Goal: Task Accomplishment & Management: Manage account settings

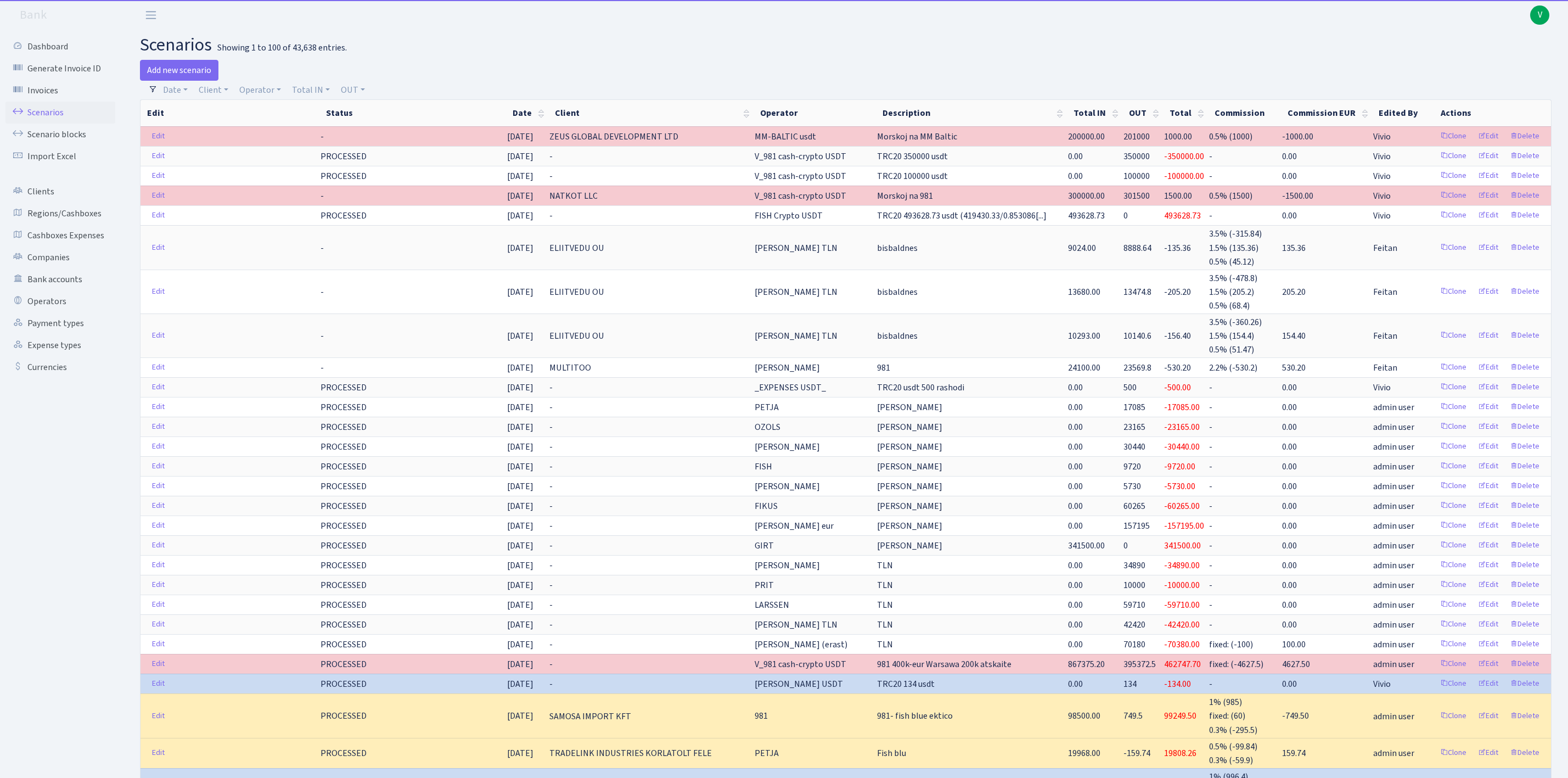
select select "100"
click at [211, 94] on link "Client" at bounding box center [213, 90] width 39 height 19
click at [217, 90] on link "Client" at bounding box center [213, 90] width 39 height 19
click at [217, 89] on link "Client" at bounding box center [213, 90] width 39 height 19
click at [241, 135] on input "search" at bounding box center [238, 128] width 81 height 17
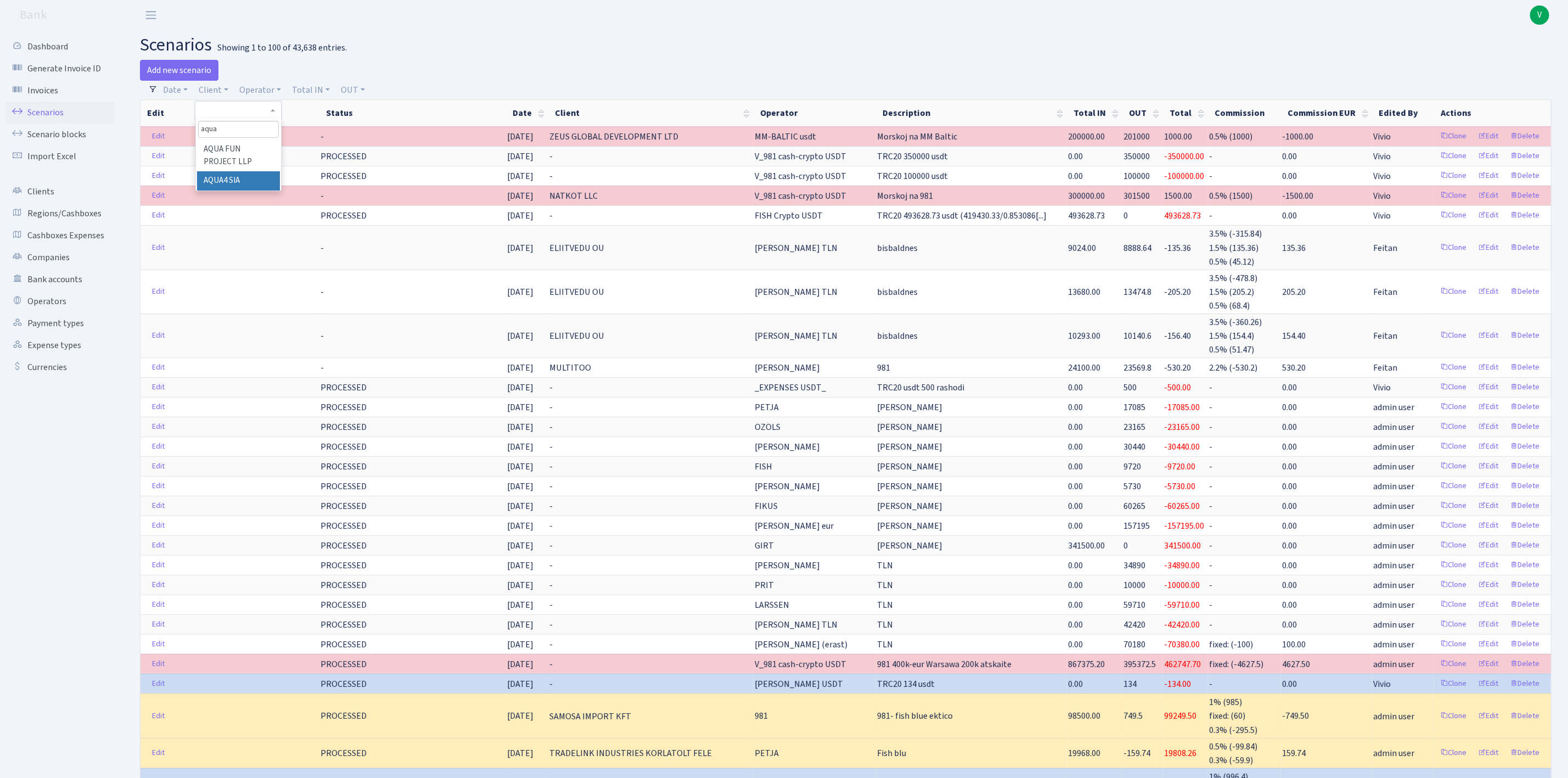
type input "aqua"
click at [218, 179] on li "AQUA4 SIA" at bounding box center [238, 180] width 83 height 19
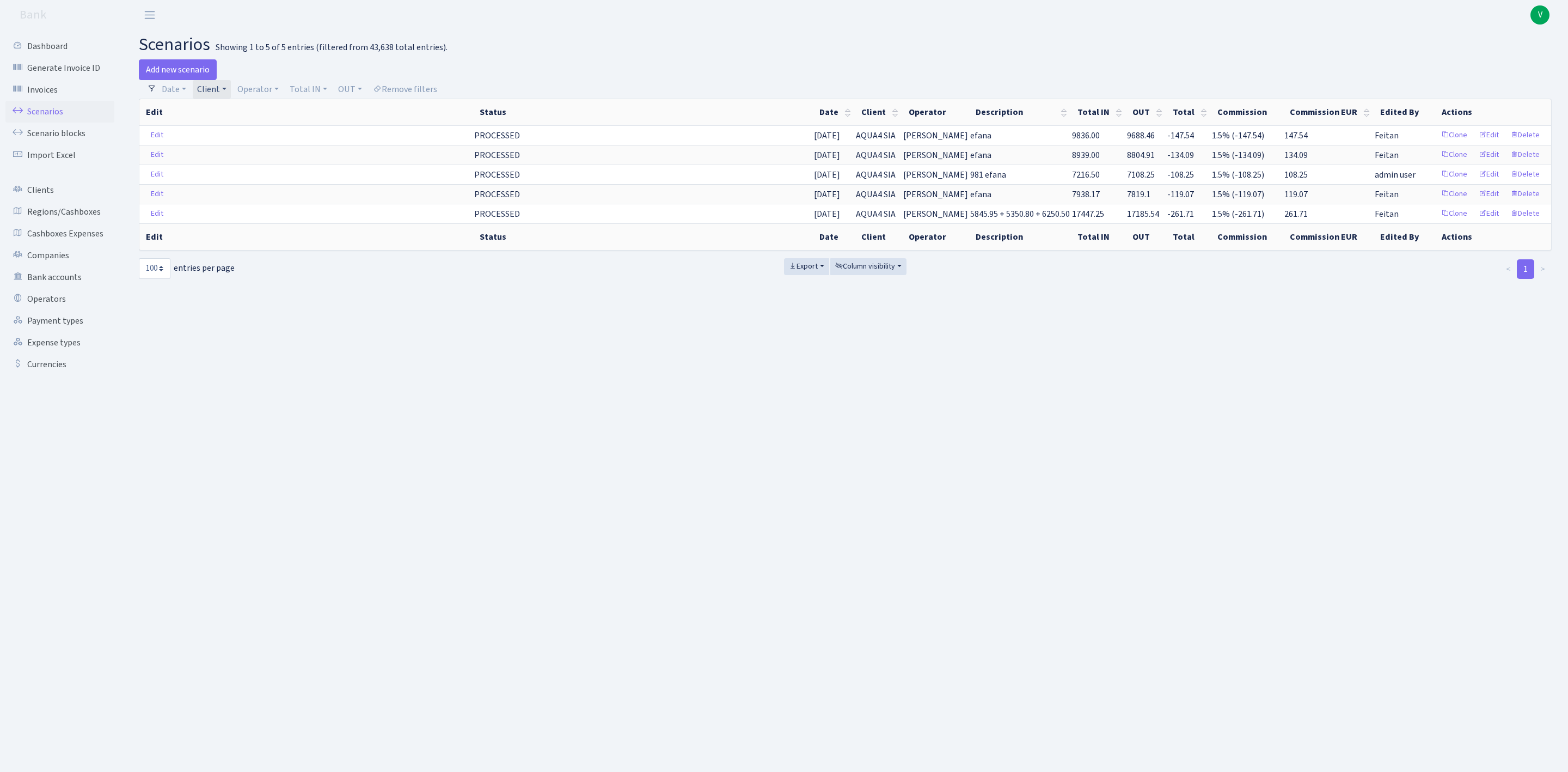
click at [209, 87] on link "Client" at bounding box center [211, 89] width 38 height 19
click at [256, 110] on span "× AQUA4 SIA" at bounding box center [233, 109] width 65 height 11
click at [196, 92] on link "Client" at bounding box center [211, 89] width 38 height 19
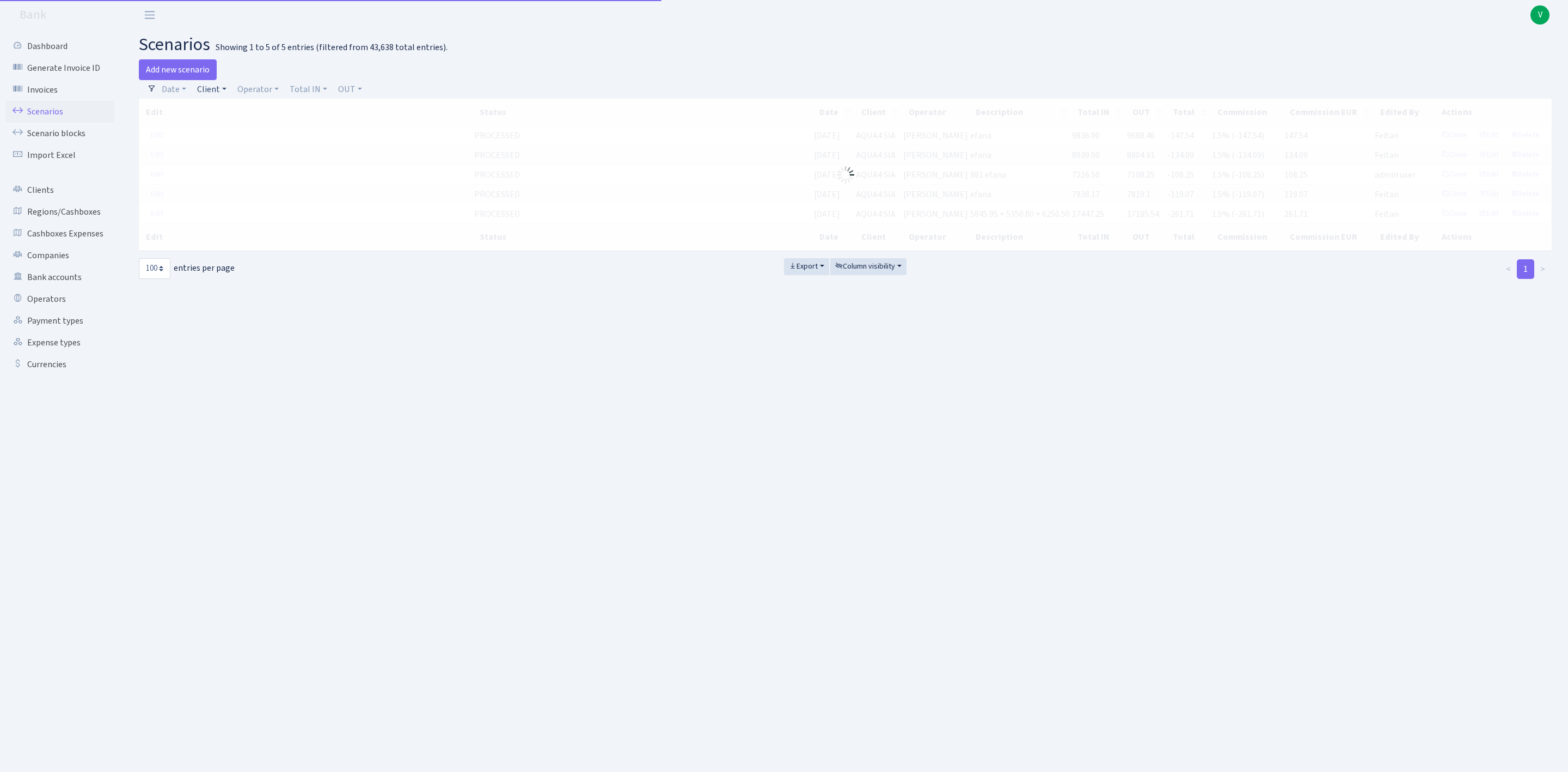
click at [215, 88] on link "Client" at bounding box center [211, 89] width 38 height 19
click at [221, 118] on span at bounding box center [237, 128] width 85 height 22
click at [219, 94] on link "Client" at bounding box center [211, 89] width 38 height 19
click at [223, 124] on input "search" at bounding box center [236, 127] width 80 height 17
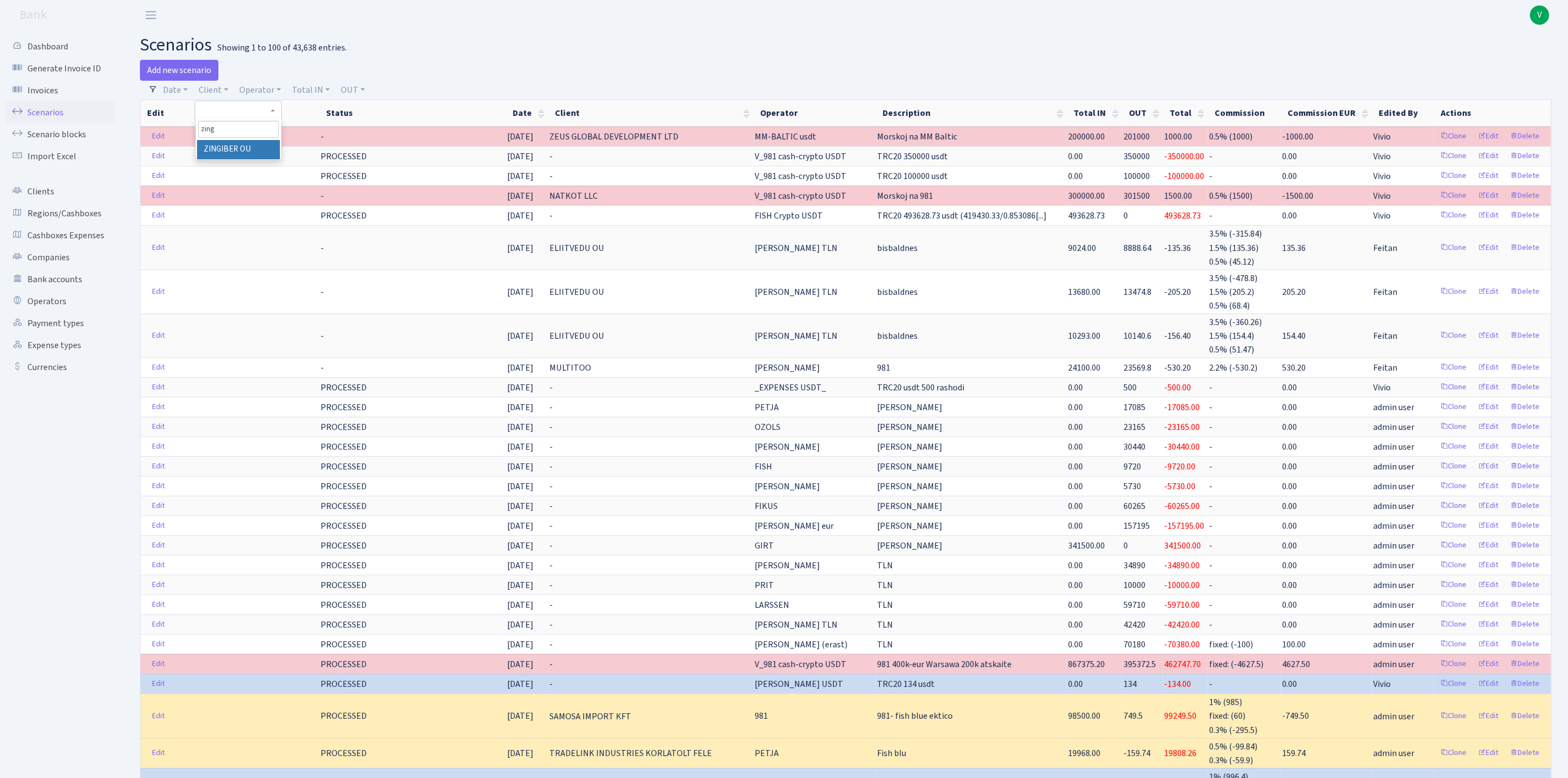
type input "zing"
click at [254, 146] on li "ZINGIBER OU" at bounding box center [238, 149] width 83 height 19
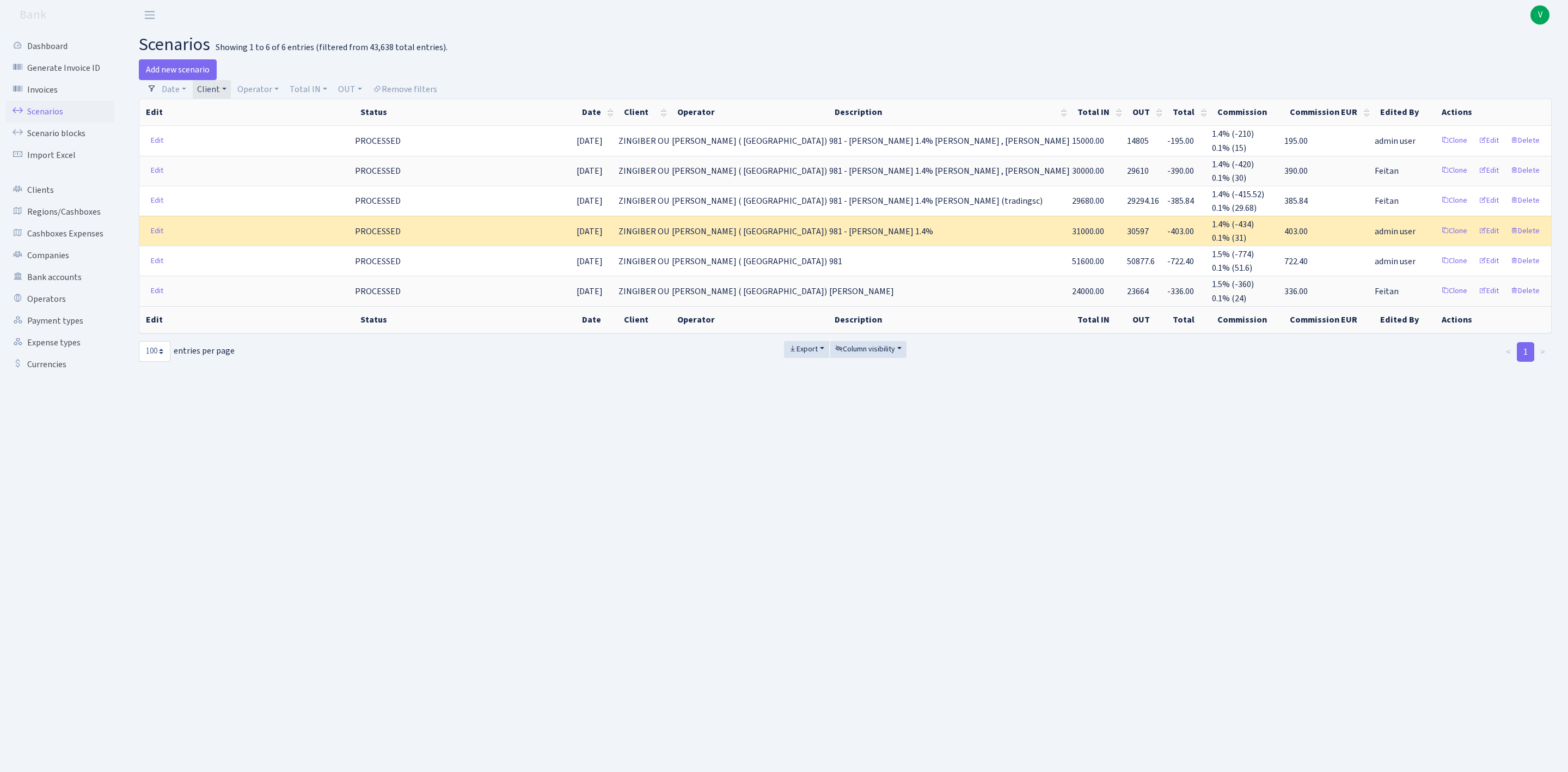
click at [221, 93] on link "Client" at bounding box center [211, 89] width 38 height 19
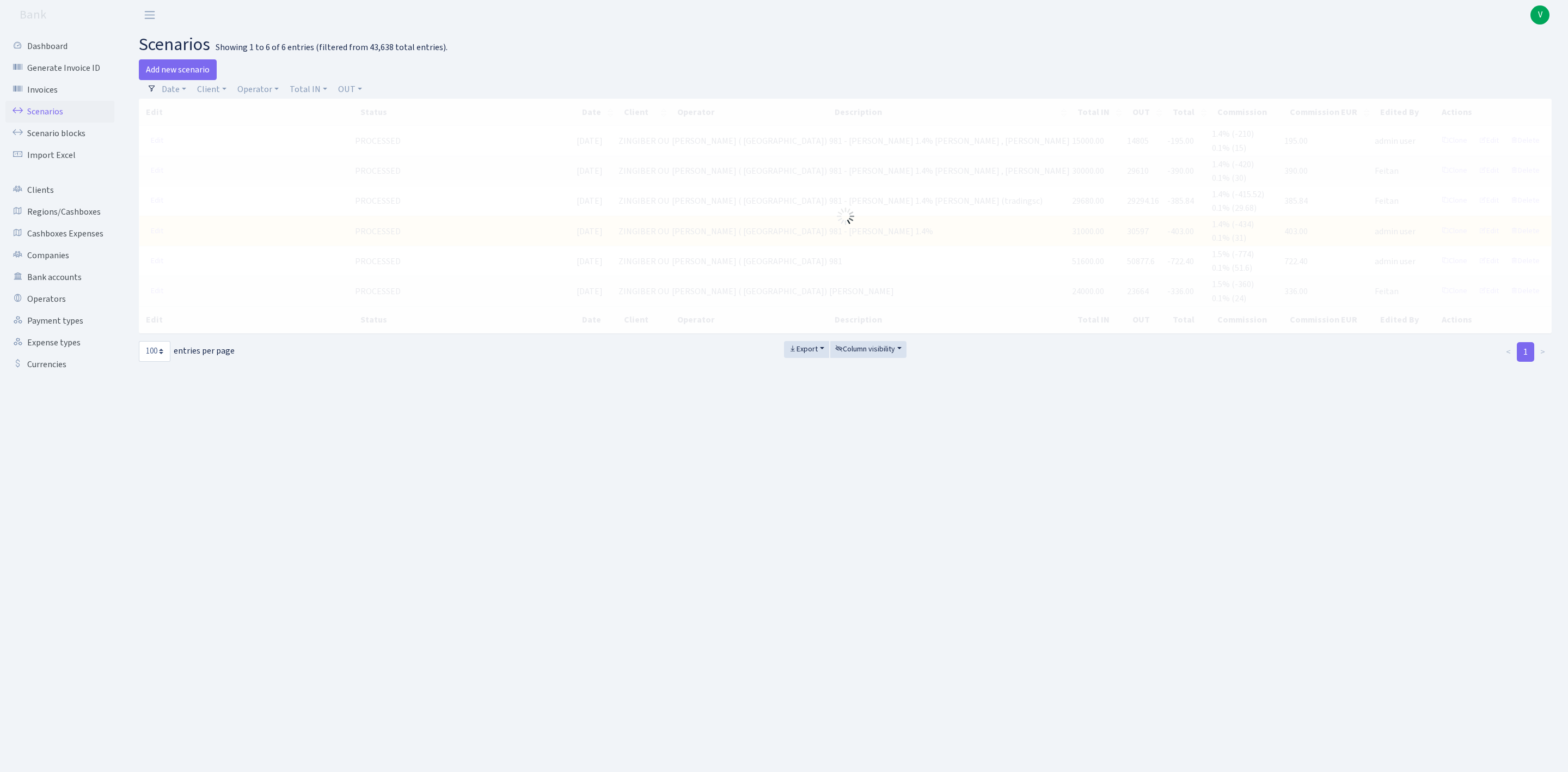
drag, startPoint x: 260, startPoint y: 110, endPoint x: 259, endPoint y: 131, distance: 21.0
click at [44, 113] on link "Scenarios" at bounding box center [60, 112] width 109 height 22
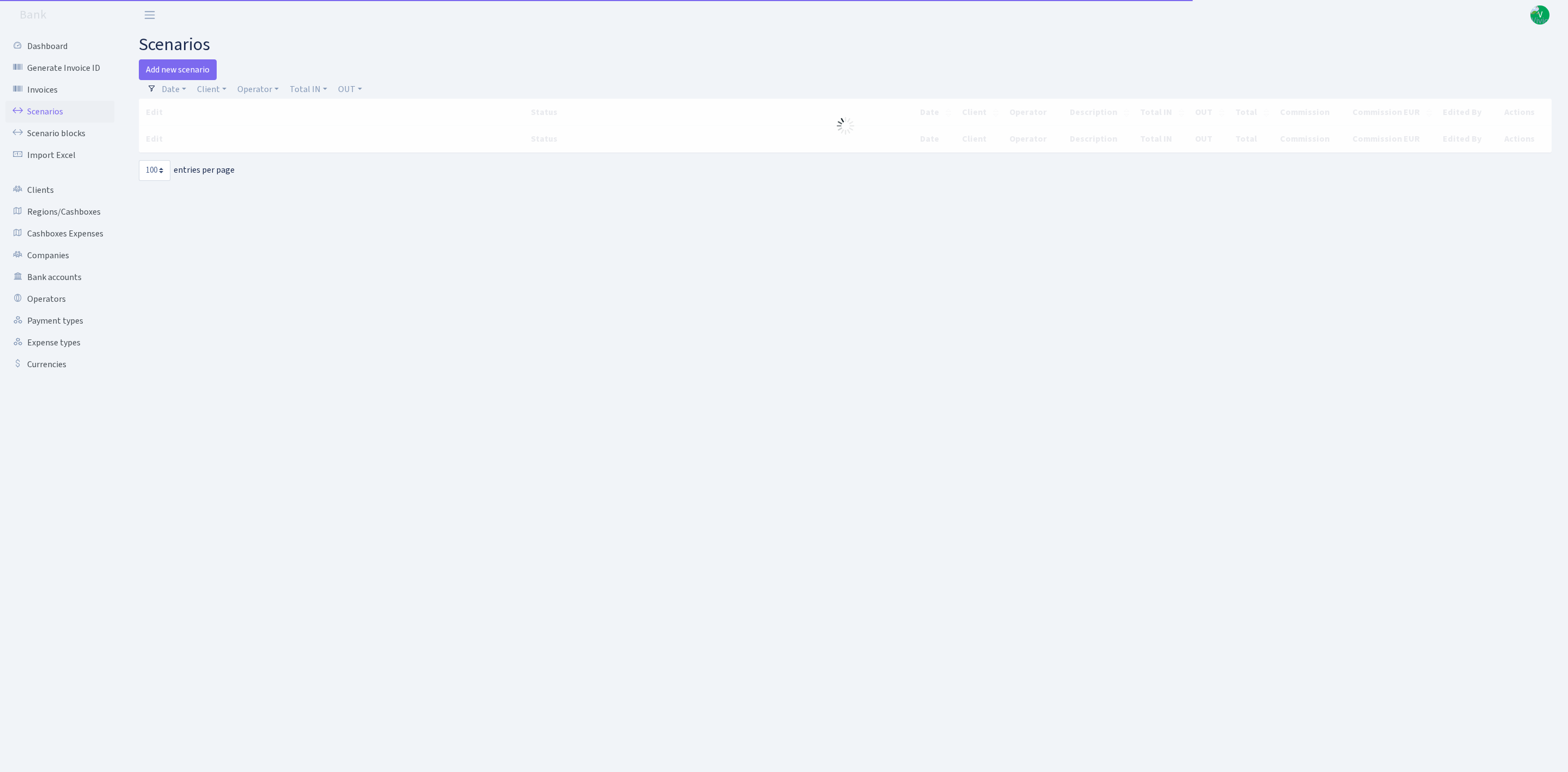
select select "100"
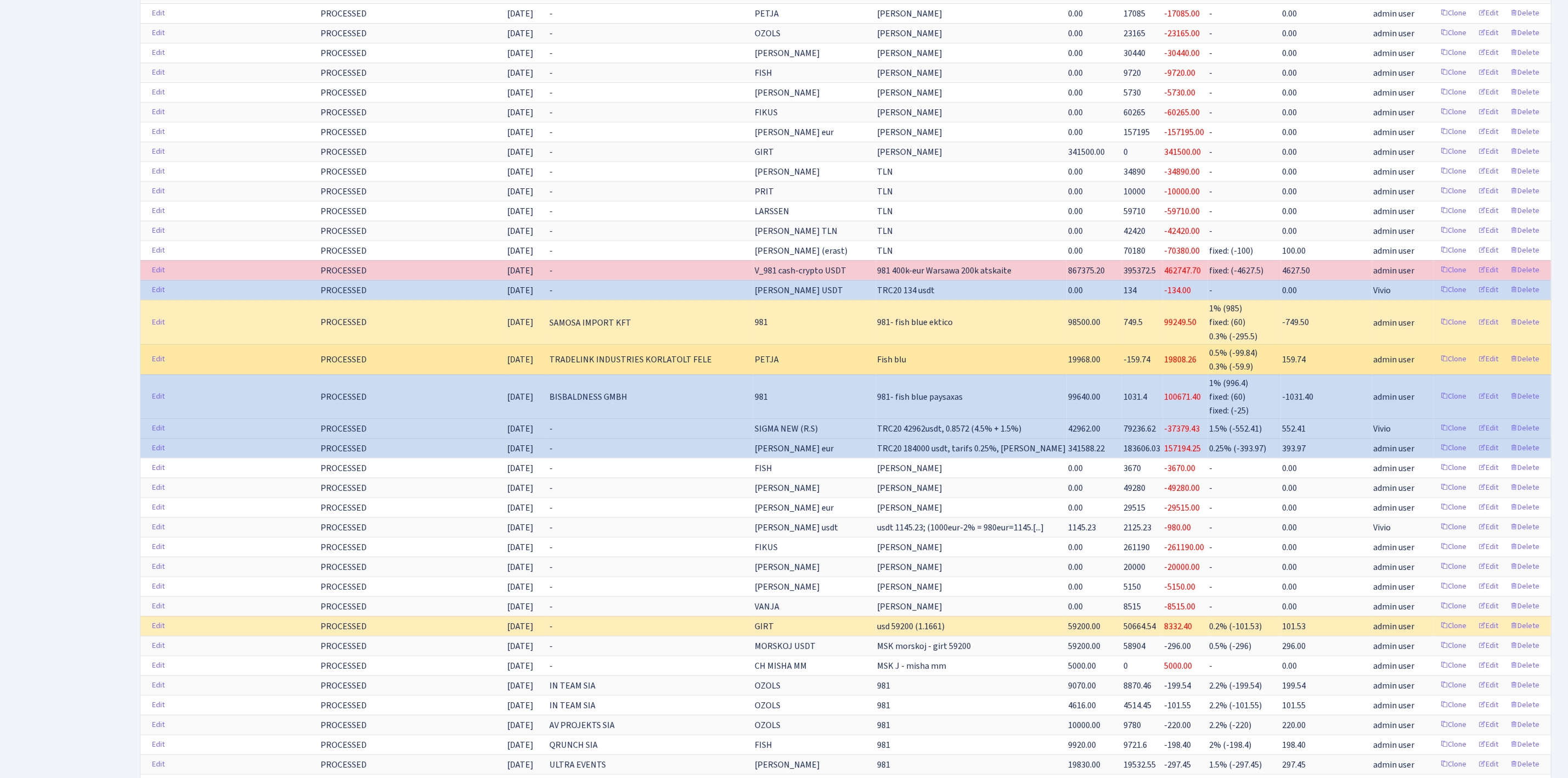
scroll to position [22, 0]
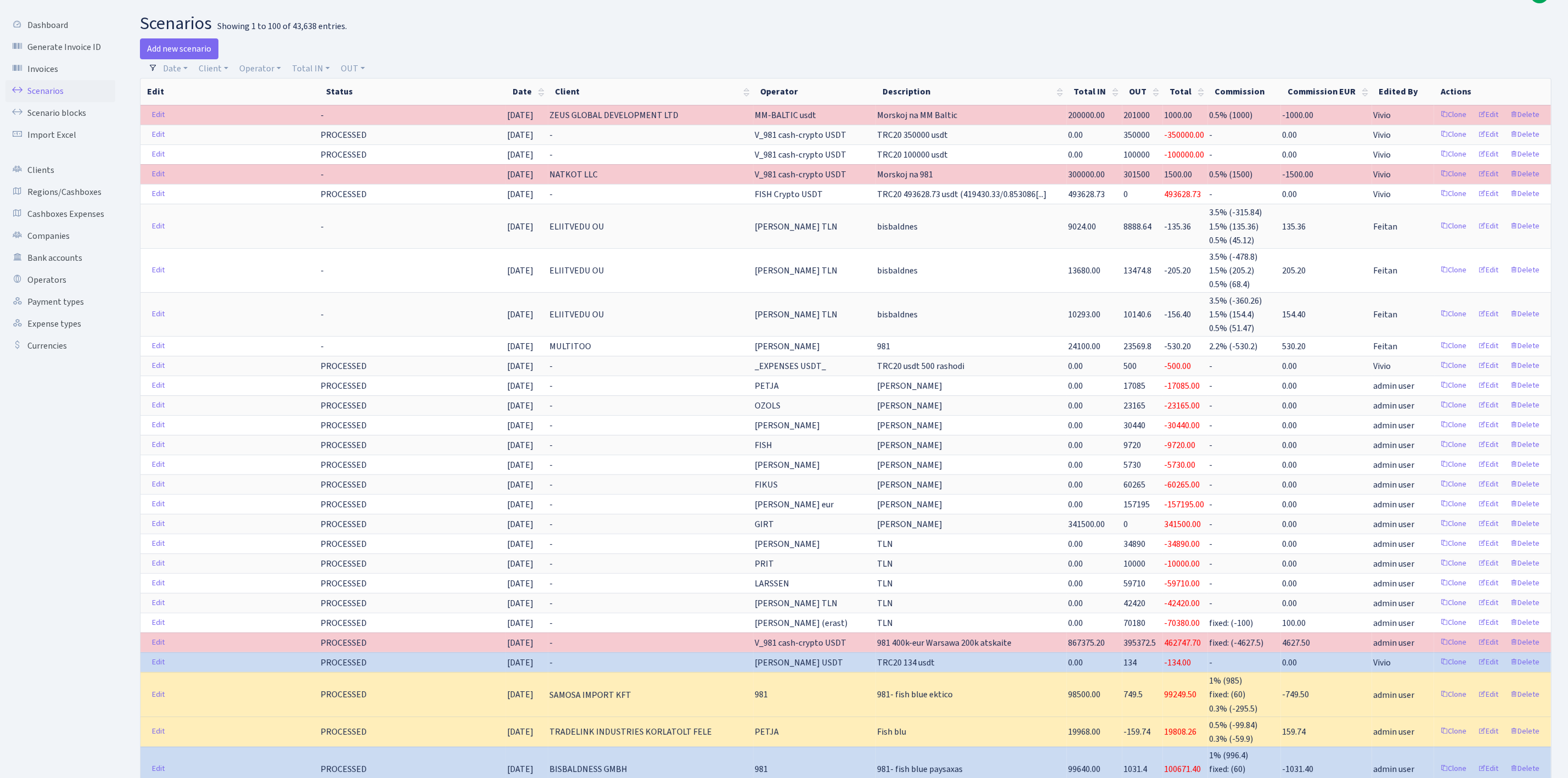
click at [249, 58] on div "Add new scenario" at bounding box center [489, 49] width 697 height 21
click at [257, 70] on link "Operator" at bounding box center [260, 69] width 51 height 19
click at [264, 107] on input "search" at bounding box center [279, 107] width 81 height 17
type input "edzi"
drag, startPoint x: 282, startPoint y: 193, endPoint x: 285, endPoint y: 201, distance: 8.5
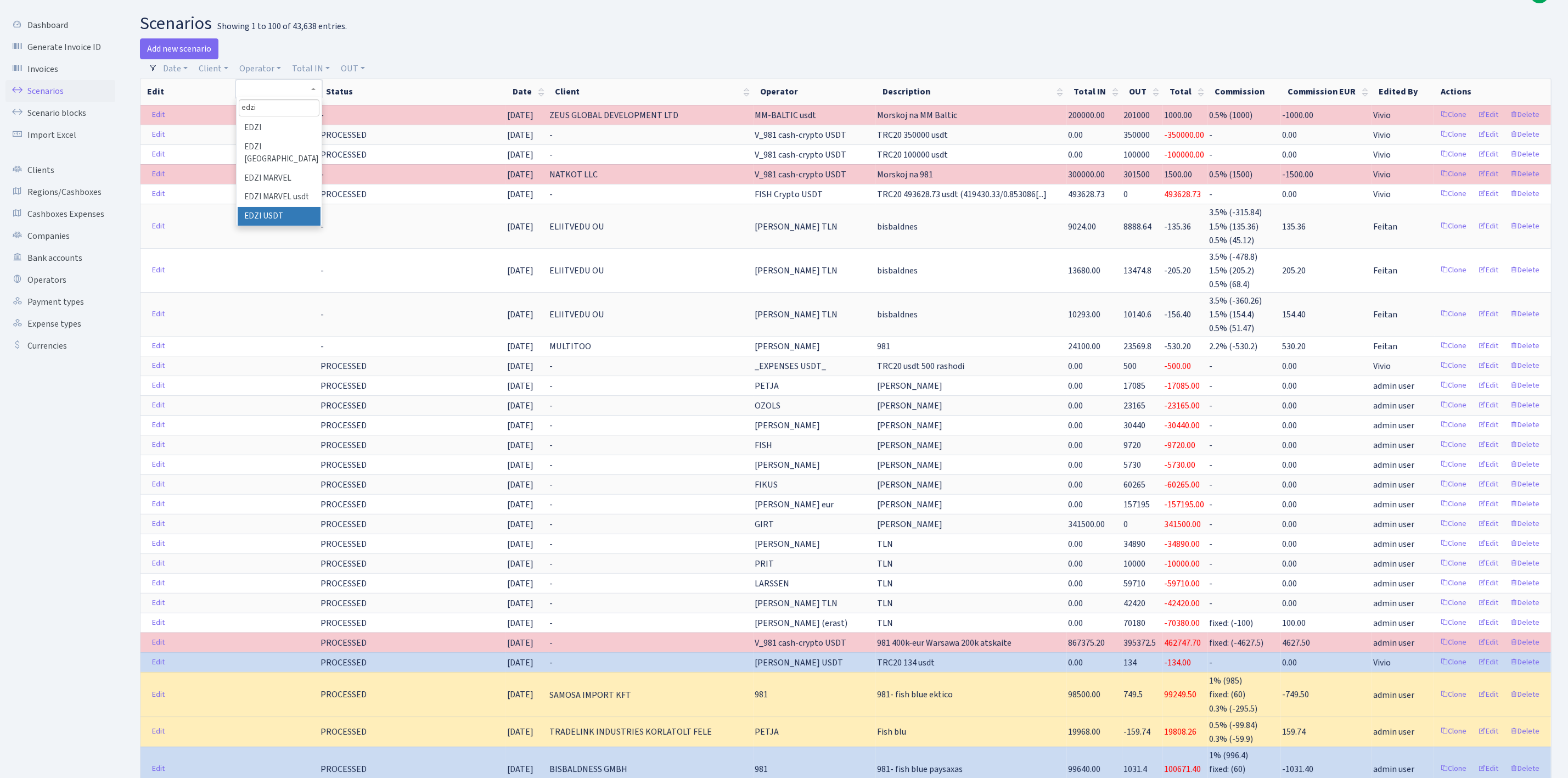
click at [285, 201] on ul "EDZI EDZI BERLIN EDZI MARVEL EDZI MARVEL usdt EDZI USDT" at bounding box center [280, 172] width 86 height 107
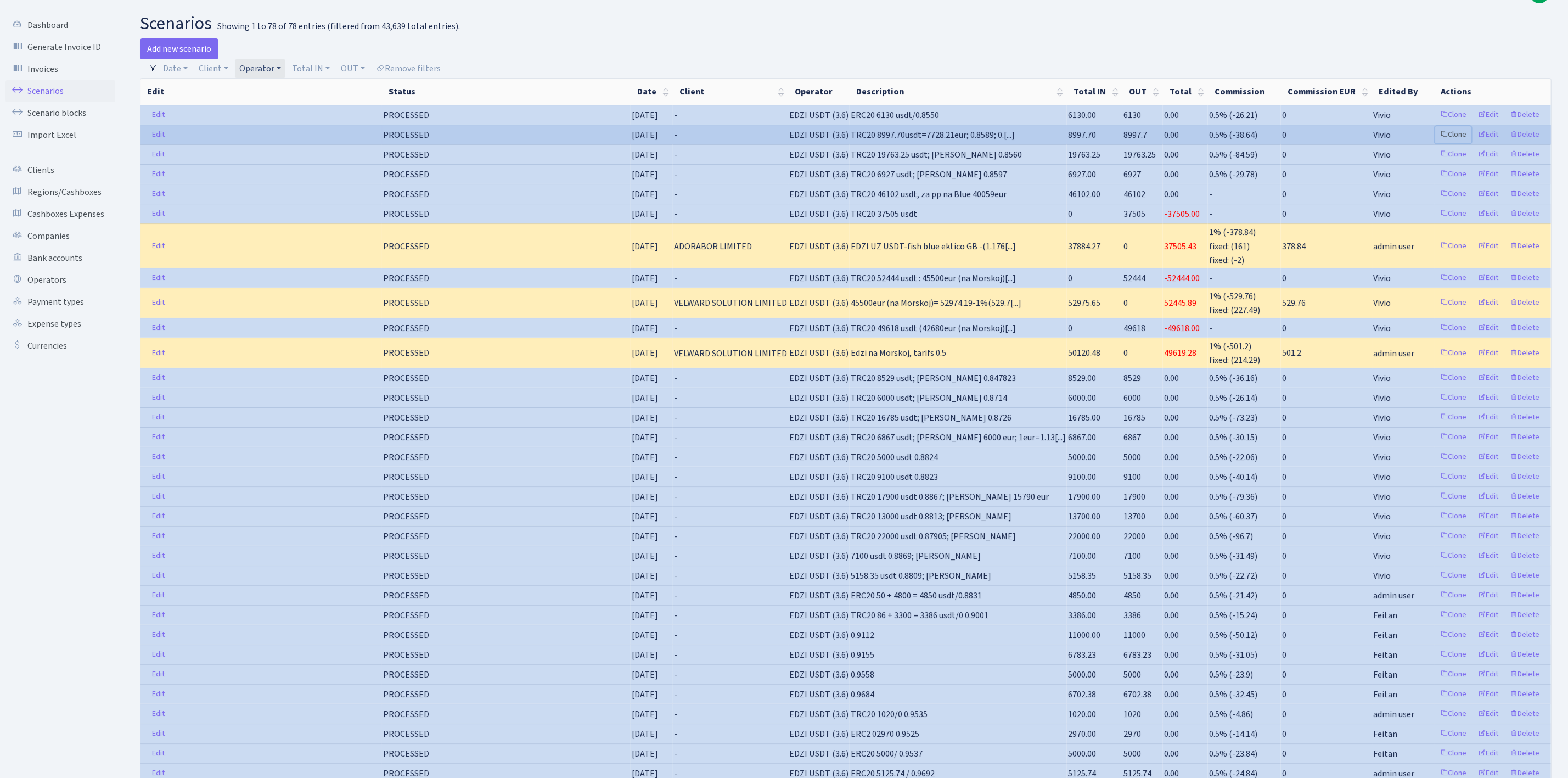
click at [1451, 134] on link "Clone" at bounding box center [1454, 134] width 36 height 17
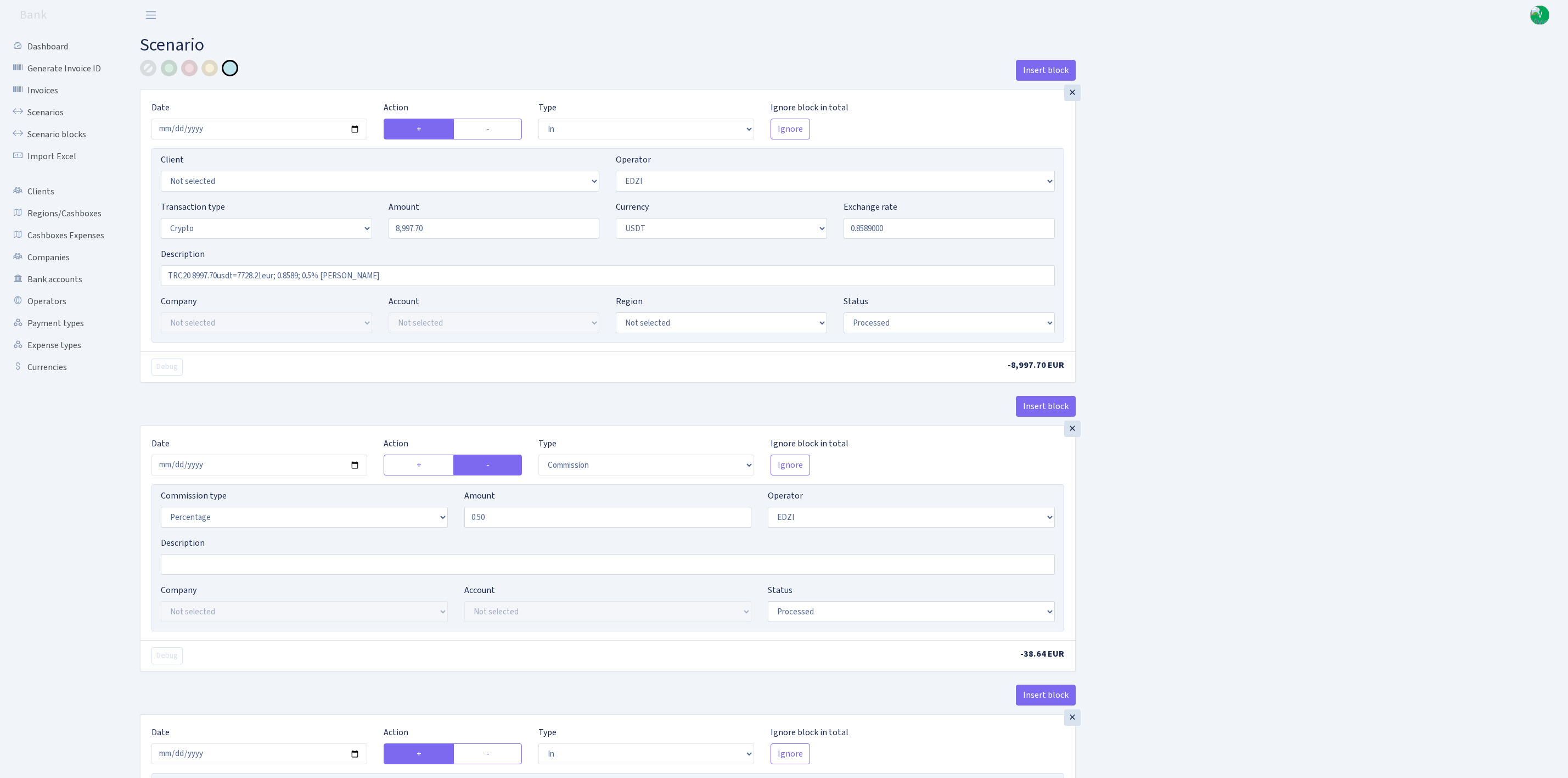
select select "in"
select select "11"
select select "3"
select select "6"
select select "processed"
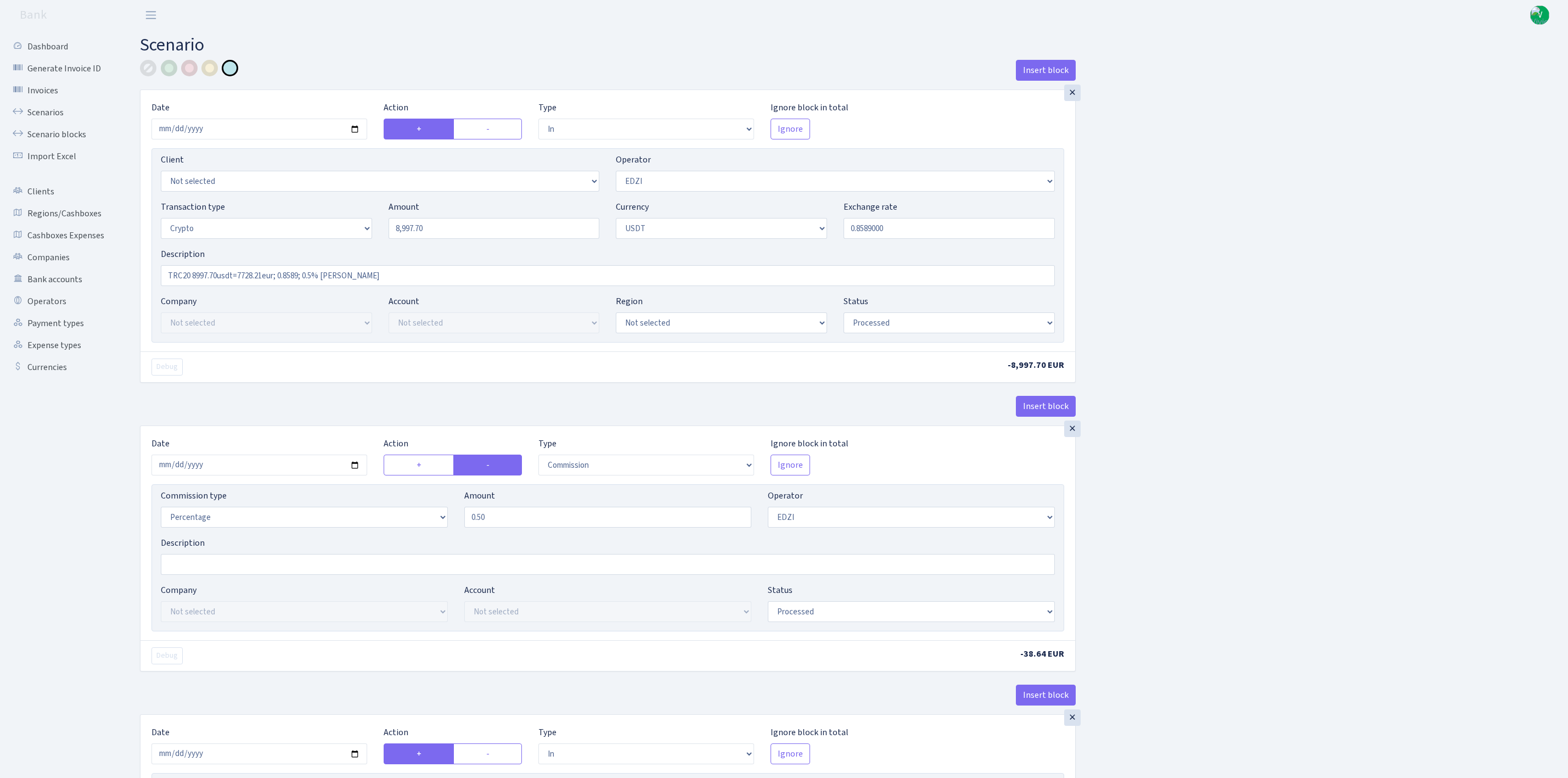
select select "commission"
select select "11"
select select "processed"
select select "in"
select select "212"
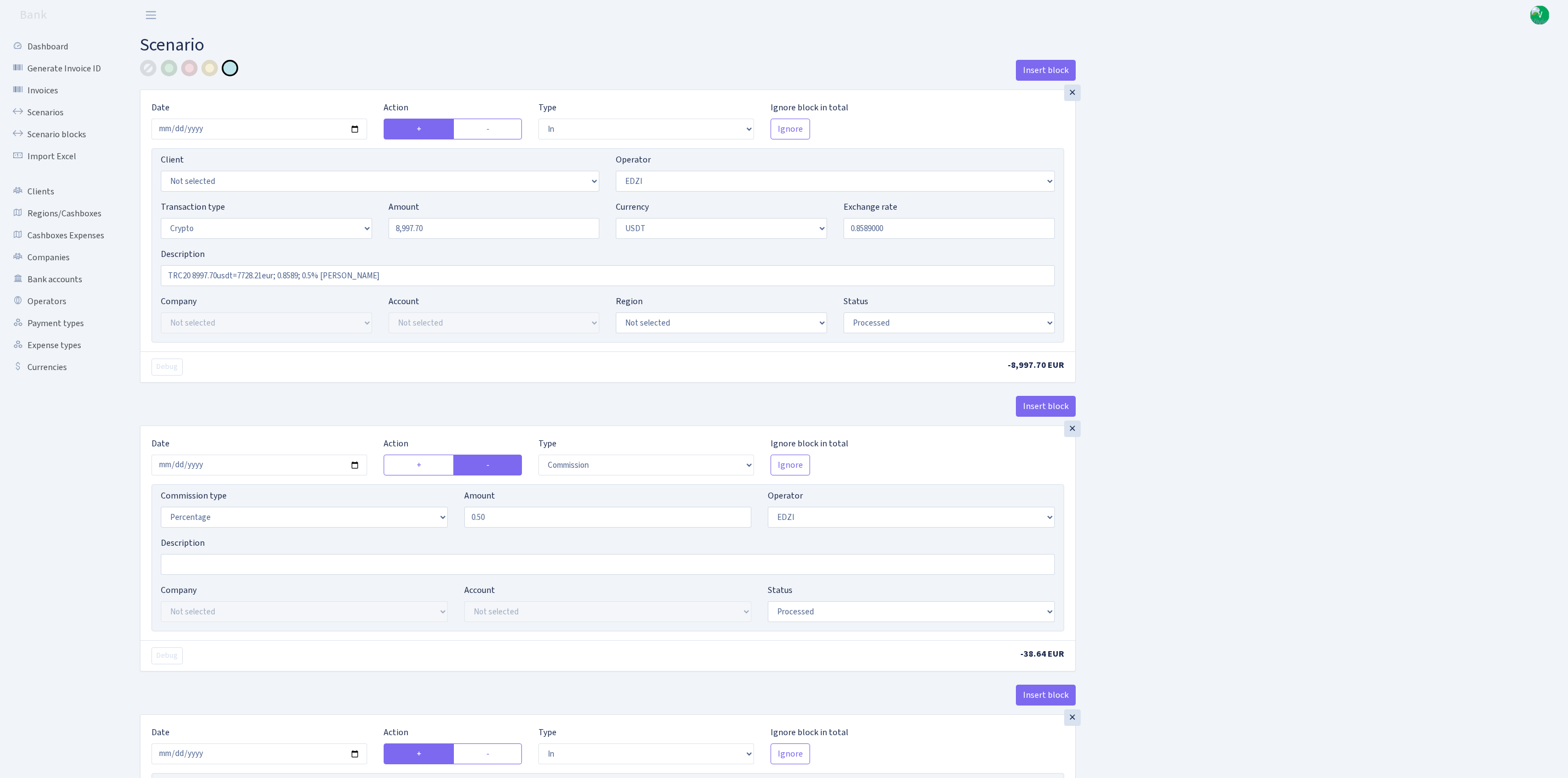
select select "2"
select select "6"
select select "20"
select select "66"
select select "processed"
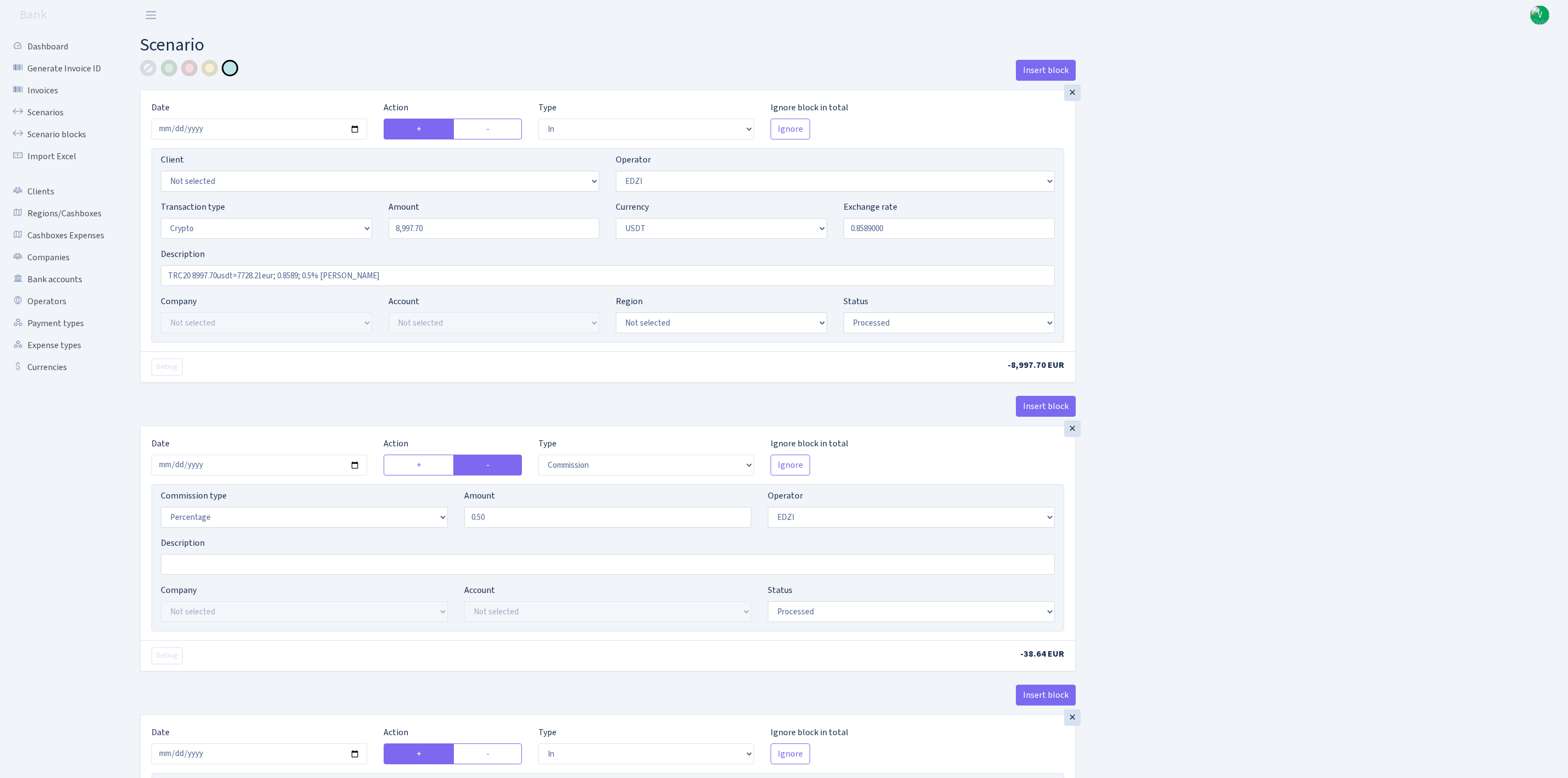
select select "out"
select select "212"
select select "15"
select select "6"
select select "processed"
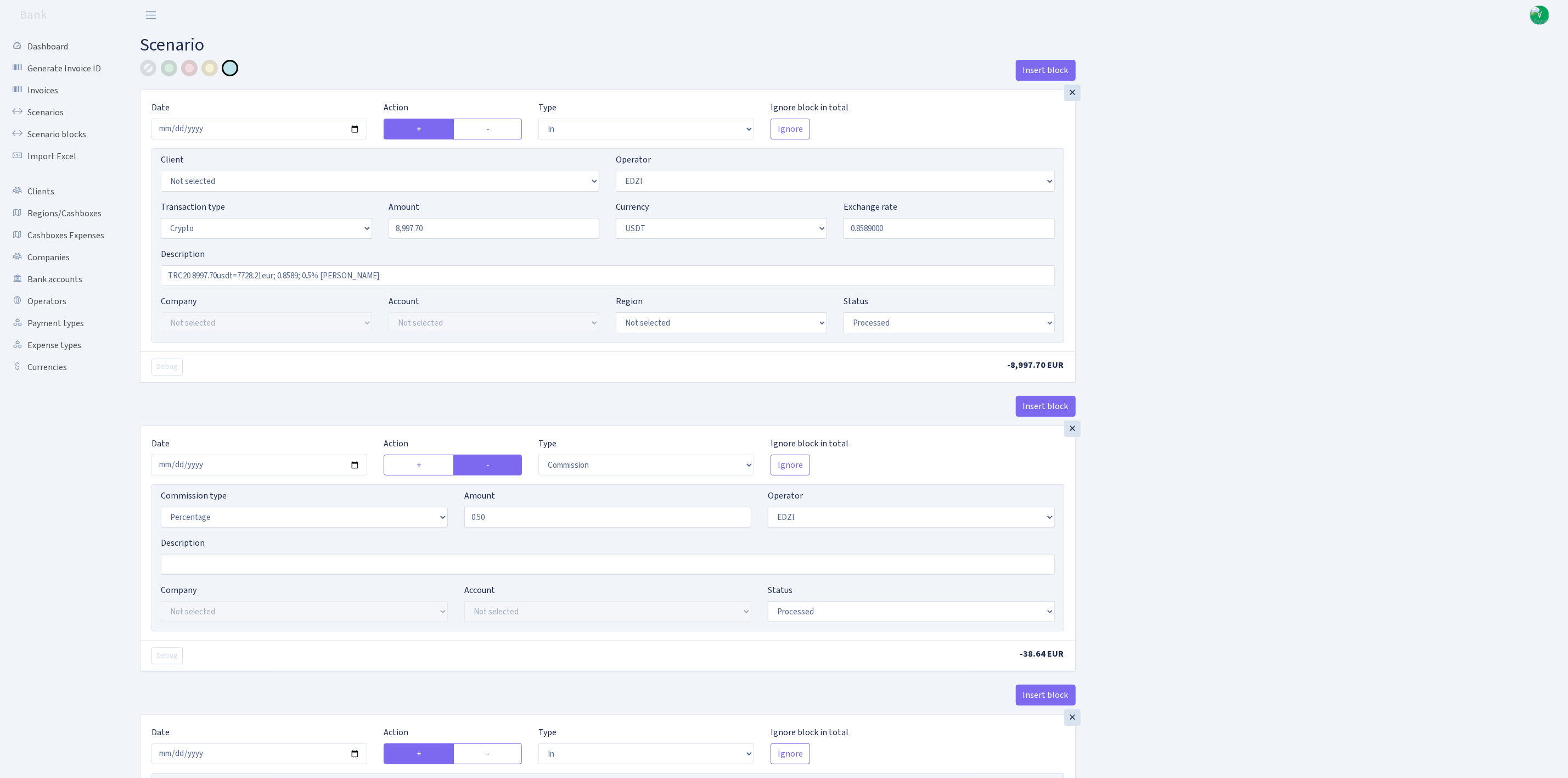
type input "[DATE]"
drag, startPoint x: 452, startPoint y: 236, endPoint x: 341, endPoint y: 208, distance: 114.5
click at [341, 217] on div "Transaction type Not selected 981 ELF FISH crypto GIRT IVO dekl MM-BALTIC eur U…" at bounding box center [607, 223] width 910 height 47
click at [927, 239] on input "0.8589000" at bounding box center [949, 228] width 211 height 21
type input "18,400.00"
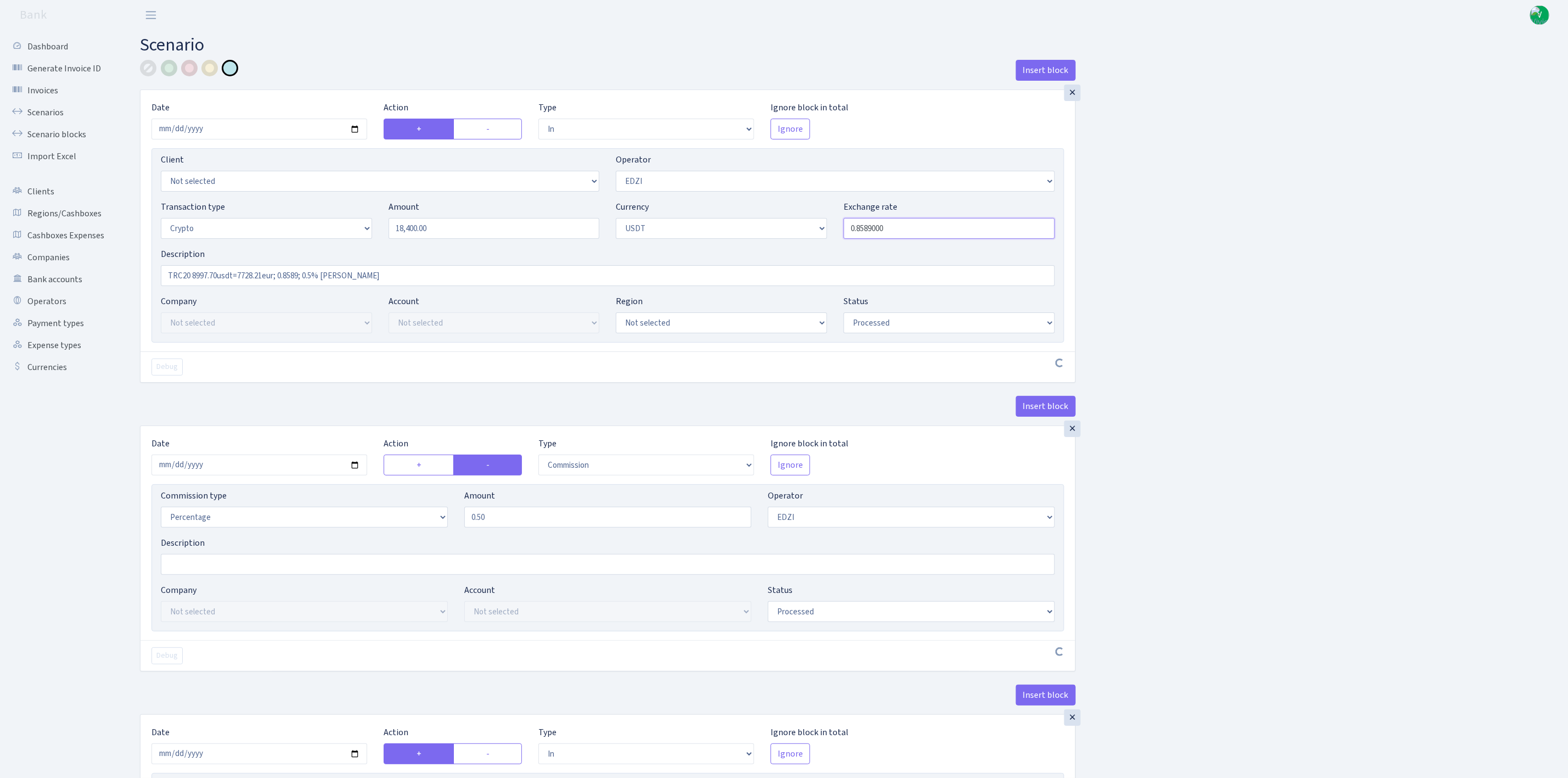
click at [924, 229] on input "0.8589000" at bounding box center [949, 228] width 211 height 21
drag, startPoint x: 865, startPoint y: 228, endPoint x: 958, endPoint y: 228, distance: 93.0
click at [958, 228] on input "0.8589000" at bounding box center [949, 228] width 211 height 21
click at [1211, 249] on div "Insert block × Date 2025-09-01 Action + - Type --- In Out Commission Field requ…" at bounding box center [846, 747] width 1429 height 1376
type input "0.8541000"
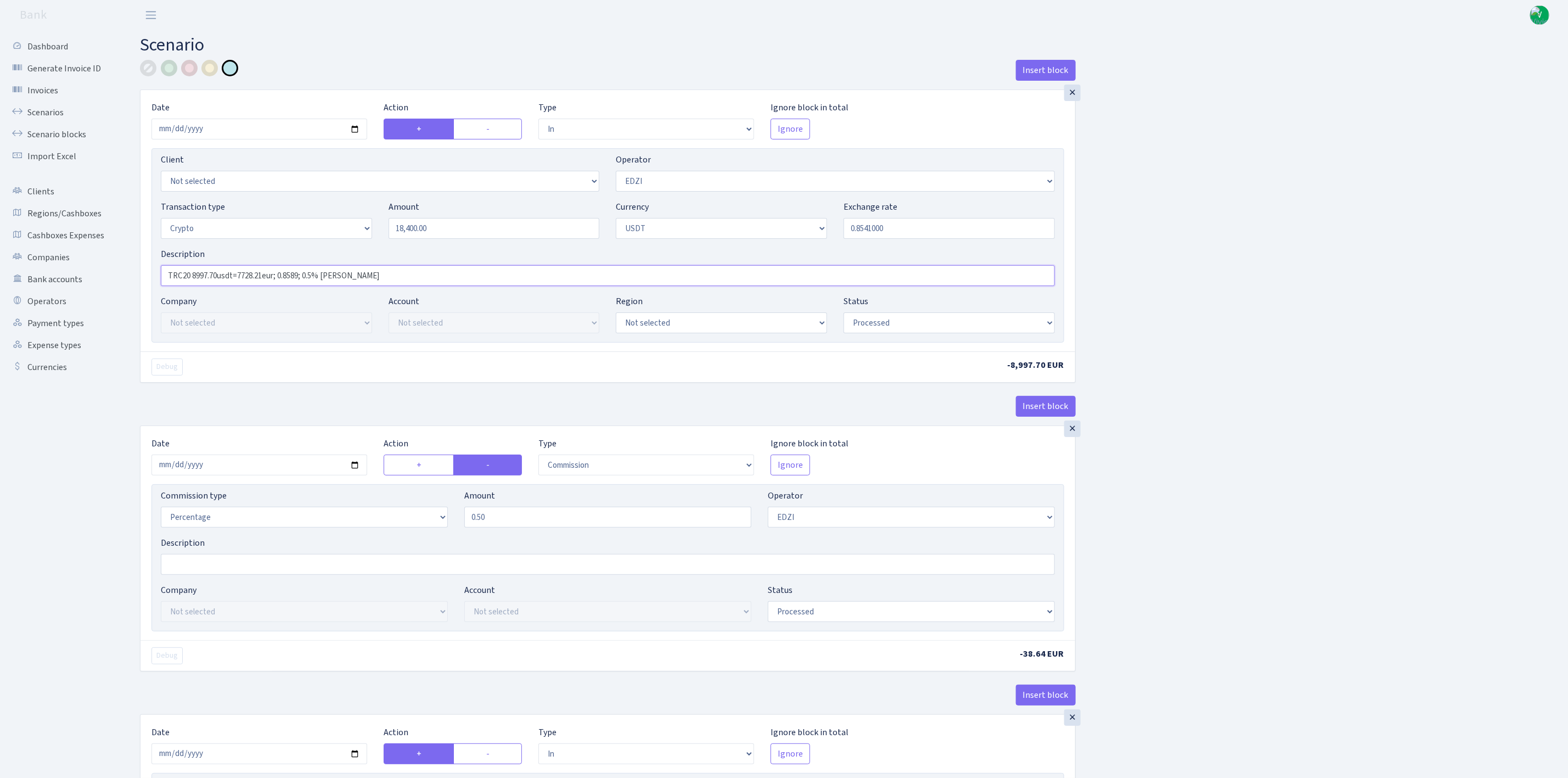
click at [263, 277] on input "TRC20 8997.70usdt=7728.21eur; 0.8589; 0.5% RIX" at bounding box center [608, 275] width 894 height 21
drag, startPoint x: 193, startPoint y: 274, endPoint x: 435, endPoint y: 287, distance: 242.3
click at [435, 286] on input "TRC20 8997.70usdt=7728.21eur; 0.8589; 0.5% RIX" at bounding box center [608, 275] width 894 height 21
paste input "18400usd=15715.46eur; 0.8541"
drag, startPoint x: 401, startPoint y: 281, endPoint x: 114, endPoint y: 279, distance: 287.0
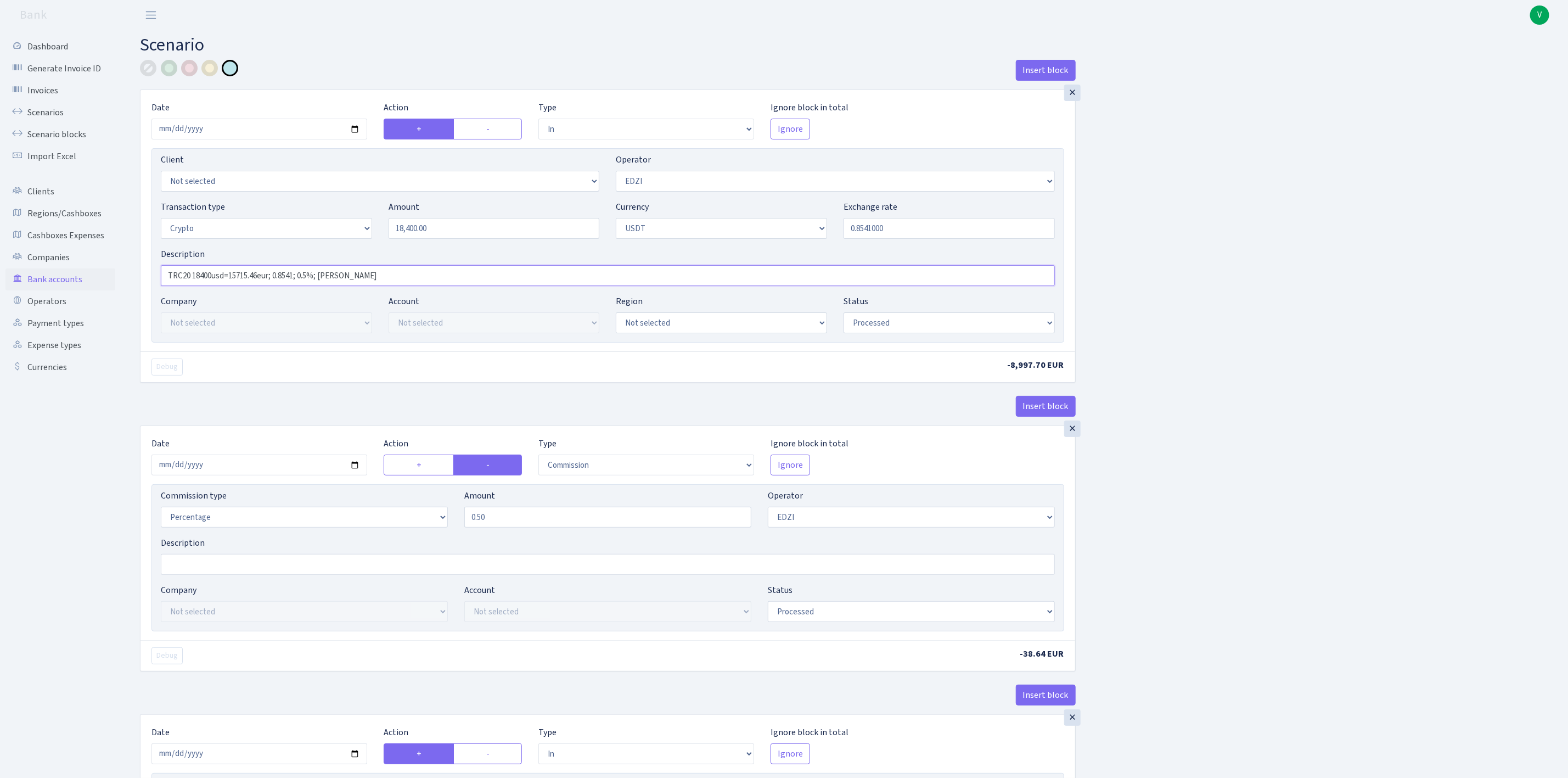
click at [114, 277] on div "Dashboard Generate Invoice ID Invoices Scenarios Scenario blocks Import Excel C…" at bounding box center [784, 742] width 1568 height 1426
type input "TRC20 18400usd=15715.46eur; 0.8541; 0.5%; RIX"
click at [1282, 392] on div "Insert block × Date 2025-09-01 Action + - Type --- In Out Commission Field requ…" at bounding box center [846, 747] width 1429 height 1376
click at [352, 468] on input "2025-08-21" at bounding box center [259, 465] width 216 height 21
type input "[DATE]"
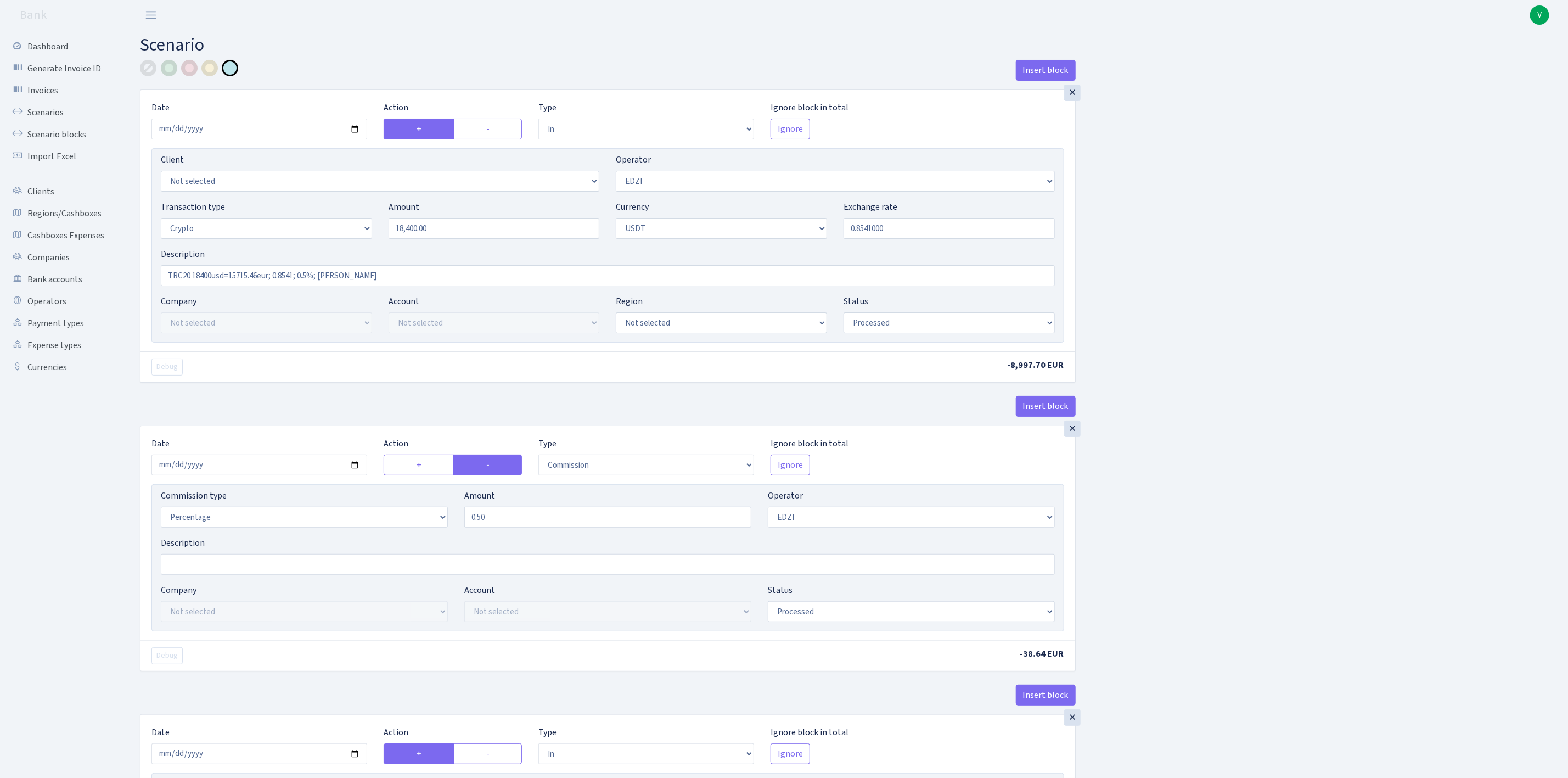
click at [1145, 598] on div "Insert block × Date 2025-09-01 Action + - Type --- In Out Commission Field requ…" at bounding box center [846, 747] width 1429 height 1376
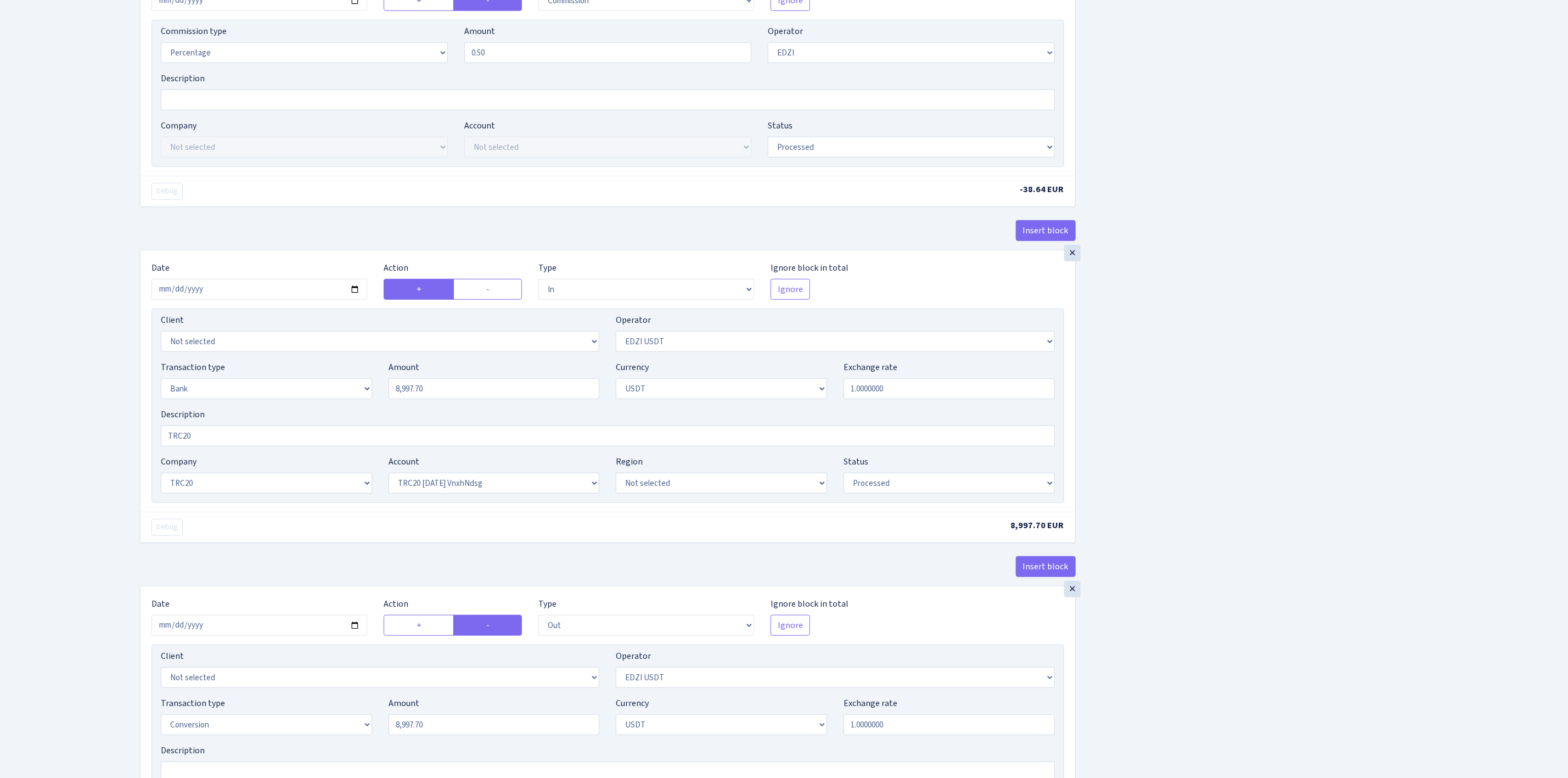
scroll to position [494, 0]
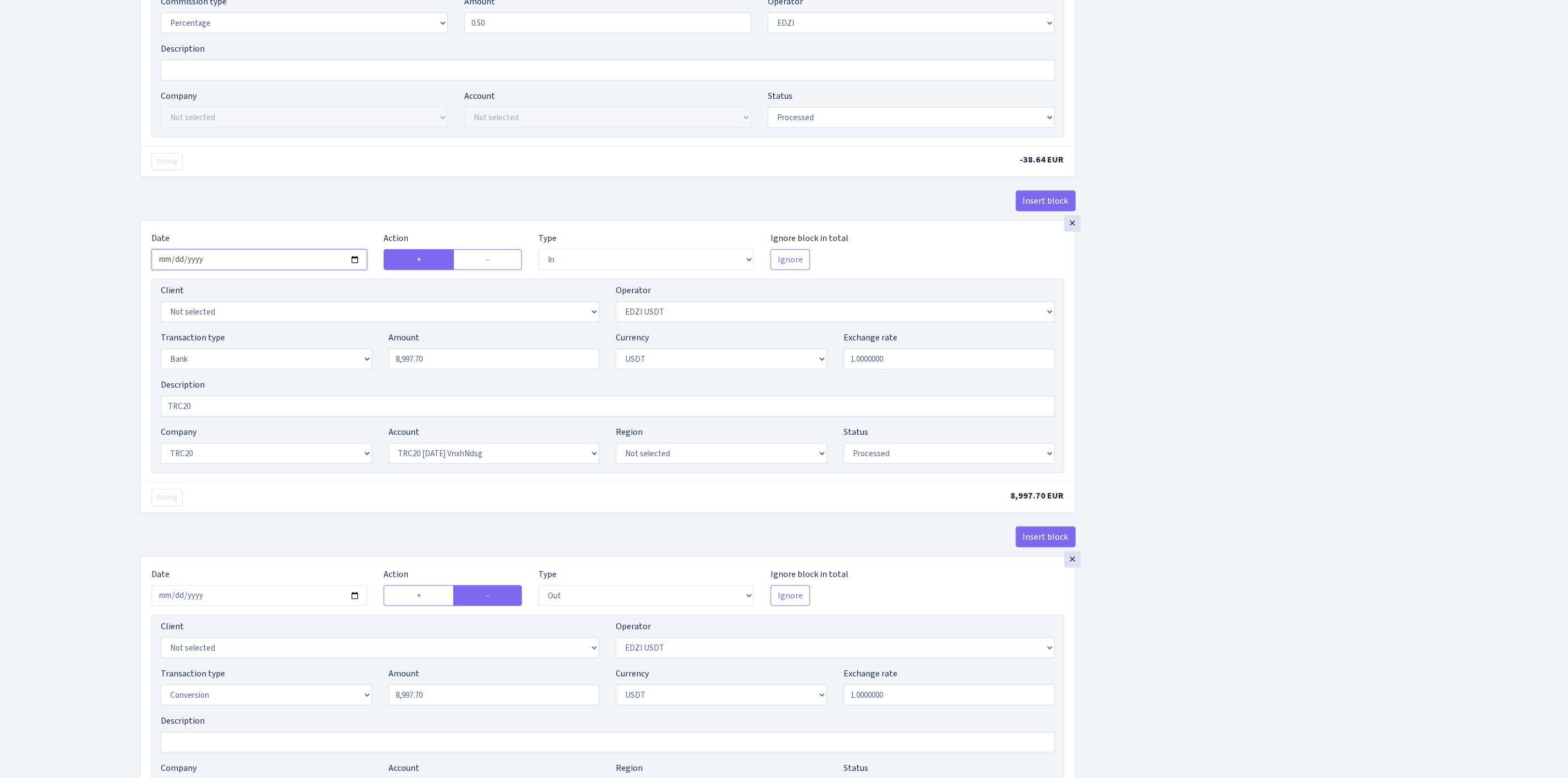
click at [354, 269] on input "2025-08-21" at bounding box center [259, 259] width 216 height 21
type input "2025-09-01"
drag, startPoint x: 468, startPoint y: 366, endPoint x: 316, endPoint y: 362, distance: 152.1
click at [331, 364] on div "Transaction type Not selected 981 ELF FISH crypto GIRT IVO dekl MM-BALTIC eur U…" at bounding box center [607, 354] width 910 height 47
click at [1334, 362] on div "Insert block × Date 2025-09-01 Action + - Type --- In Out Commission Field requ…" at bounding box center [846, 254] width 1429 height 1376
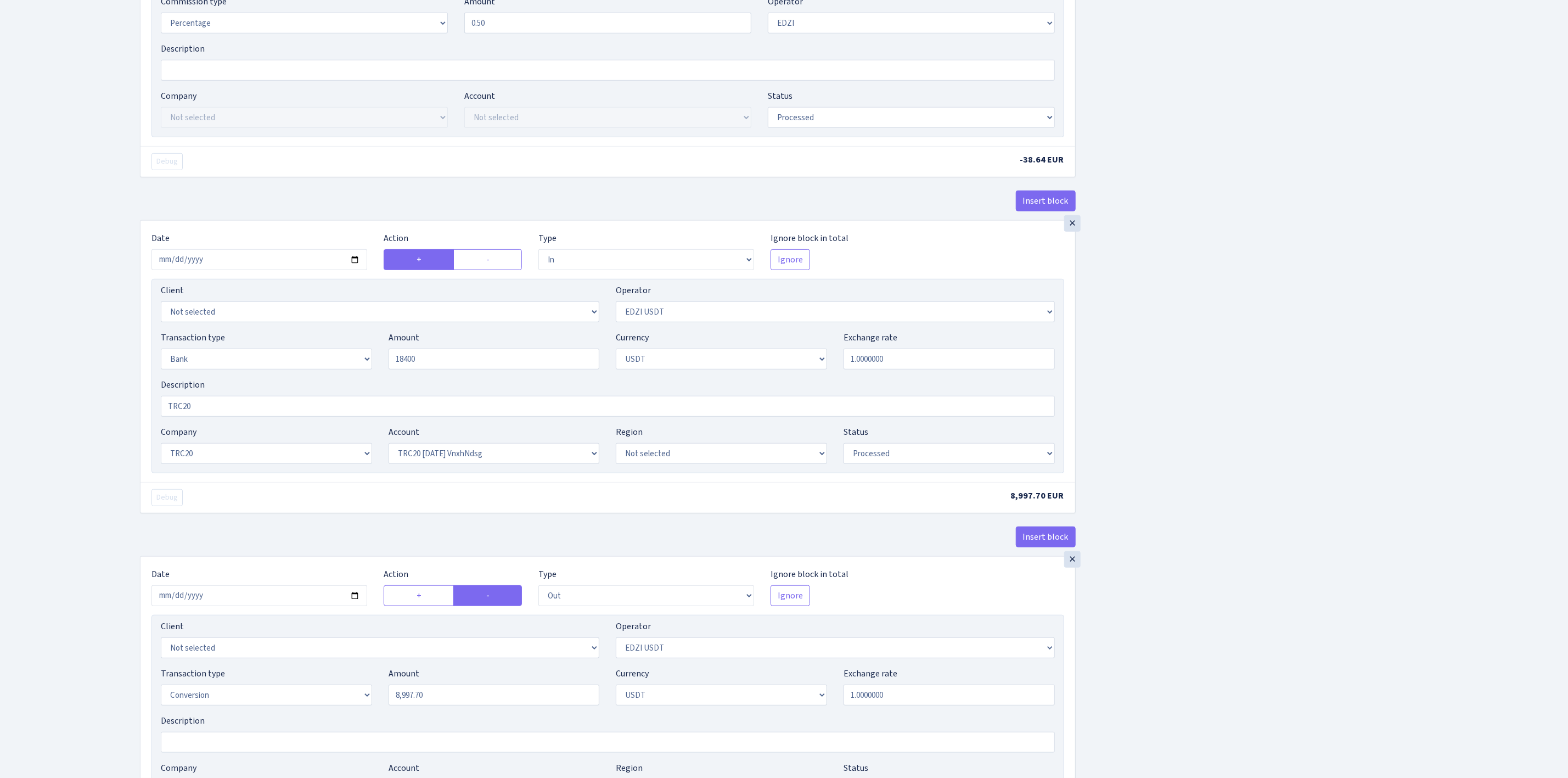
type input "18,400.00"
click at [479, 456] on select "Not selected TRC20 2024.08.01 S8dYrDY TRC20 2024.09.12 KEMg2gdc TRC20 2024.10.1…" at bounding box center [494, 453] width 211 height 21
select select "61"
click at [389, 450] on select "Not selected TRC20 2024.08.01 S8dYrDY TRC20 2024.09.12 KEMg2gdc TRC20 2024.10.1…" at bounding box center [494, 453] width 211 height 21
click at [1242, 636] on div "Insert block × Date 2025-09-01 Action + - Type --- In Out Commission Field requ…" at bounding box center [846, 254] width 1429 height 1376
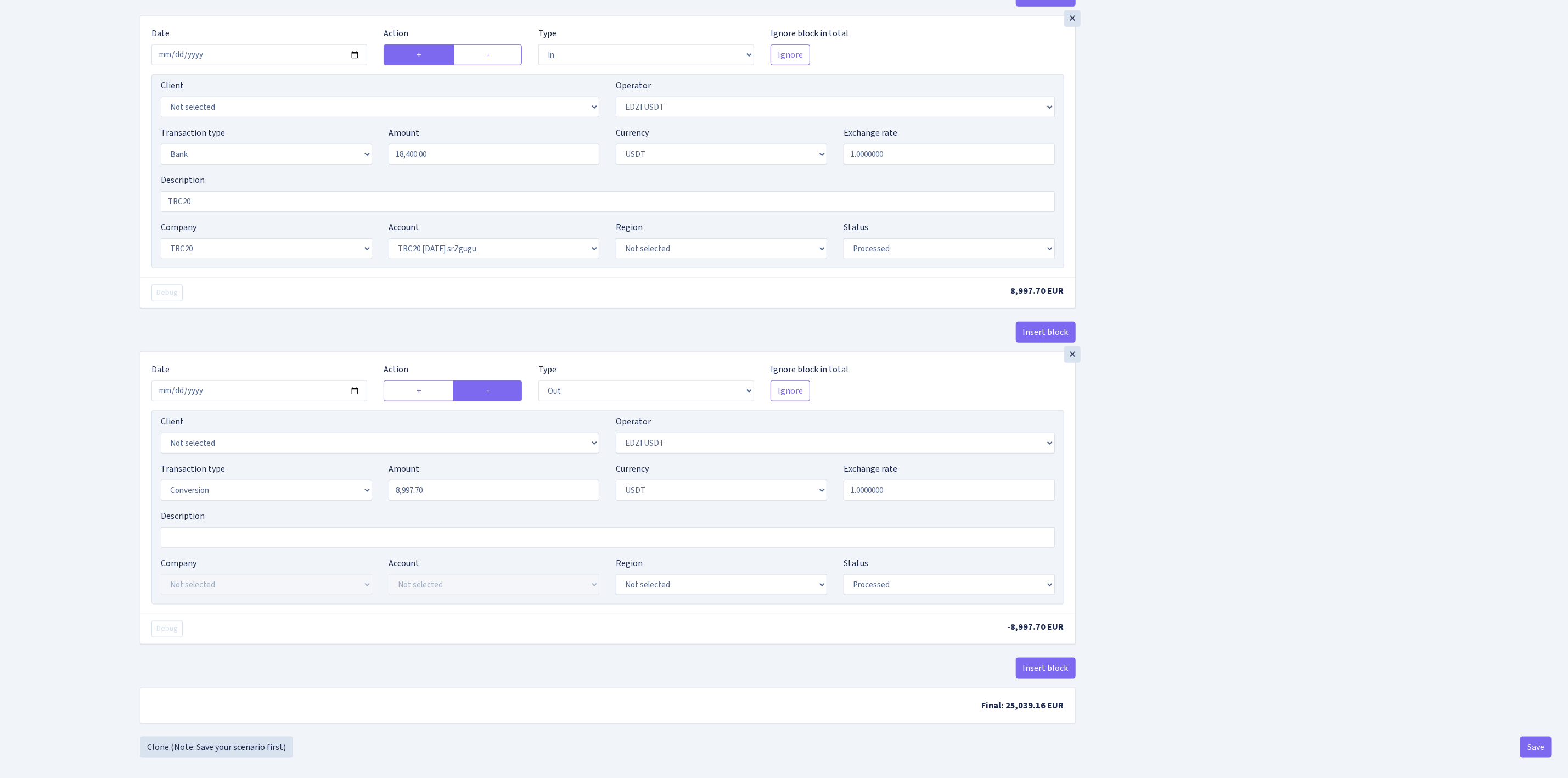
scroll to position [718, 0]
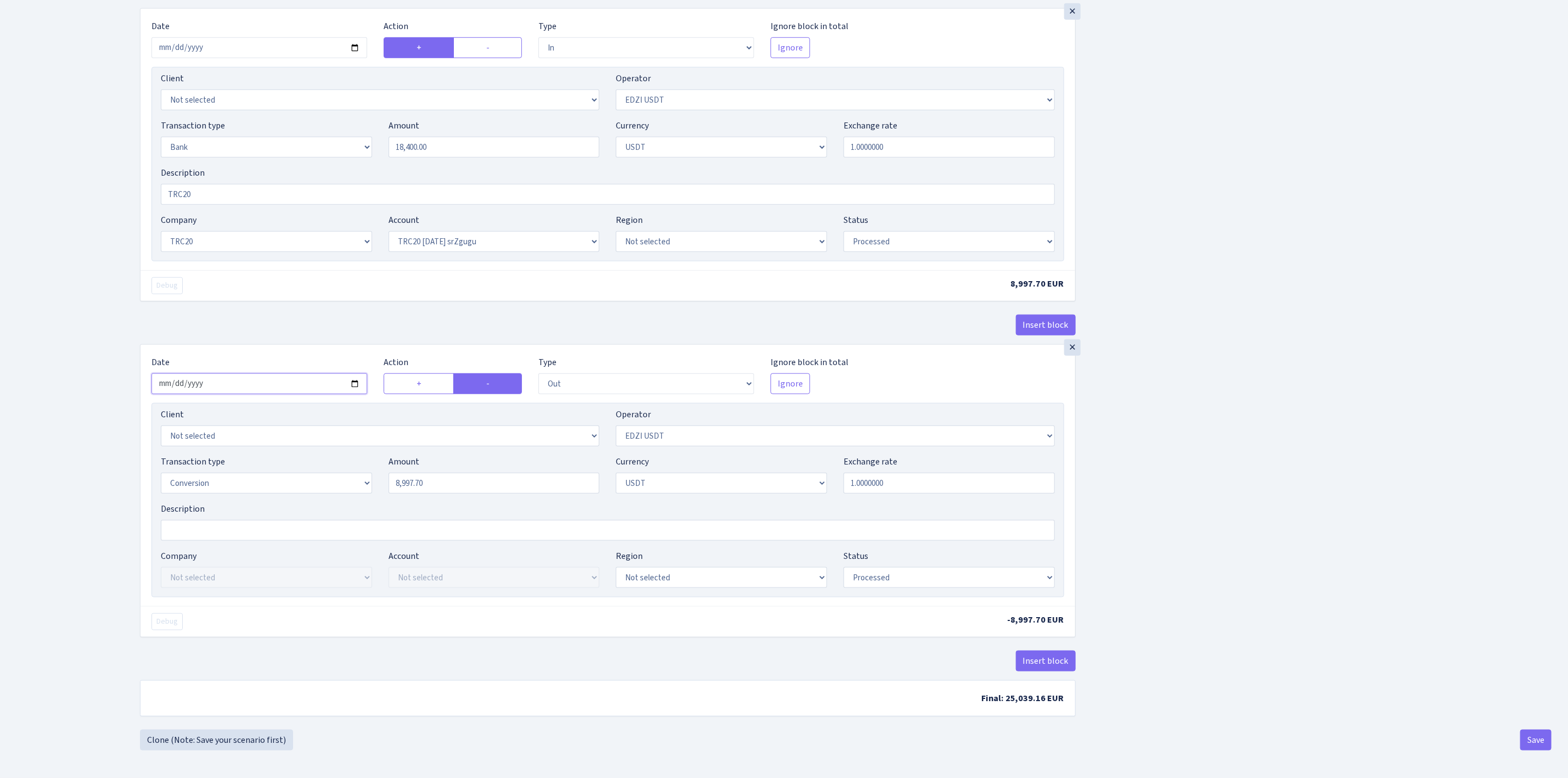
click at [354, 382] on input "2025-08-21" at bounding box center [259, 383] width 216 height 21
type input "2025-09-01"
drag, startPoint x: 488, startPoint y: 485, endPoint x: 258, endPoint y: 469, distance: 230.6
click at [259, 469] on div "Transaction type Not selected 981 ELF FISH crypto GIRT IVO dekl MM-BALTIC eur U…" at bounding box center [607, 478] width 910 height 47
click at [1293, 518] on div "Insert block × Date 2025-09-01 Action + - Type --- In Out Commission Field requ…" at bounding box center [846, 42] width 1429 height 1376
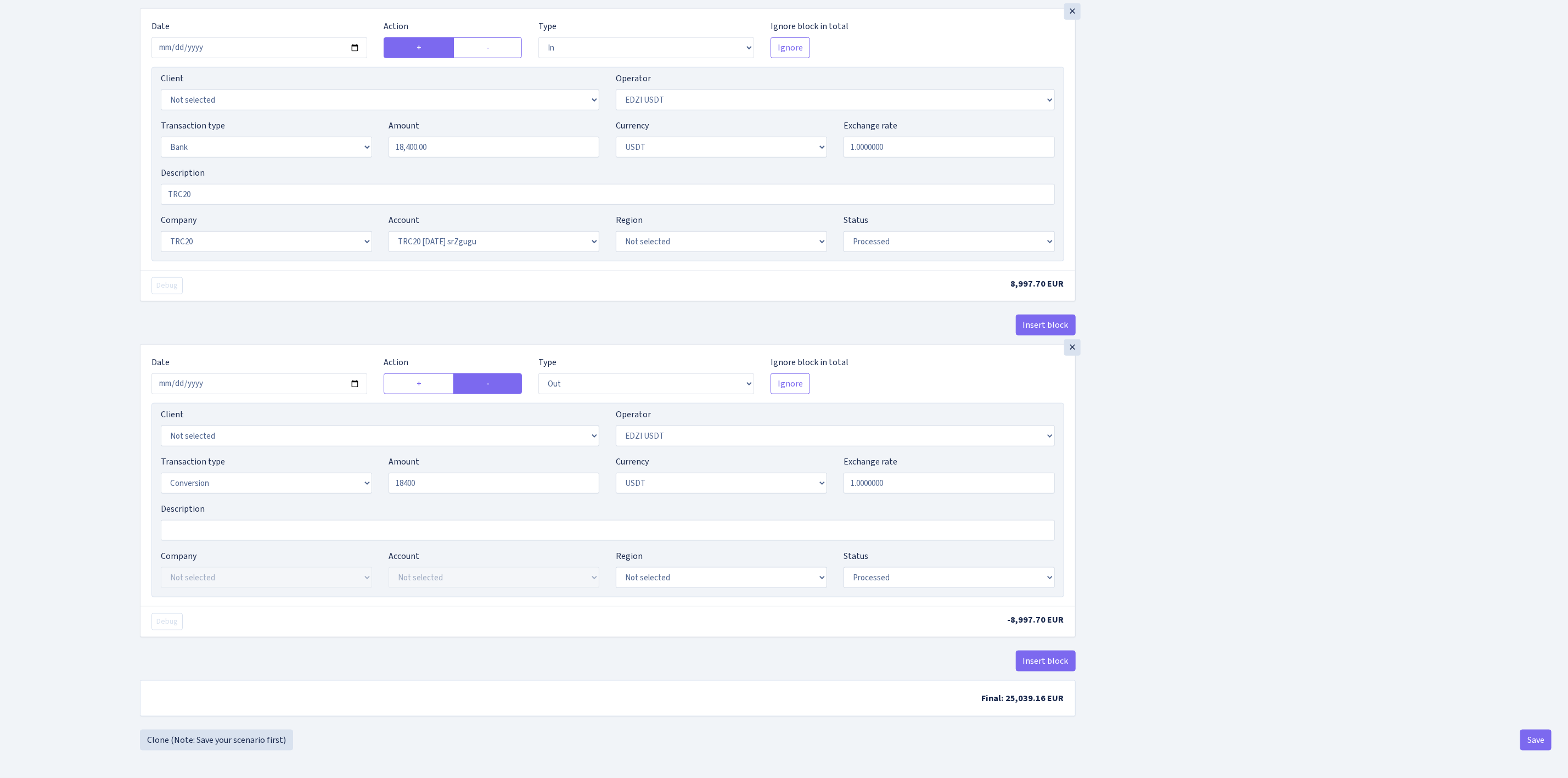
type input "18,400.00"
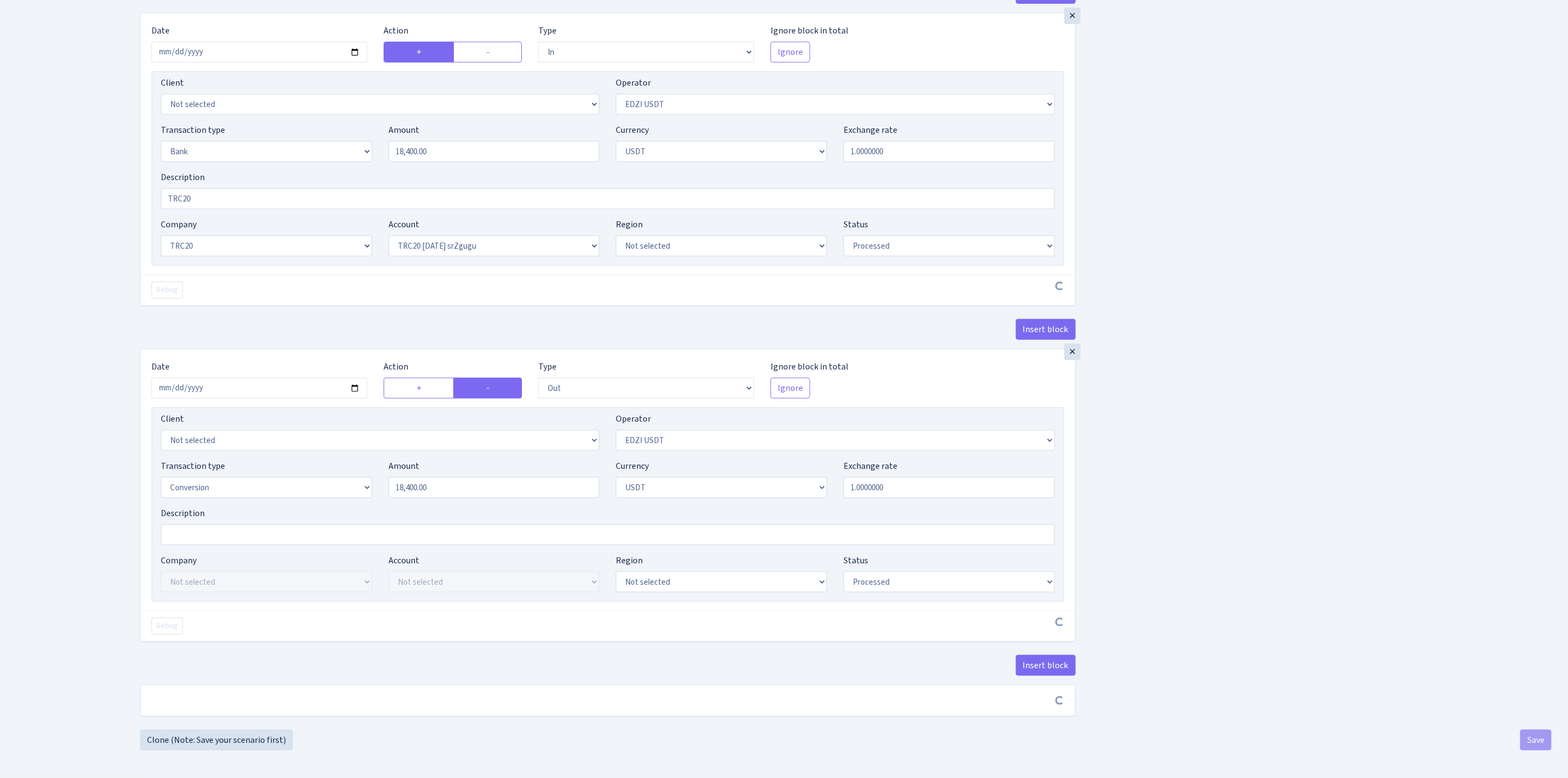
scroll to position [714, 0]
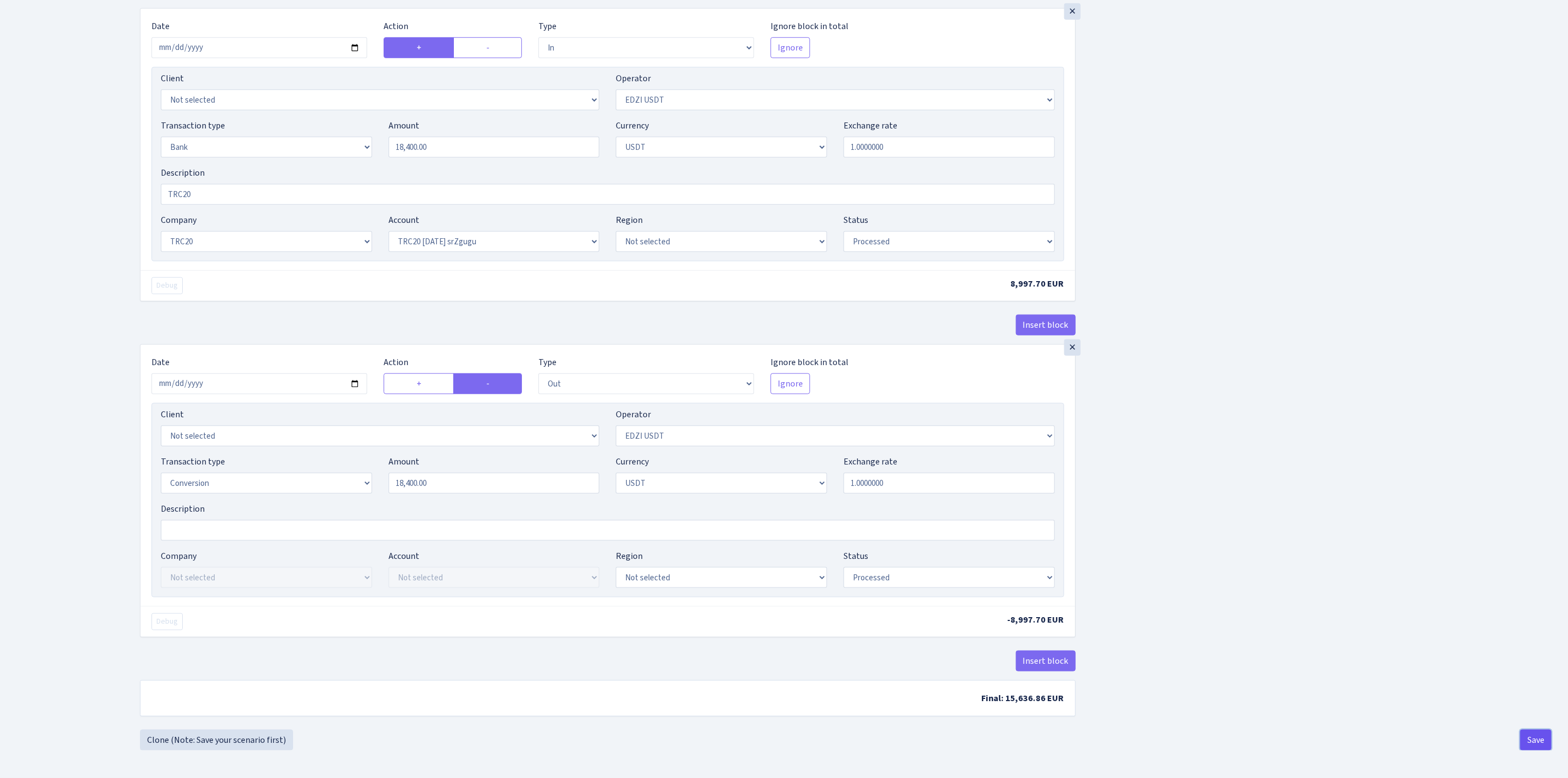
click at [1541, 744] on button "Save" at bounding box center [1535, 739] width 31 height 21
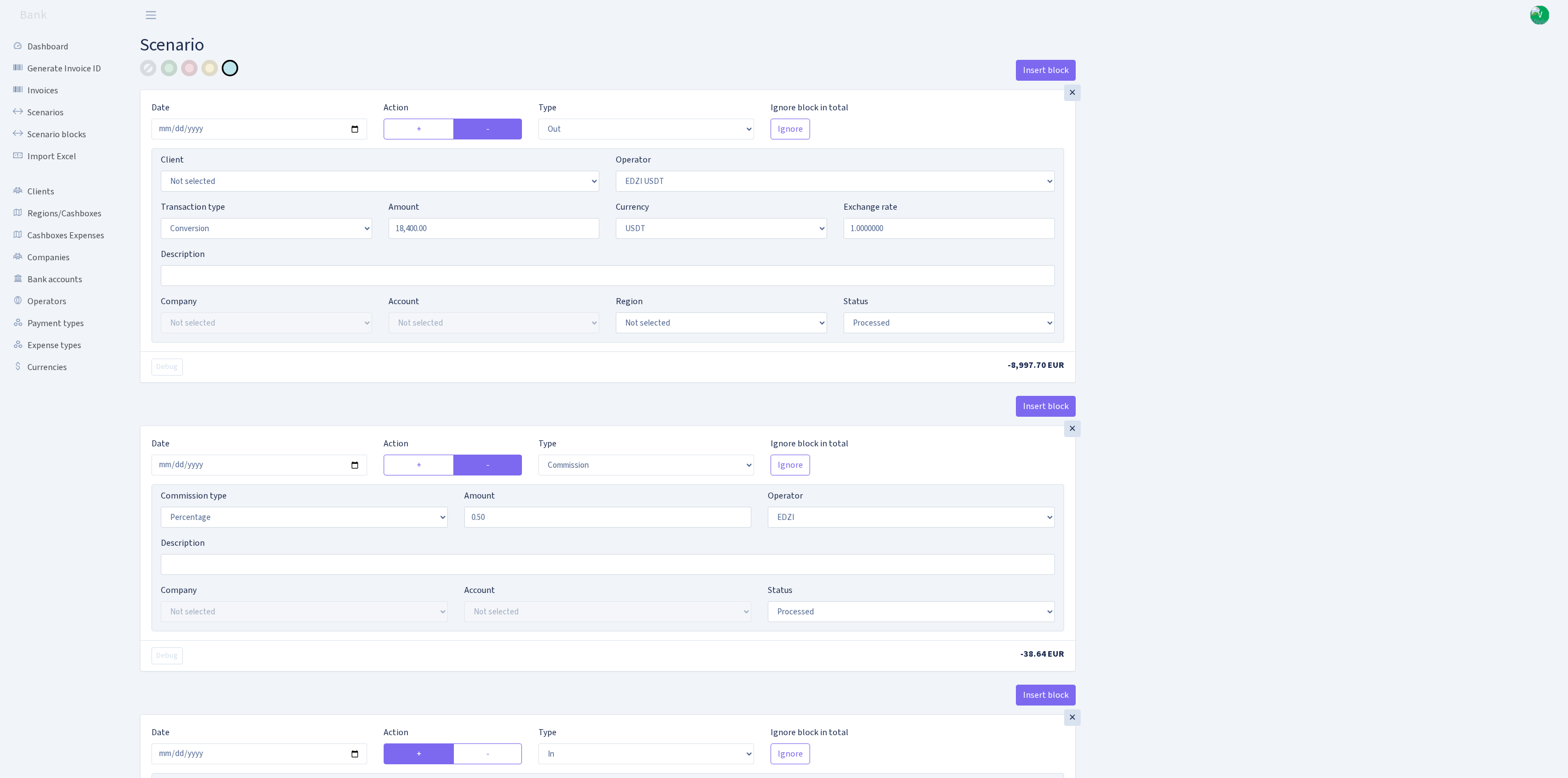
select select "out"
select select "212"
select select "15"
select select "6"
select select "processed"
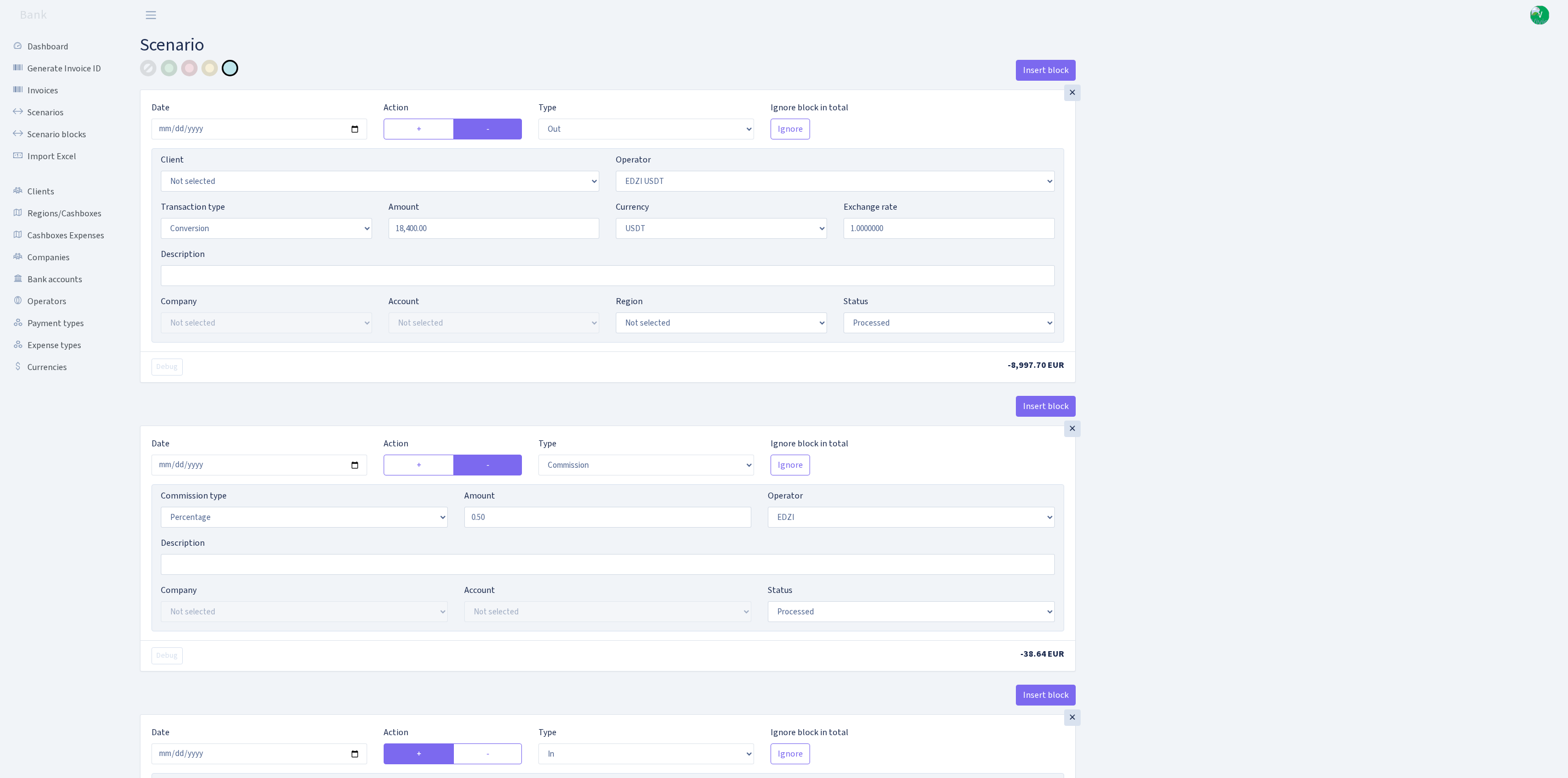
select select "commission"
select select "11"
select select "processed"
select select "in"
select select "212"
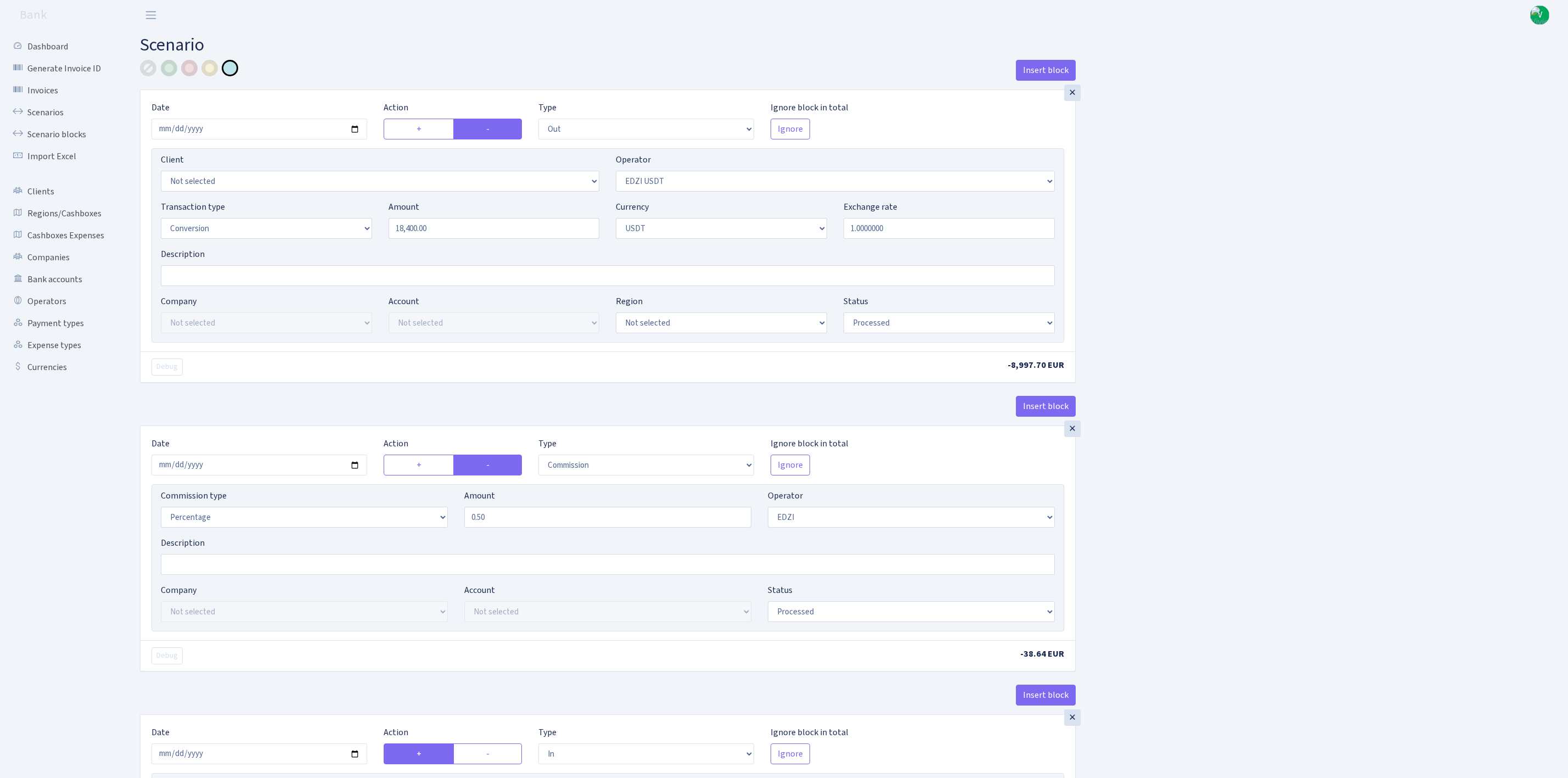
select select "2"
select select "6"
select select "20"
select select "66"
select select "processed"
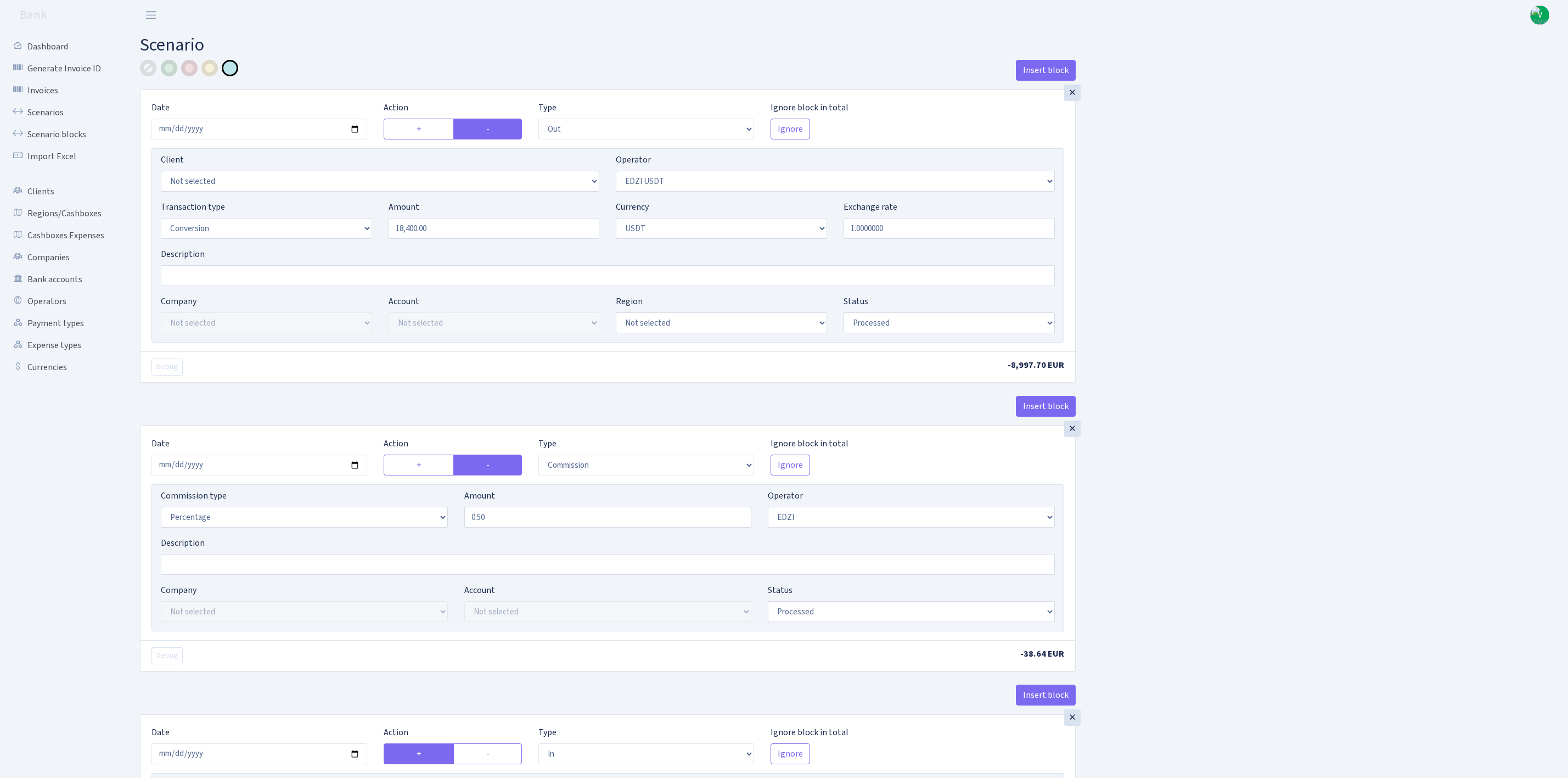
select select "out"
select select "212"
select select "15"
select select "6"
select select "processed"
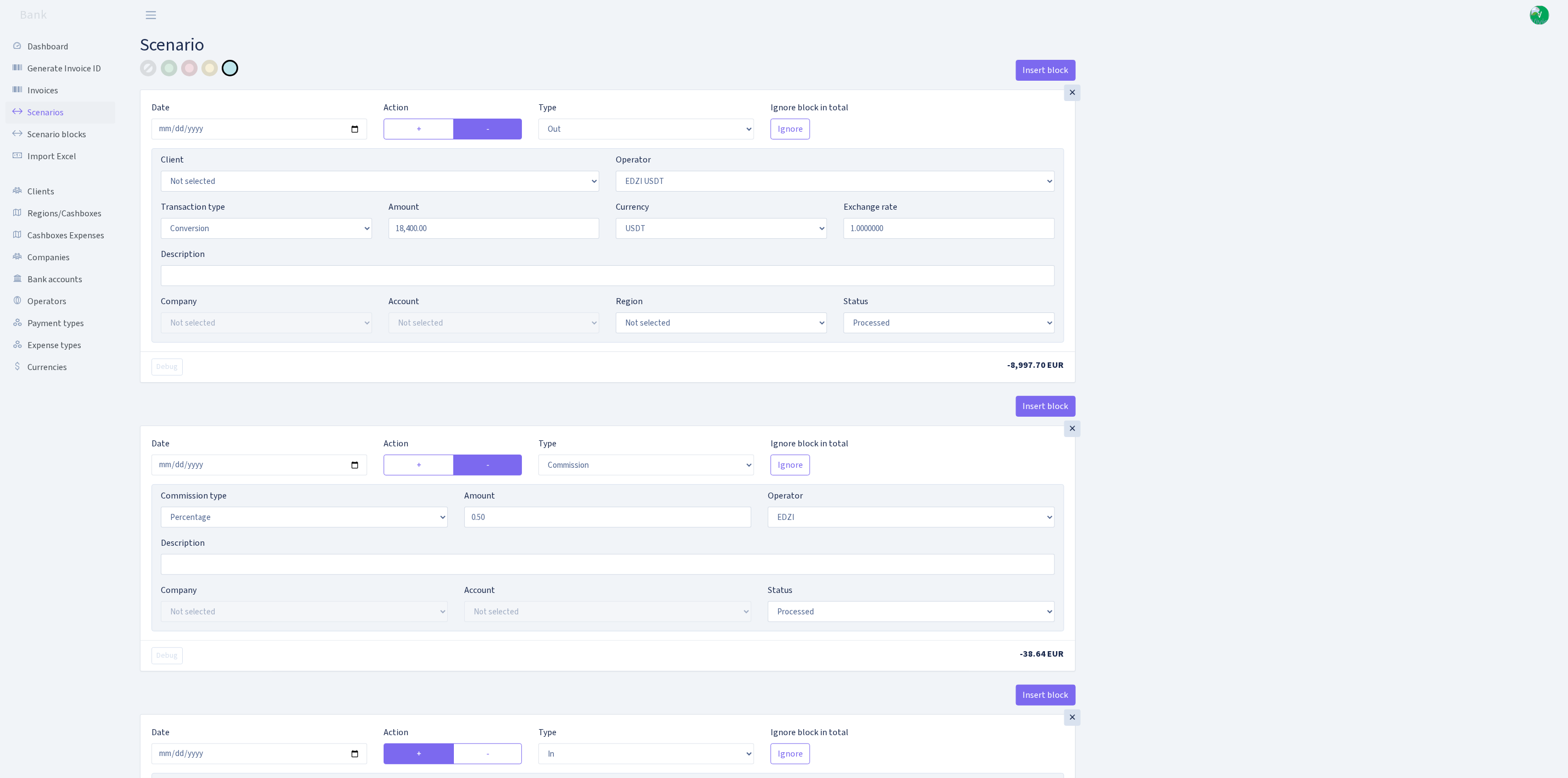
click at [50, 112] on link "Scenarios" at bounding box center [61, 112] width 109 height 22
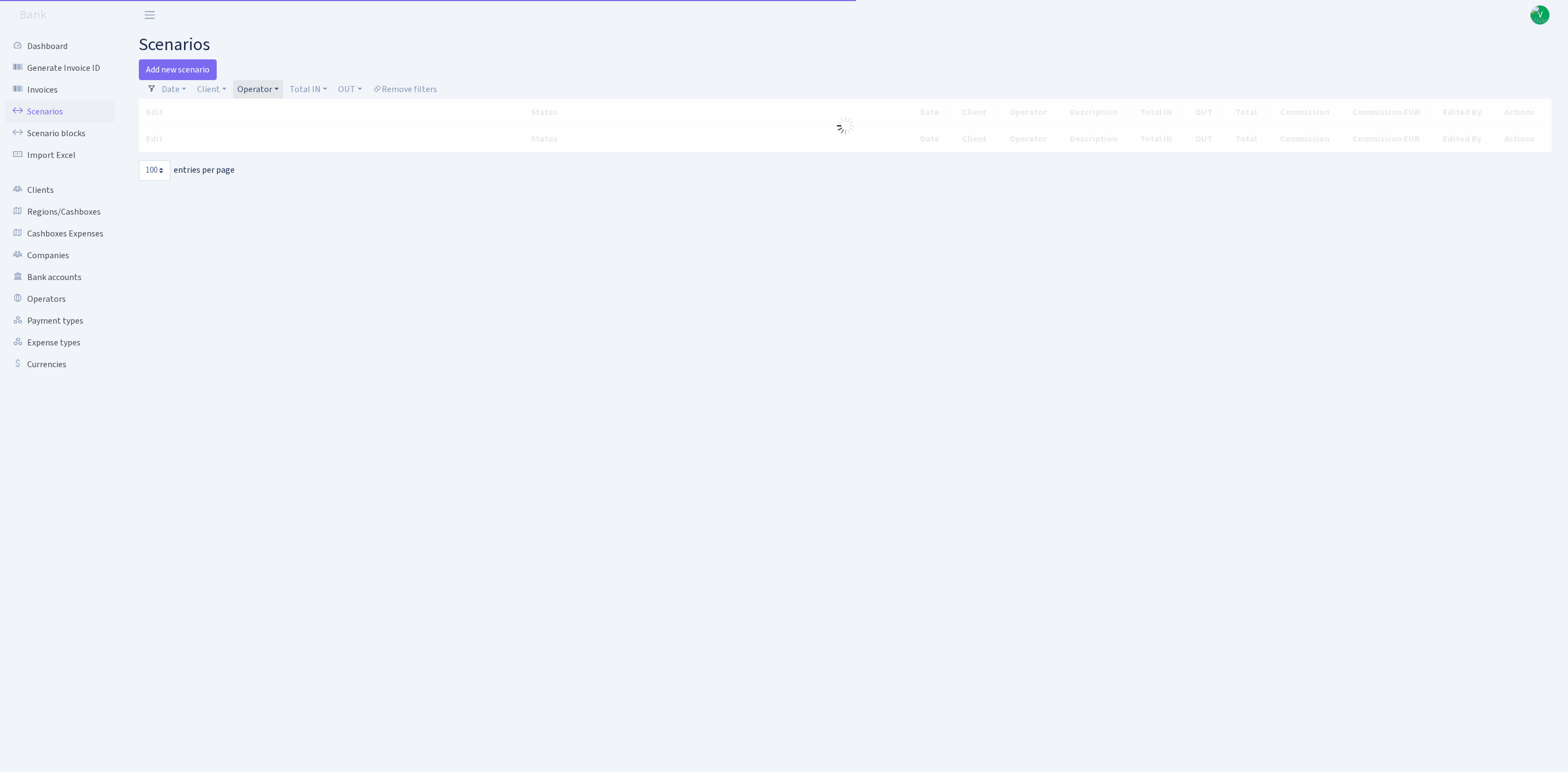
select select "100"
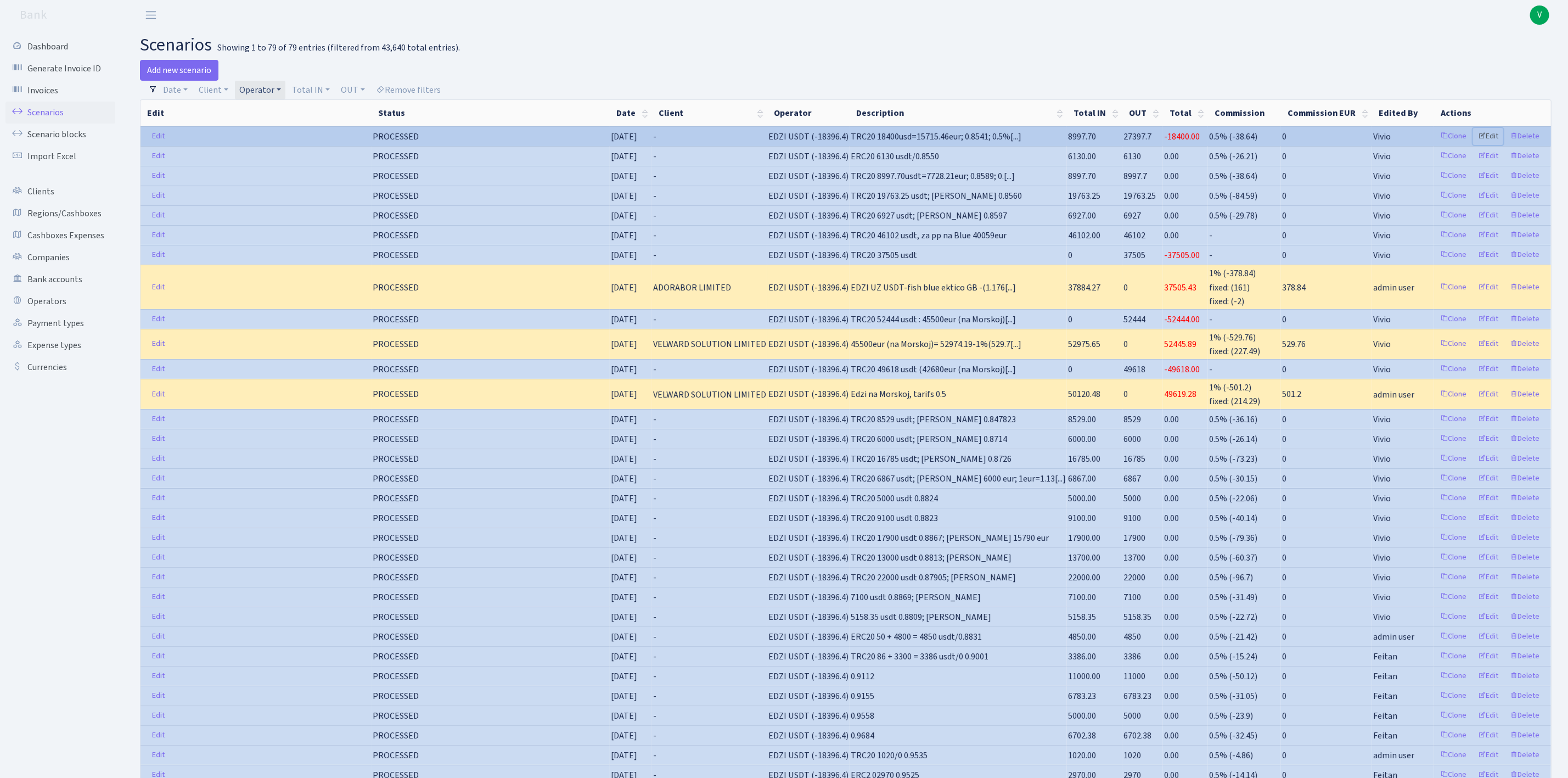
click at [1485, 134] on link "Edit" at bounding box center [1488, 136] width 30 height 17
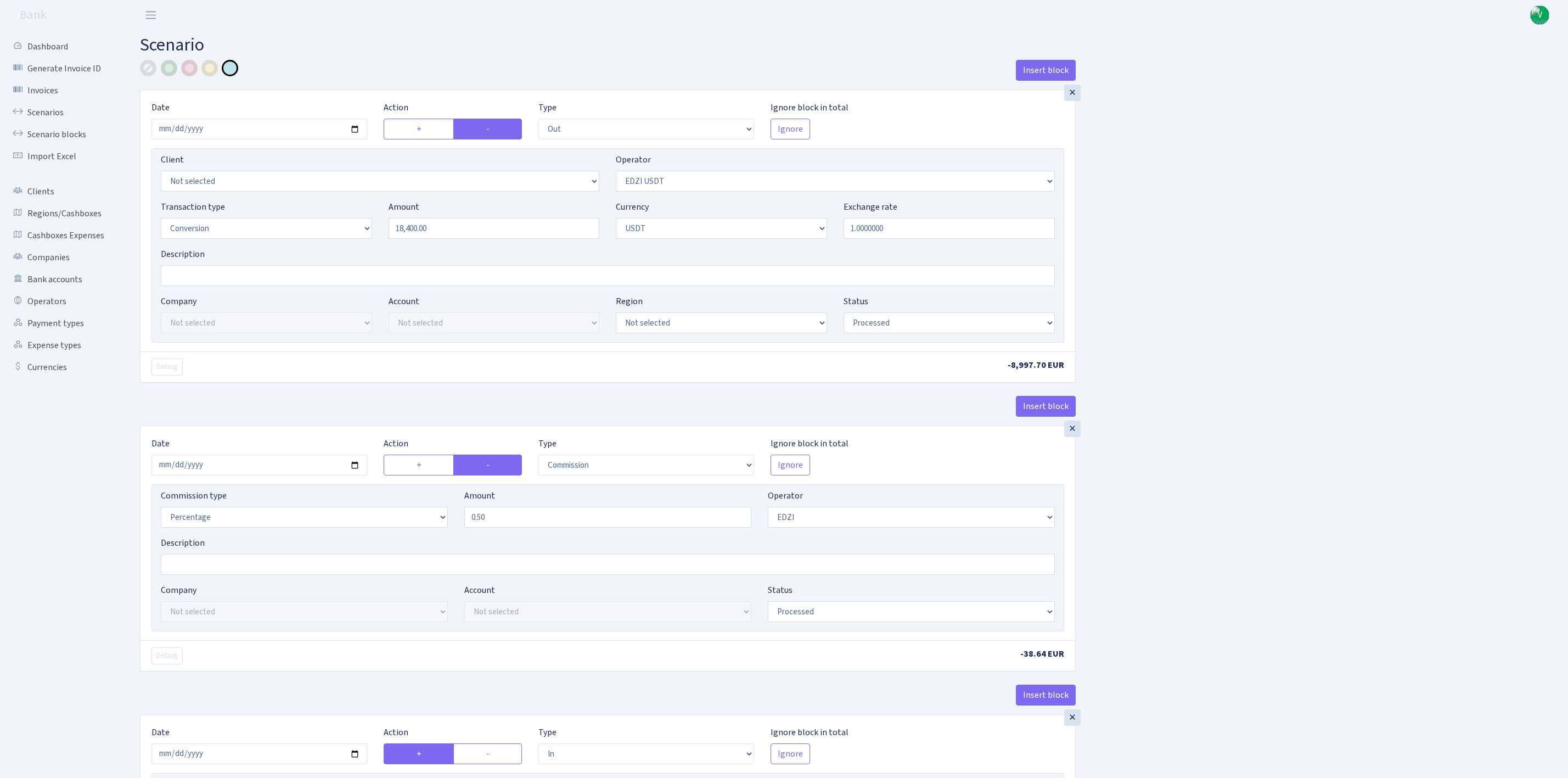
select select "out"
select select "212"
select select "15"
select select "6"
select select "processed"
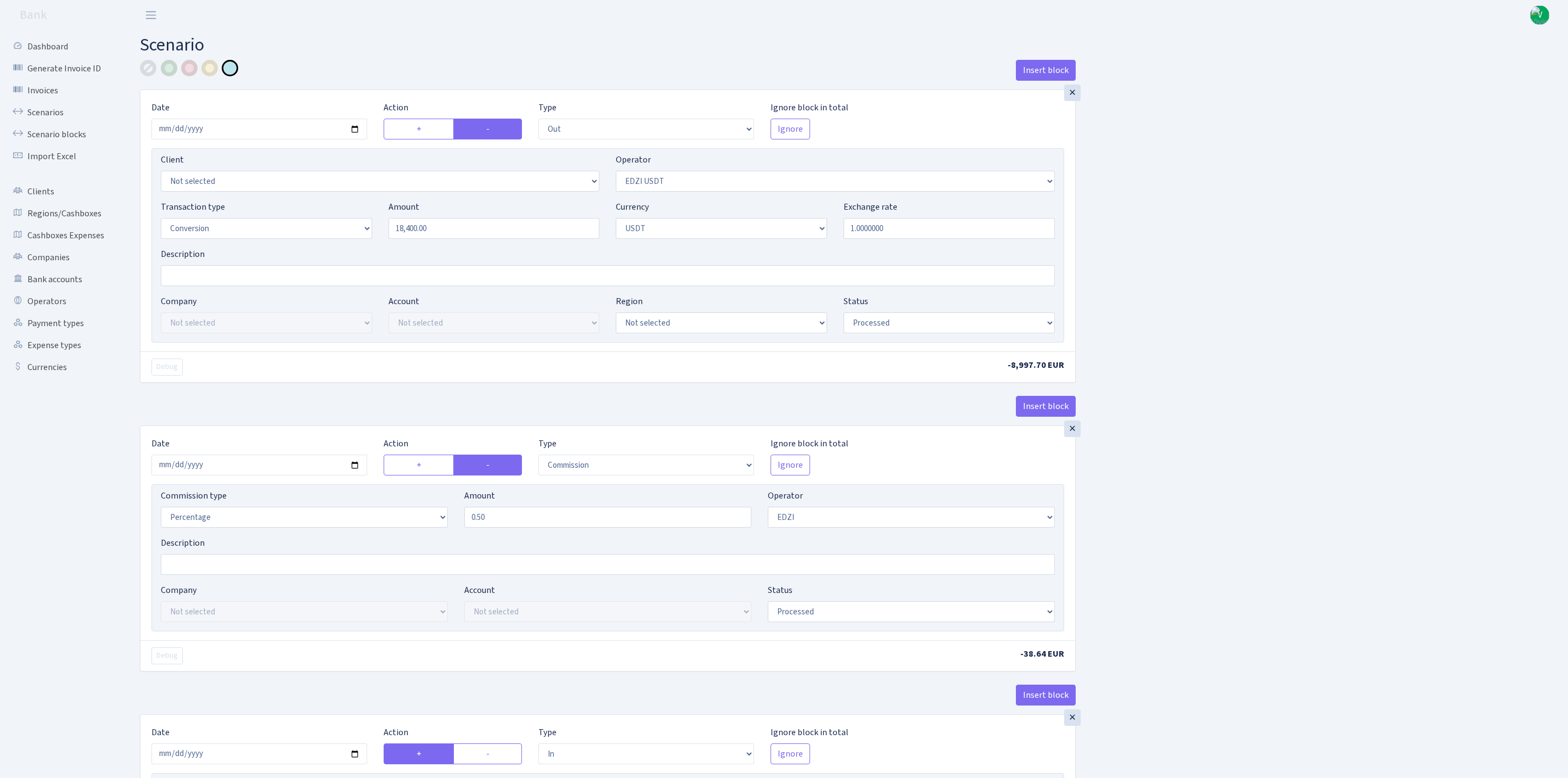
select select "commission"
select select "11"
select select "processed"
select select "in"
select select "212"
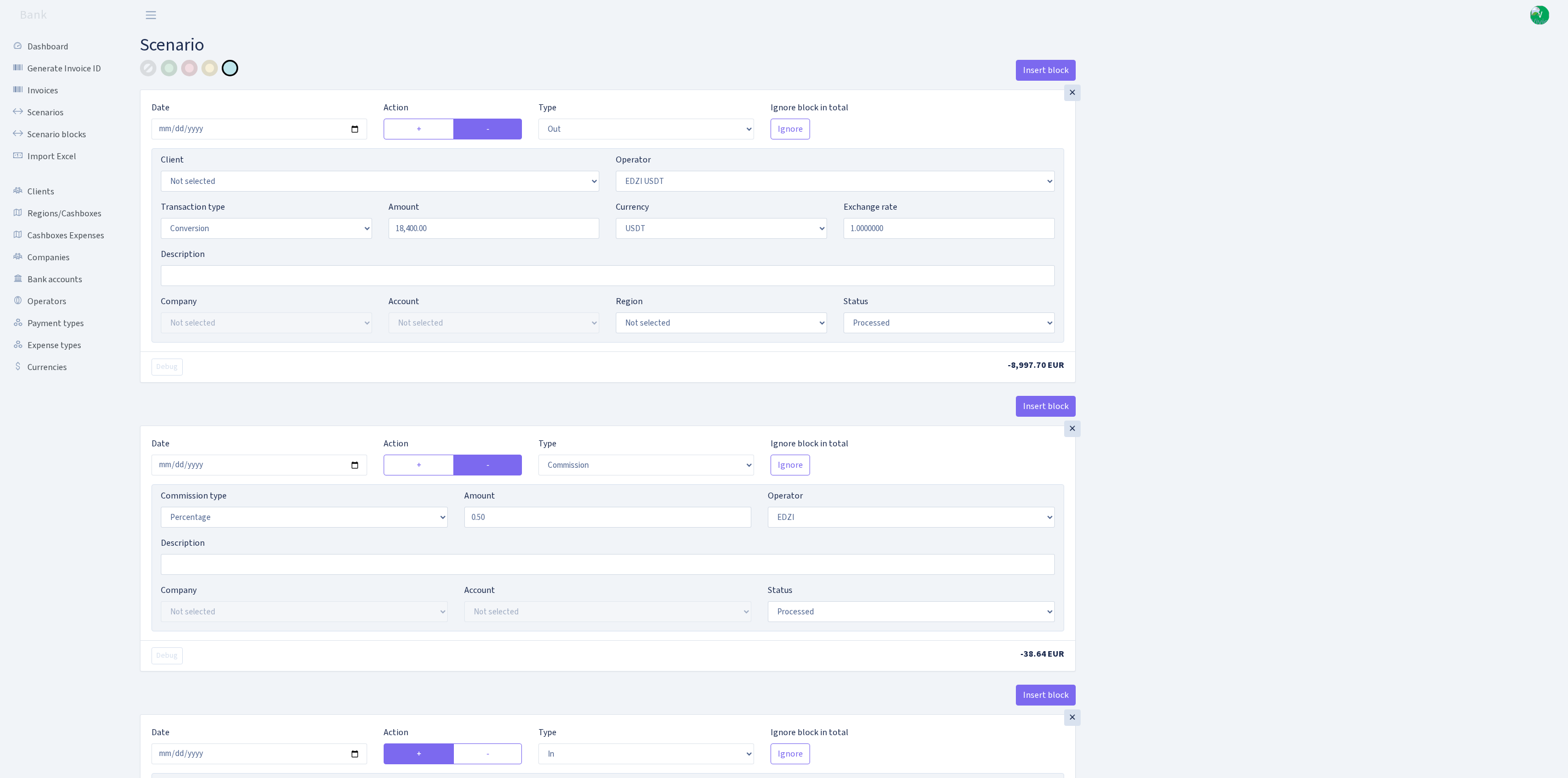
select select "2"
select select "6"
select select "20"
select select "66"
select select "processed"
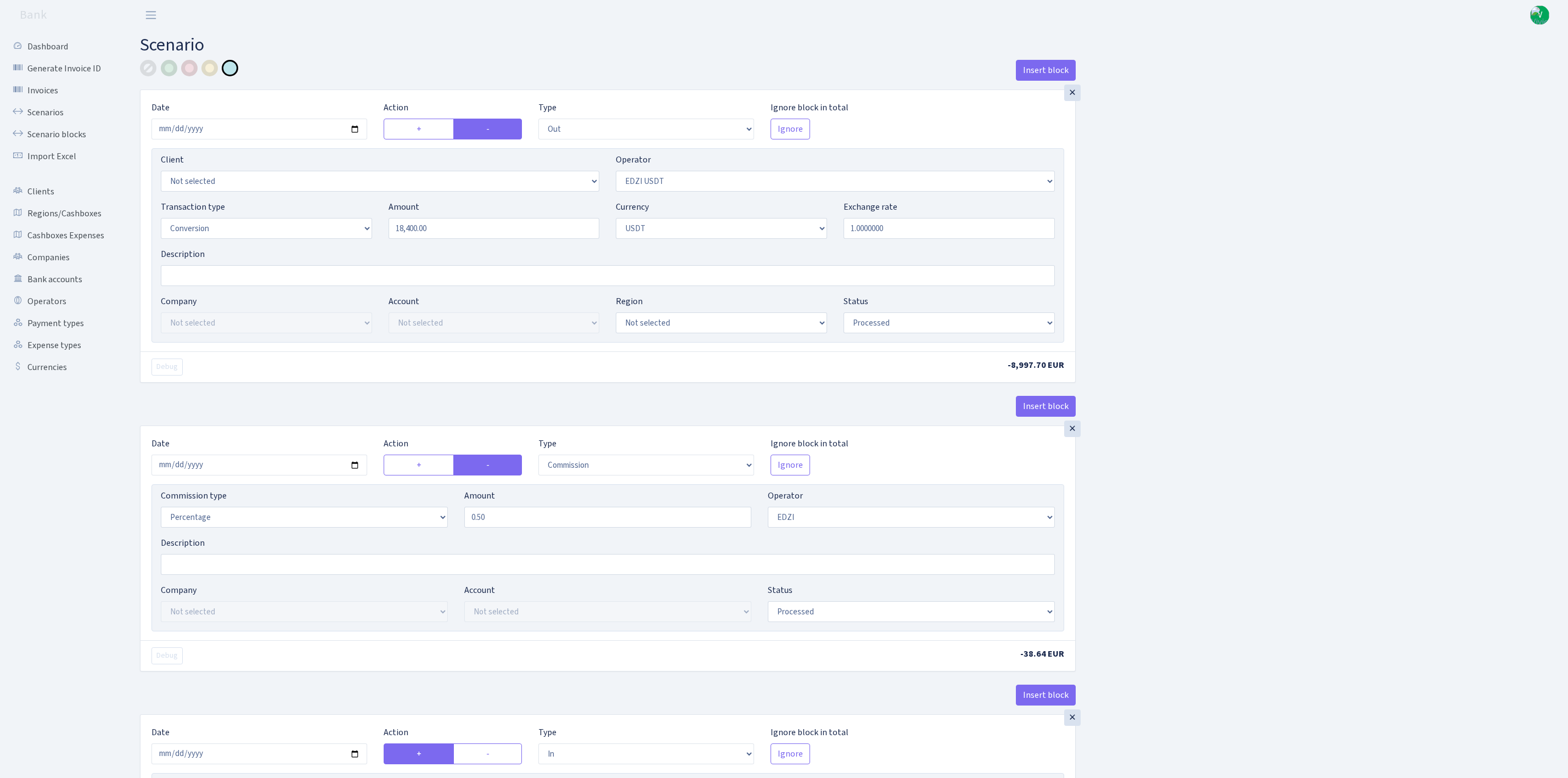
select select "out"
select select "212"
select select "15"
select select "6"
select select "processed"
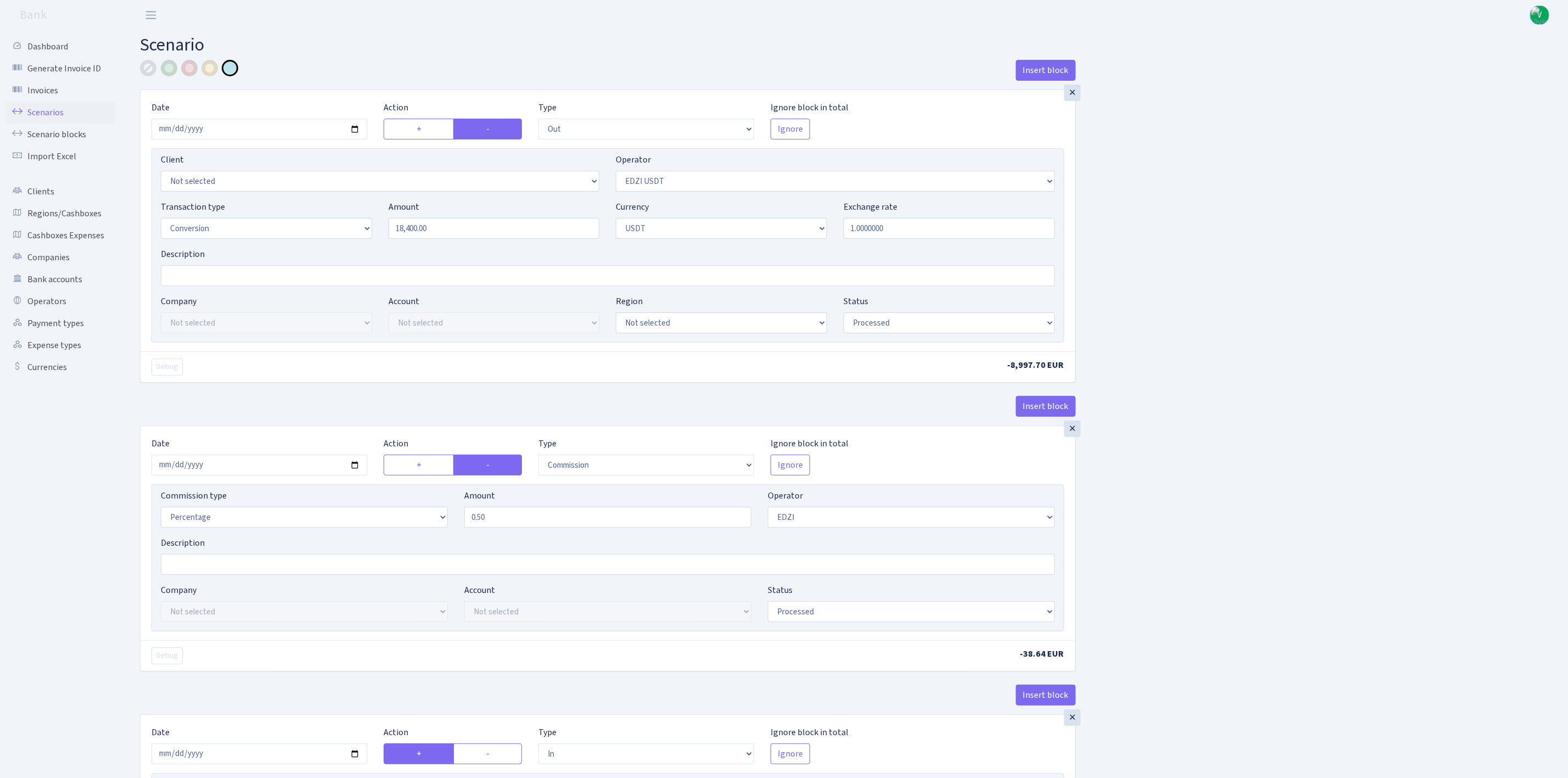
click at [60, 107] on link "Scenarios" at bounding box center [61, 112] width 109 height 22
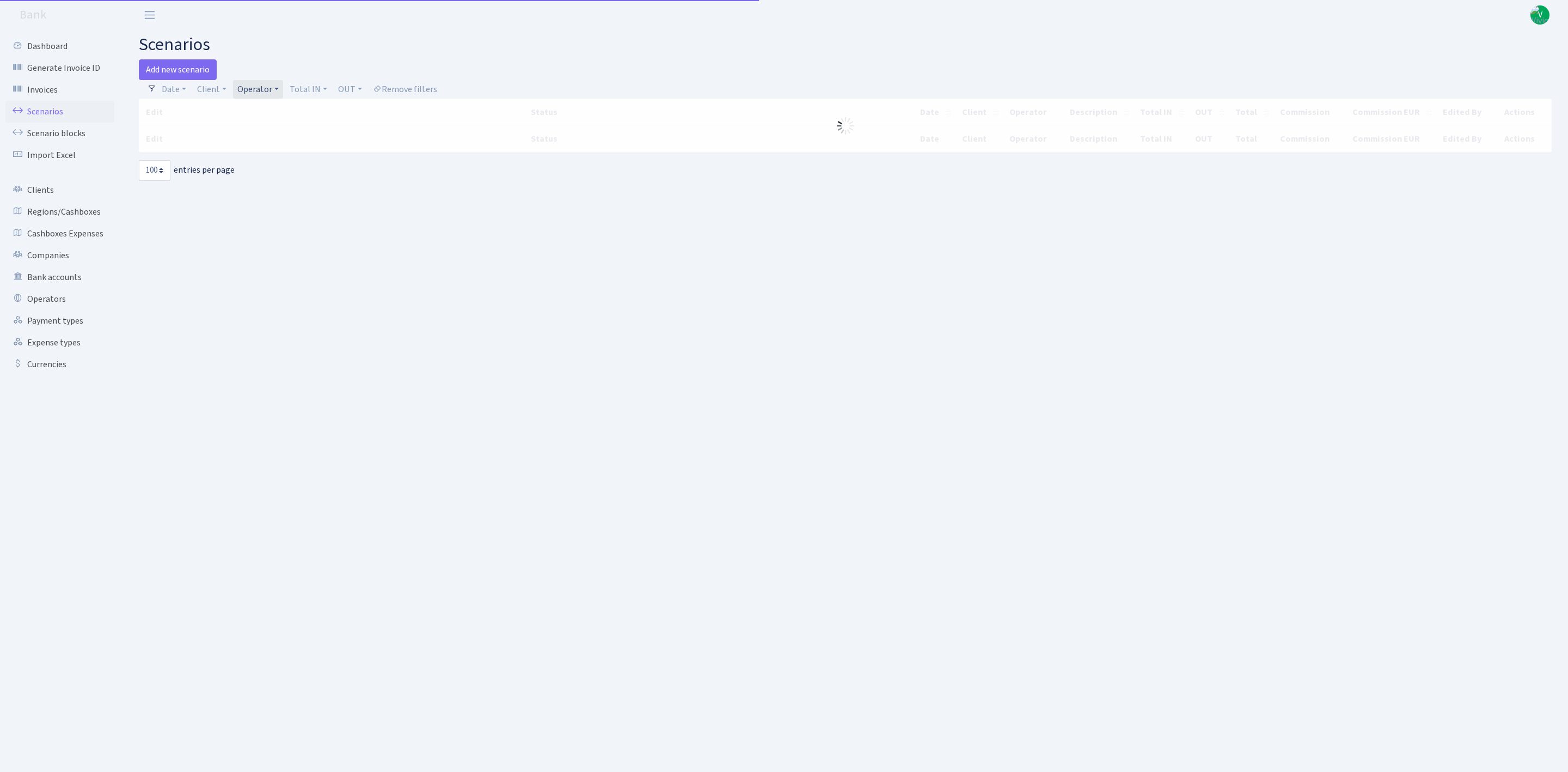
select select "100"
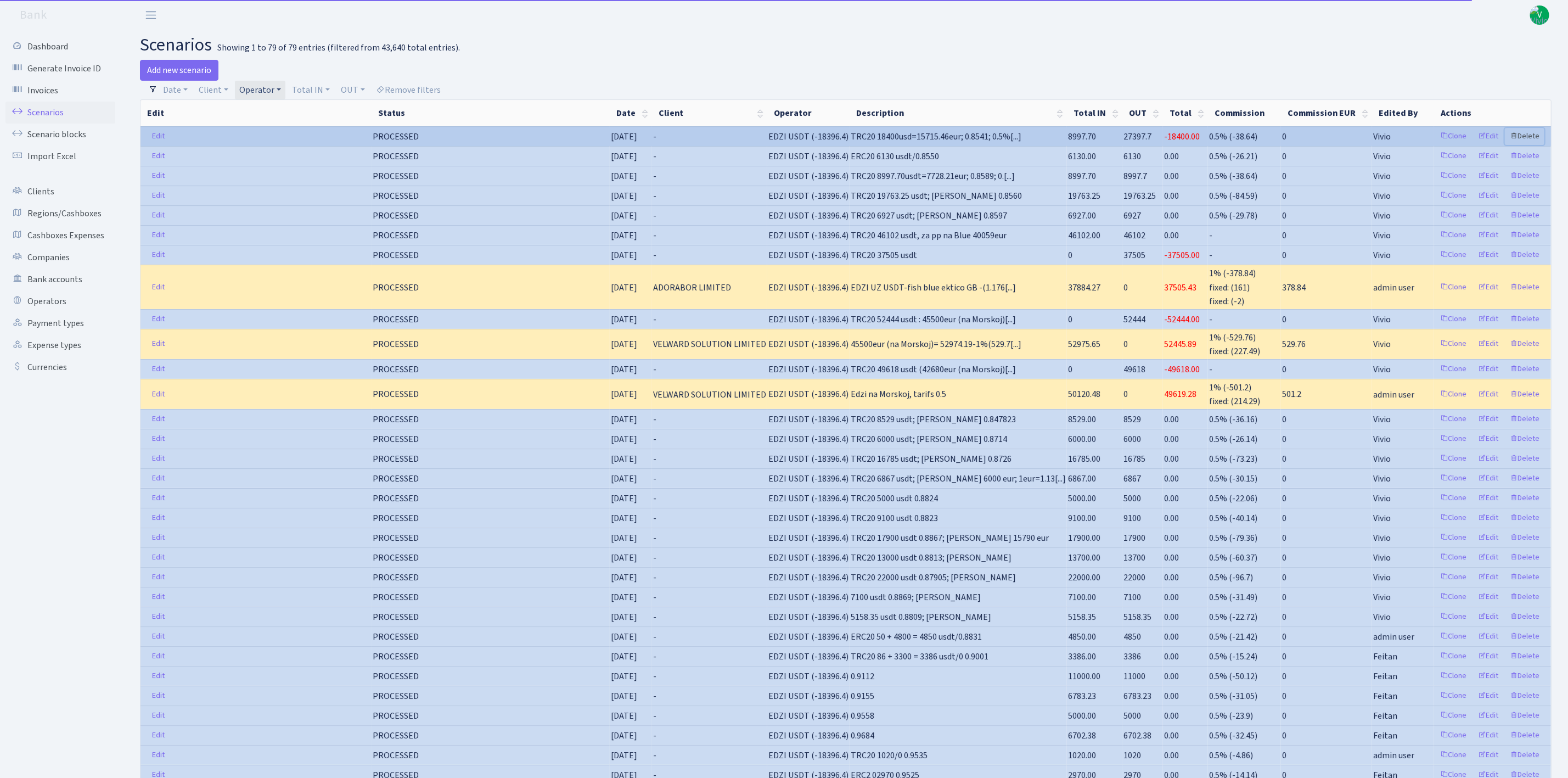
click at [1537, 134] on link "Delete" at bounding box center [1525, 136] width 40 height 17
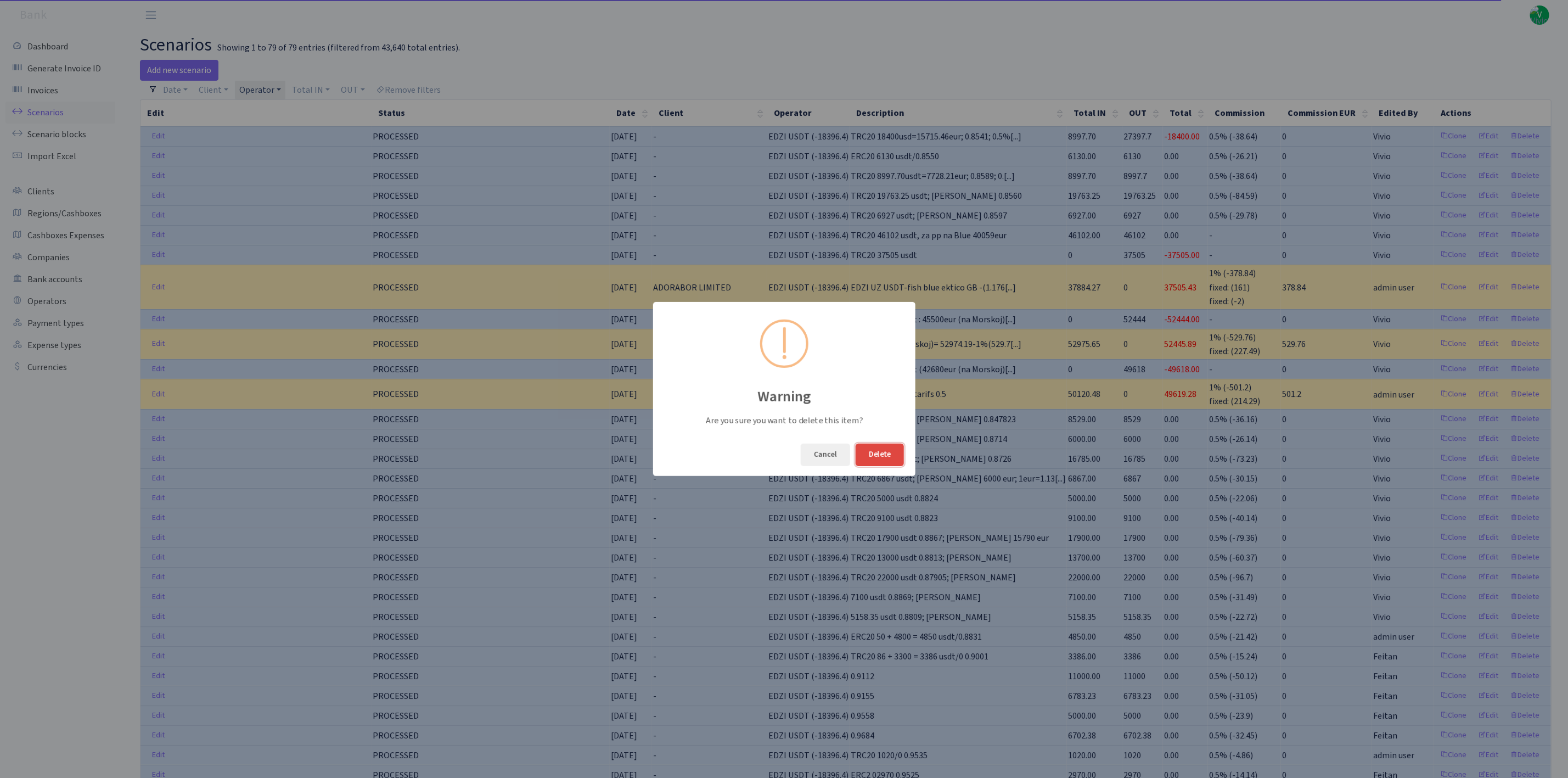
click at [889, 452] on button "Delete" at bounding box center [880, 455] width 49 height 23
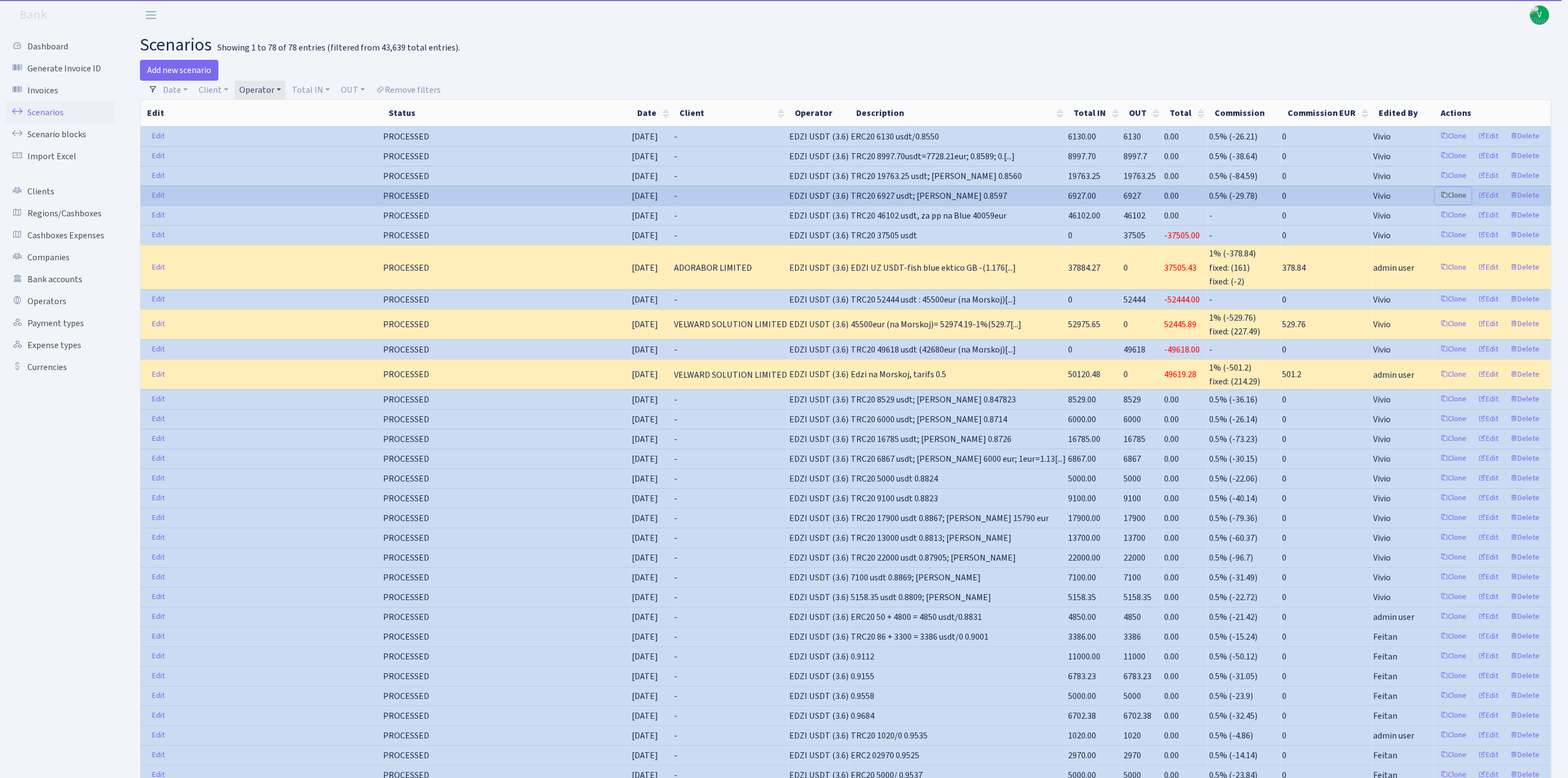
click at [1462, 195] on link "Clone" at bounding box center [1454, 195] width 36 height 17
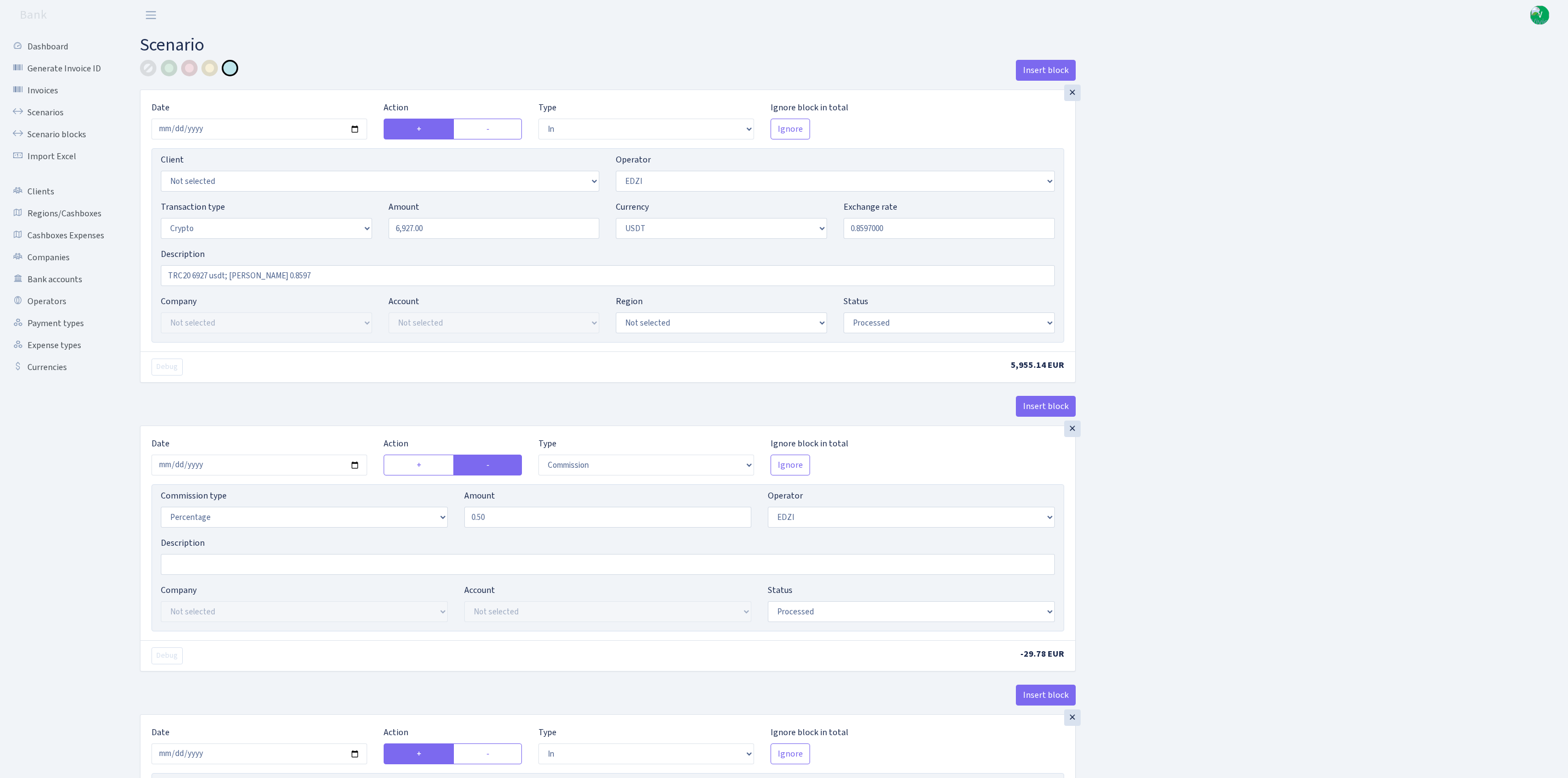
select select "in"
select select "11"
select select "3"
select select "6"
select select "processed"
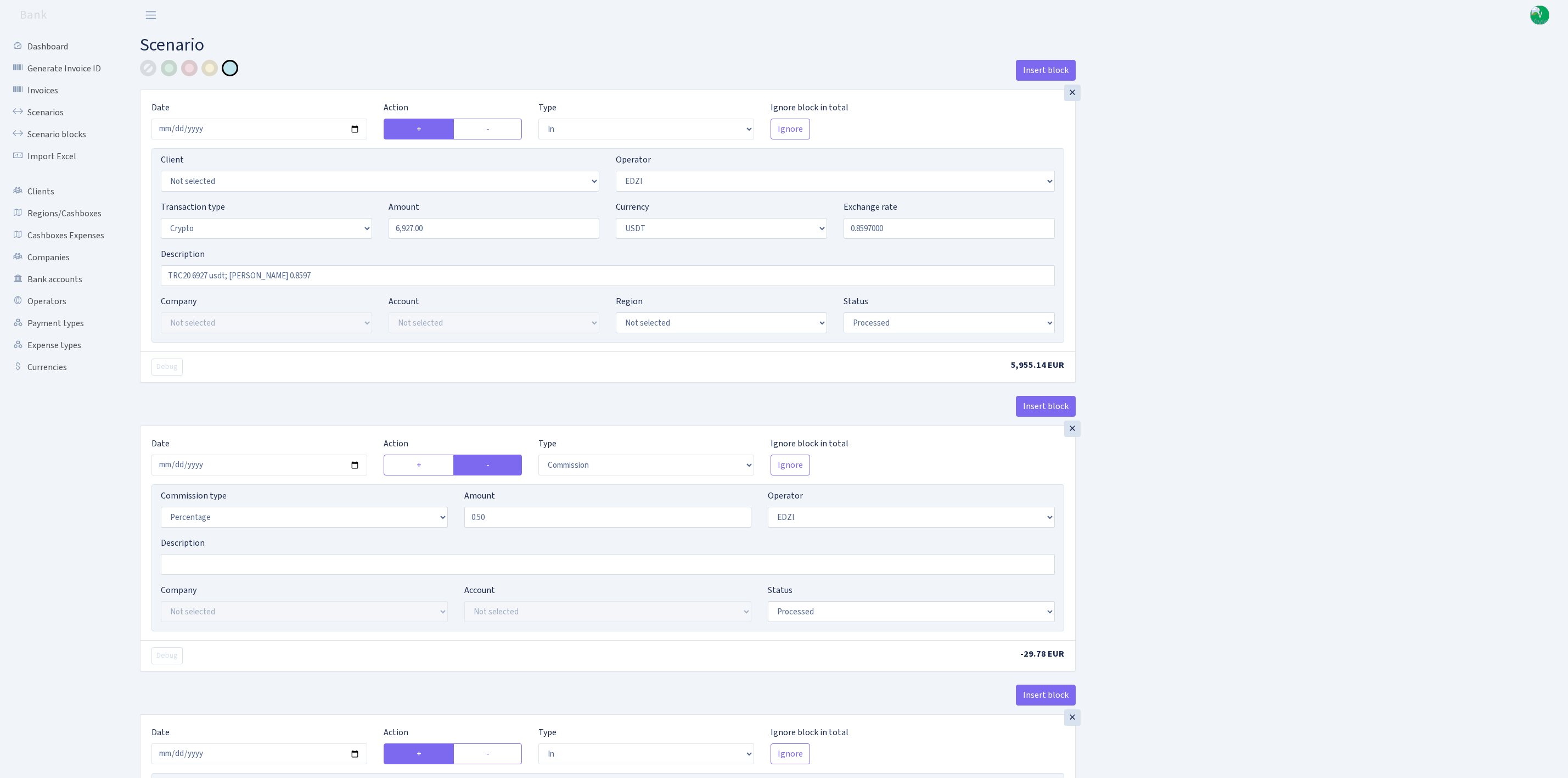
select select "commission"
select select "11"
select select "processed"
select select "in"
select select "212"
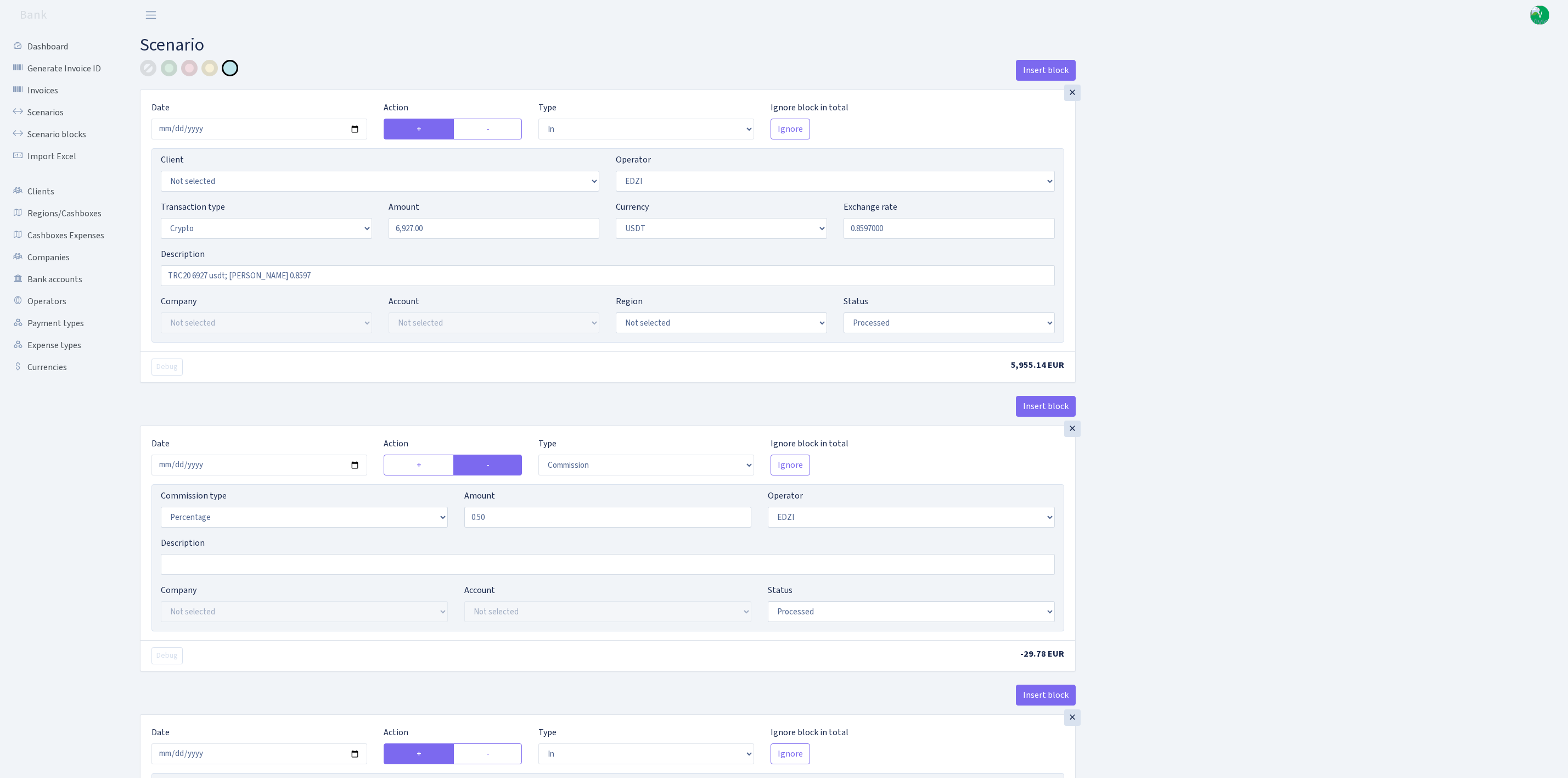
select select "2"
select select "6"
select select "20"
select select "66"
select select "processed"
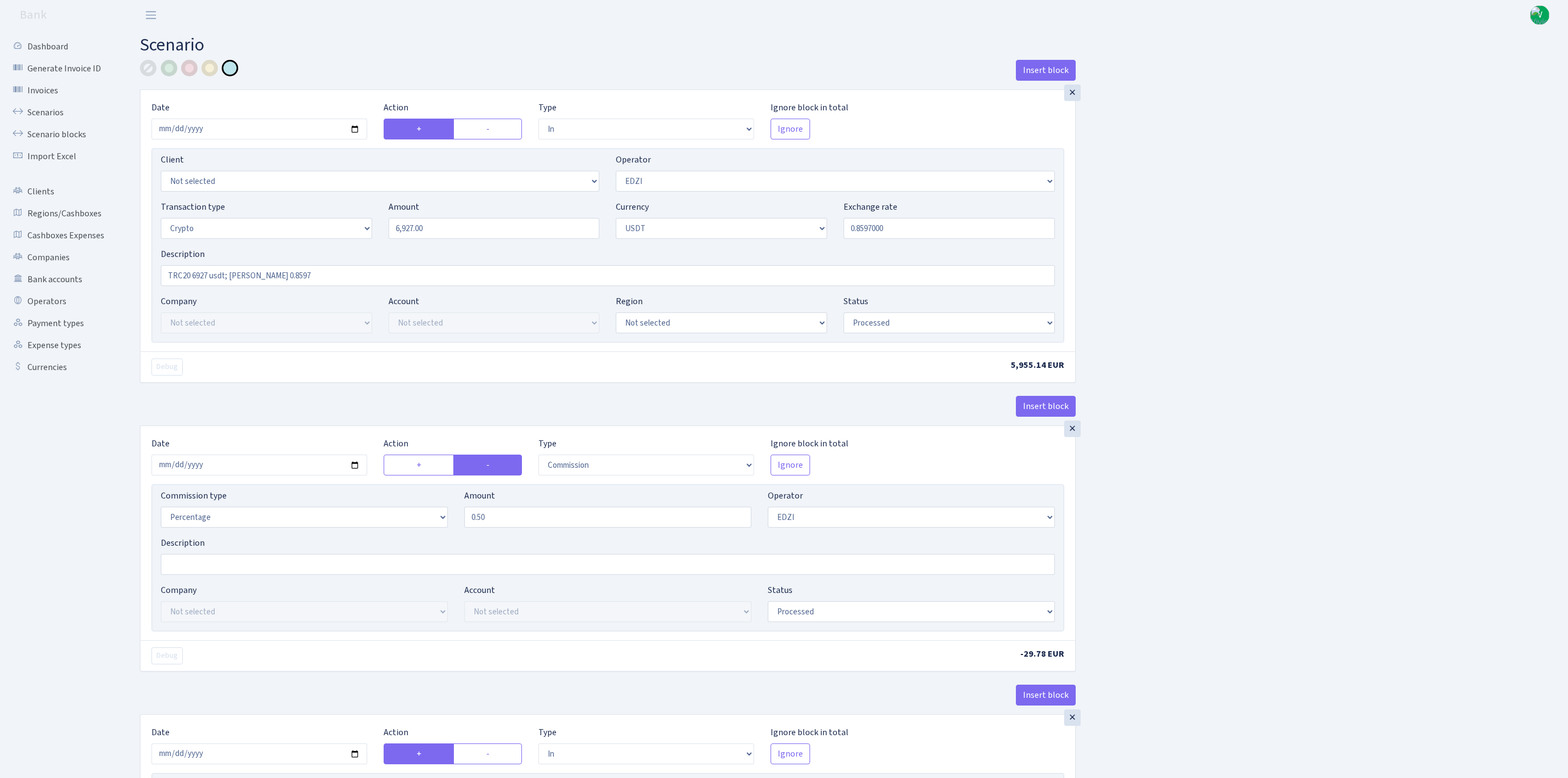
select select "out"
select select "212"
select select "15"
select select "6"
select select "processed"
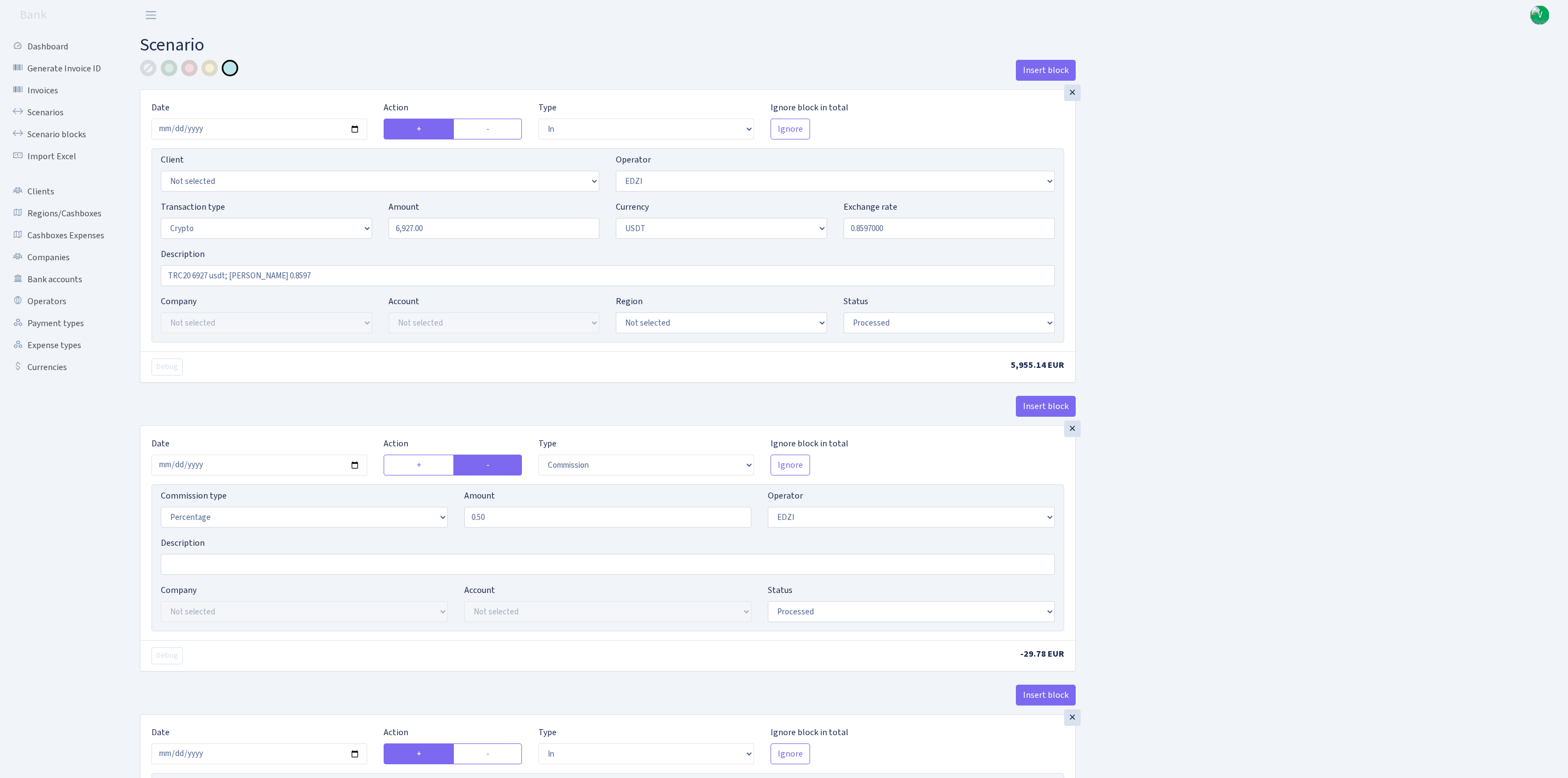
select select "in"
select select "212"
select select "2"
select select "1"
select select "20"
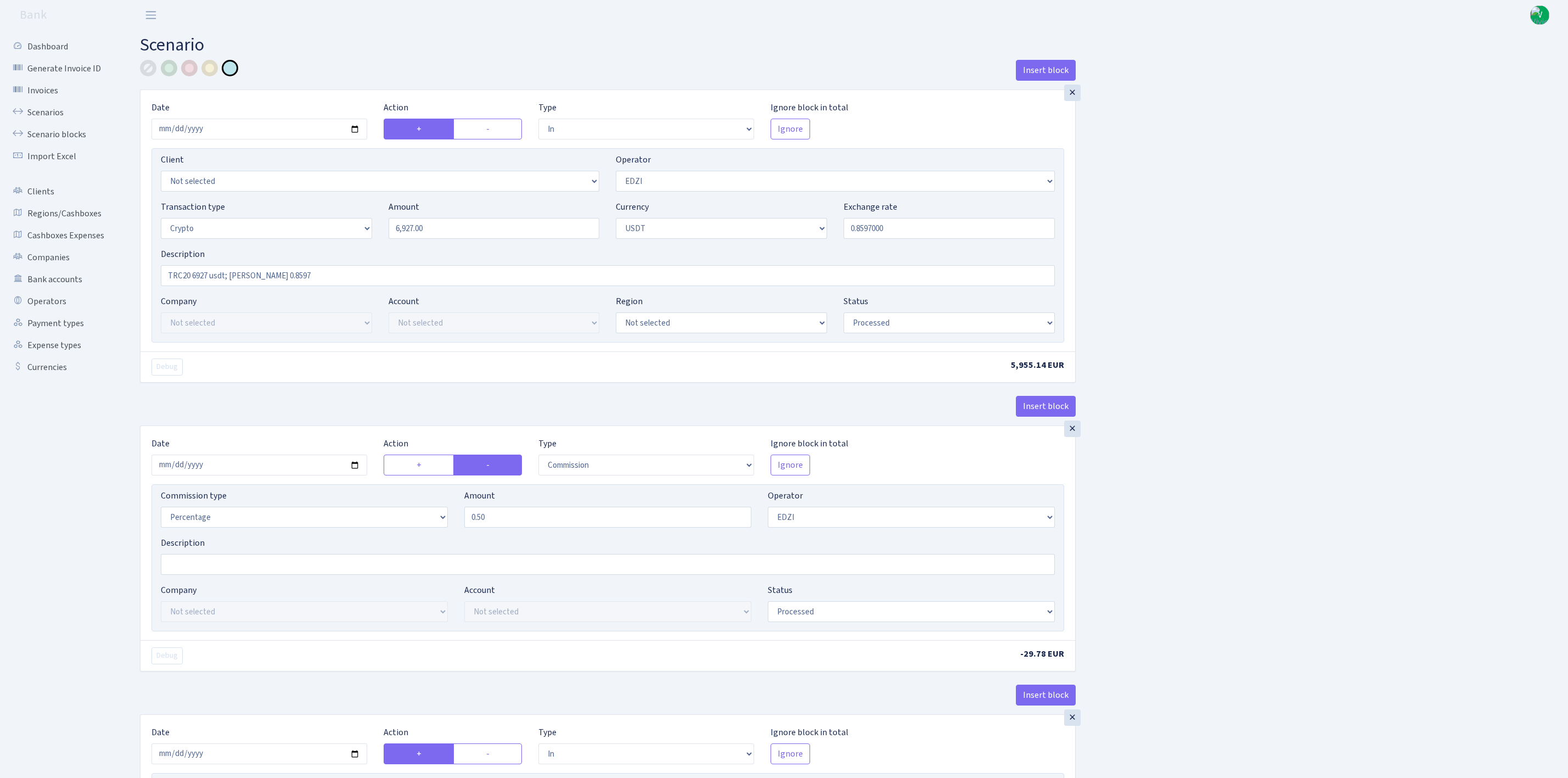
select select "66"
select select "processed"
click at [352, 129] on input "2025-08-06" at bounding box center [259, 128] width 216 height 21
type input "[DATE]"
drag, startPoint x: 472, startPoint y: 227, endPoint x: 318, endPoint y: 214, distance: 154.5
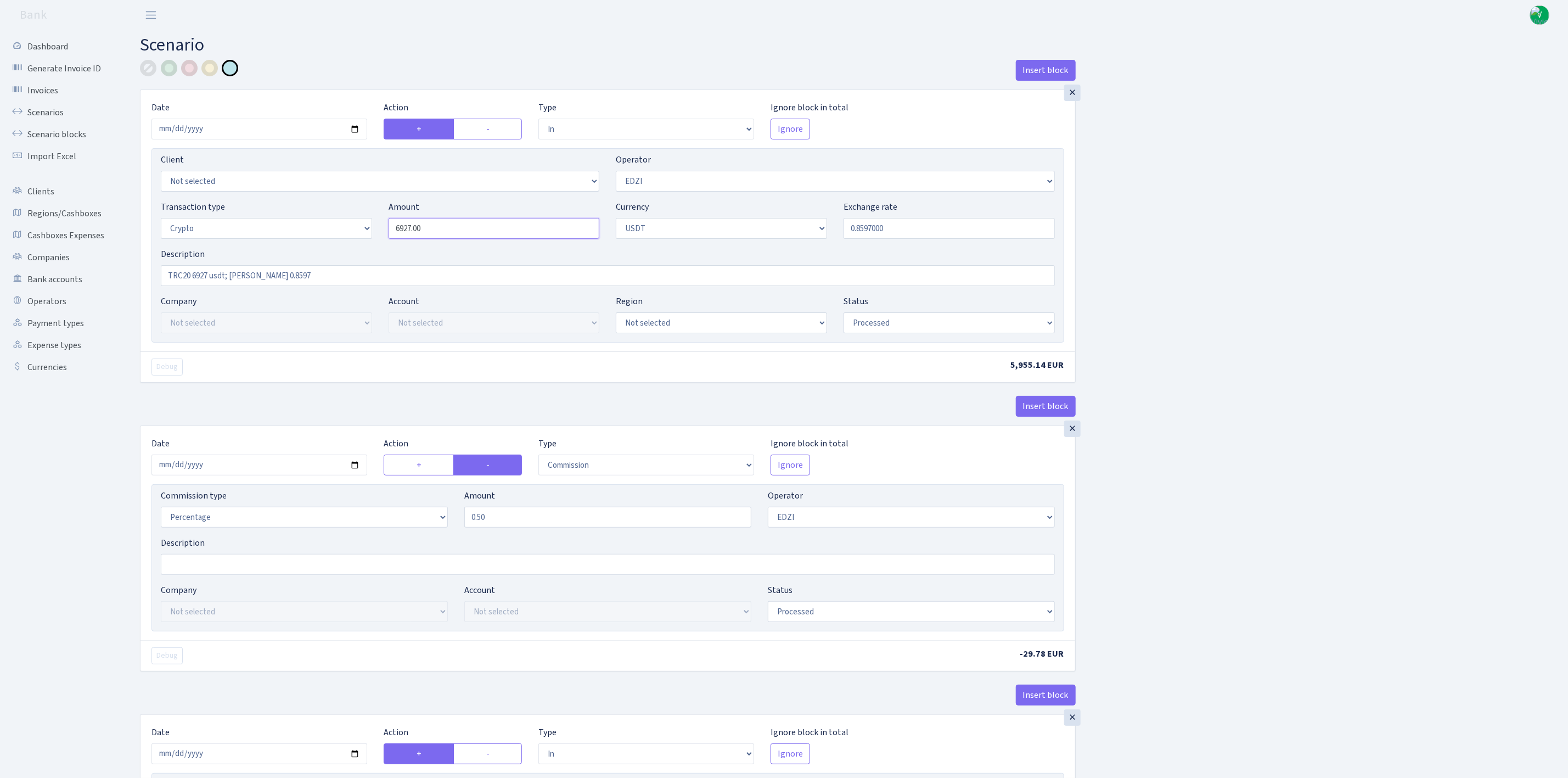
click at [322, 214] on div "Transaction type Not selected 981 ELF FISH crypto GIRT IVO dekl MM-BALTIC eur U…" at bounding box center [607, 223] width 910 height 47
click at [870, 224] on input "0.8597000" at bounding box center [949, 228] width 211 height 21
type input "18,400.00"
drag, startPoint x: 863, startPoint y: 227, endPoint x: 922, endPoint y: 230, distance: 59.1
click at [922, 230] on input "0.8597000" at bounding box center [949, 228] width 211 height 21
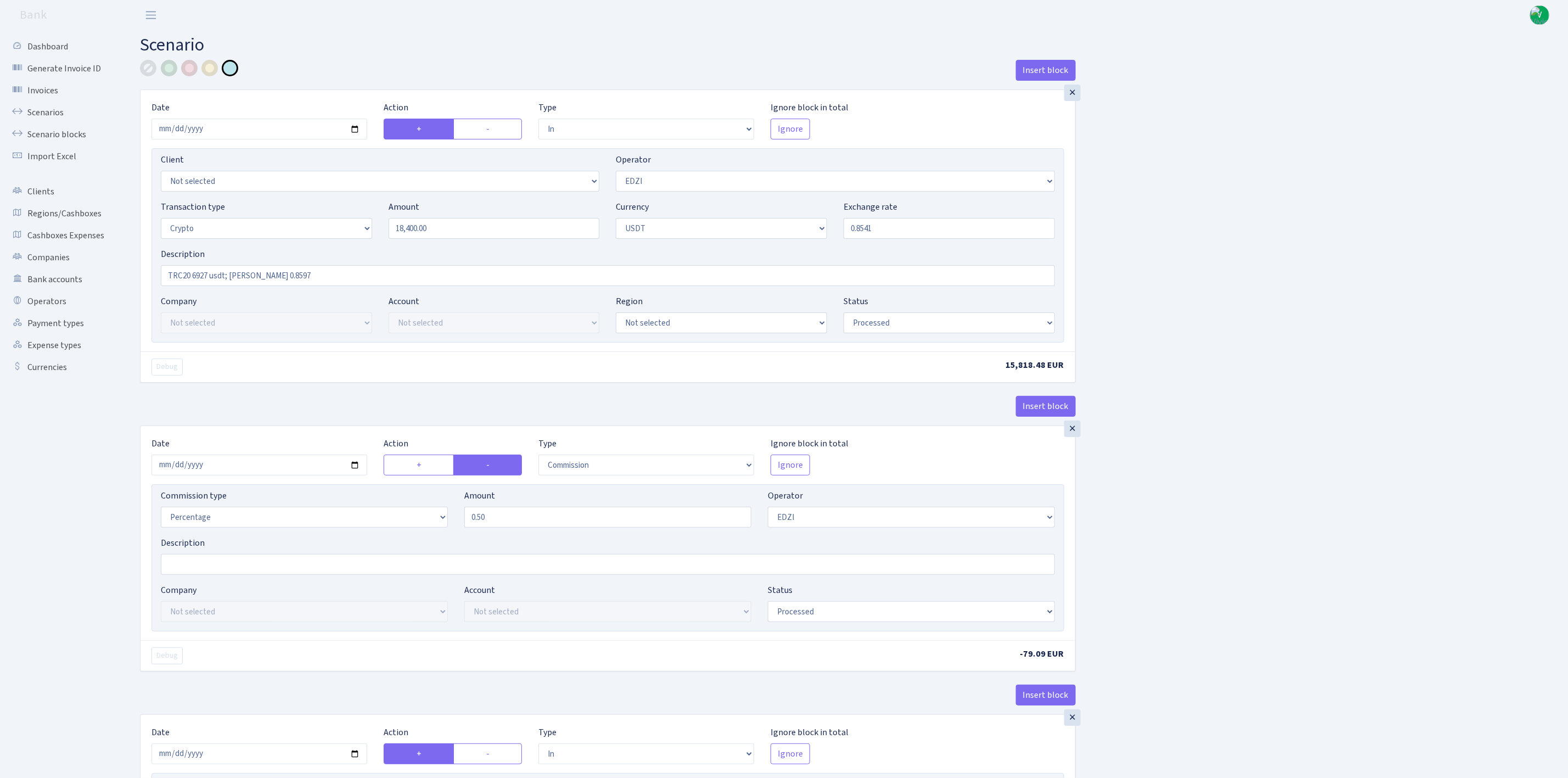
type input "0.8541000"
drag, startPoint x: 280, startPoint y: 284, endPoint x: 130, endPoint y: 269, distance: 150.7
paste input "18400usd=15715.46eur; 0.8541; 0.5%; RIX"
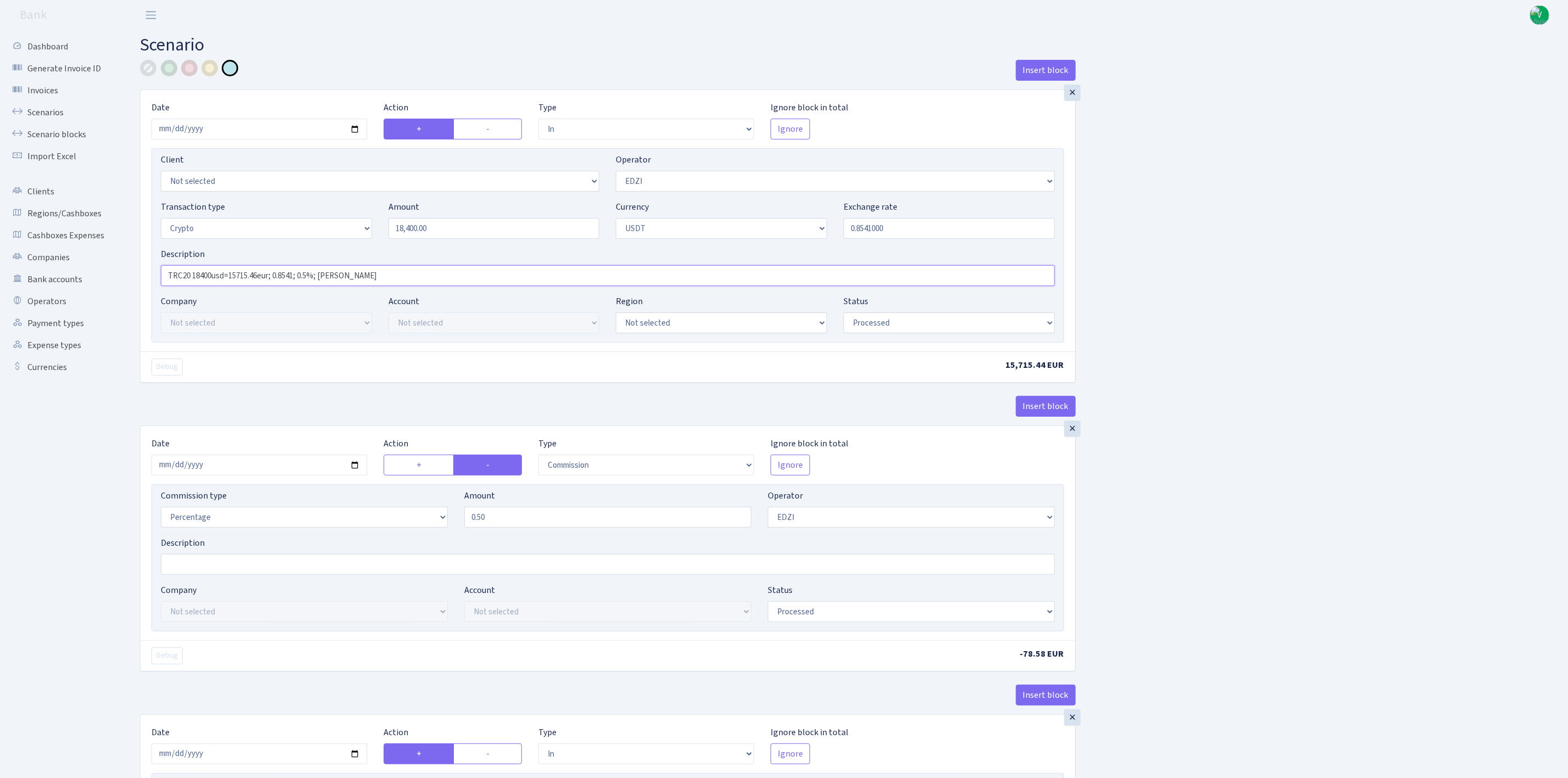
type input "TRC20 18400usd=15715.46eur; 0.8541; 0.5%; RIX"
click at [353, 466] on input "2025-08-06" at bounding box center [259, 465] width 216 height 21
type input "2025-09-01"
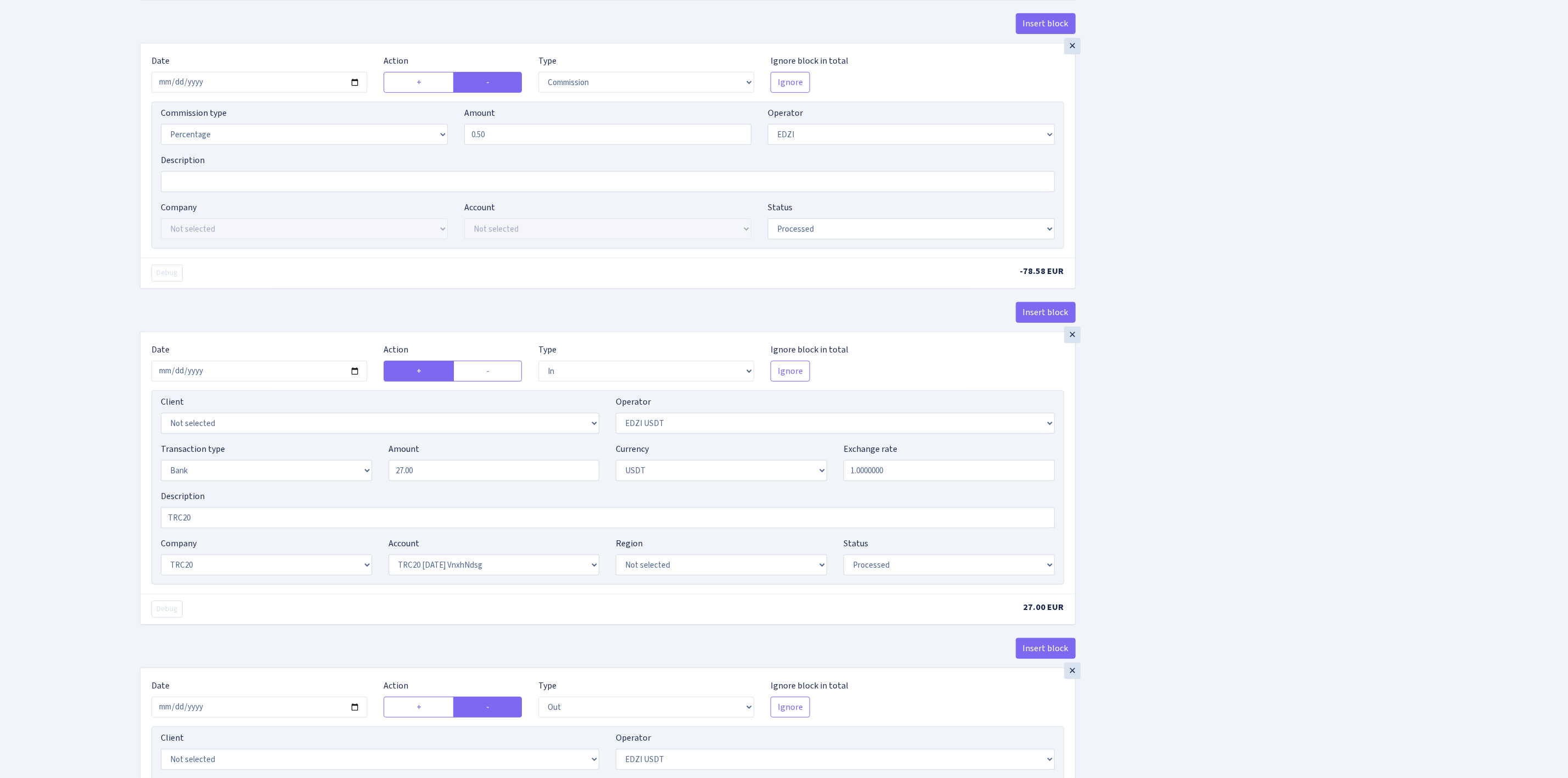
scroll to position [412, 0]
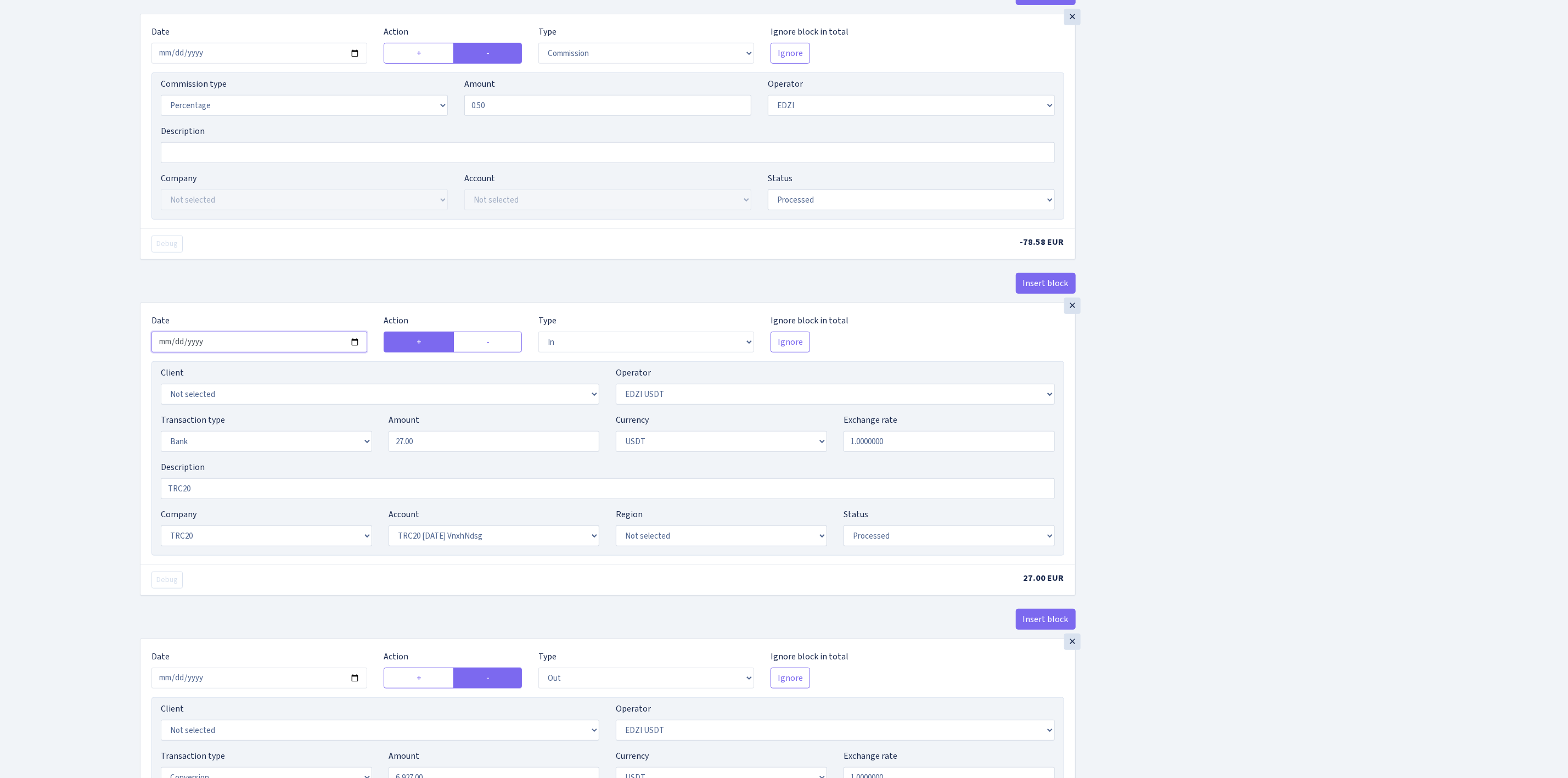
click at [351, 349] on input "2025-08-06" at bounding box center [259, 341] width 216 height 21
type input "2025-09-01"
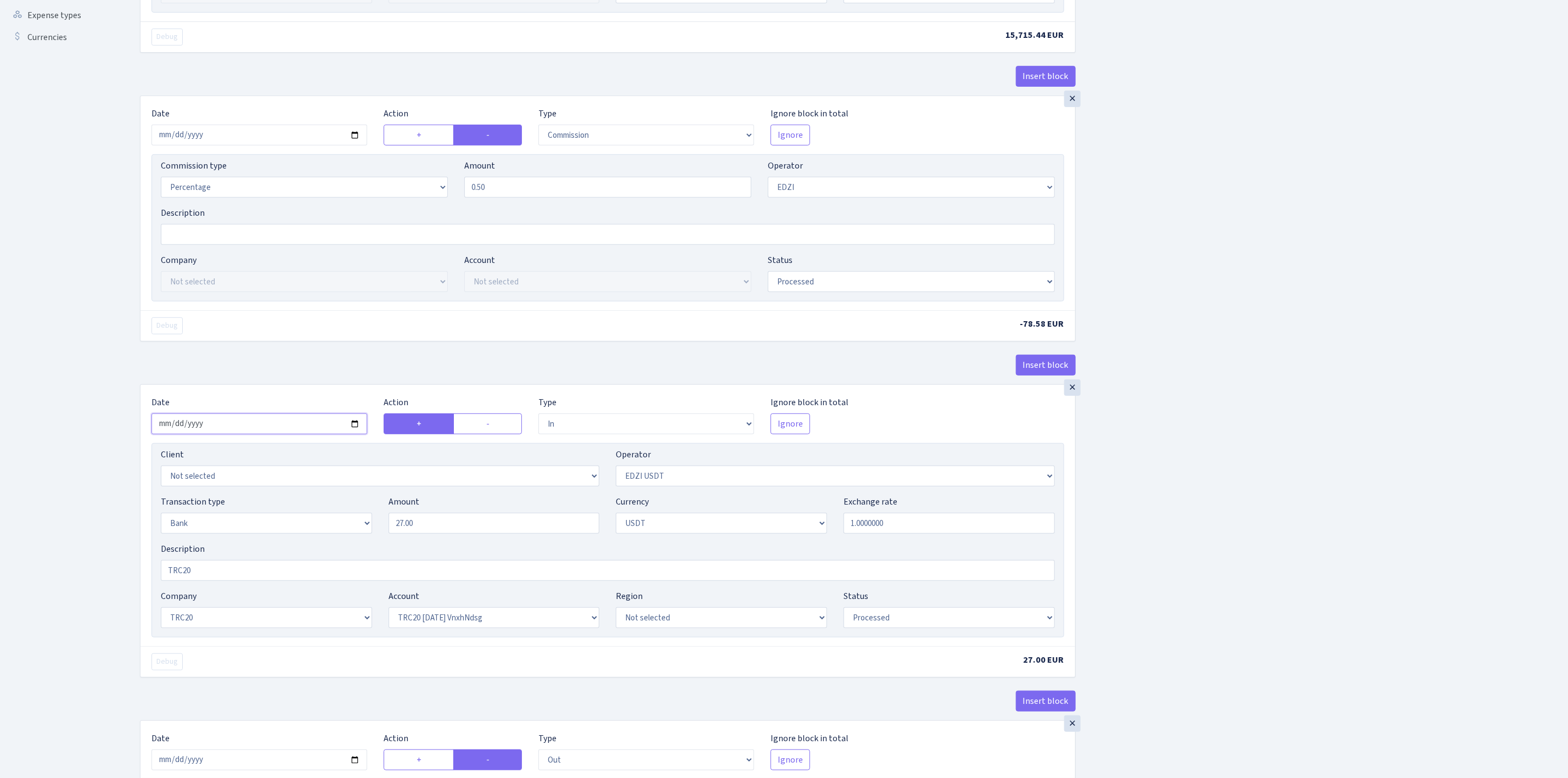
scroll to position [0, 0]
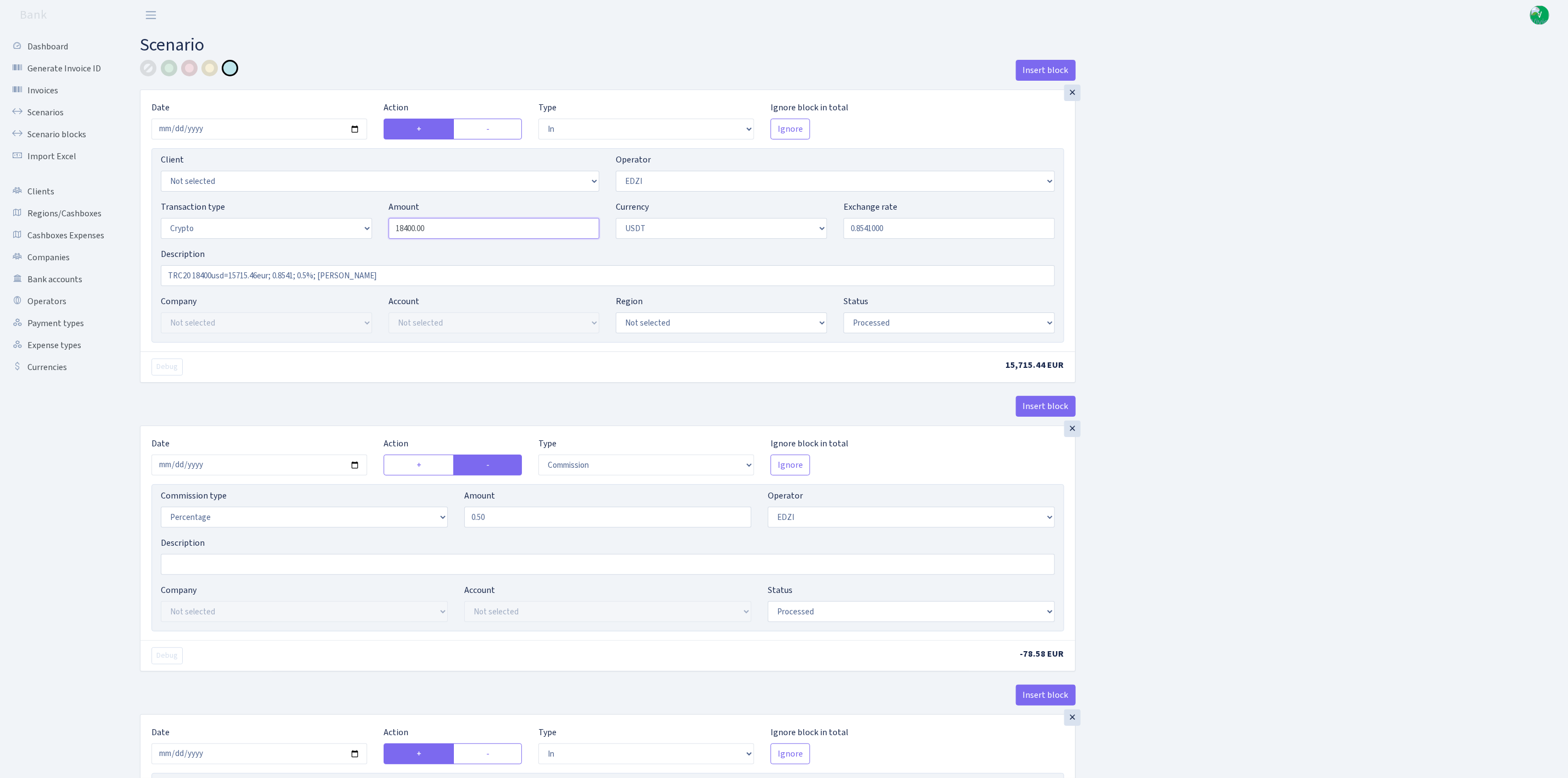
drag, startPoint x: 485, startPoint y: 226, endPoint x: 306, endPoint y: 223, distance: 179.0
click at [306, 223] on div "Transaction type Not selected 981 ELF FISH crypto GIRT IVO dekl MM-BALTIC eur U…" at bounding box center [607, 223] width 910 height 47
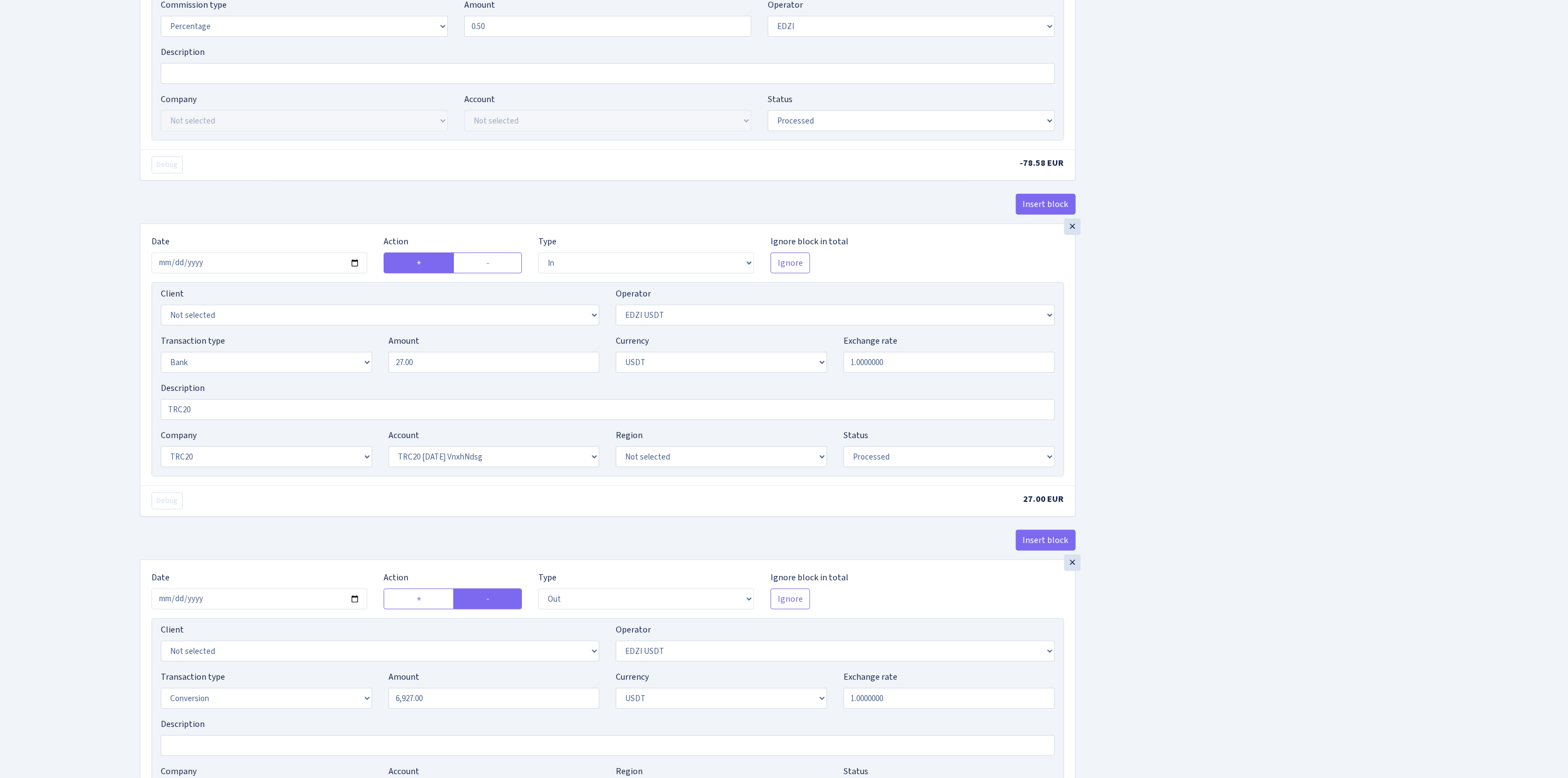
scroll to position [494, 0]
type input "18,400.00"
click at [346, 344] on div "Transaction type Not selected 981 ELF FISH crypto GIRT IVO dekl MM-BALTIC eur U…" at bounding box center [607, 354] width 910 height 47
paste input "18400"
click at [494, 461] on select "Not selected TRC20 2024.08.01 S8dYrDY TRC20 2024.09.12 KEMg2gdc TRC20 2024.10.1…" at bounding box center [494, 453] width 211 height 21
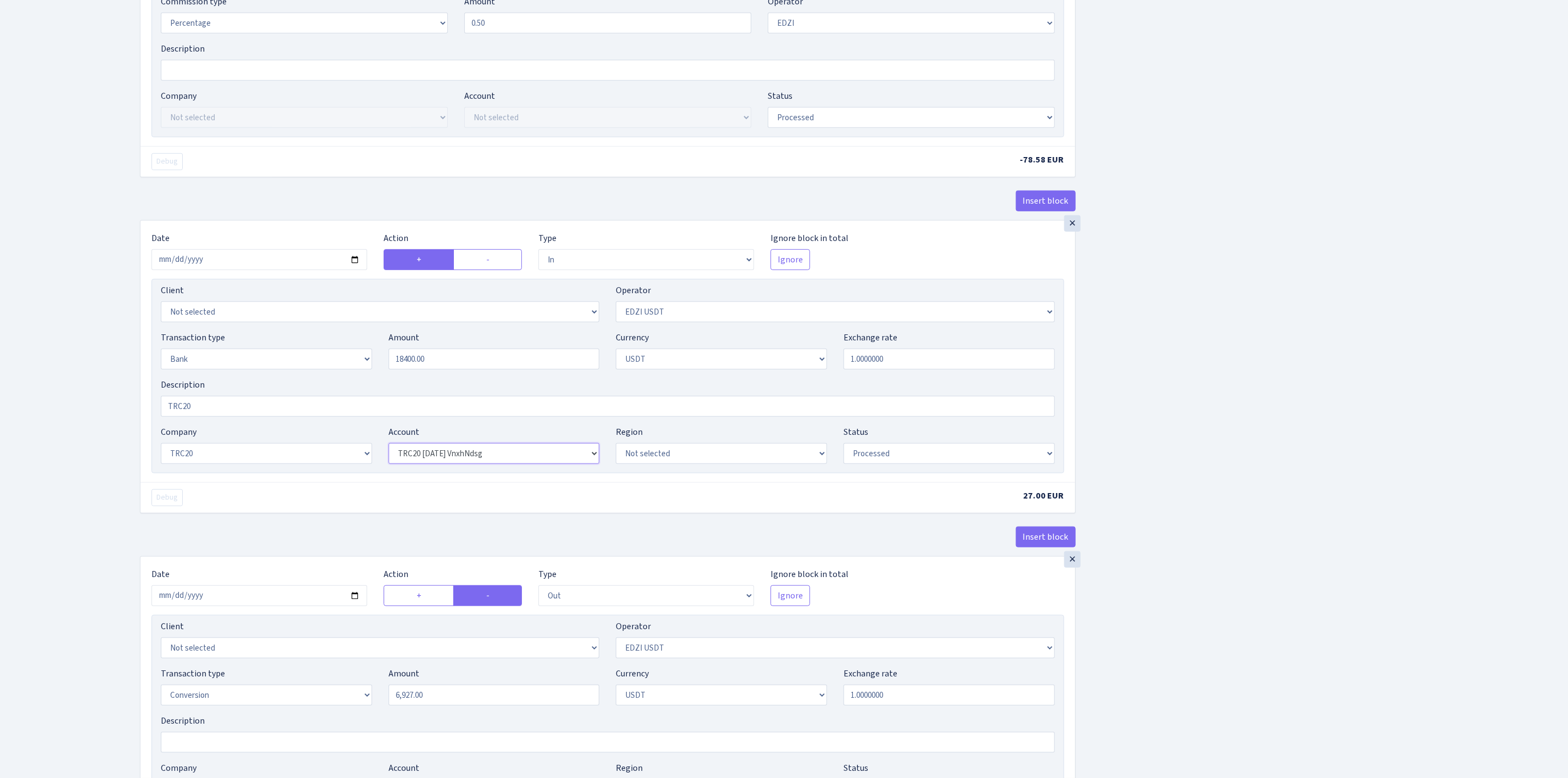
type input "18,400.00"
select select "61"
click at [389, 450] on select "Not selected TRC20 2024.08.01 S8dYrDY TRC20 2024.09.12 KEMg2gdc TRC20 2024.10.1…" at bounding box center [494, 453] width 211 height 21
click at [1271, 467] on div "Insert block × Date 2025-09-01 Action + - Type --- In Out Commission Field requ…" at bounding box center [846, 422] width 1429 height 1711
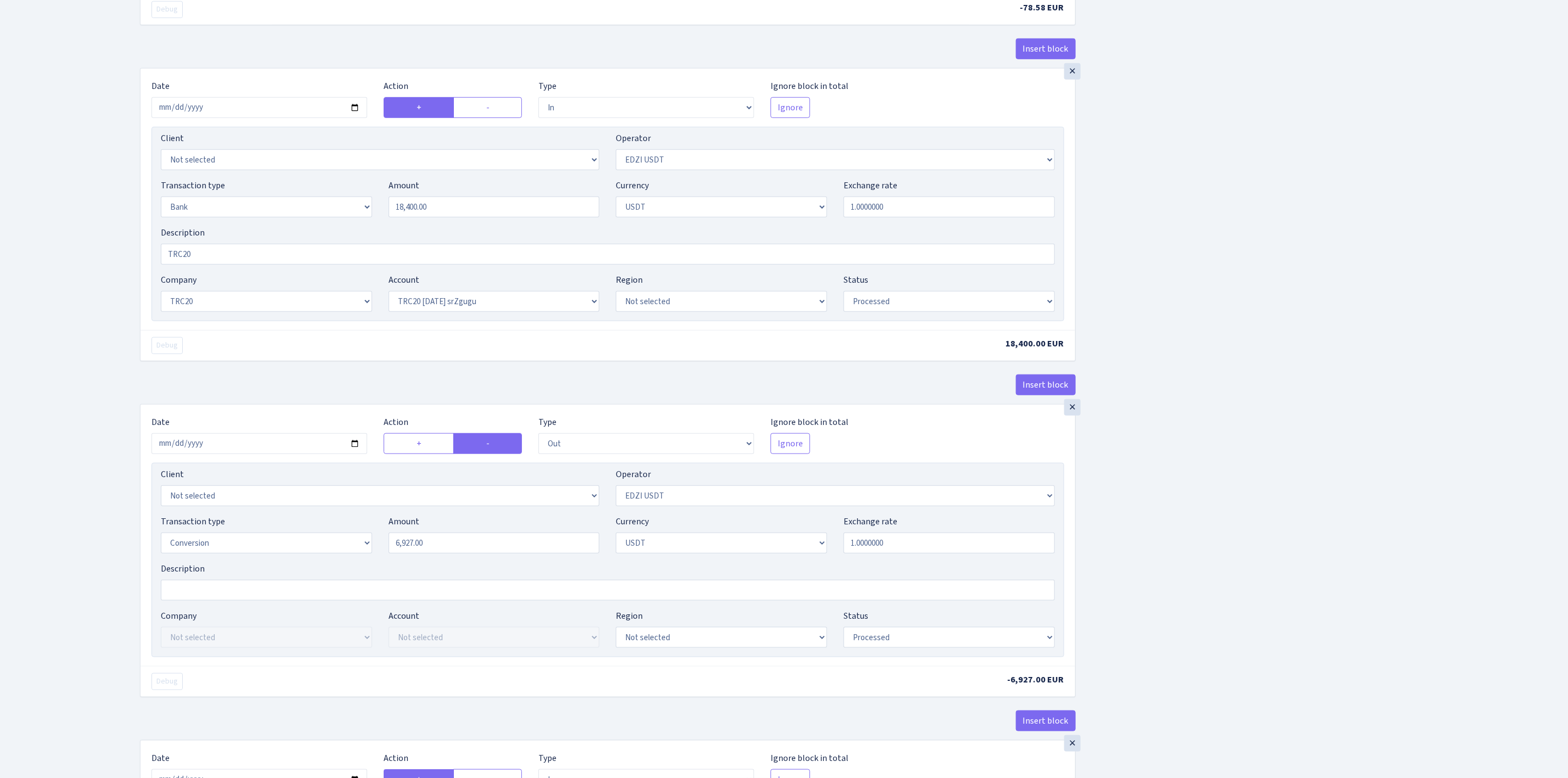
scroll to position [659, 0]
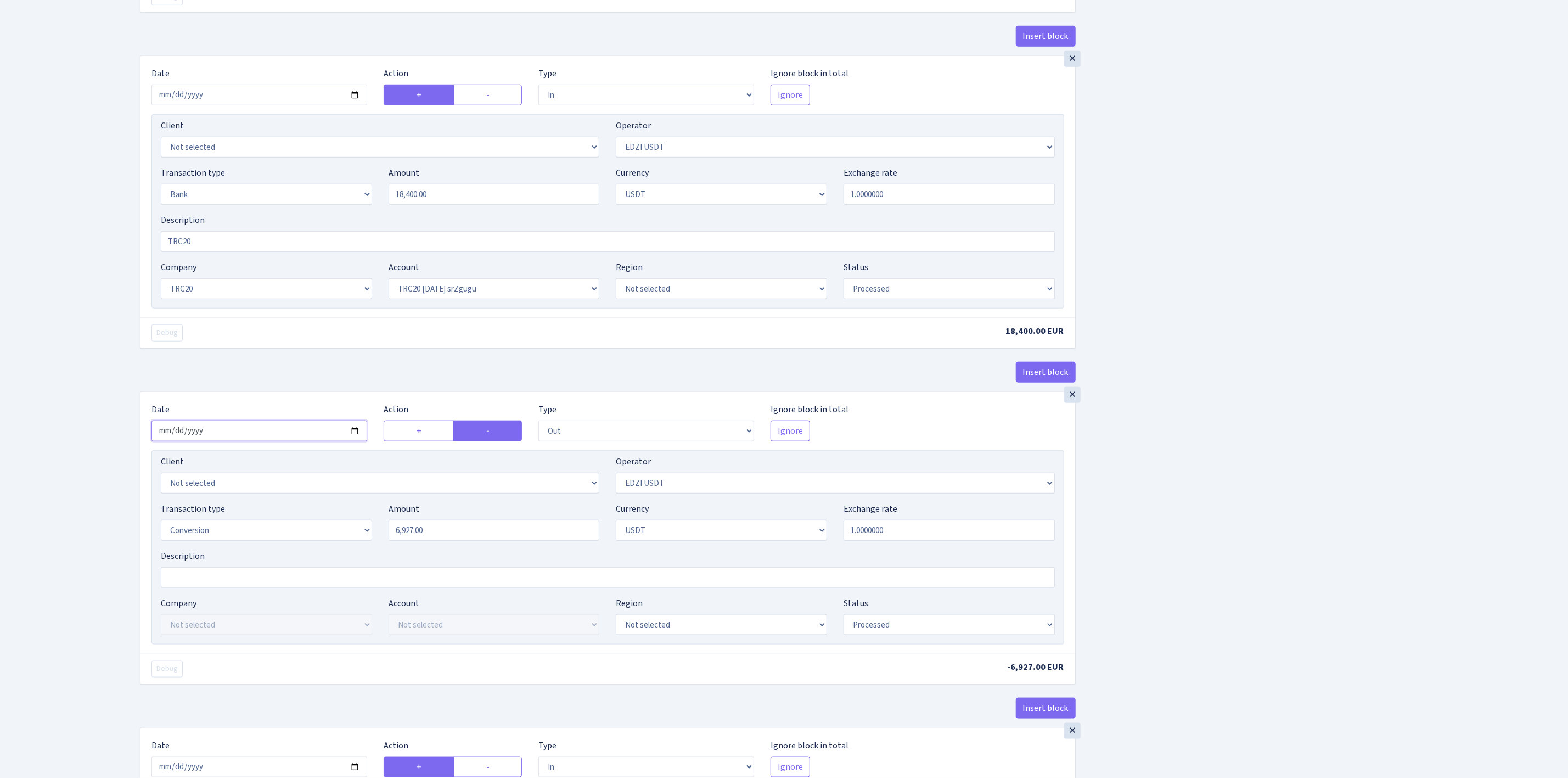
click at [356, 442] on input "2025-08-06" at bounding box center [259, 431] width 216 height 21
type input "[DATE]"
drag, startPoint x: 499, startPoint y: 540, endPoint x: 256, endPoint y: 507, distance: 245.2
click at [259, 508] on div "Client Not selected 1 KOC GEMICILIK VE TASIMACILIK 1/BALDERE-SILDEDZE SIGNE 1/S…" at bounding box center [608, 546] width 913 height 194
click at [1168, 554] on div "Insert block × Date 2025-09-01 Action + - Type --- In Out Commission Field requ…" at bounding box center [846, 257] width 1429 height 1711
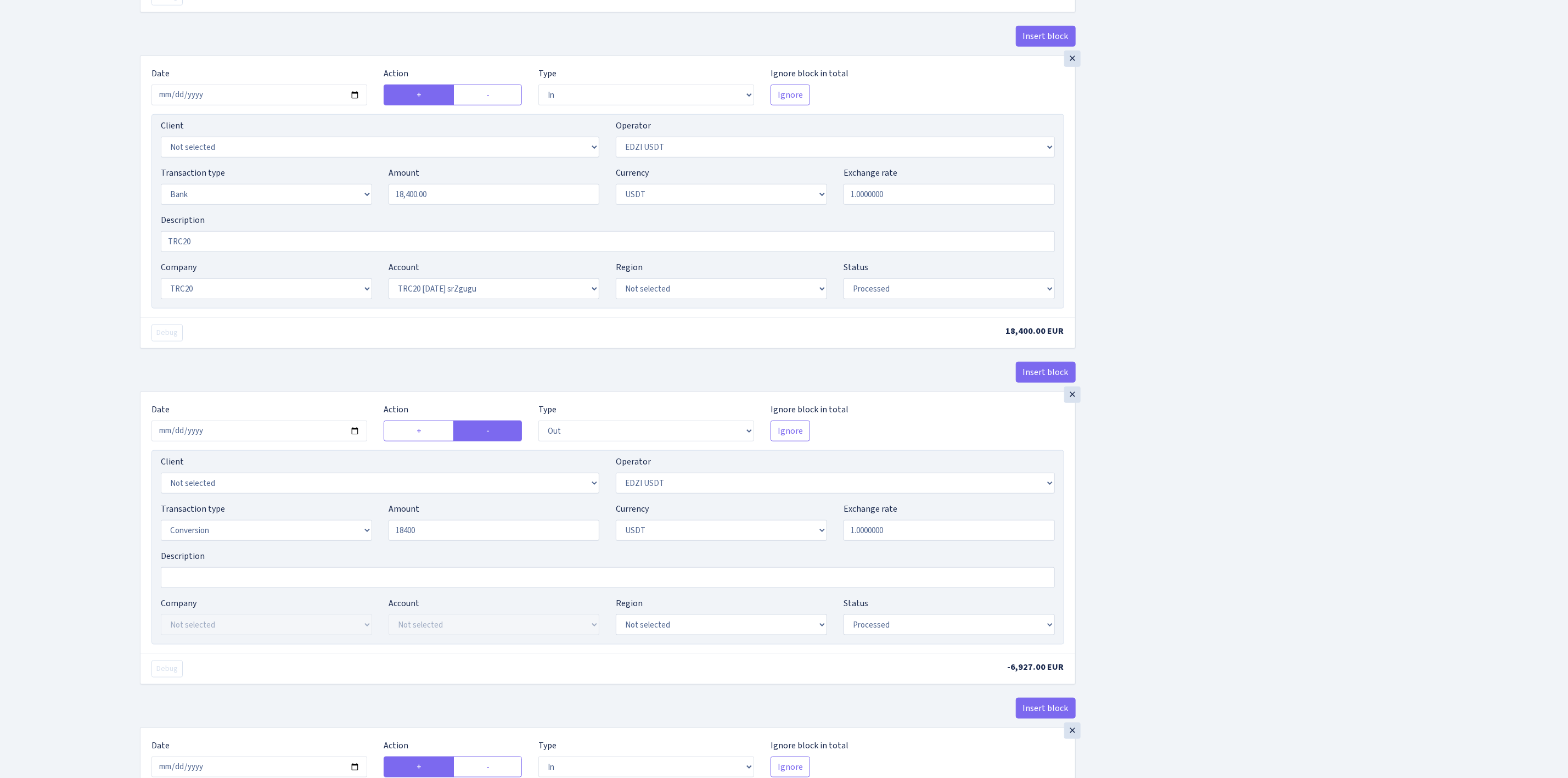
type input "18,400.00"
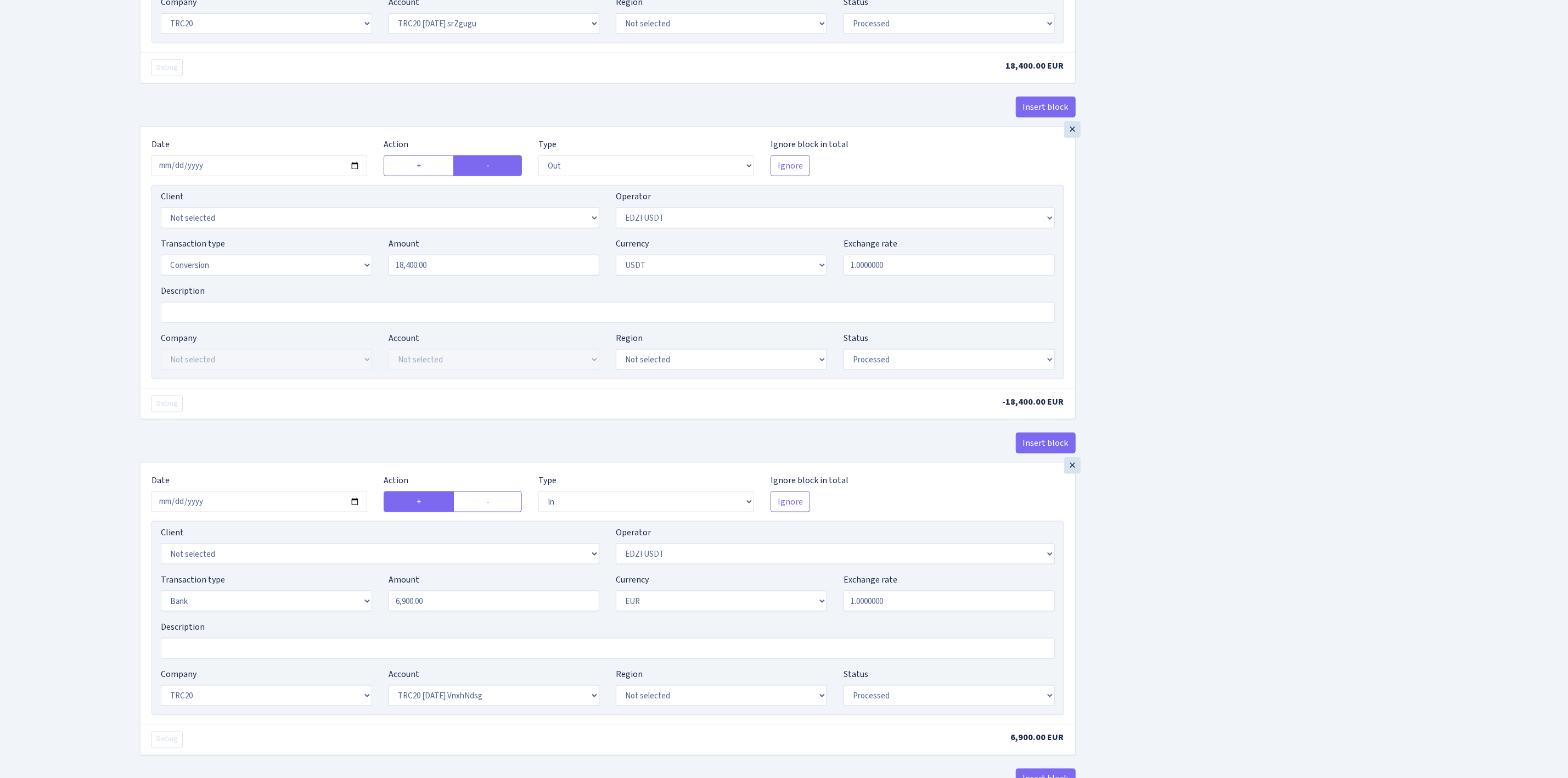
scroll to position [988, 0]
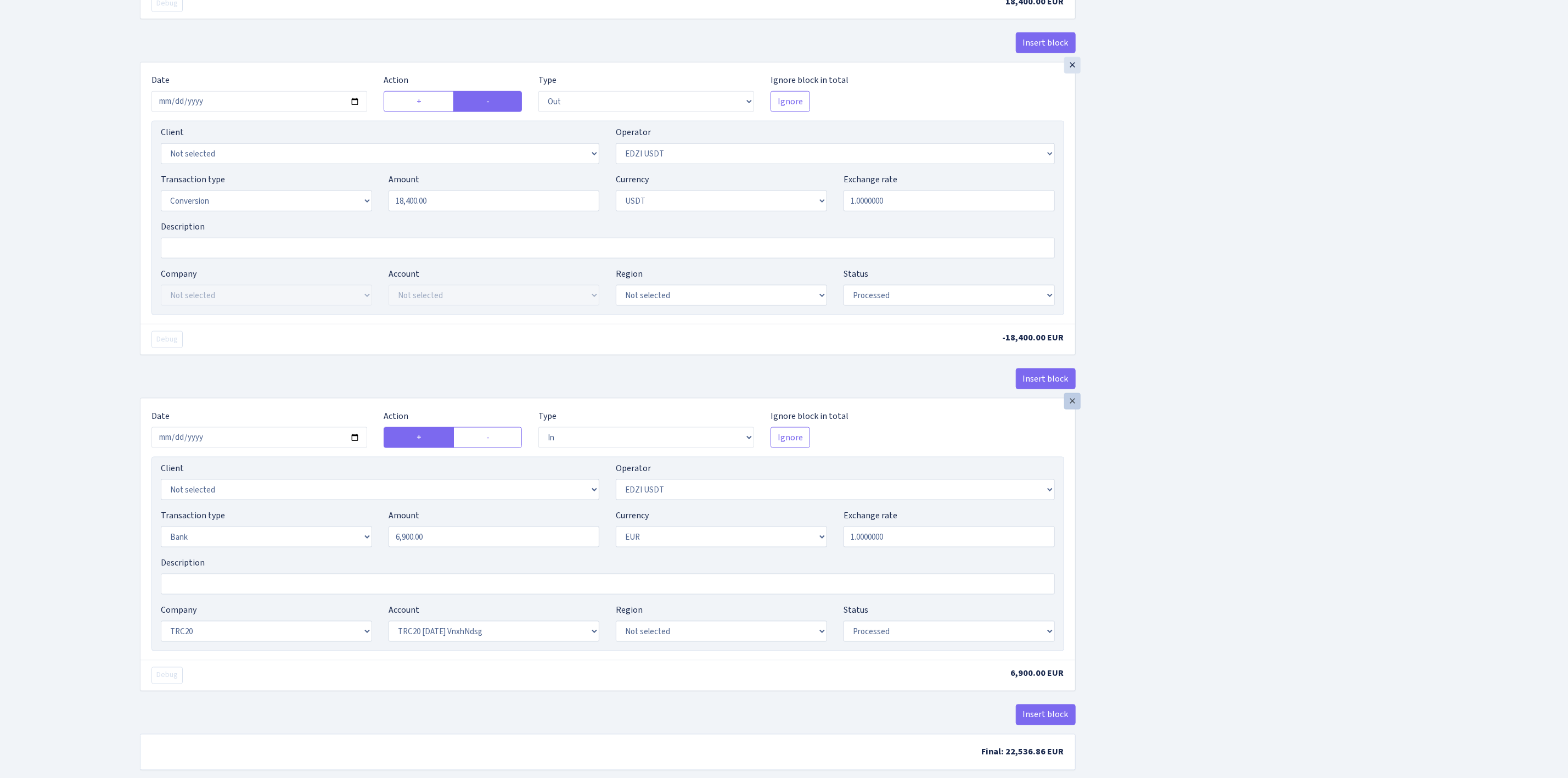
click at [1073, 410] on div "×" at bounding box center [1073, 401] width 17 height 17
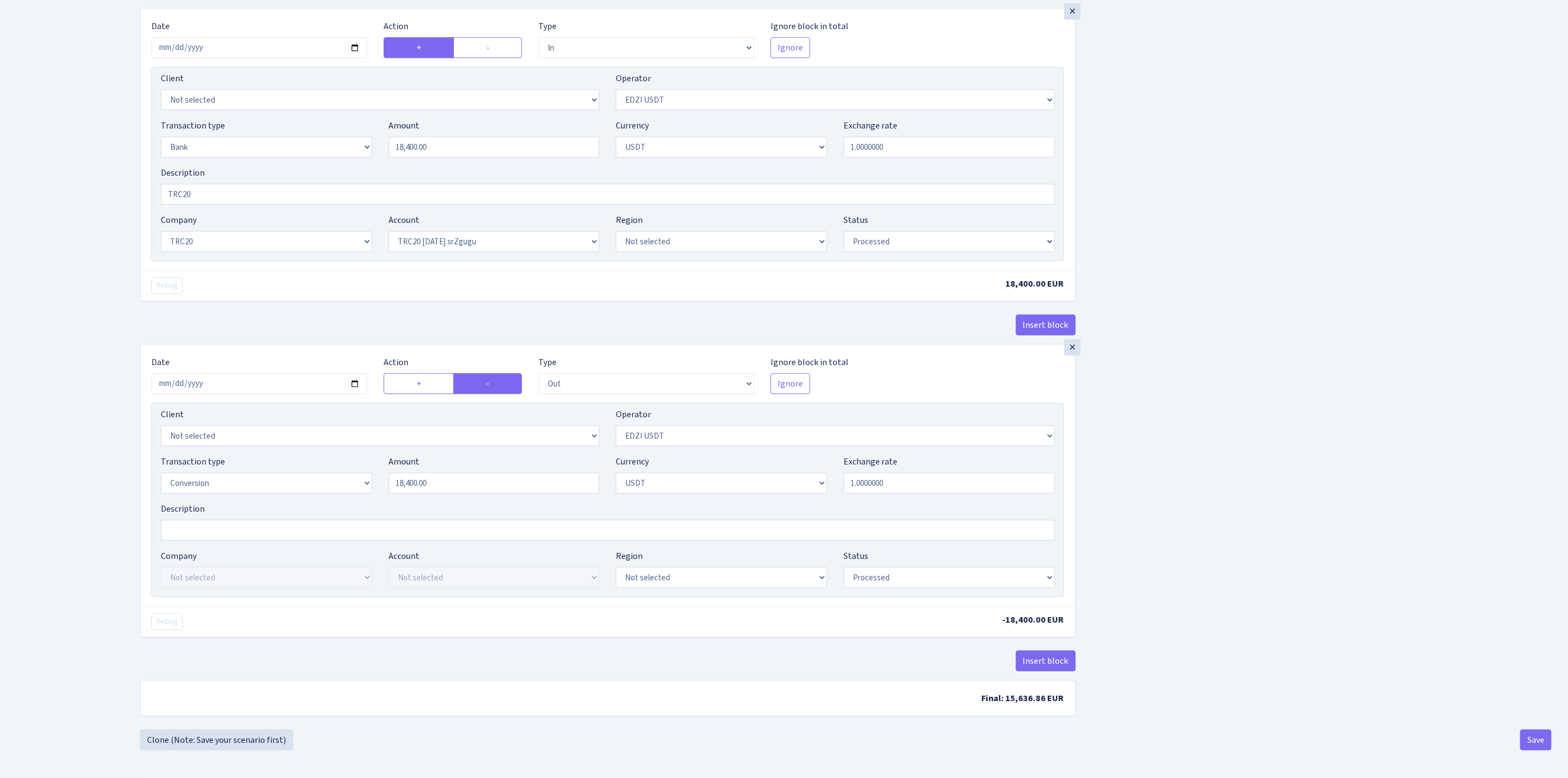
scroll to position [718, 0]
click at [1541, 746] on button "Save" at bounding box center [1535, 739] width 31 height 21
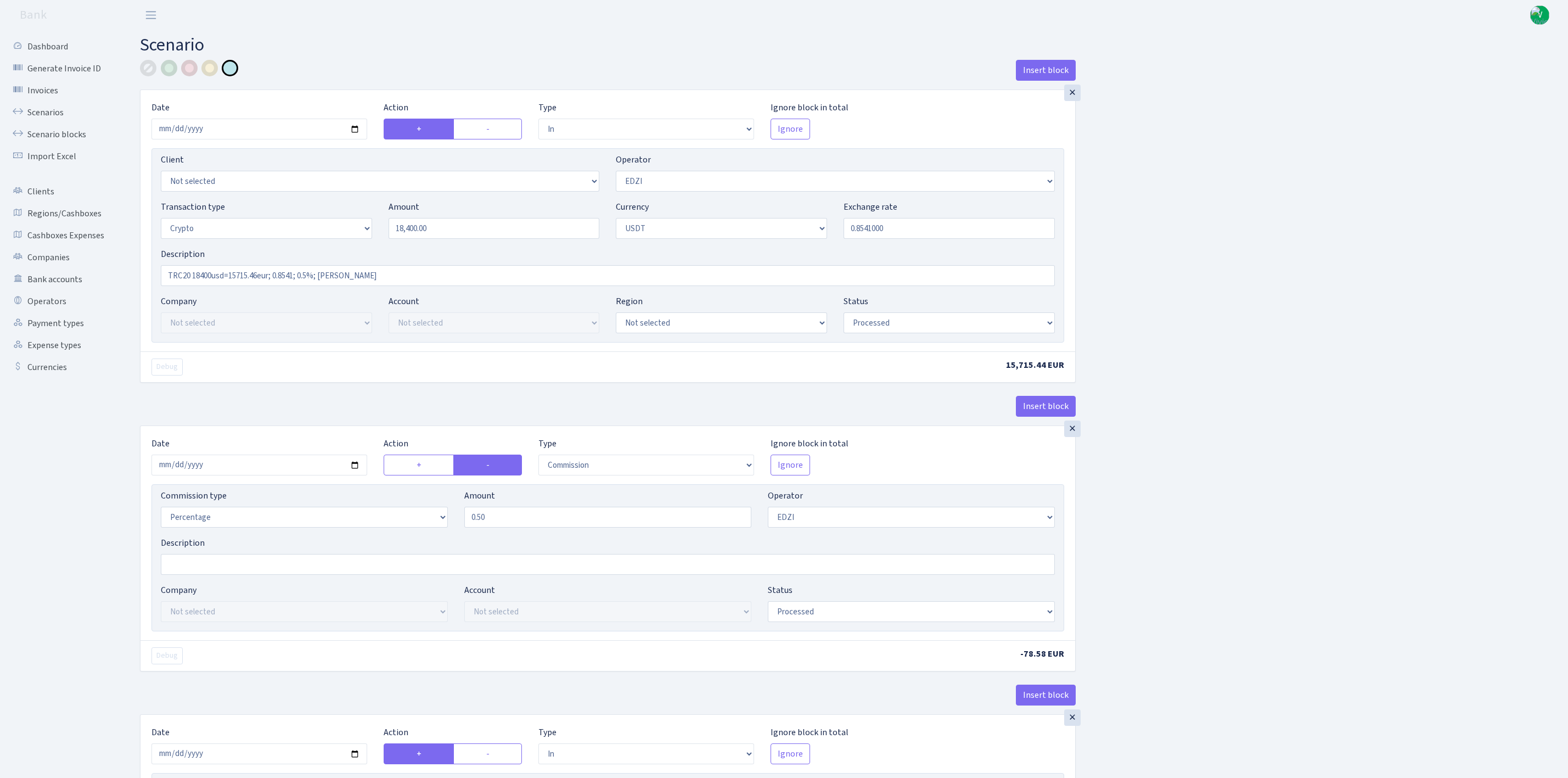
select select "in"
select select "11"
select select "3"
select select "6"
select select "processed"
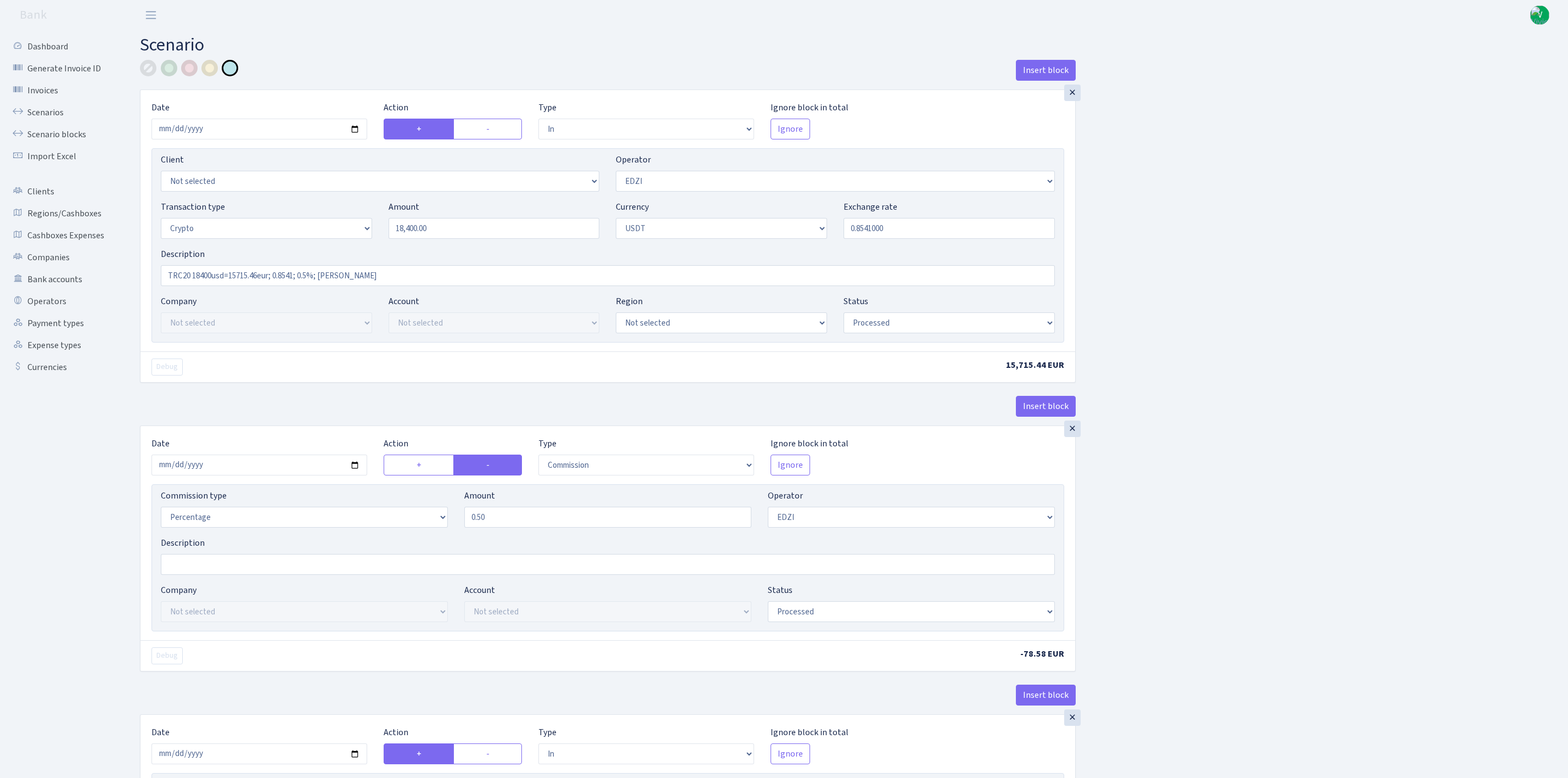
select select "commission"
select select "11"
select select "processed"
select select "in"
select select "212"
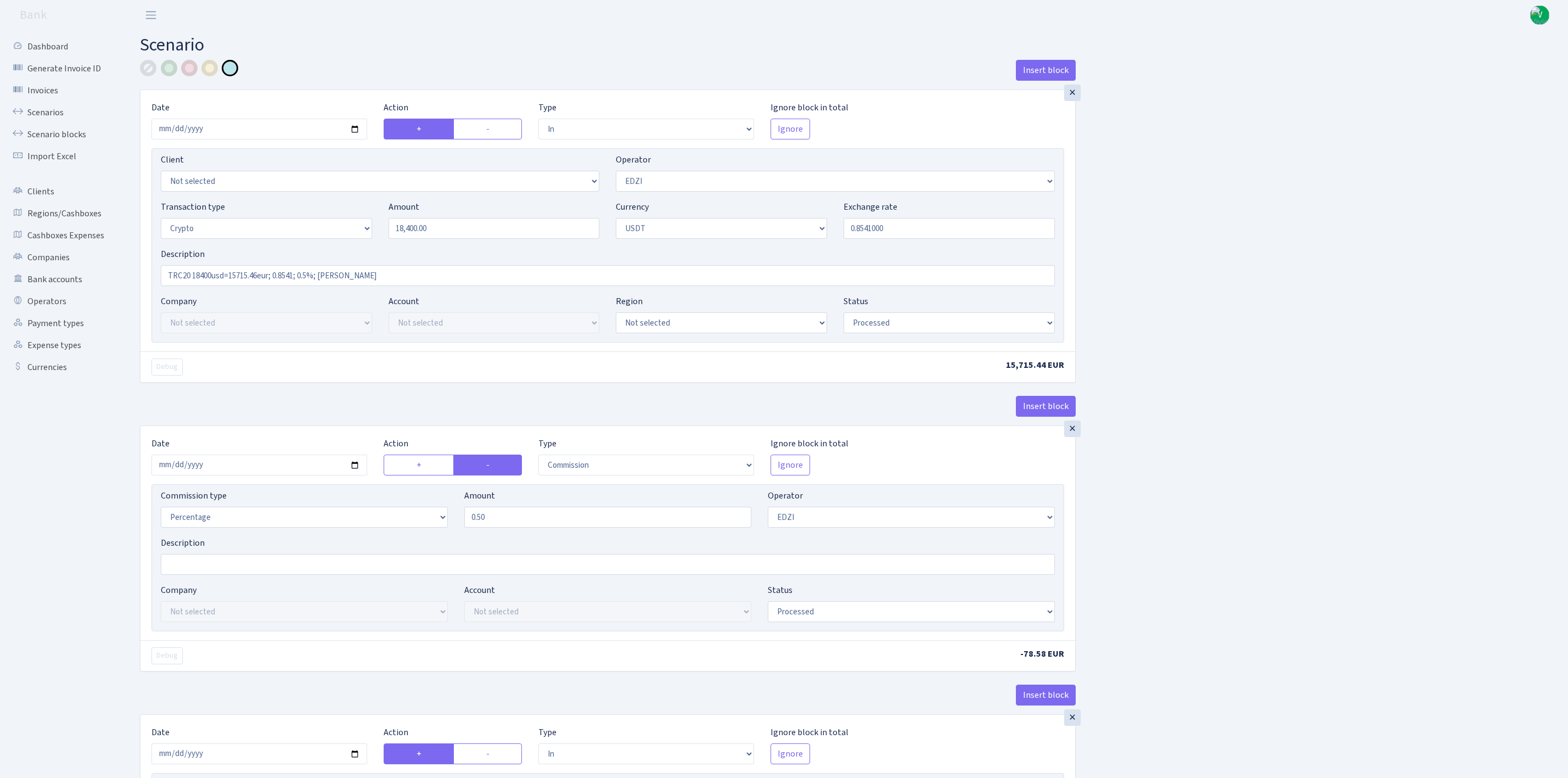
select select "2"
select select "6"
select select "20"
select select "61"
select select "processed"
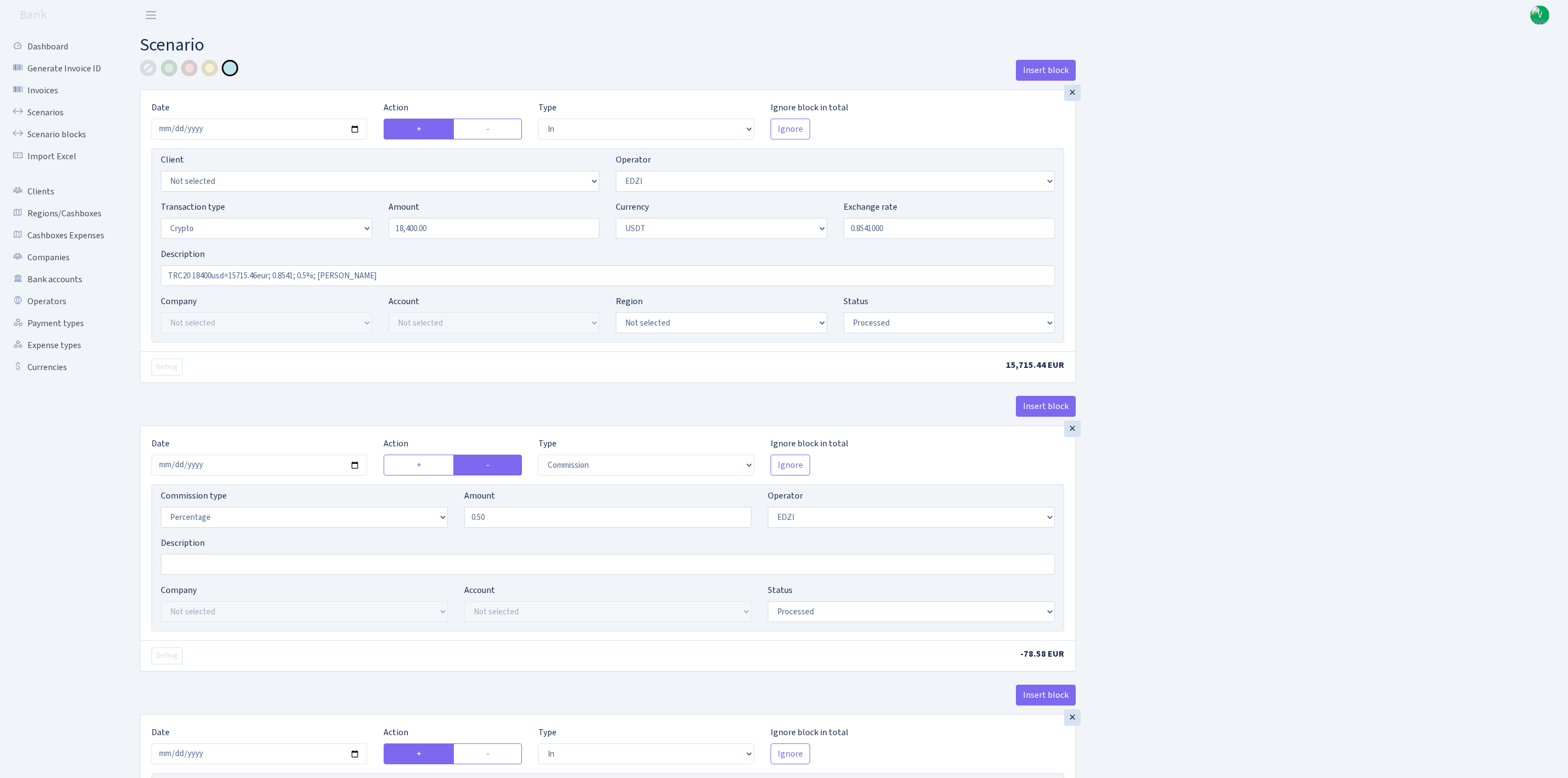
select select "out"
select select "212"
select select "15"
select select "6"
select select "processed"
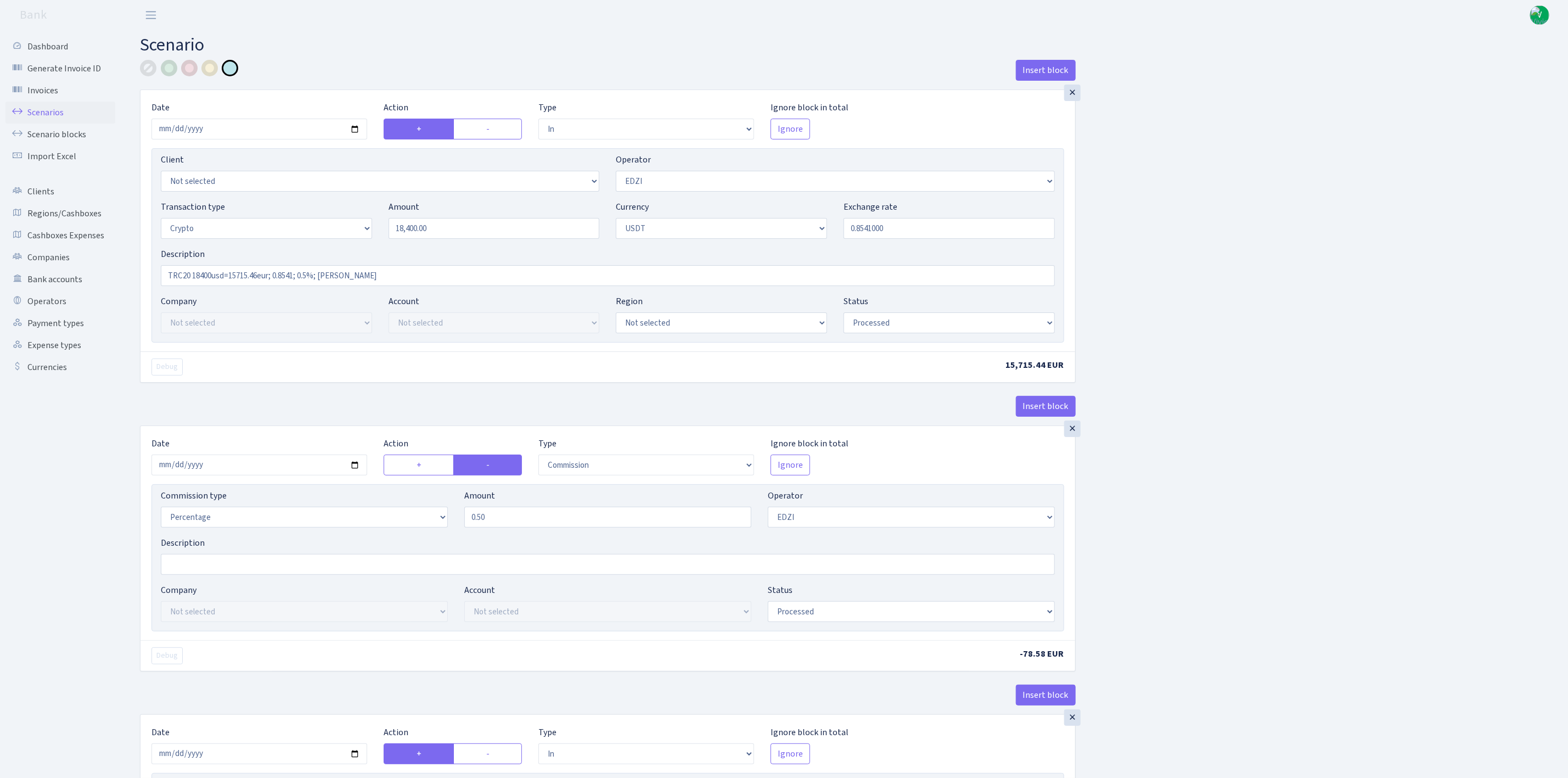
click at [56, 107] on link "Scenarios" at bounding box center [61, 112] width 109 height 22
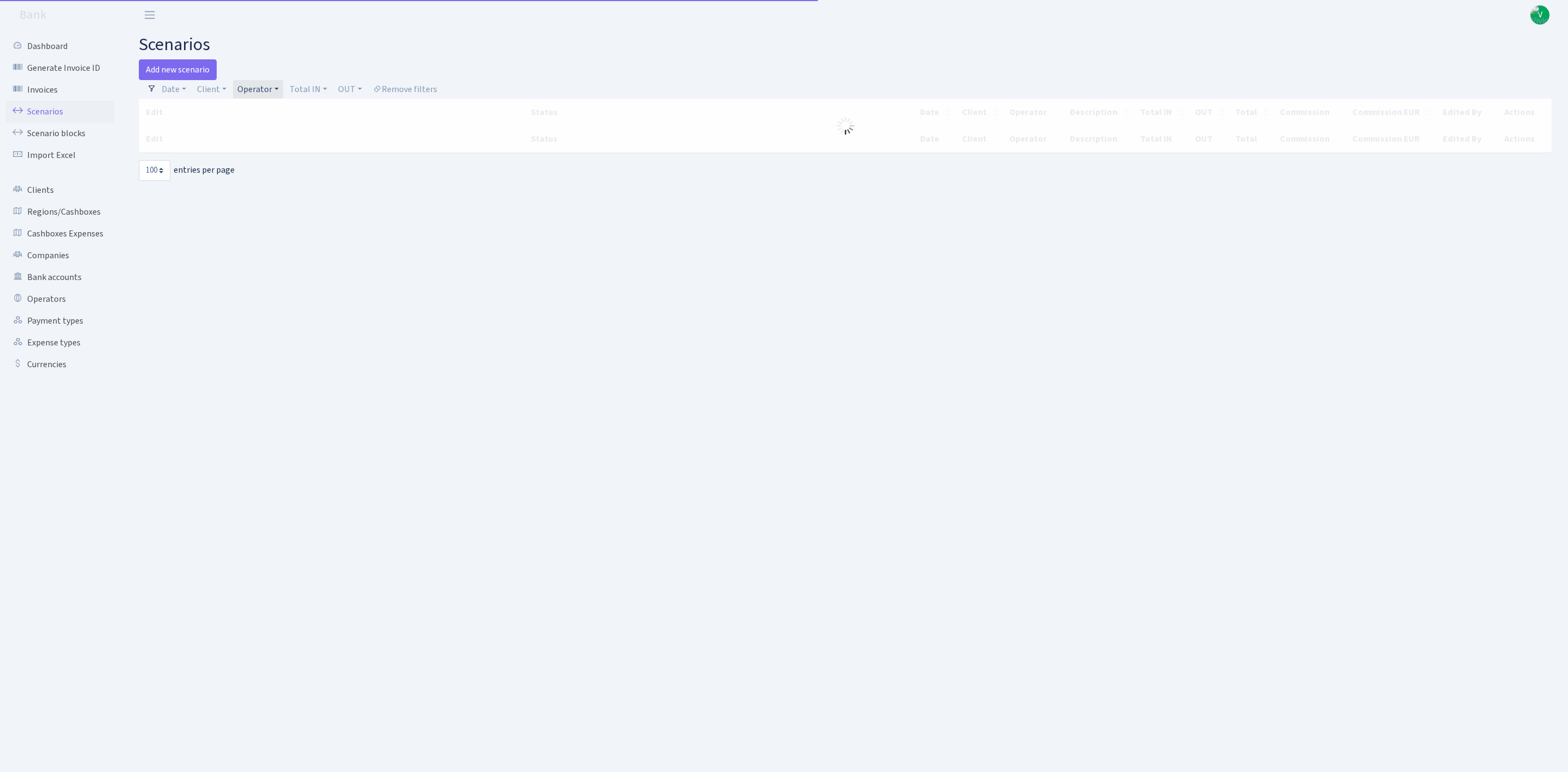
select select "100"
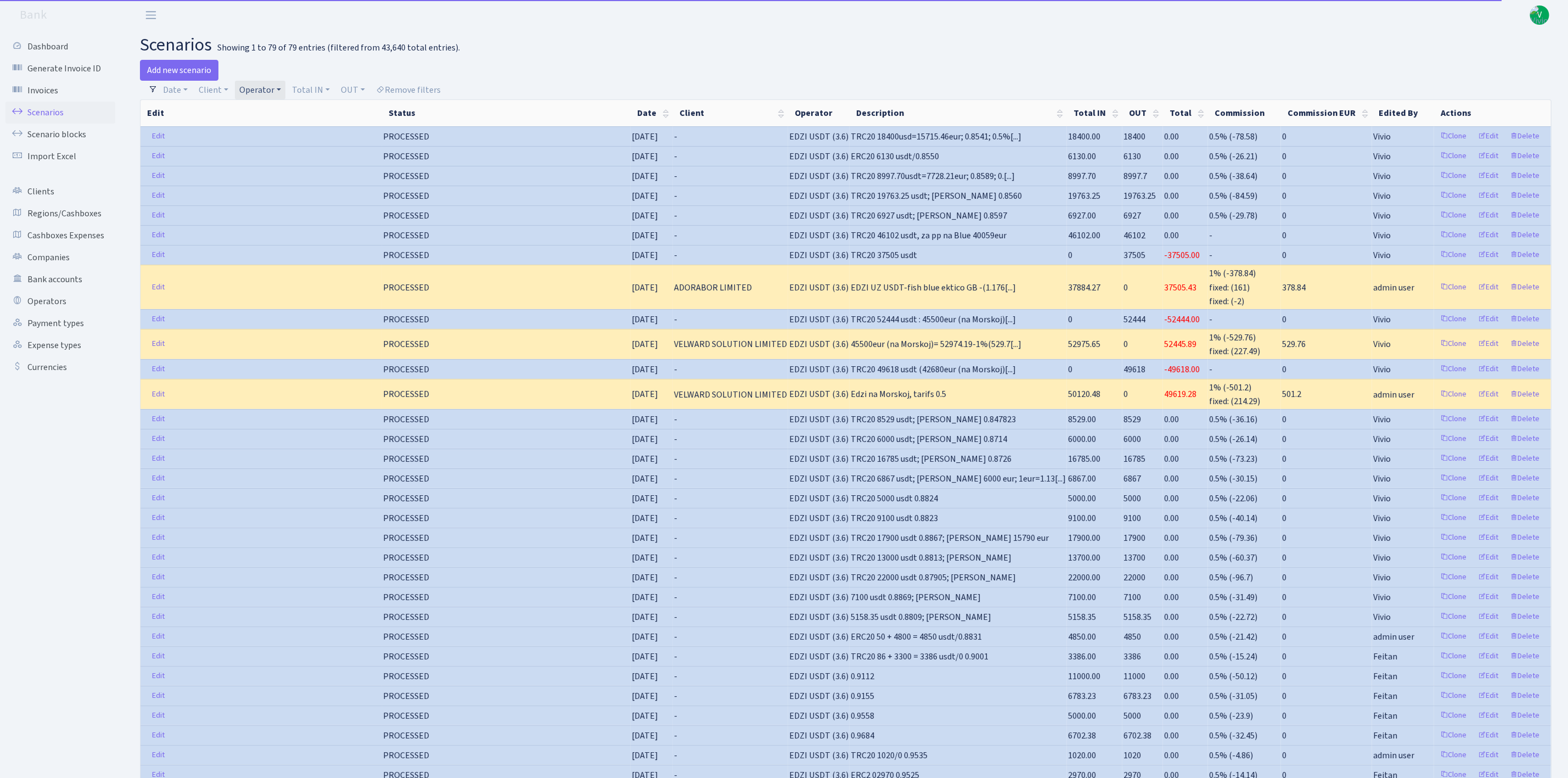
click at [276, 92] on link "Operator" at bounding box center [260, 90] width 51 height 19
click at [291, 89] on li "EDZI" at bounding box center [279, 79] width 83 height 19
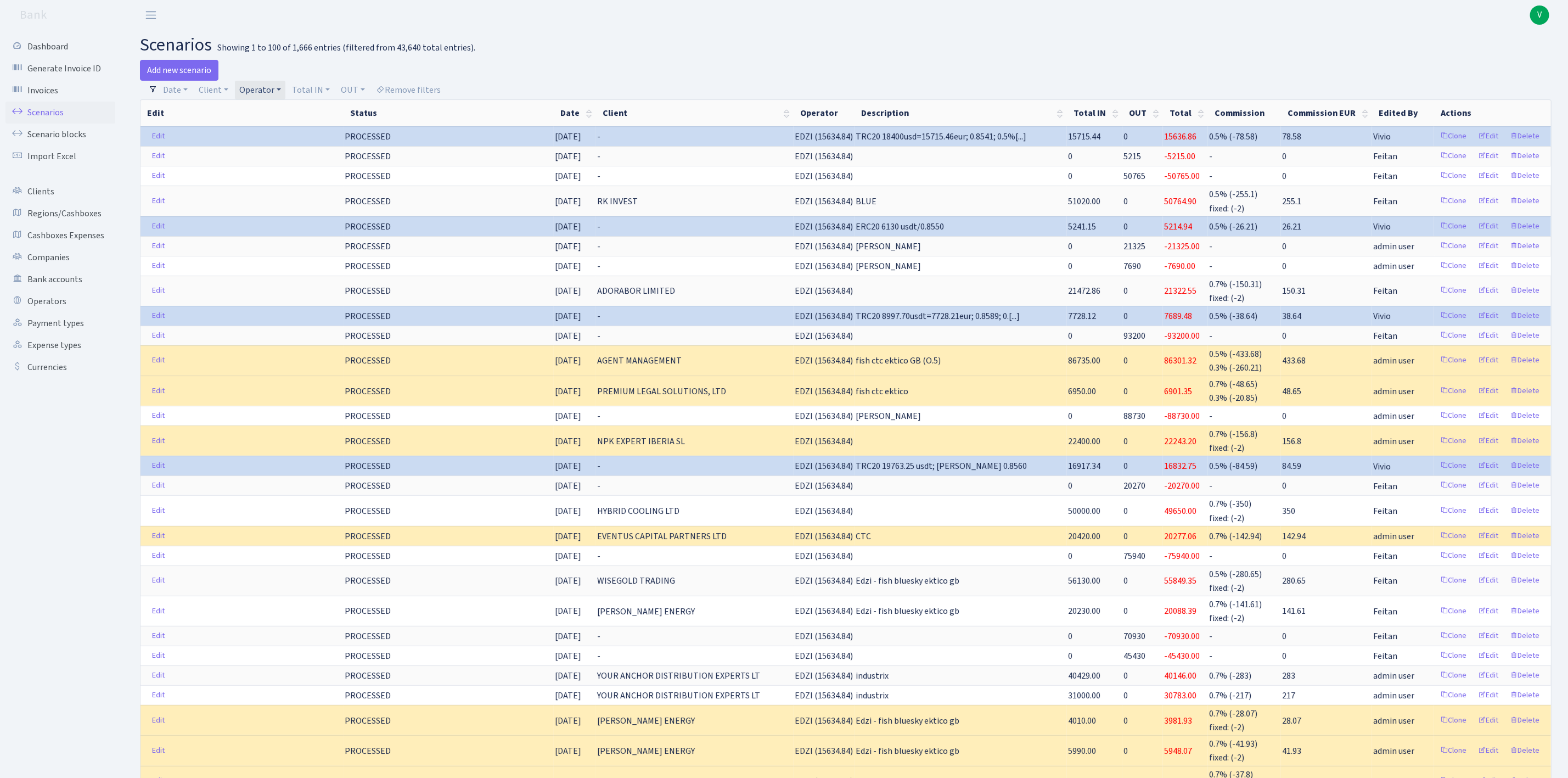
click at [269, 90] on link "Operator" at bounding box center [260, 90] width 51 height 19
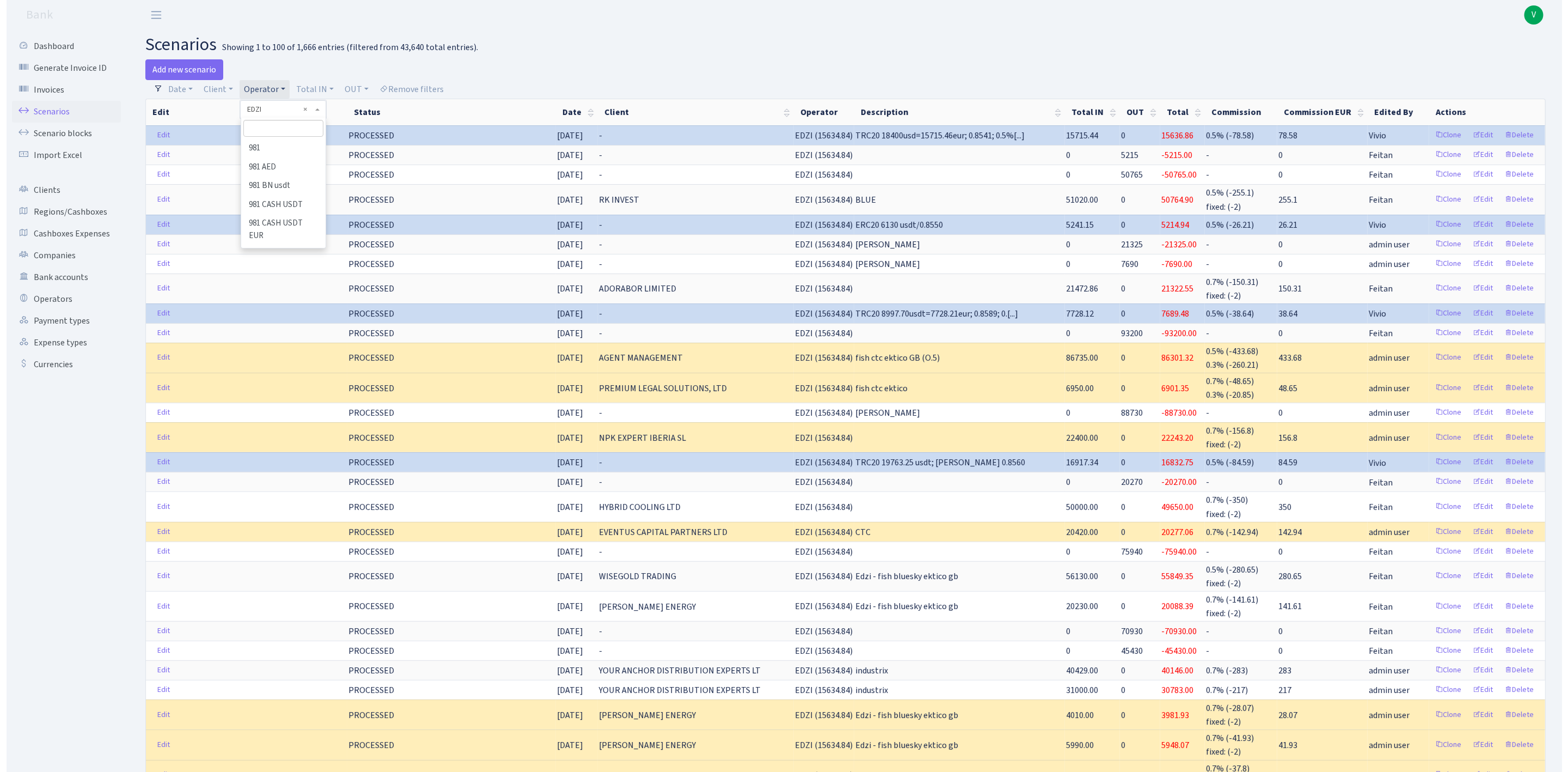
scroll to position [1866, 0]
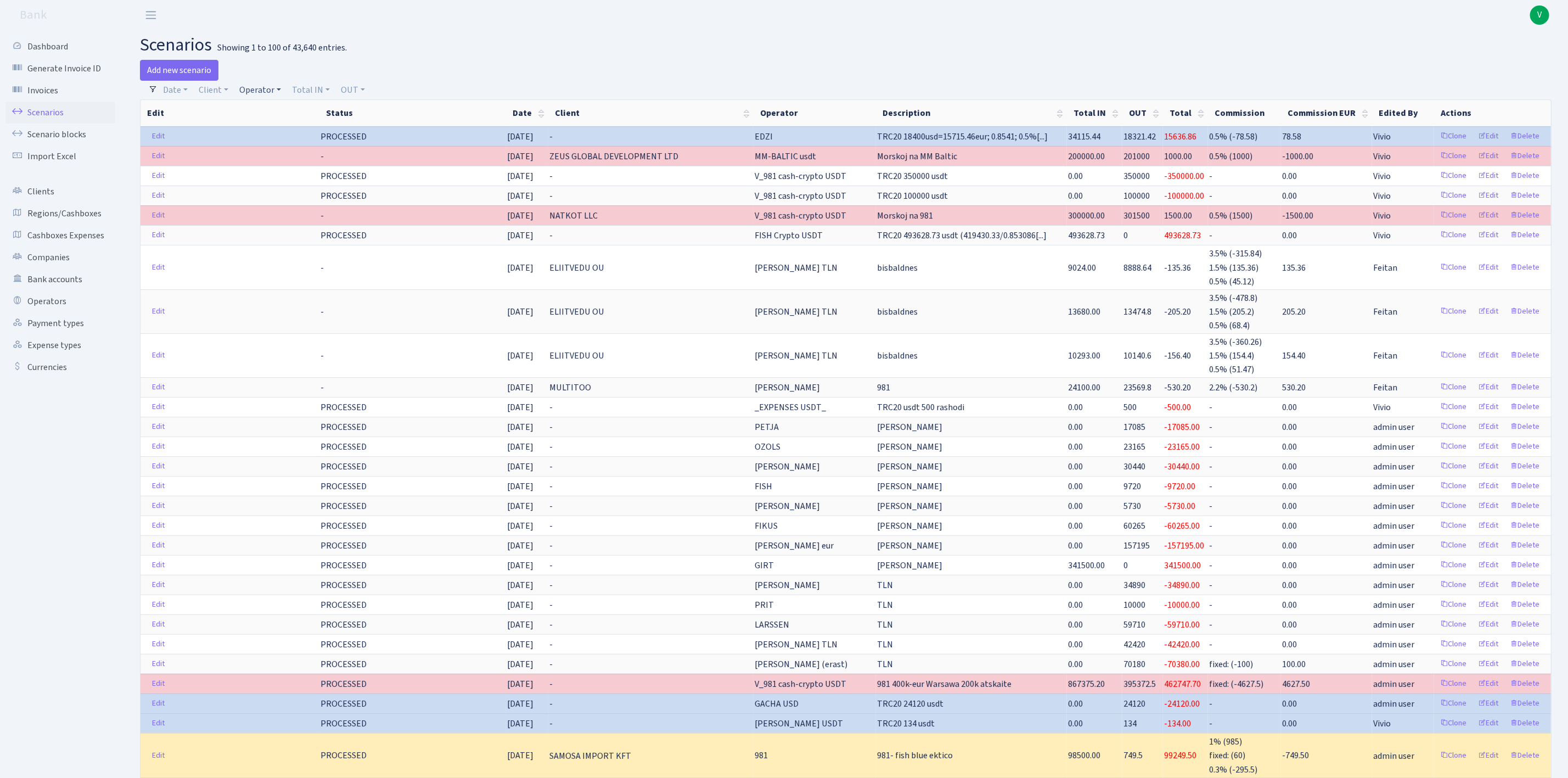
click at [261, 88] on link "Operator" at bounding box center [260, 90] width 51 height 19
click at [288, 125] on input "search" at bounding box center [279, 128] width 81 height 17
type input "[PERSON_NAME]"
click at [291, 179] on li "[PERSON_NAME]" at bounding box center [279, 187] width 83 height 19
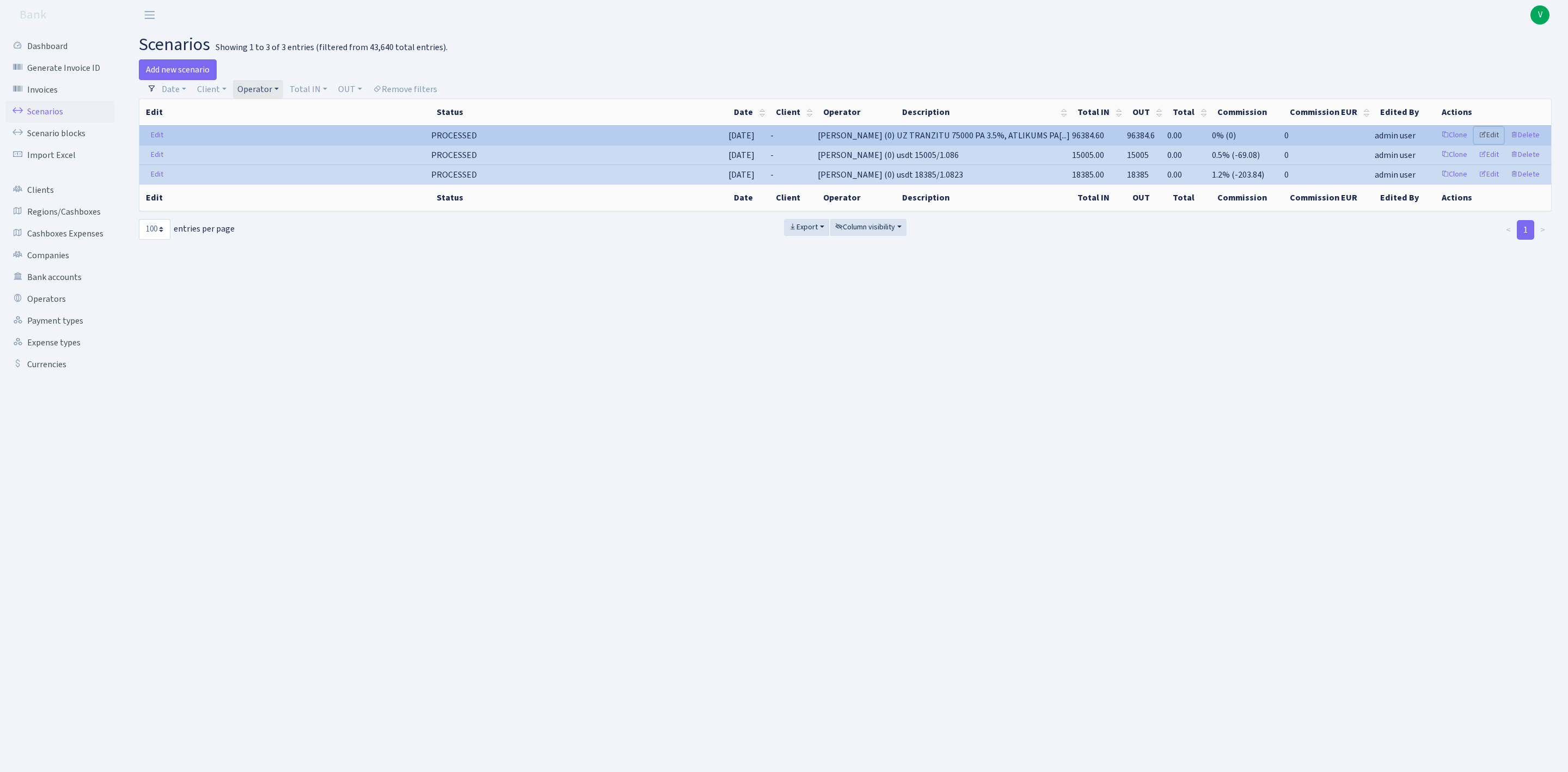
click at [1492, 134] on link "Edit" at bounding box center [1489, 135] width 30 height 17
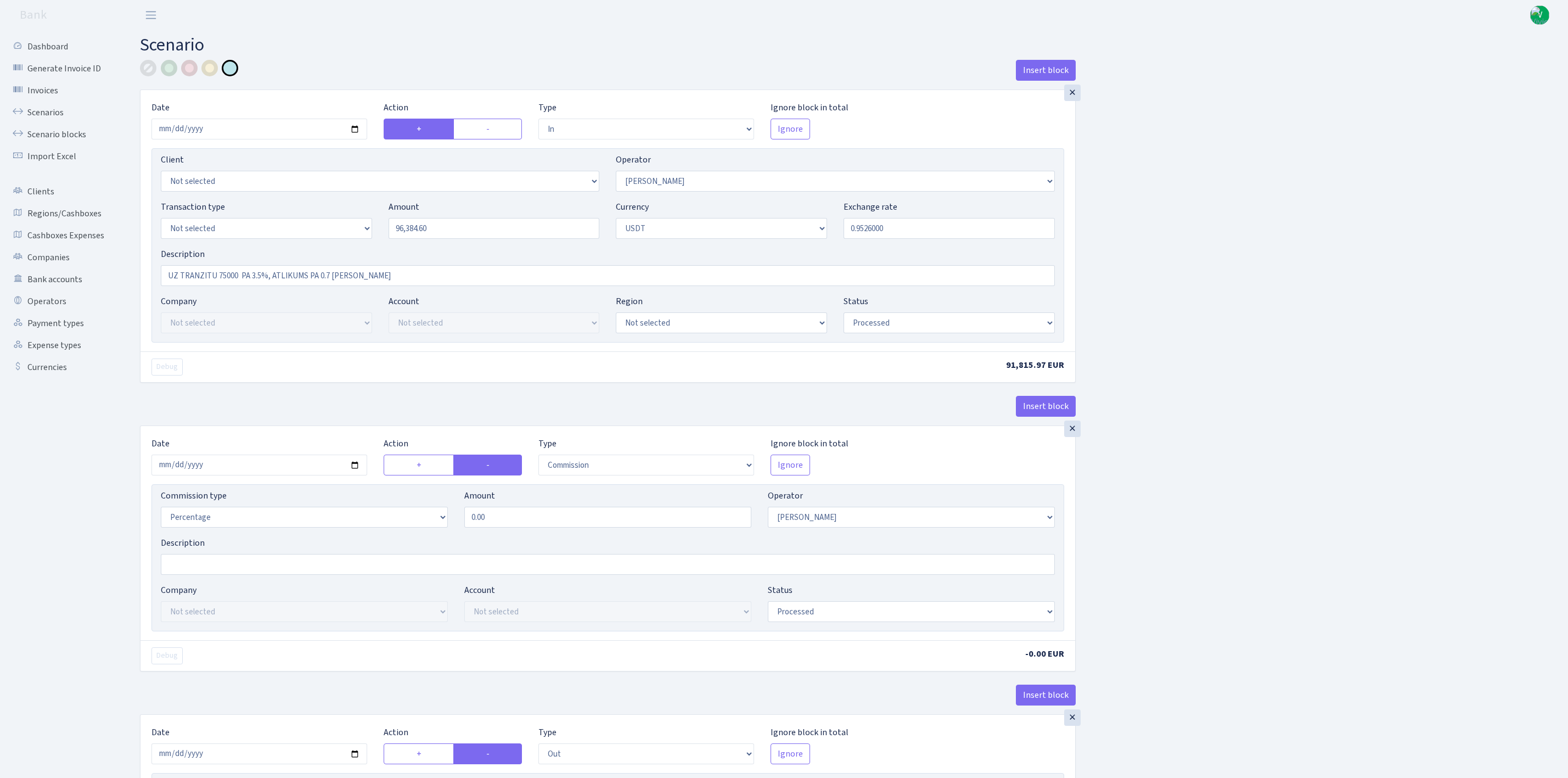
select select "in"
select select "2"
select select "6"
select select "processed"
select select "commission"
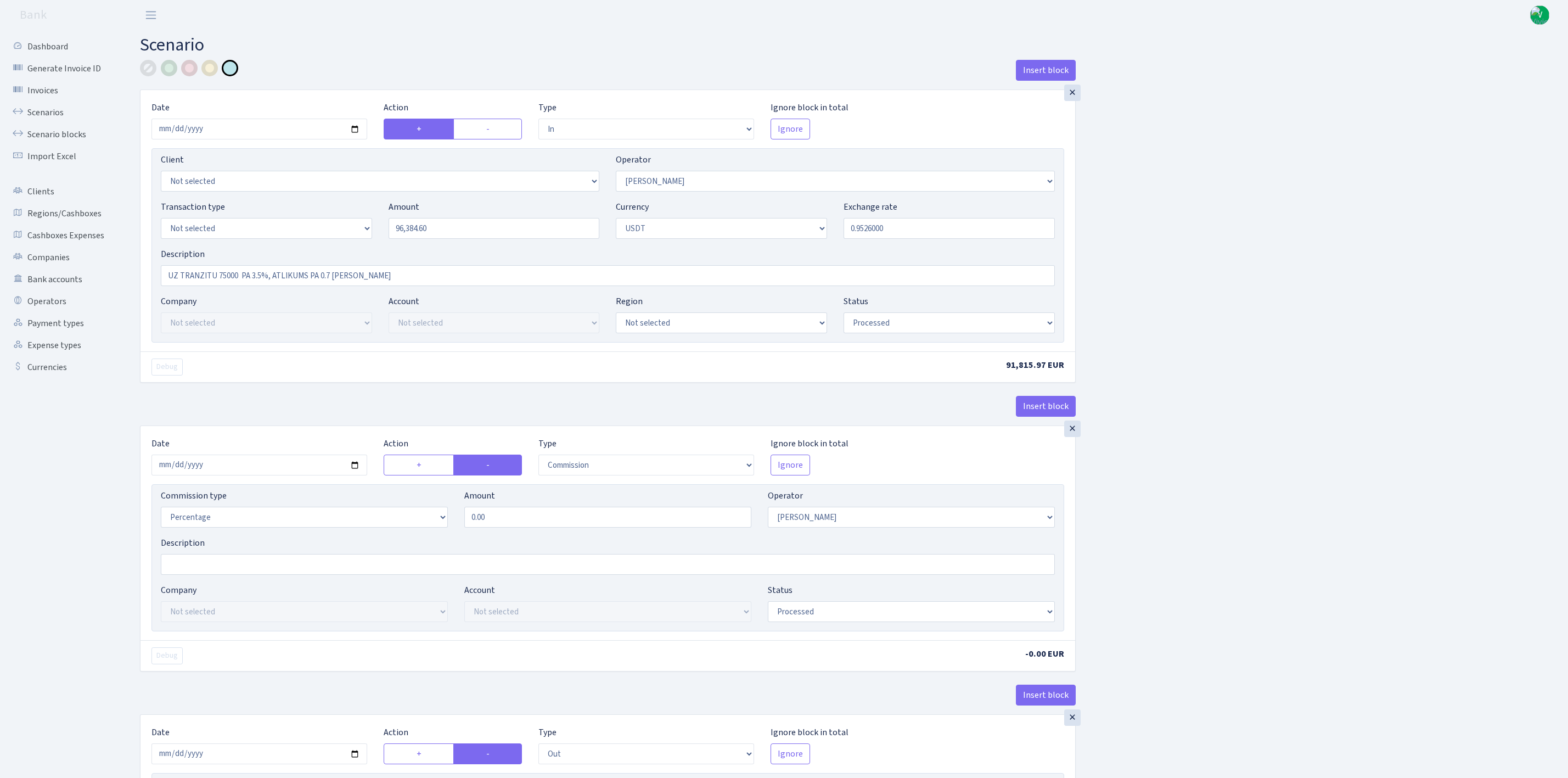
select select "2"
select select "processed"
select select "out"
select select "365"
select select "15"
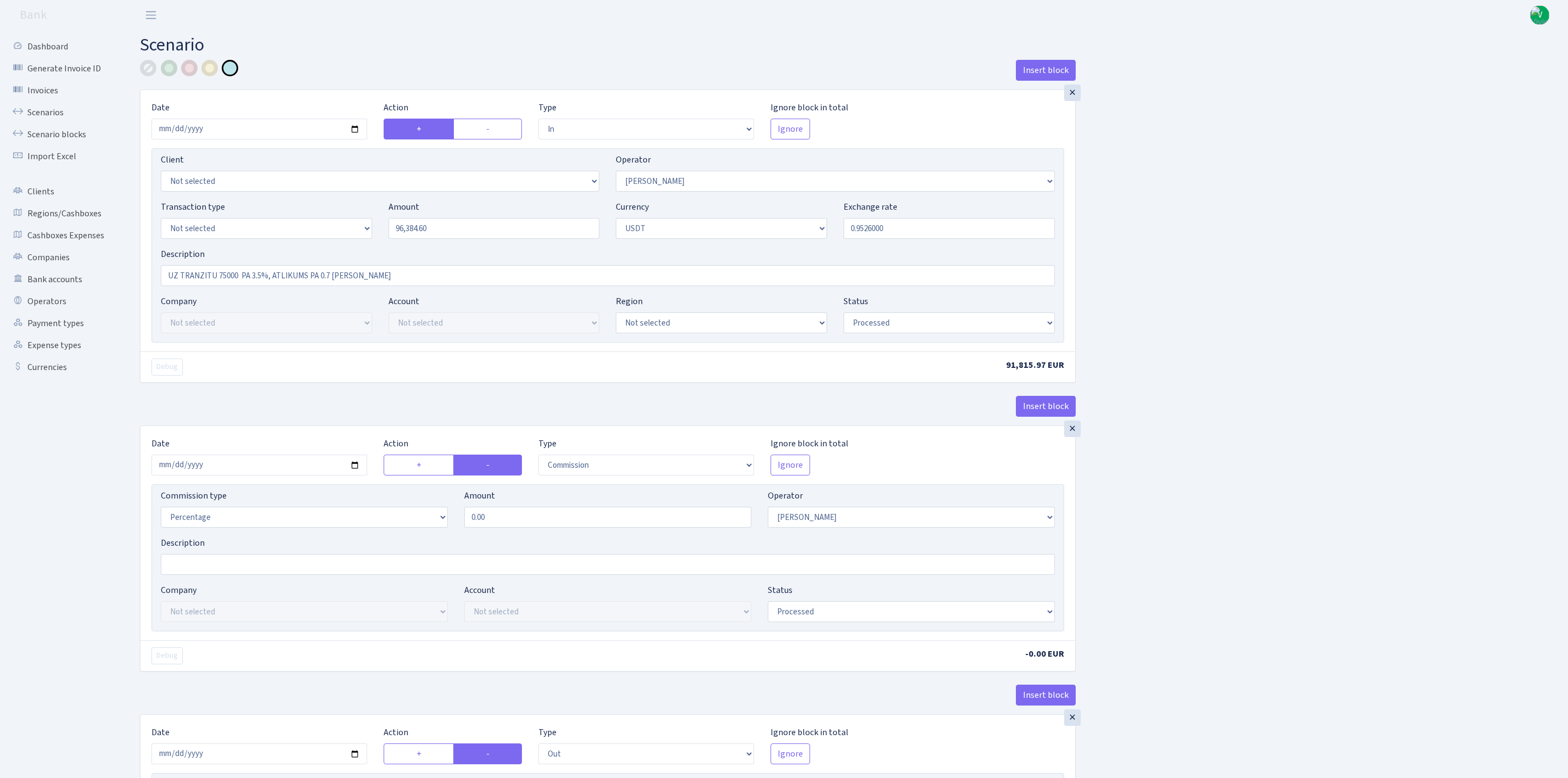
select select "6"
select select "processed"
select select "in"
select select "365"
select select "2"
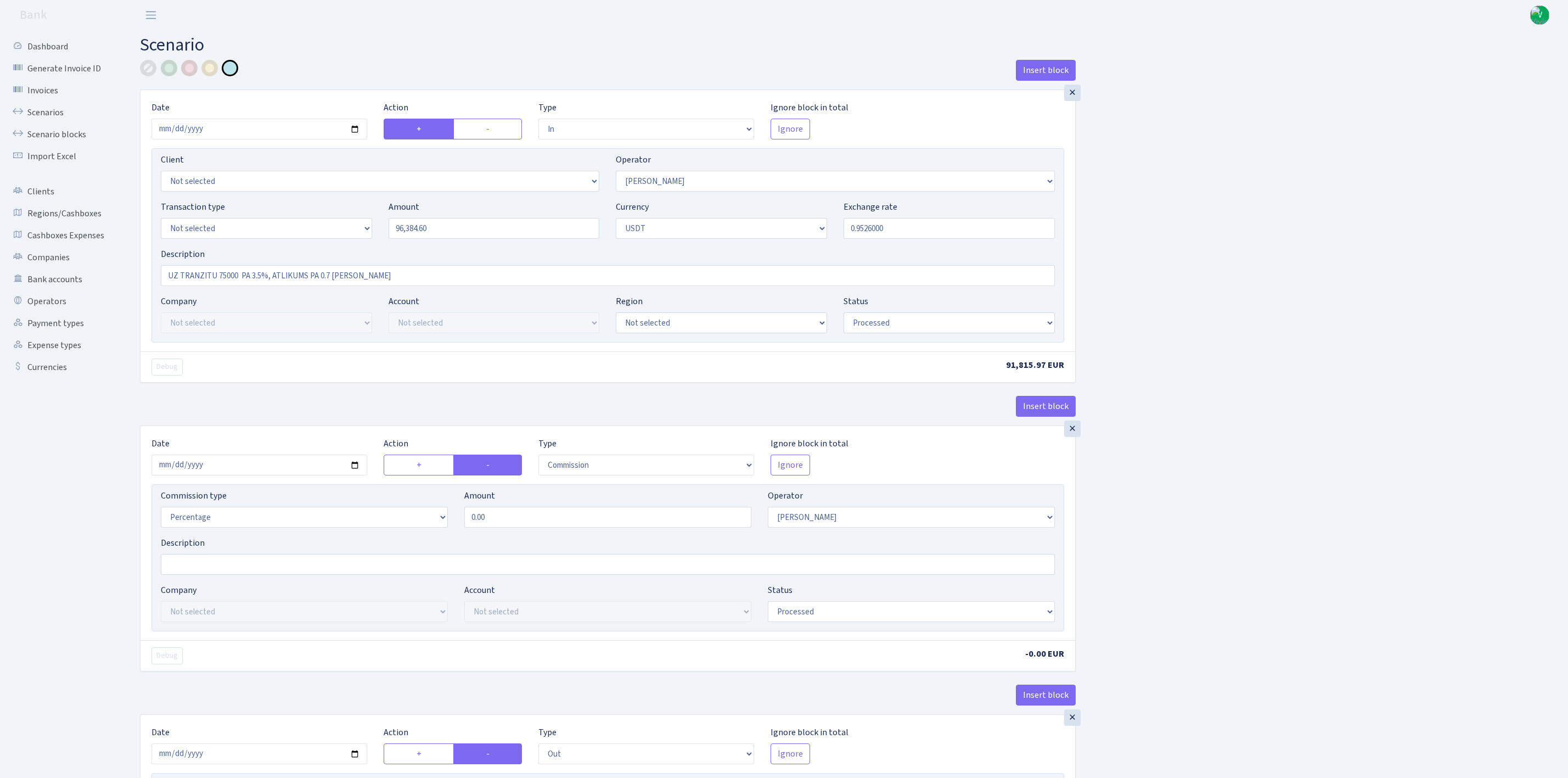
select select "6"
select select "20"
select select "56"
select select "processed"
click at [51, 112] on link "Scenarios" at bounding box center [61, 112] width 109 height 22
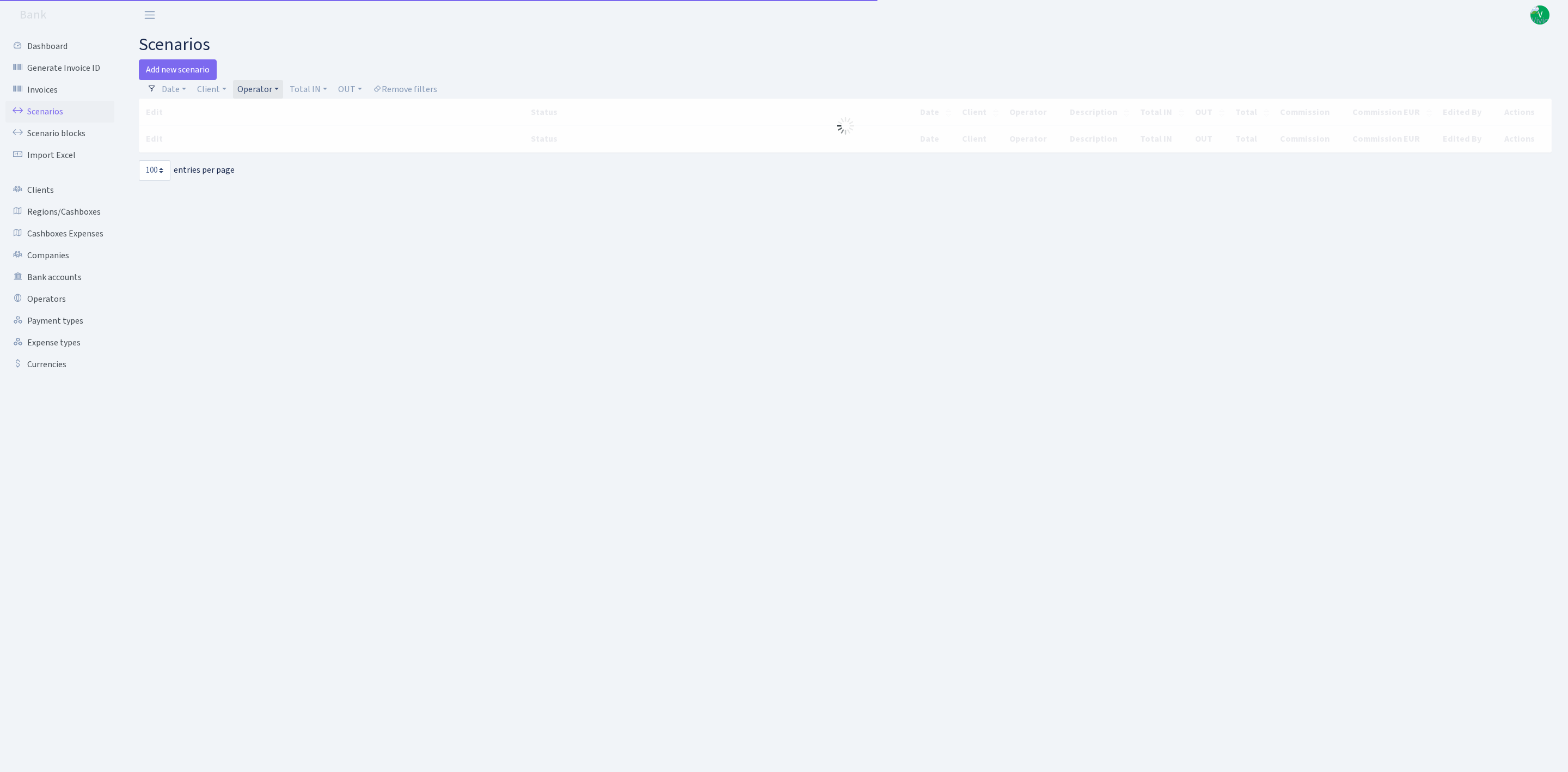
select select "100"
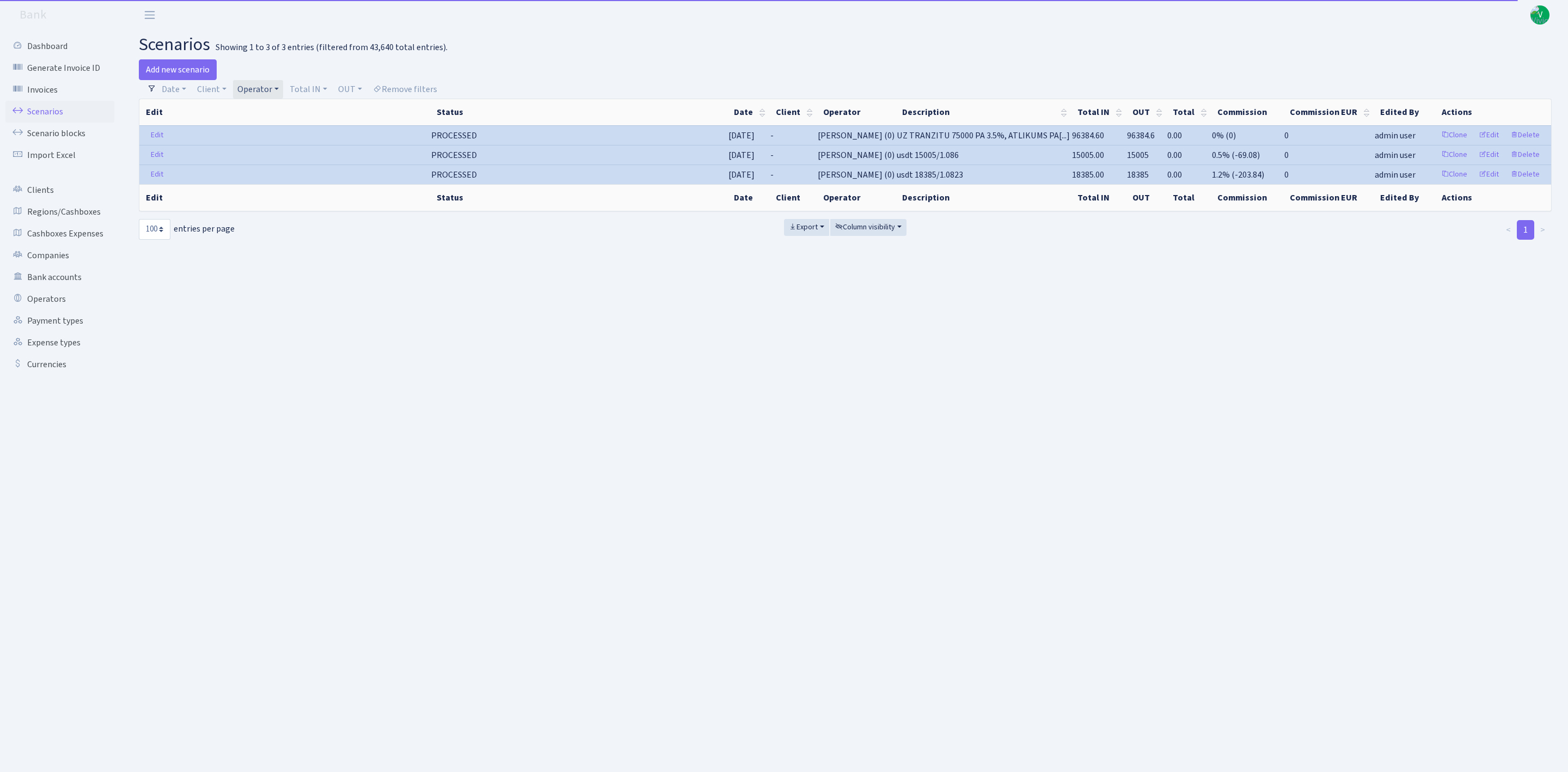
click at [268, 87] on link "Operator" at bounding box center [258, 89] width 50 height 19
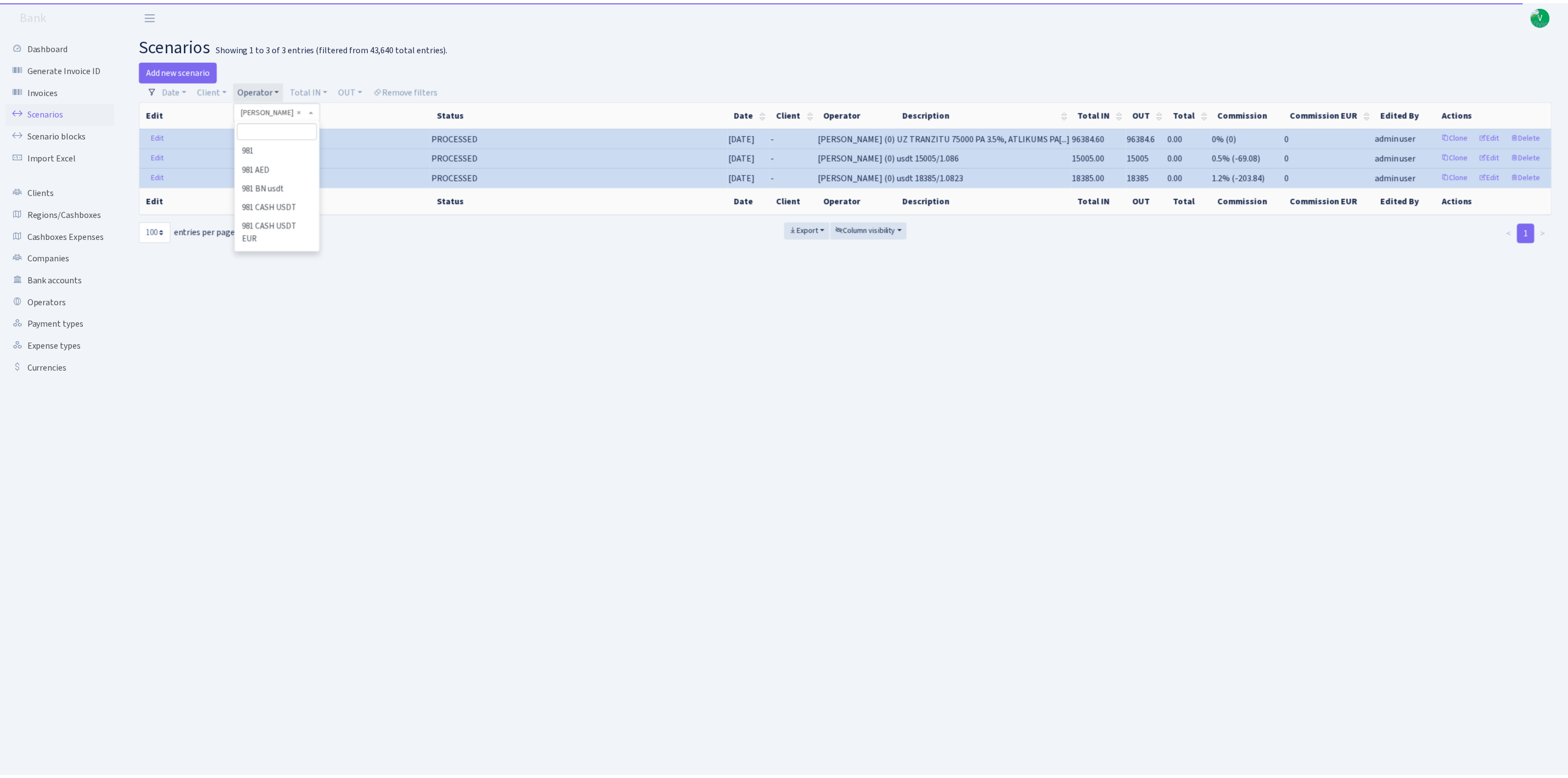
scroll to position [6444, 0]
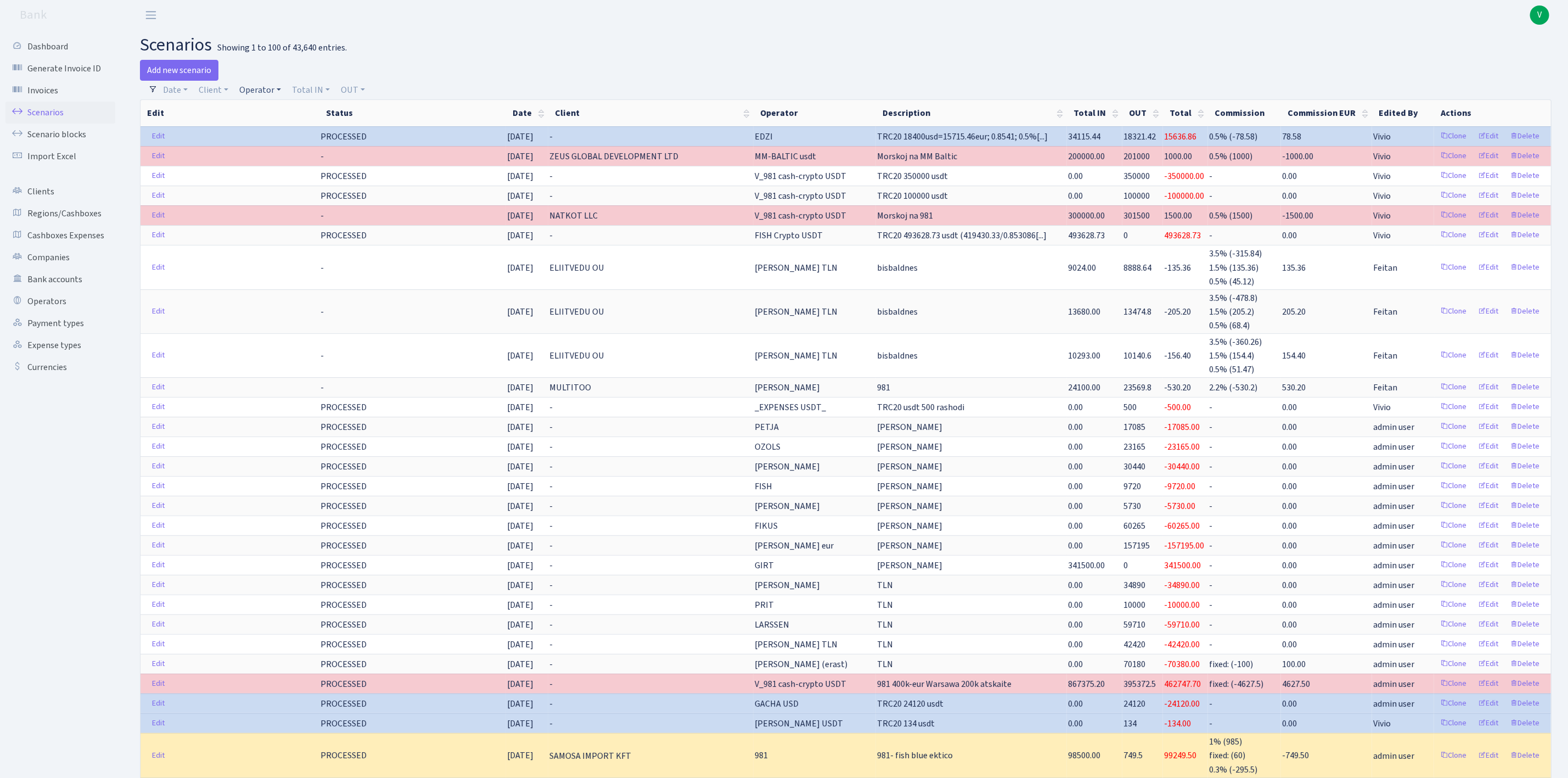
click at [261, 88] on link "Operator" at bounding box center [260, 90] width 51 height 19
click at [273, 132] on input "search" at bounding box center [279, 128] width 81 height 17
type input "981"
click at [289, 191] on li "V_981 cash-crypto USDT" at bounding box center [279, 186] width 83 height 31
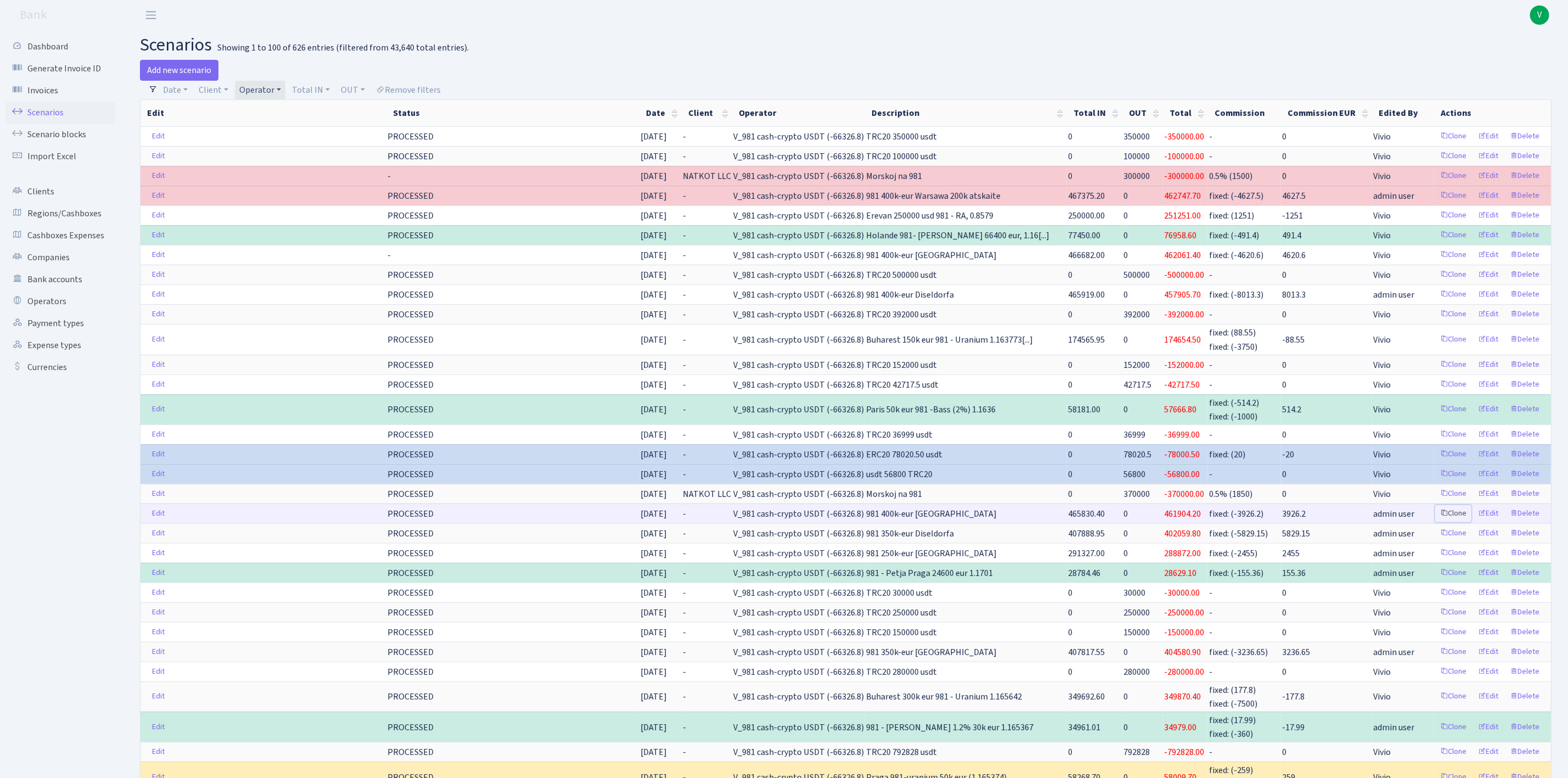
click at [1448, 522] on link "Clone" at bounding box center [1454, 513] width 36 height 17
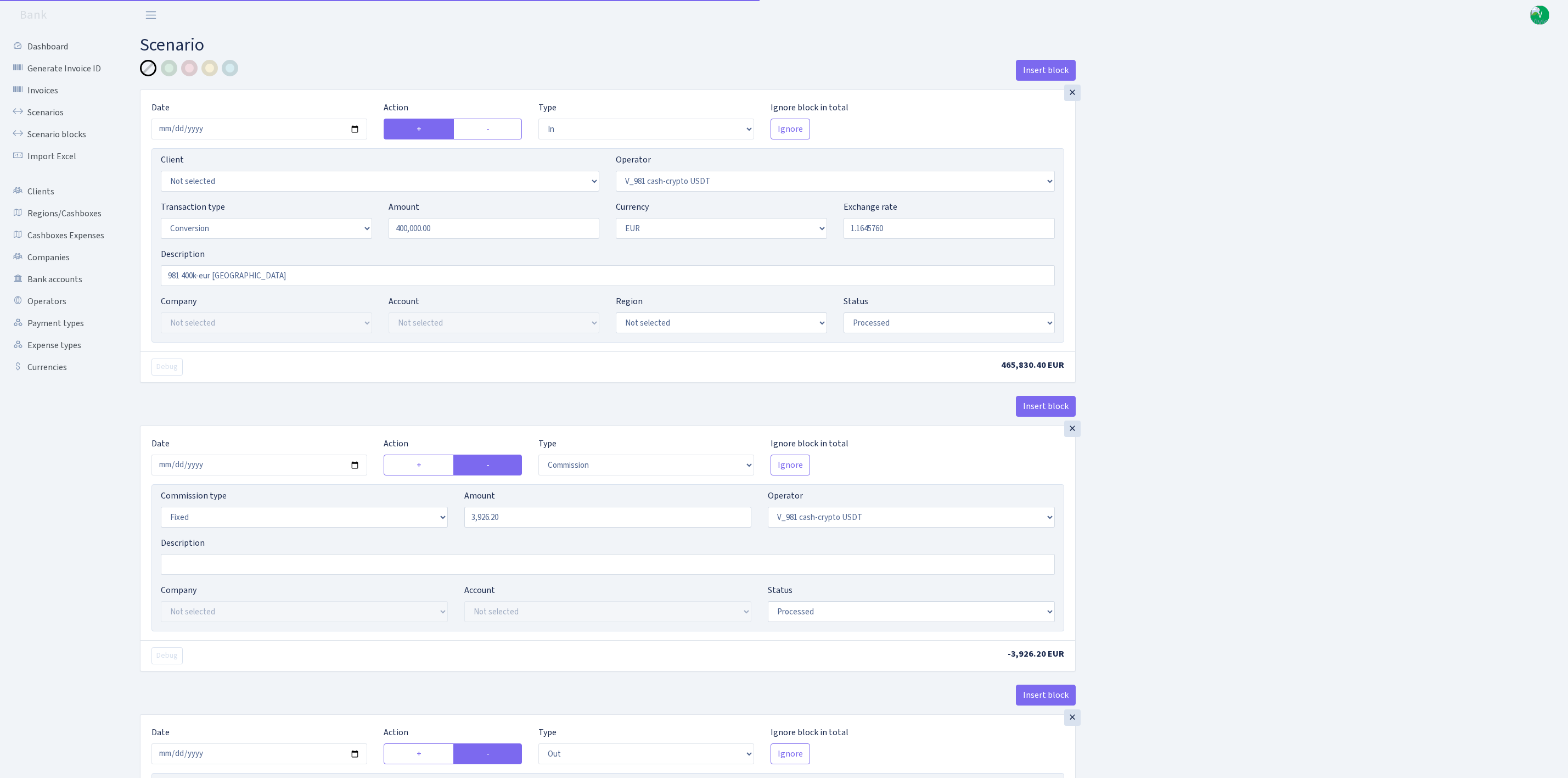
select select "in"
select select "435"
select select "15"
select select "1"
select select "processed"
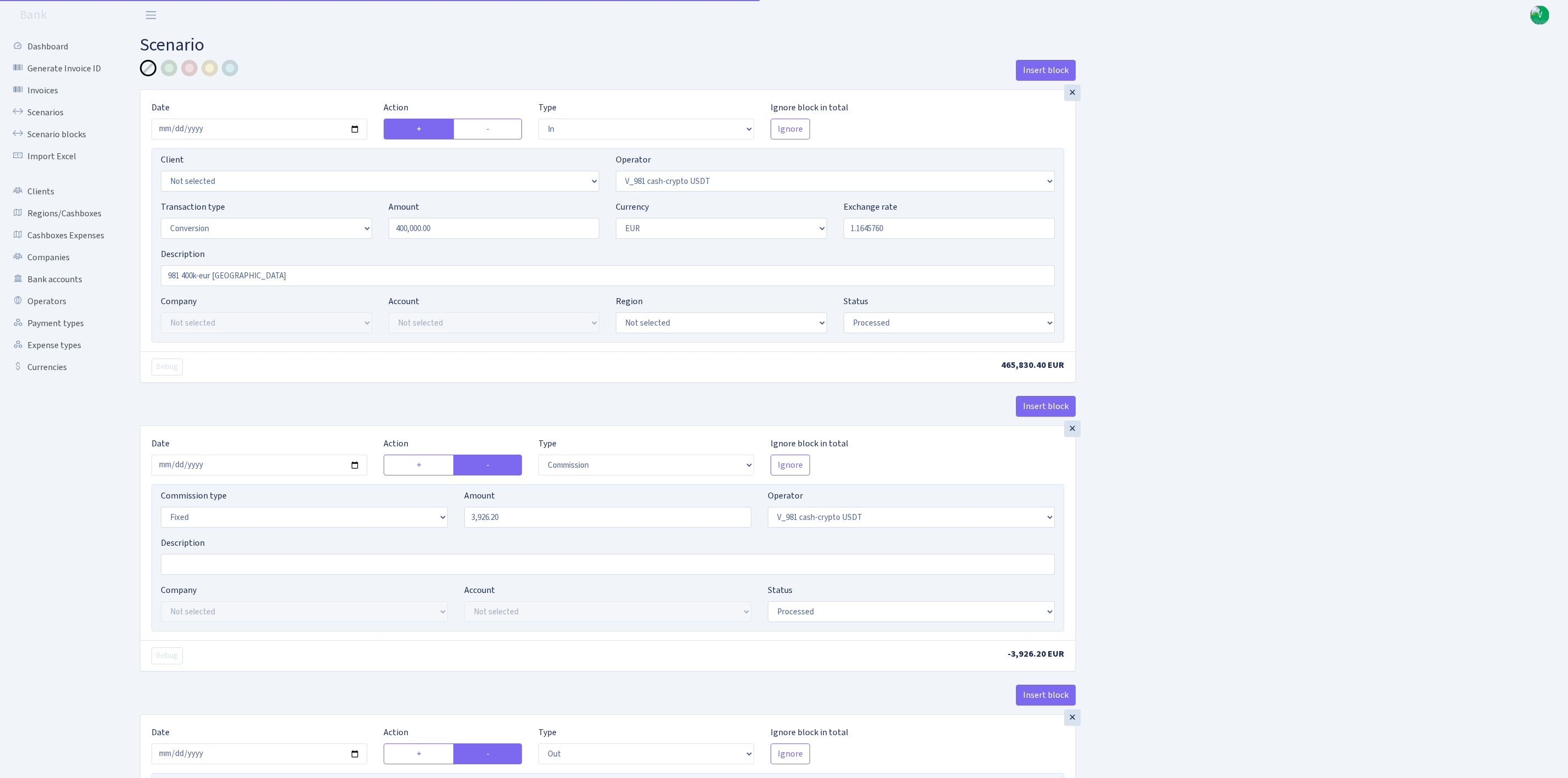
select select "commission"
select select "fixed"
select select "435"
select select "processed"
select select "out"
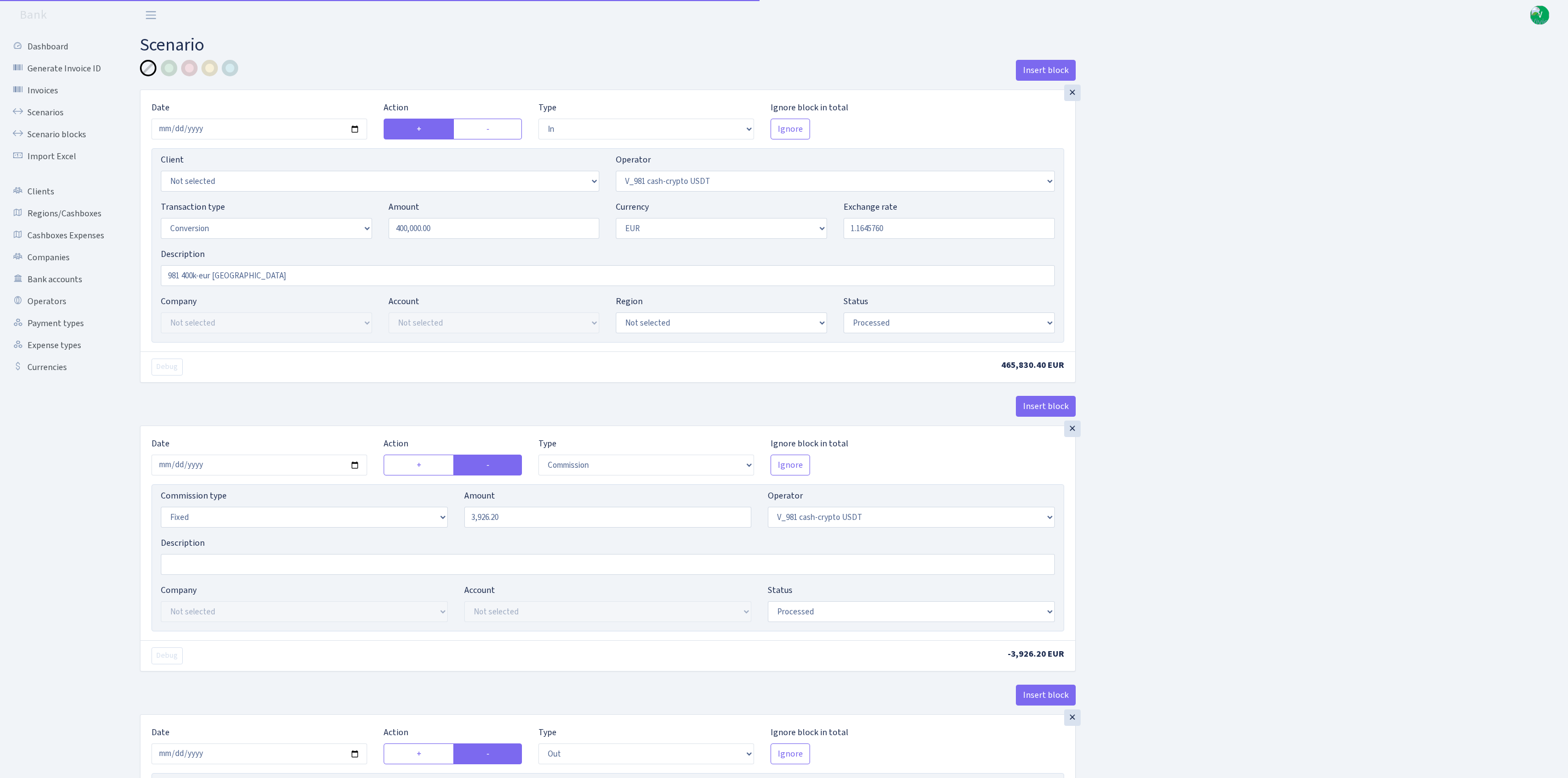
select select "434"
select select "15"
select select "1"
select select "processed"
select select "in"
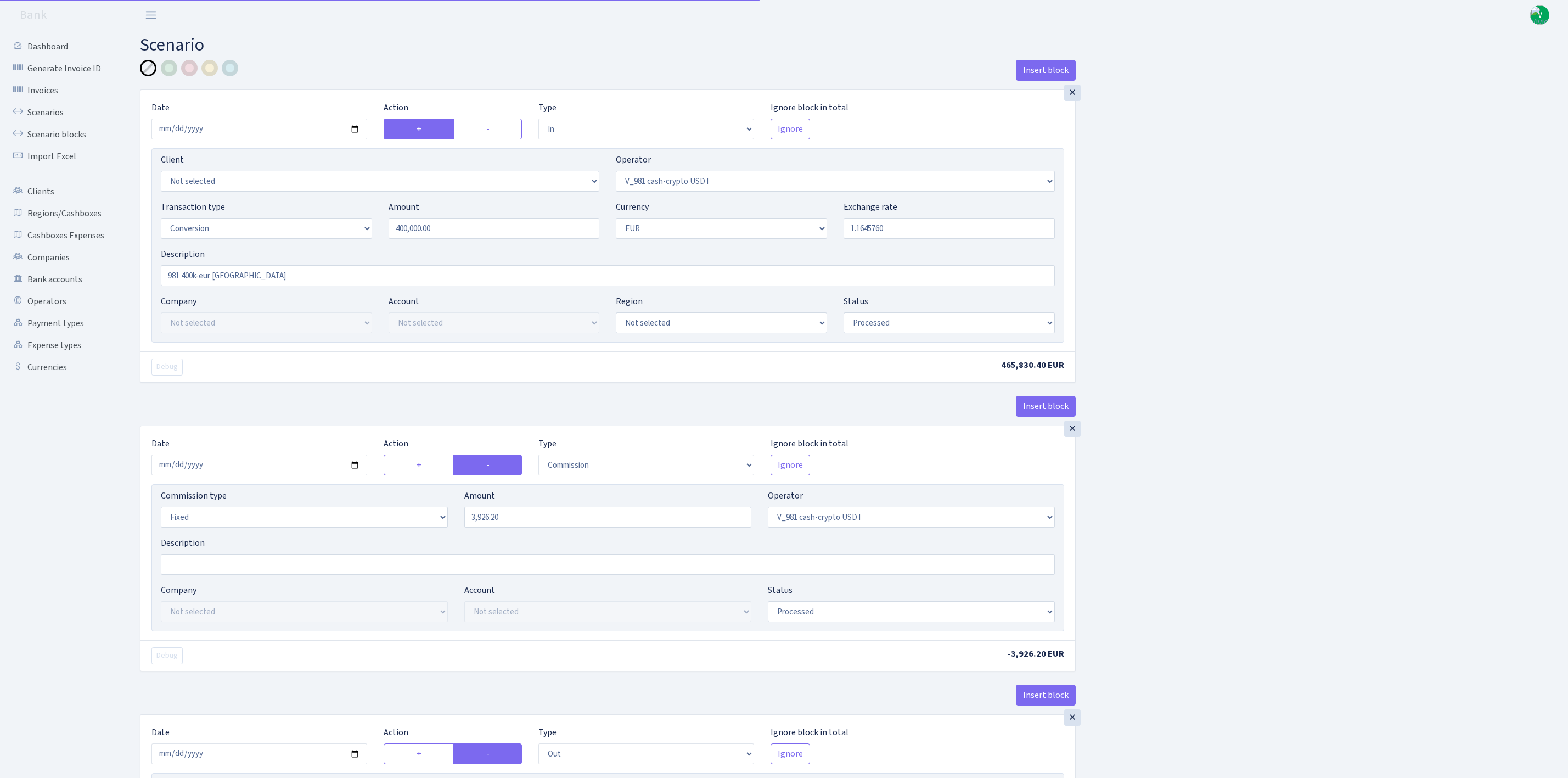
select select "434"
select select "1"
select select "processed"
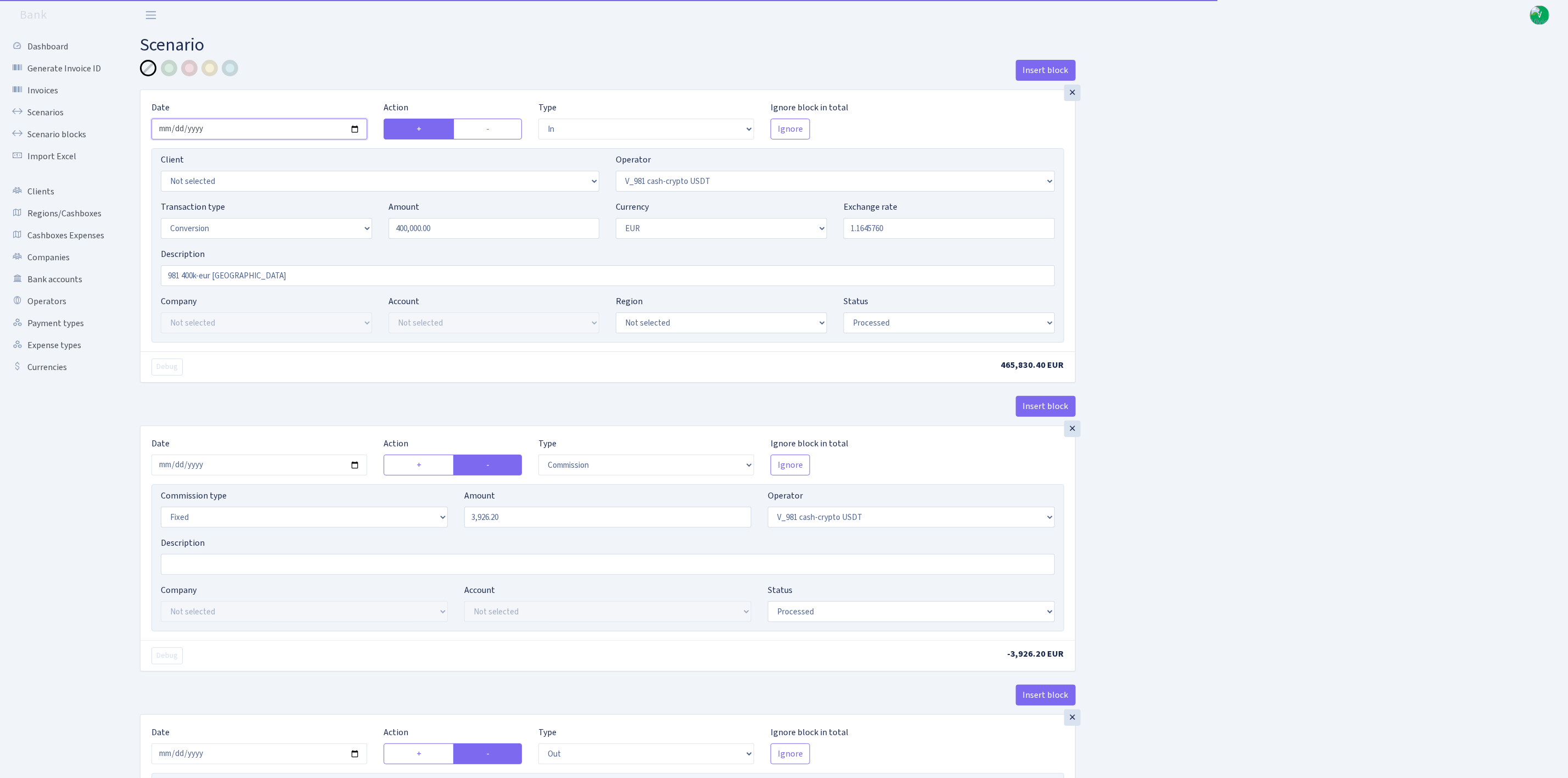
click at [357, 126] on input "[DATE]" at bounding box center [259, 128] width 216 height 21
type input "[DATE]"
click at [906, 244] on div "Transaction type Not selected 981 ELF FISH crypto [PERSON_NAME] MM-BALTIC eur U…" at bounding box center [607, 223] width 910 height 47
drag, startPoint x: 862, startPoint y: 225, endPoint x: 989, endPoint y: 225, distance: 127.0
click at [988, 225] on input "1.1645760" at bounding box center [949, 228] width 211 height 21
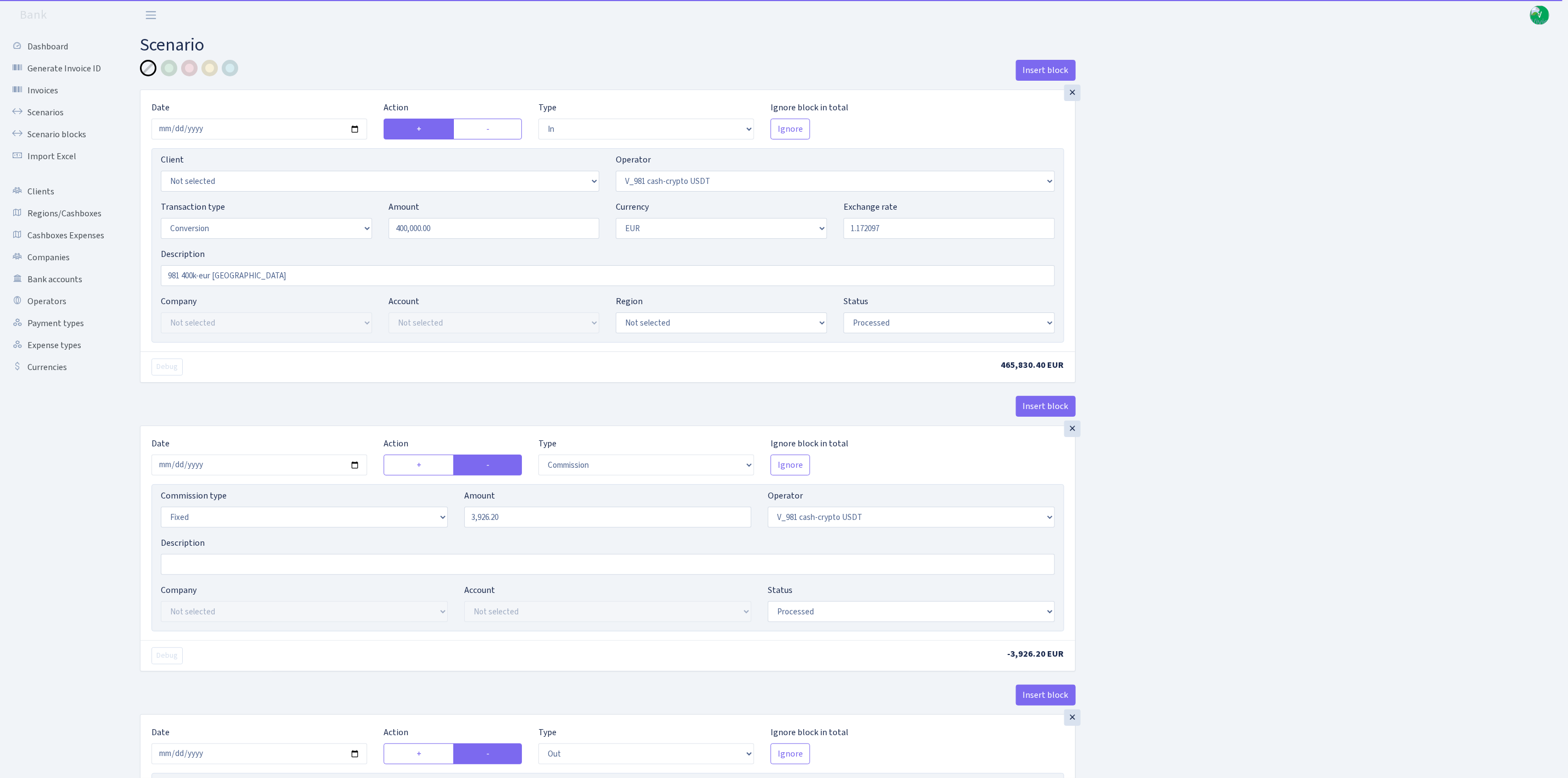
click at [1316, 258] on div "Insert block × Date 2025-09-01 Action + - Type --- In Out Commission Field requ…" at bounding box center [846, 747] width 1429 height 1376
type input "1.1720970"
click at [356, 469] on input "2025-08-22" at bounding box center [259, 465] width 216 height 21
type input "2025-09-01"
click at [1292, 574] on div "Insert block × Date 2025-09-01 Action + - Type --- In Out Commission Field requ…" at bounding box center [846, 747] width 1429 height 1376
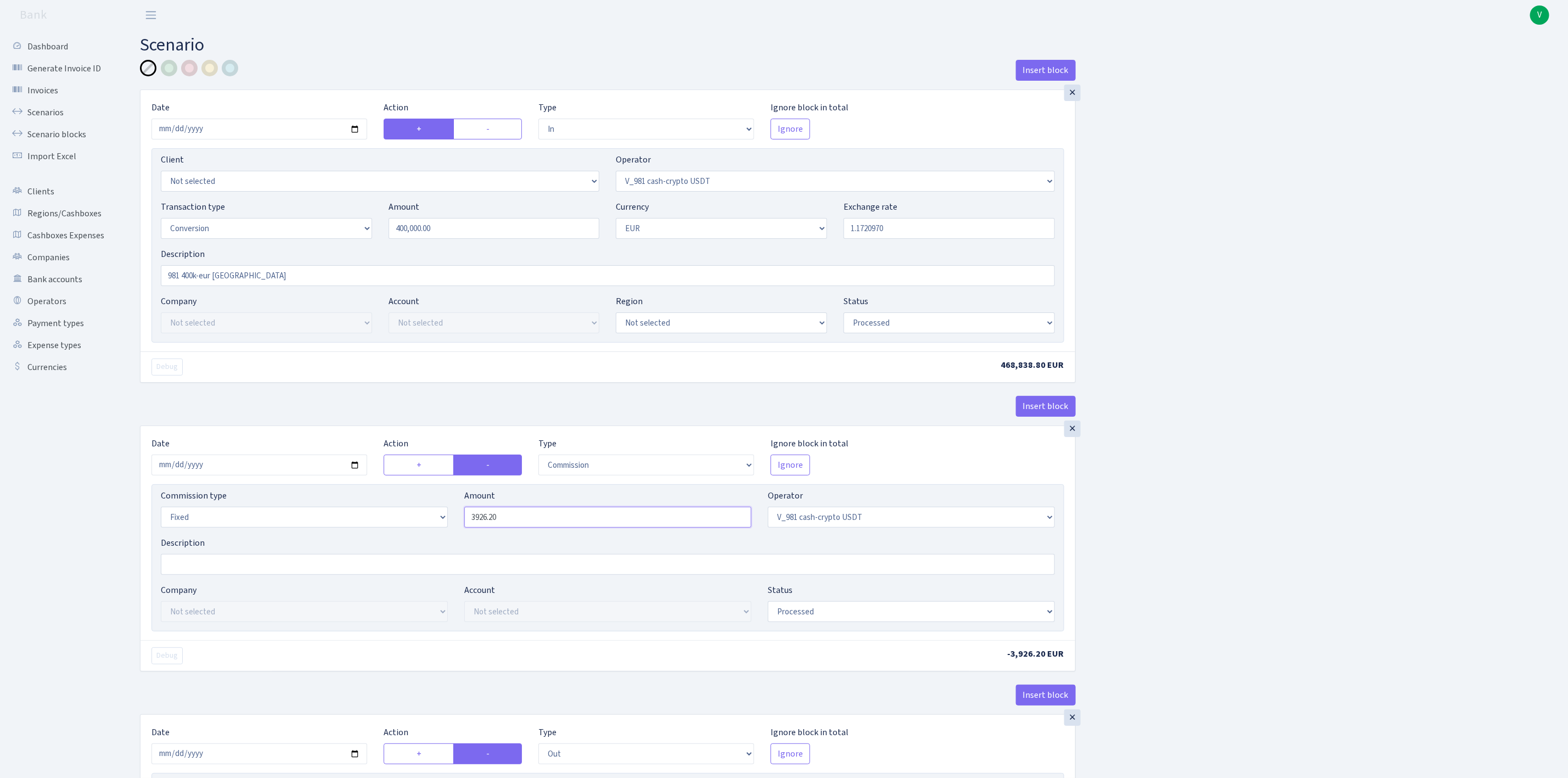
click at [502, 522] on input "3926.20" at bounding box center [608, 516] width 288 height 21
drag, startPoint x: 477, startPoint y: 521, endPoint x: 378, endPoint y: 520, distance: 99.0
click at [378, 520] on div "Commission type Percentage Fixed Bank Amount 3926.20 Operator Not selected 981 …" at bounding box center [607, 512] width 910 height 47
click at [1301, 430] on div "Insert block × Date 2025-09-01 Action + - Type --- In Out Commission Field requ…" at bounding box center [846, 747] width 1429 height 1376
type input "4,642.00"
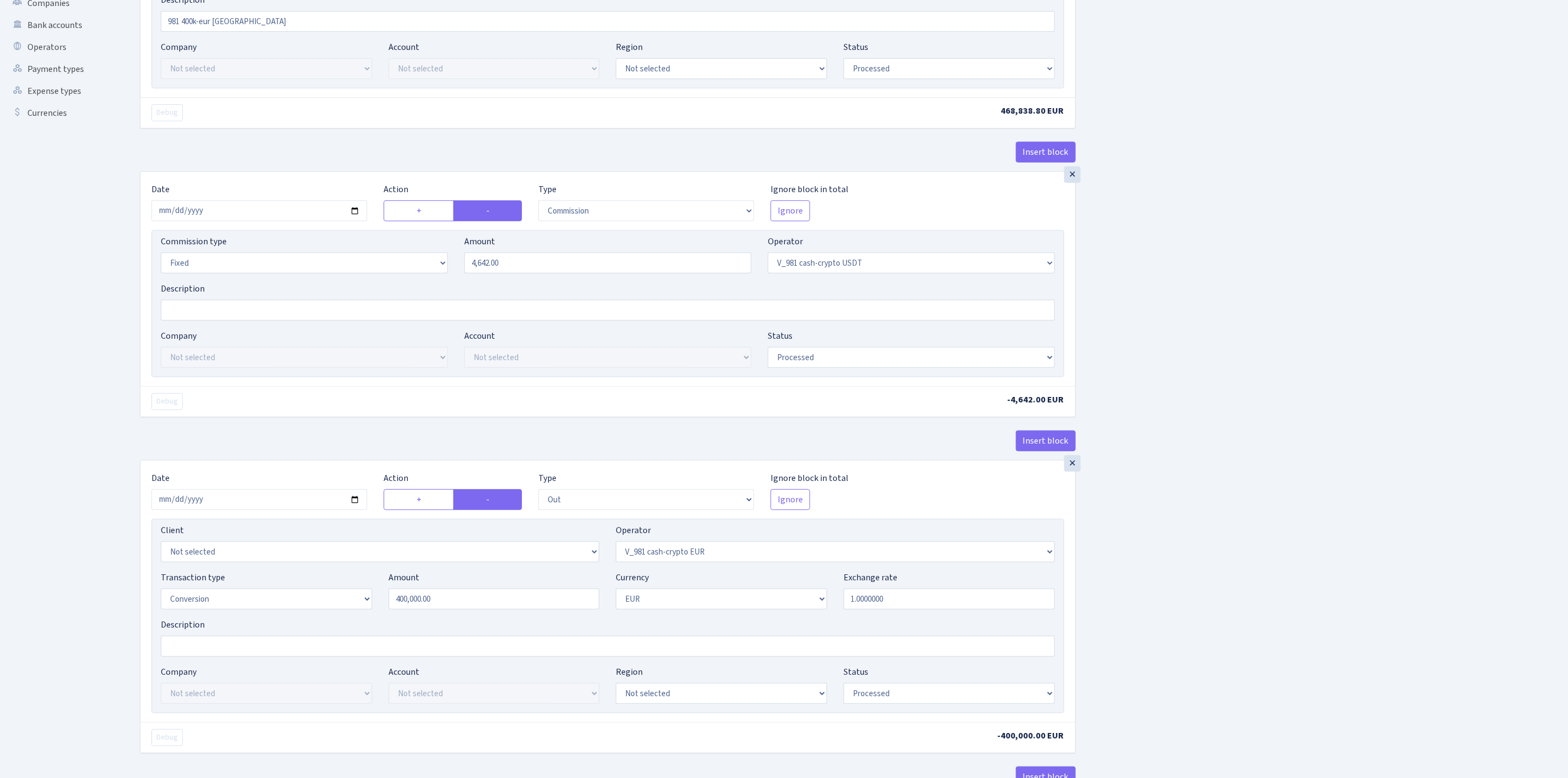
scroll to position [412, 0]
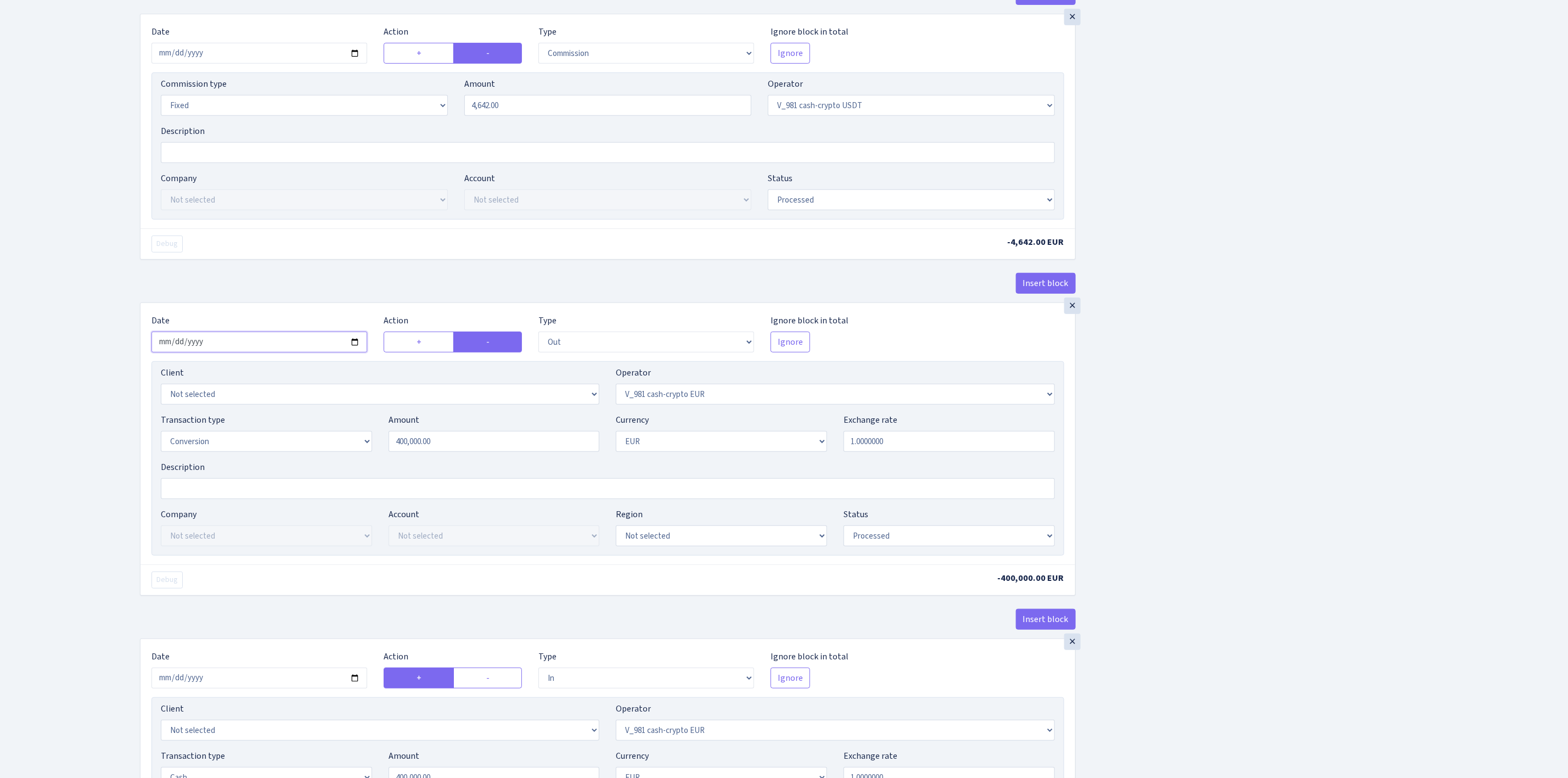
click at [356, 344] on input "2025-08-22" at bounding box center [259, 341] width 216 height 21
type input "2025-09-01"
click at [1254, 489] on div "Insert block × Date 2025-09-01 Action + - Type --- In Out Commission Field requ…" at bounding box center [846, 335] width 1429 height 1376
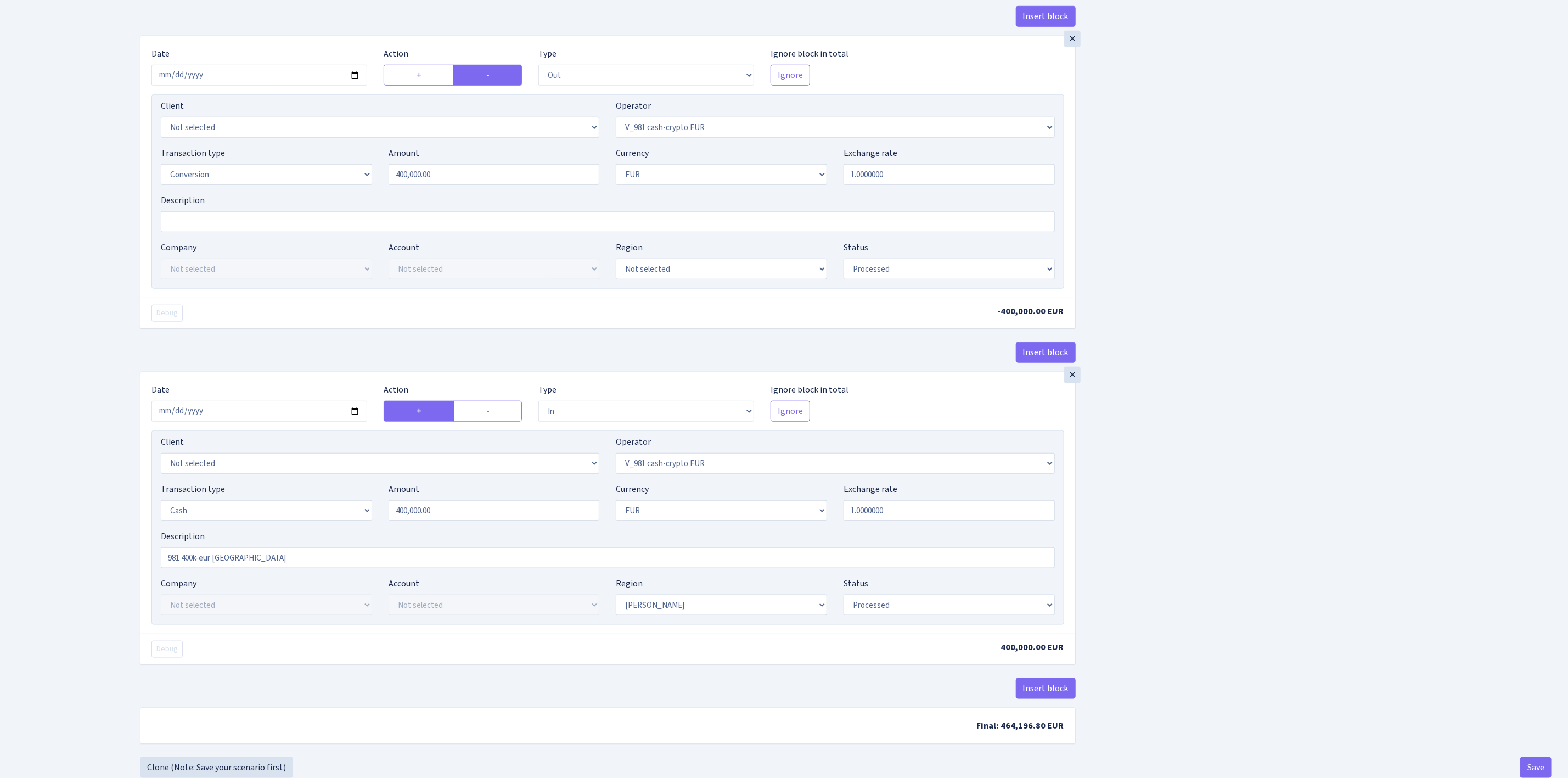
scroll to position [718, 0]
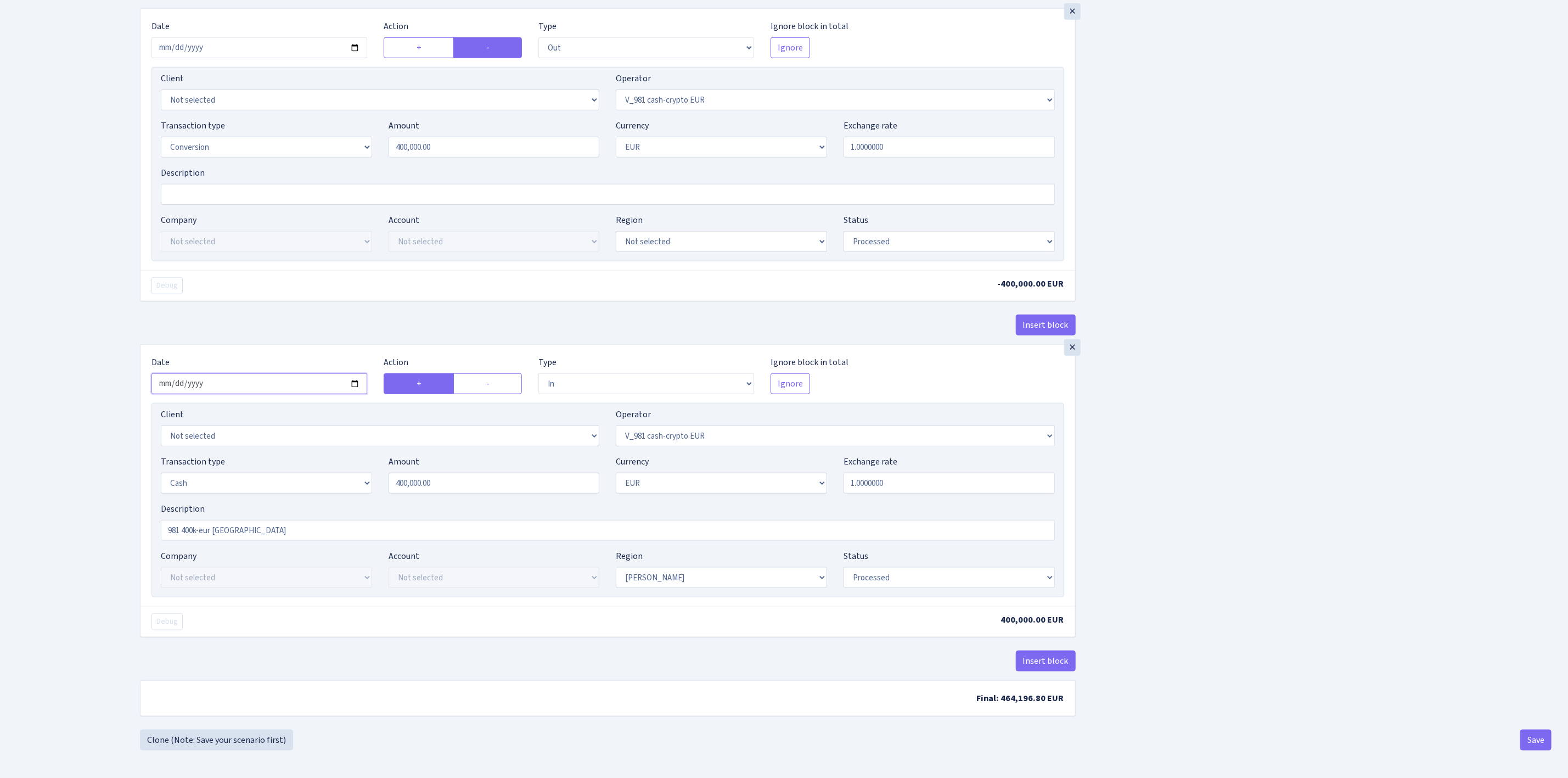
click at [352, 379] on input "2025-08-24" at bounding box center [259, 383] width 216 height 21
type input "2025-09-01"
click at [911, 578] on select "Draft Pending Later Never Processed" at bounding box center [949, 577] width 211 height 21
select select "pending"
click at [844, 567] on select "Draft Pending Later Never Processed" at bounding box center [949, 577] width 211 height 21
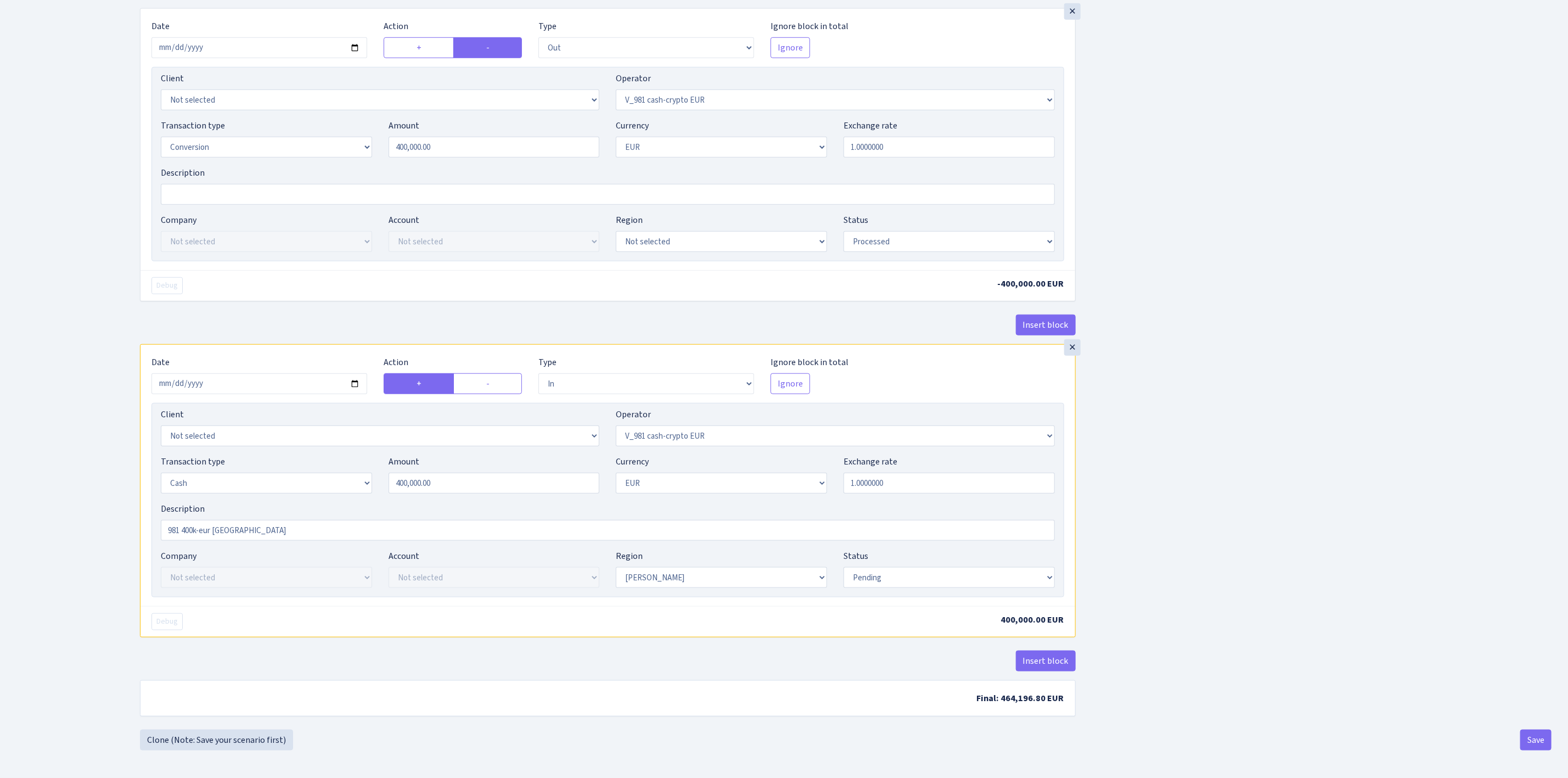
click at [1234, 524] on div "Insert block × Date 2025-09-01 Action + - Type --- In Out Commission Field requ…" at bounding box center [846, 42] width 1429 height 1376
click at [1534, 738] on button "Save" at bounding box center [1535, 739] width 31 height 21
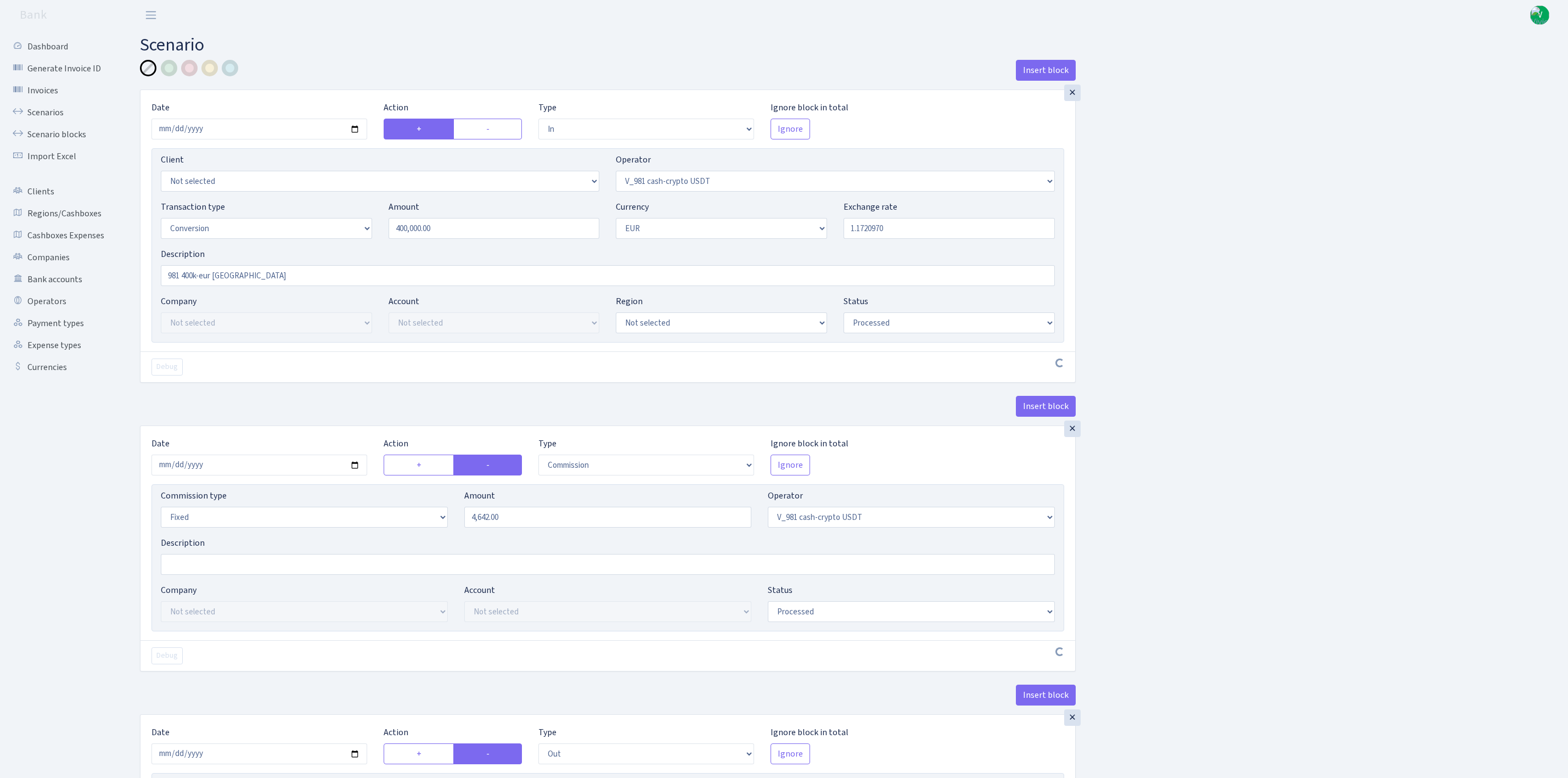
select select "in"
select select "435"
select select "15"
select select "1"
select select "processed"
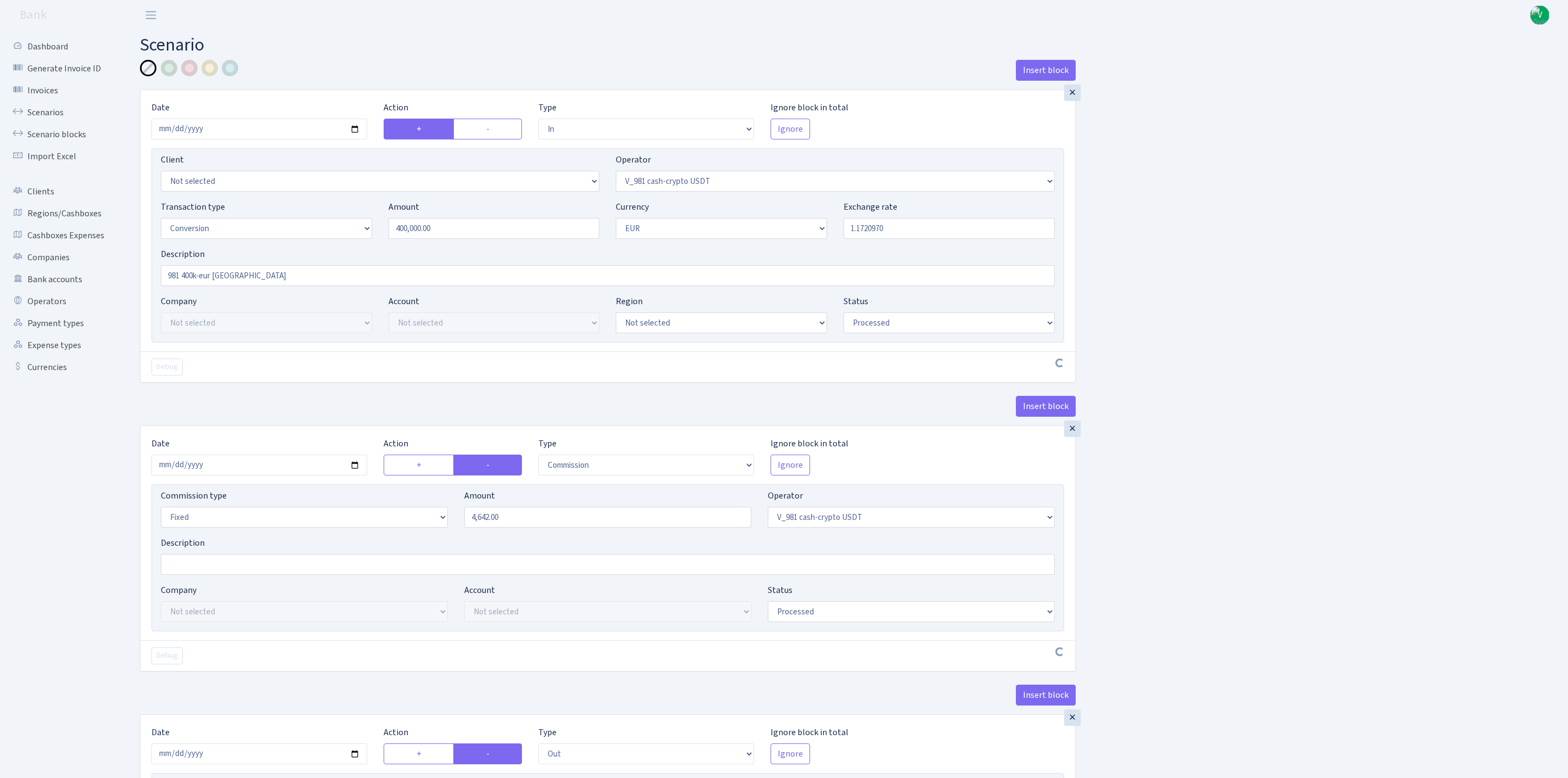
select select "commission"
select select "fixed"
select select "435"
select select "processed"
select select "out"
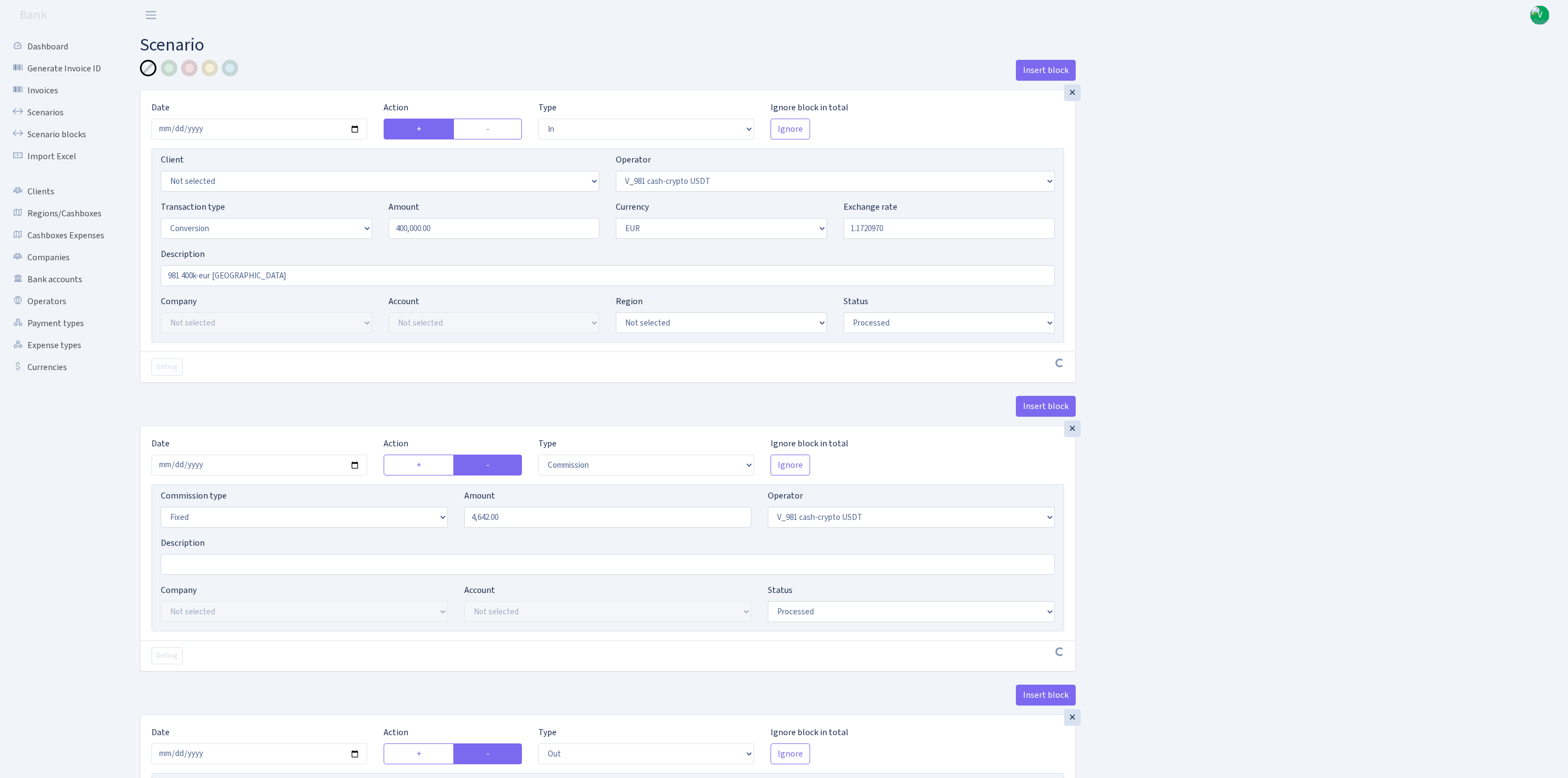
select select "434"
select select "15"
select select "1"
select select "processed"
select select "in"
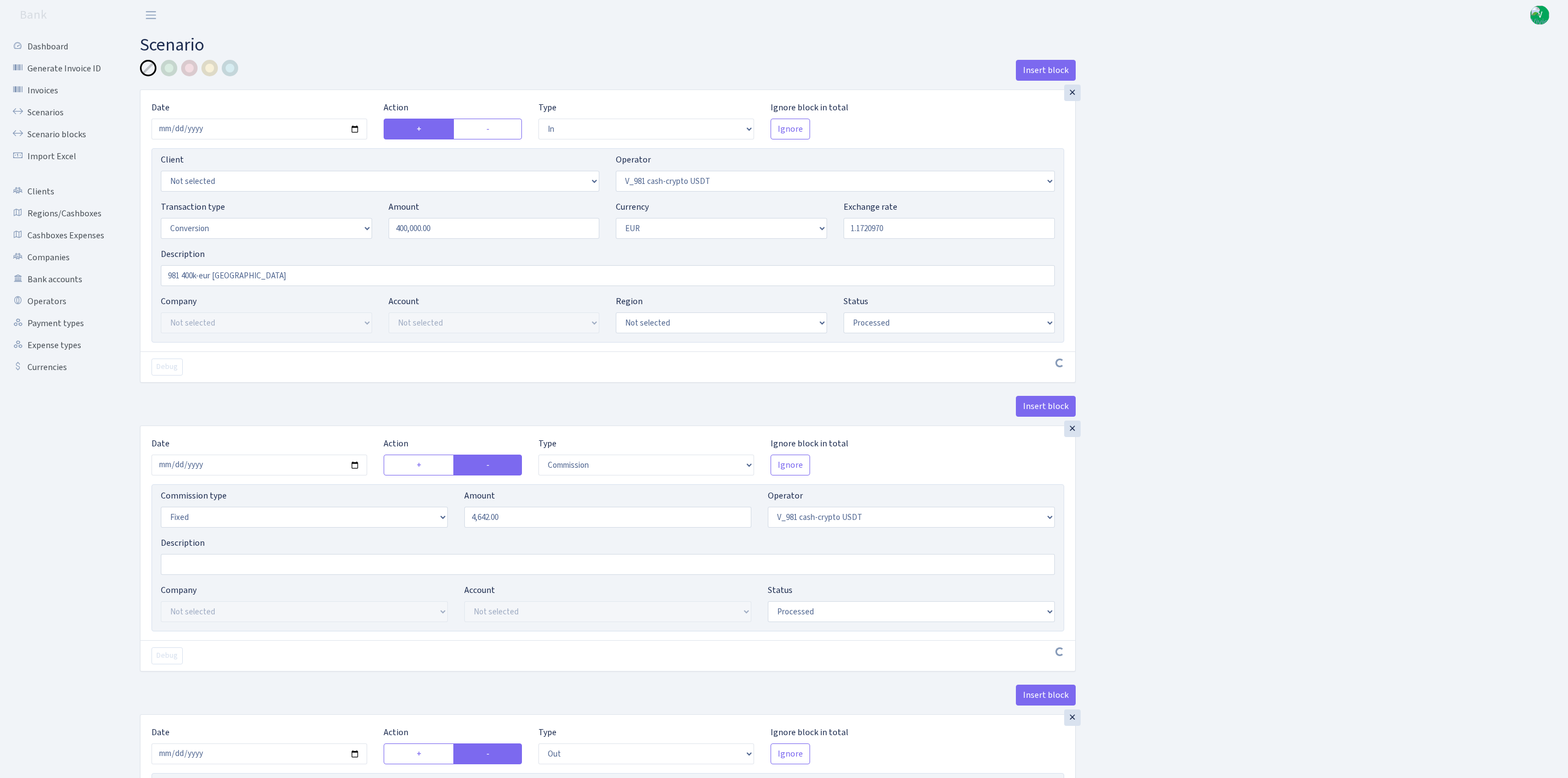
select select "434"
select select "1"
select select "pending"
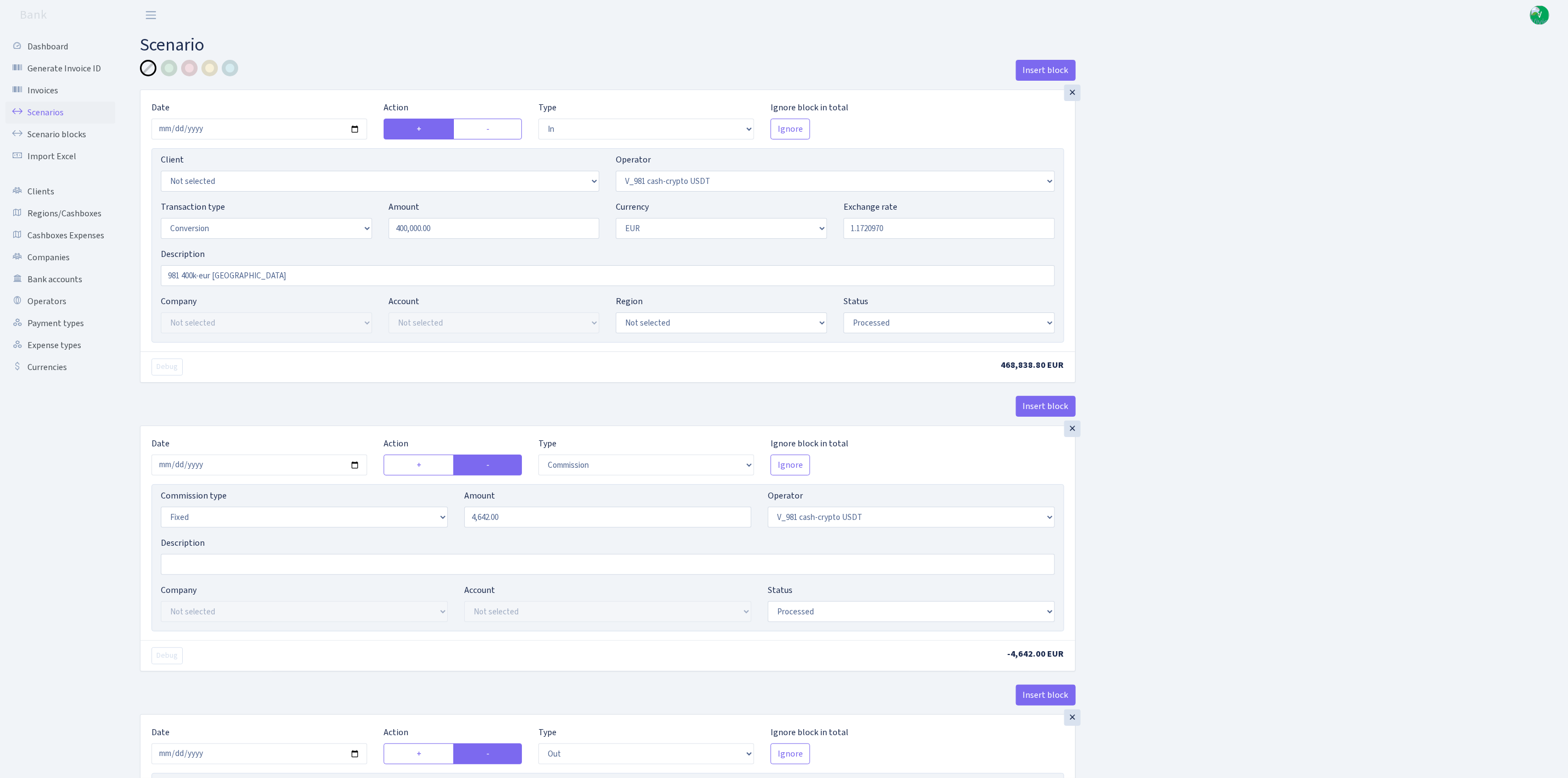
click at [54, 112] on link "Scenarios" at bounding box center [61, 112] width 109 height 22
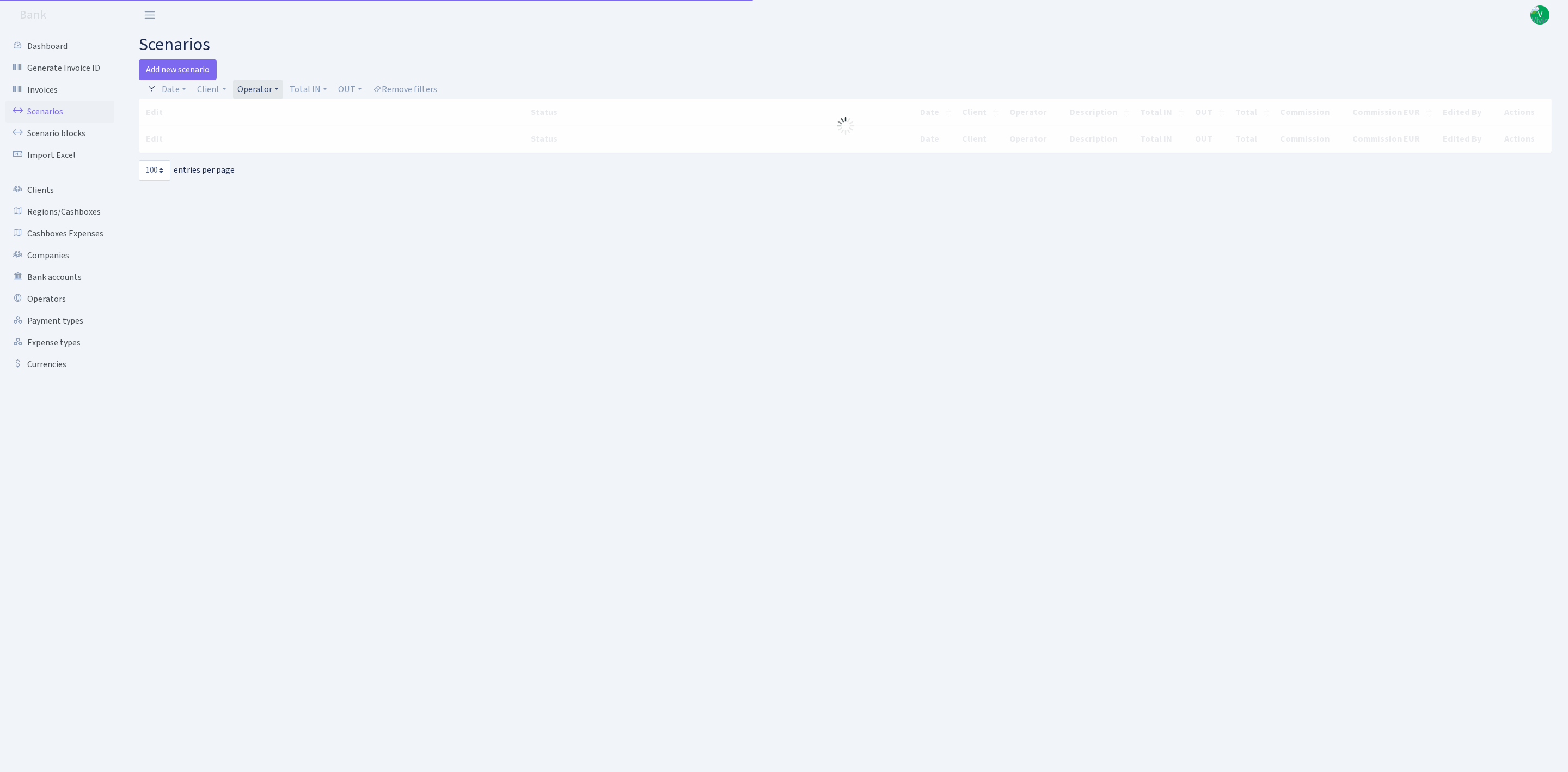
select select "100"
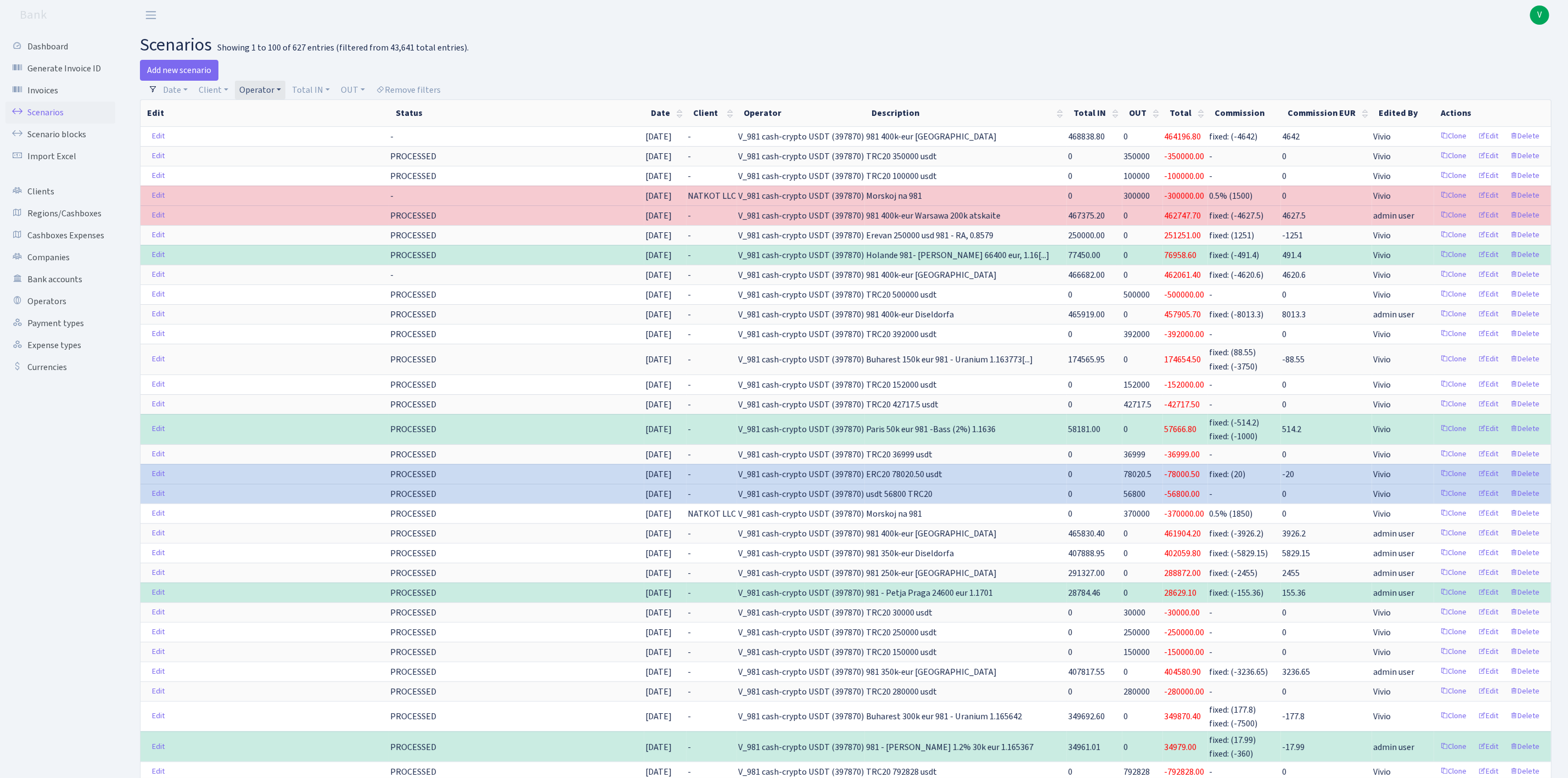
click at [259, 97] on link "Operator" at bounding box center [260, 90] width 51 height 19
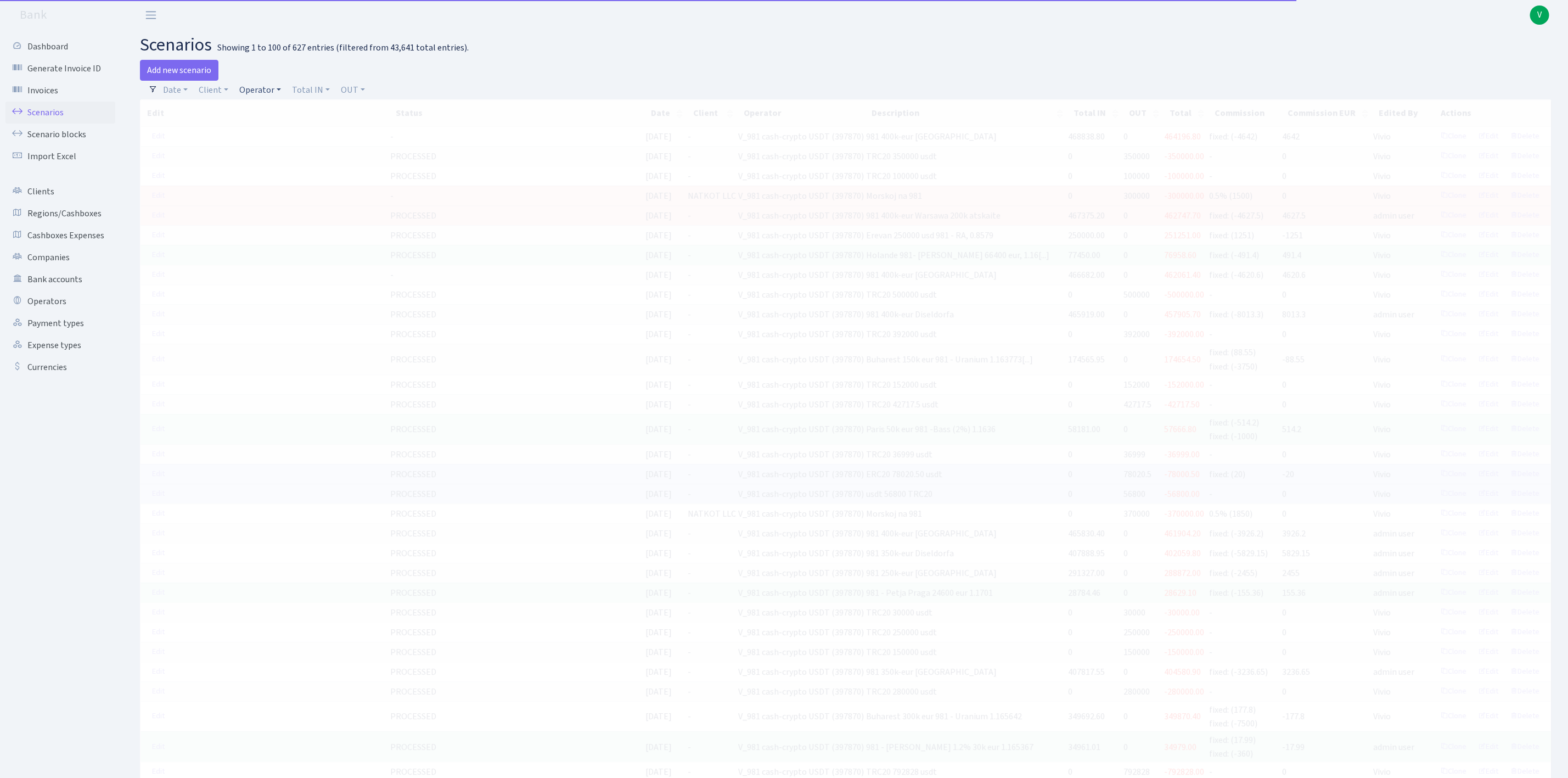
click at [267, 88] on link "Operator" at bounding box center [260, 90] width 51 height 19
click at [284, 129] on input "search" at bounding box center [279, 128] width 81 height 17
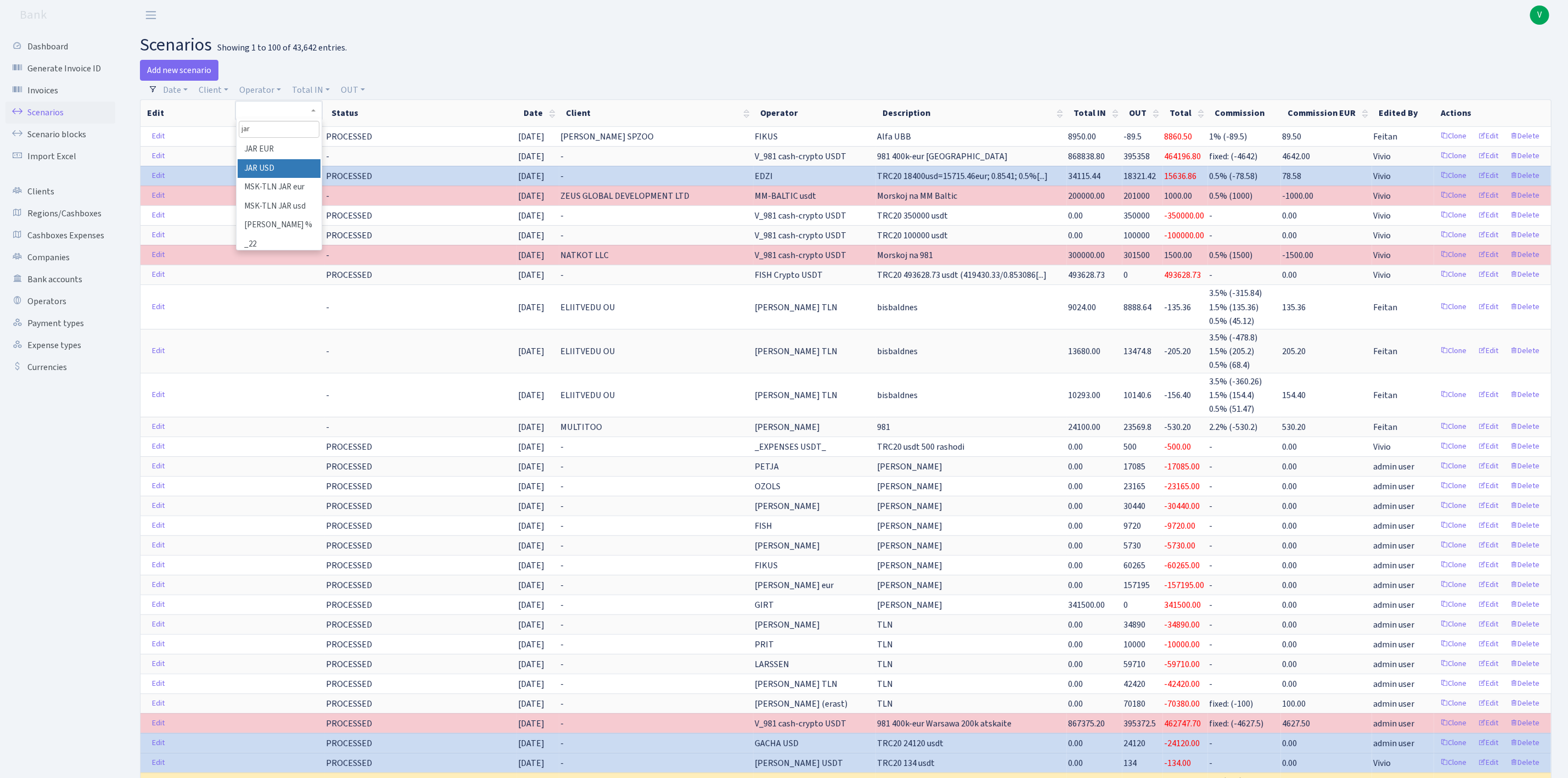
type input "jar"
click at [286, 169] on li "JAR USD" at bounding box center [279, 168] width 83 height 19
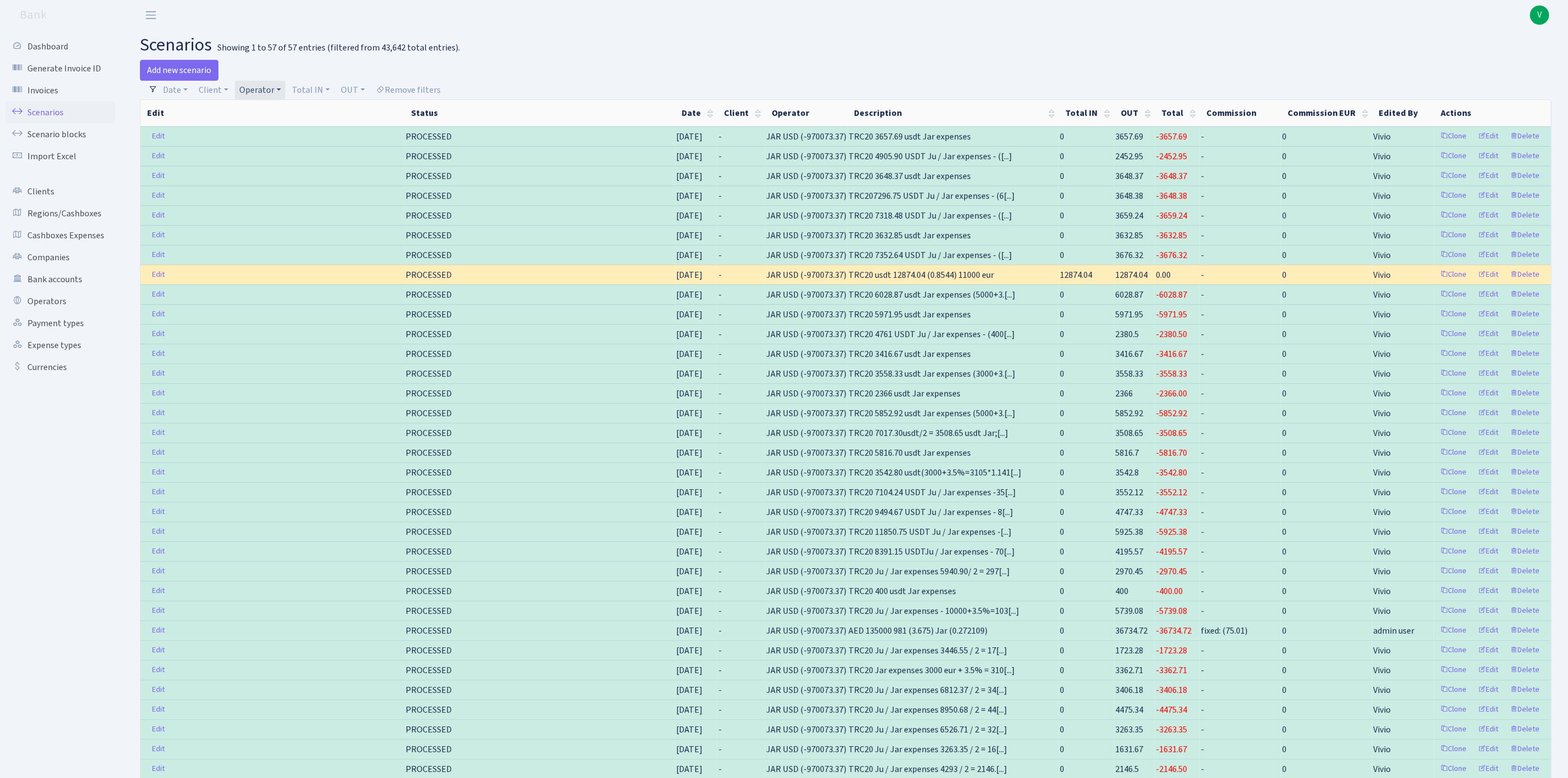
click at [251, 92] on link "Operator" at bounding box center [260, 90] width 51 height 19
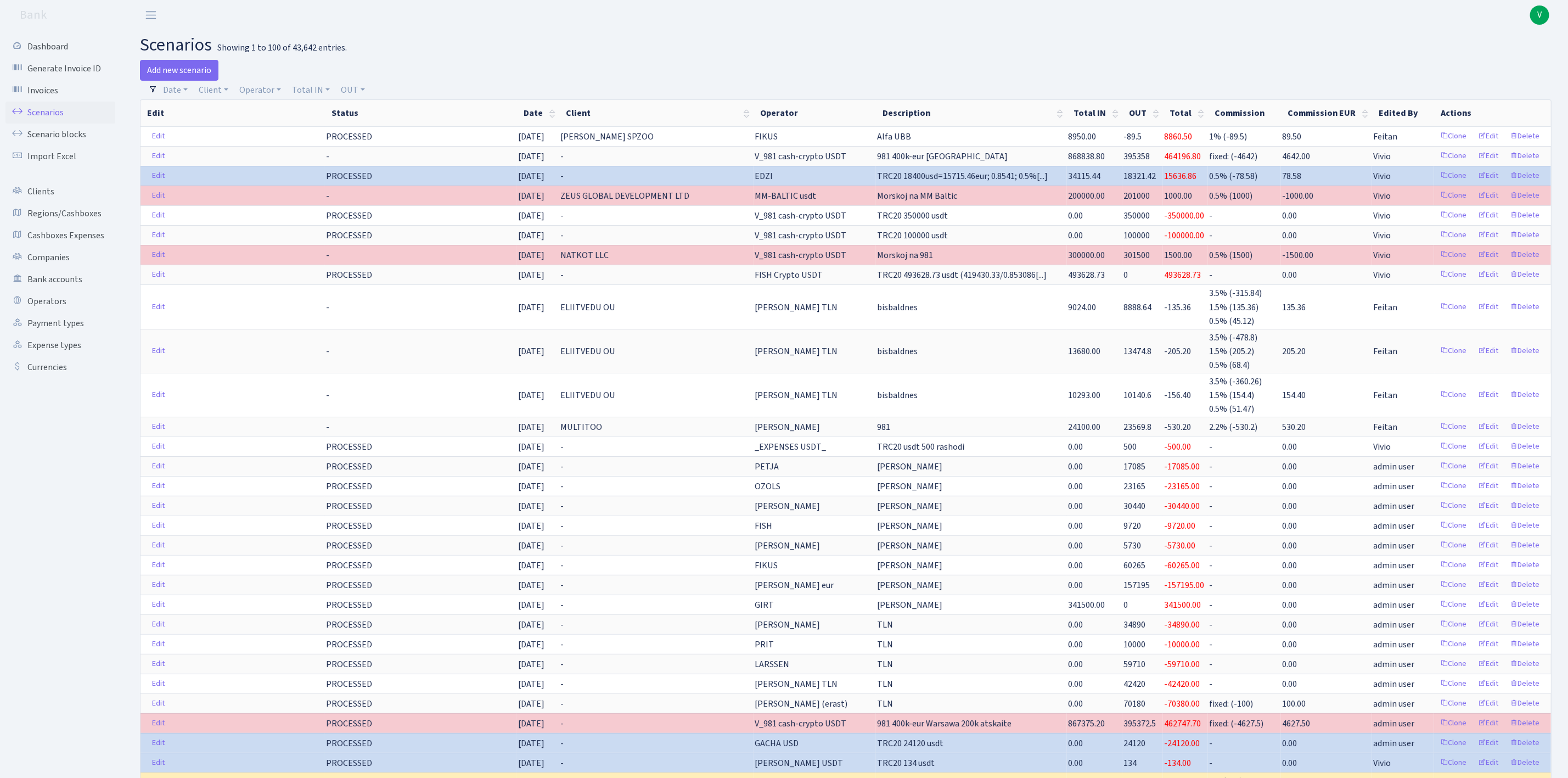
click at [41, 105] on link "Scenarios" at bounding box center [61, 112] width 109 height 22
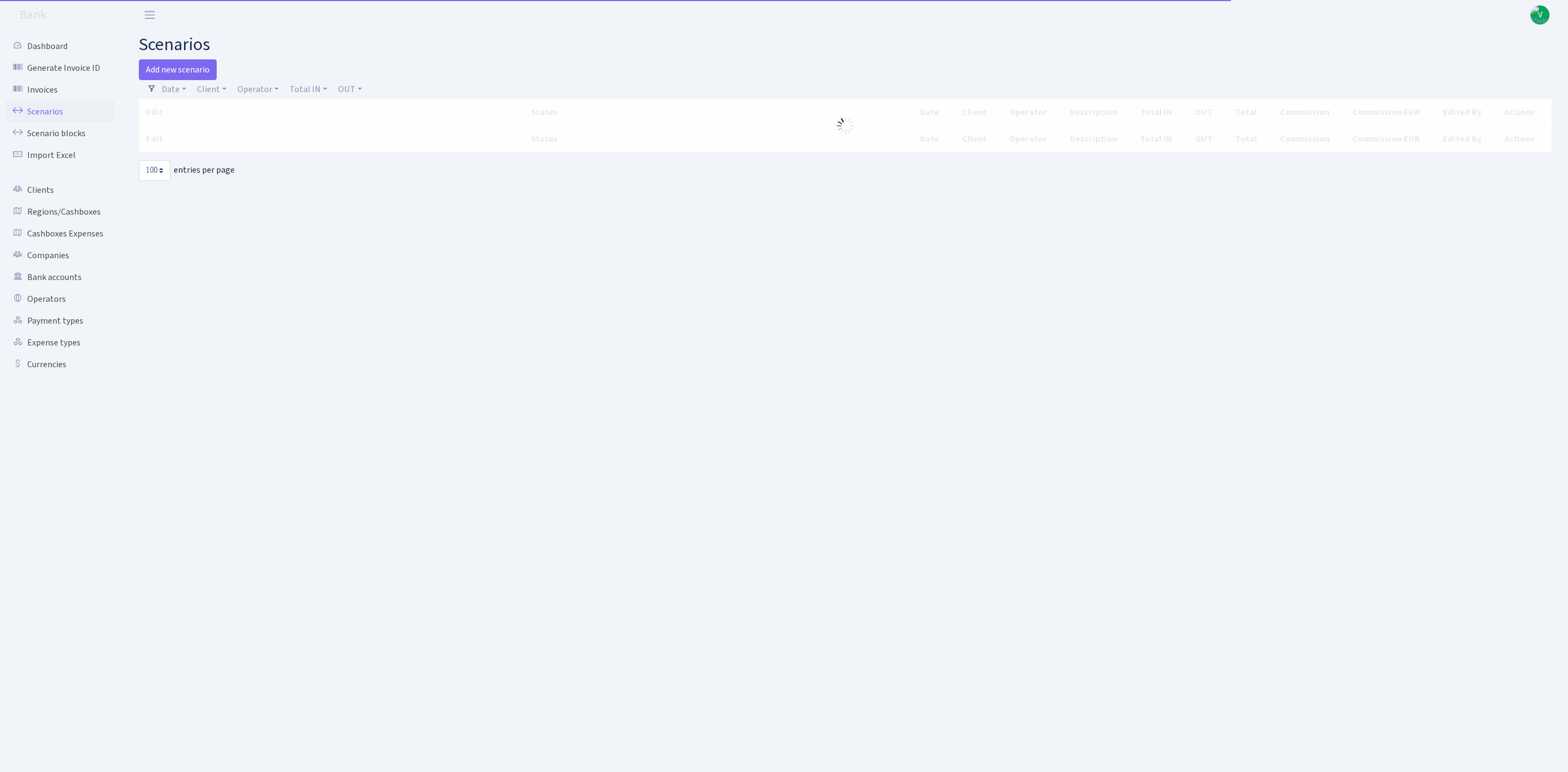
select select "100"
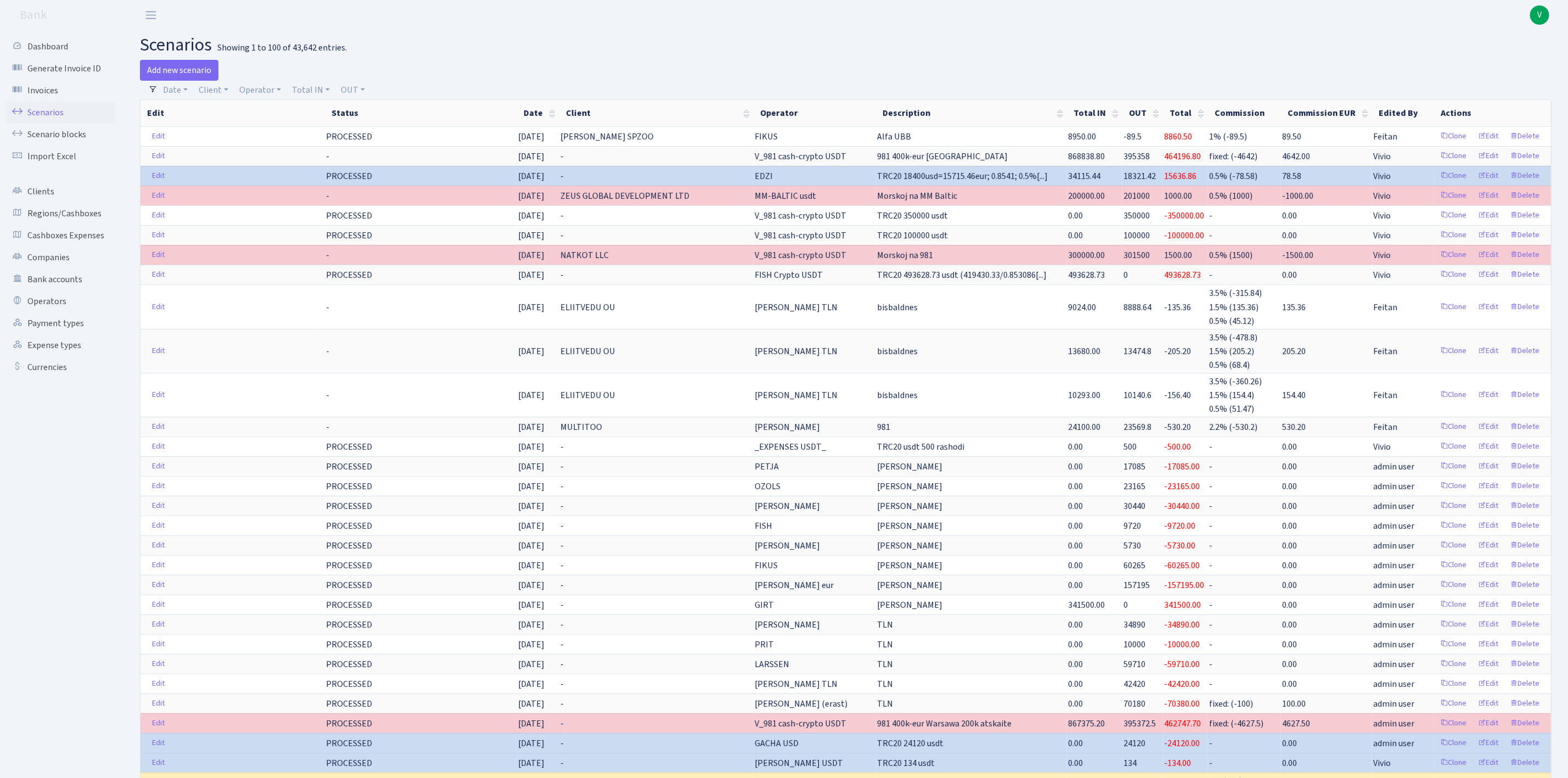
click at [792, 52] on h2 "scenarios Showing 1 to 100 of 43,642 entries." at bounding box center [846, 45] width 1412 height 21
click at [60, 108] on link "Scenarios" at bounding box center [61, 112] width 109 height 22
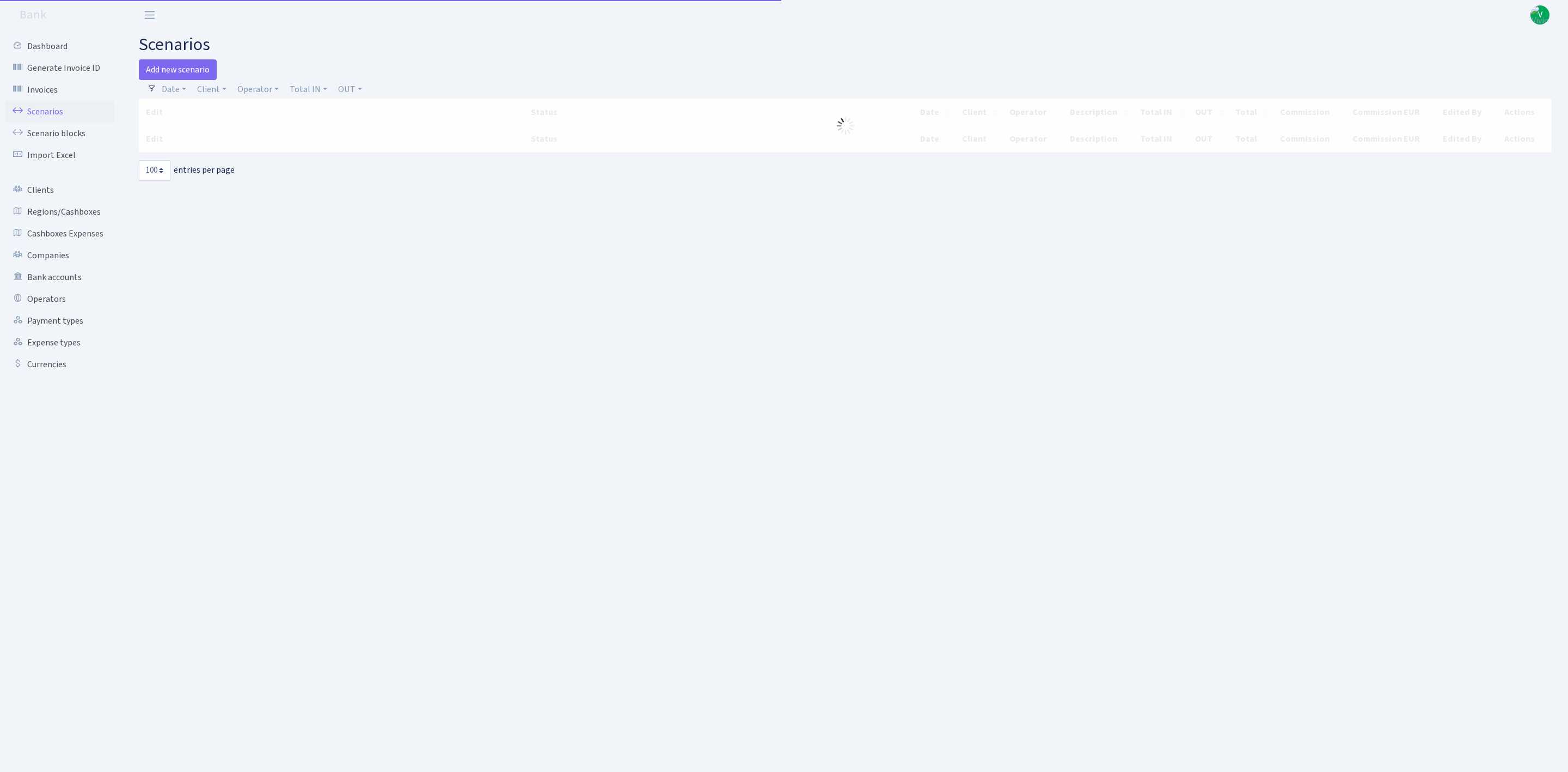
select select "100"
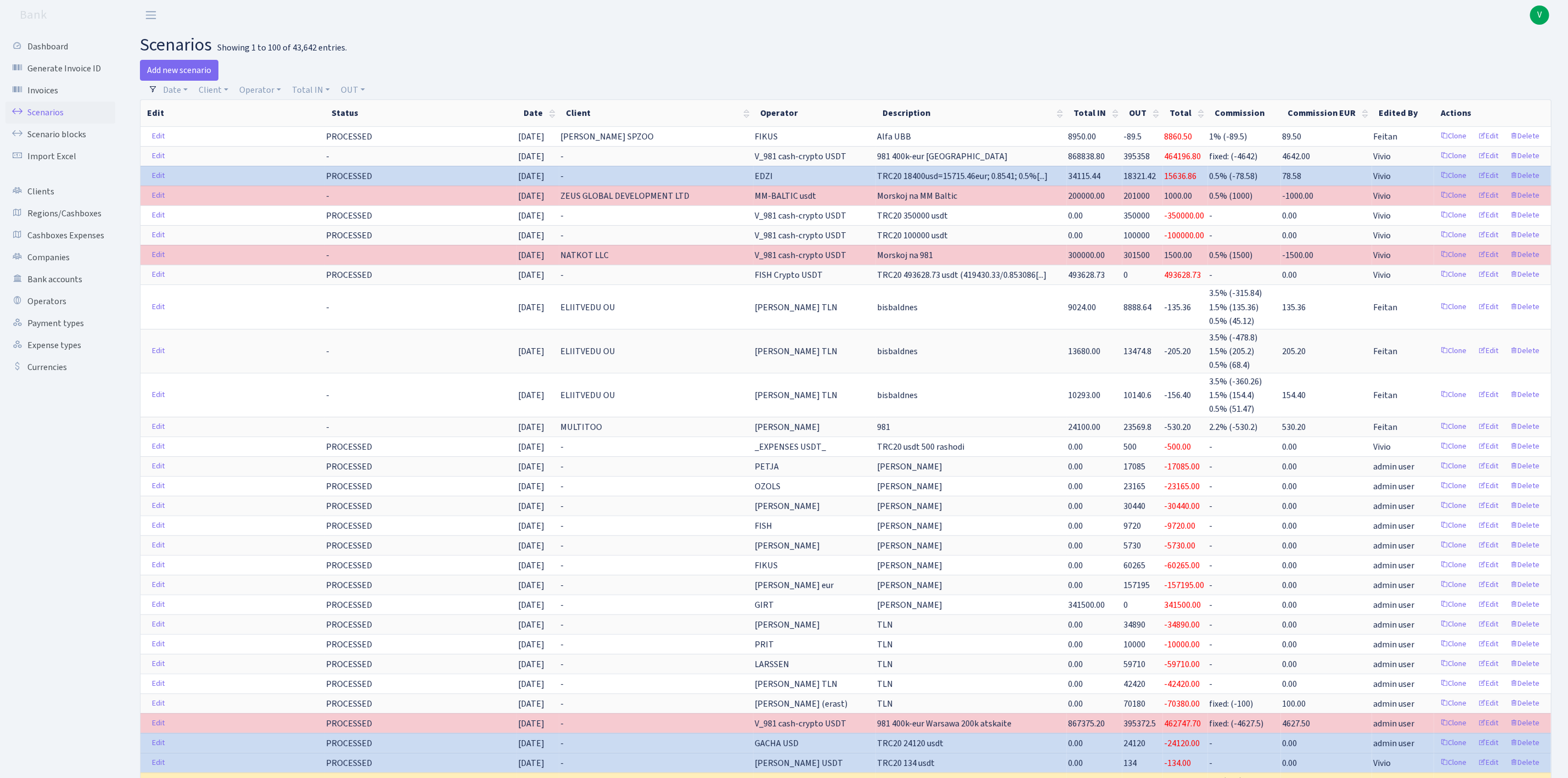
click at [257, 93] on link "Operator" at bounding box center [260, 90] width 51 height 19
click at [67, 110] on link "Scenarios" at bounding box center [61, 112] width 109 height 22
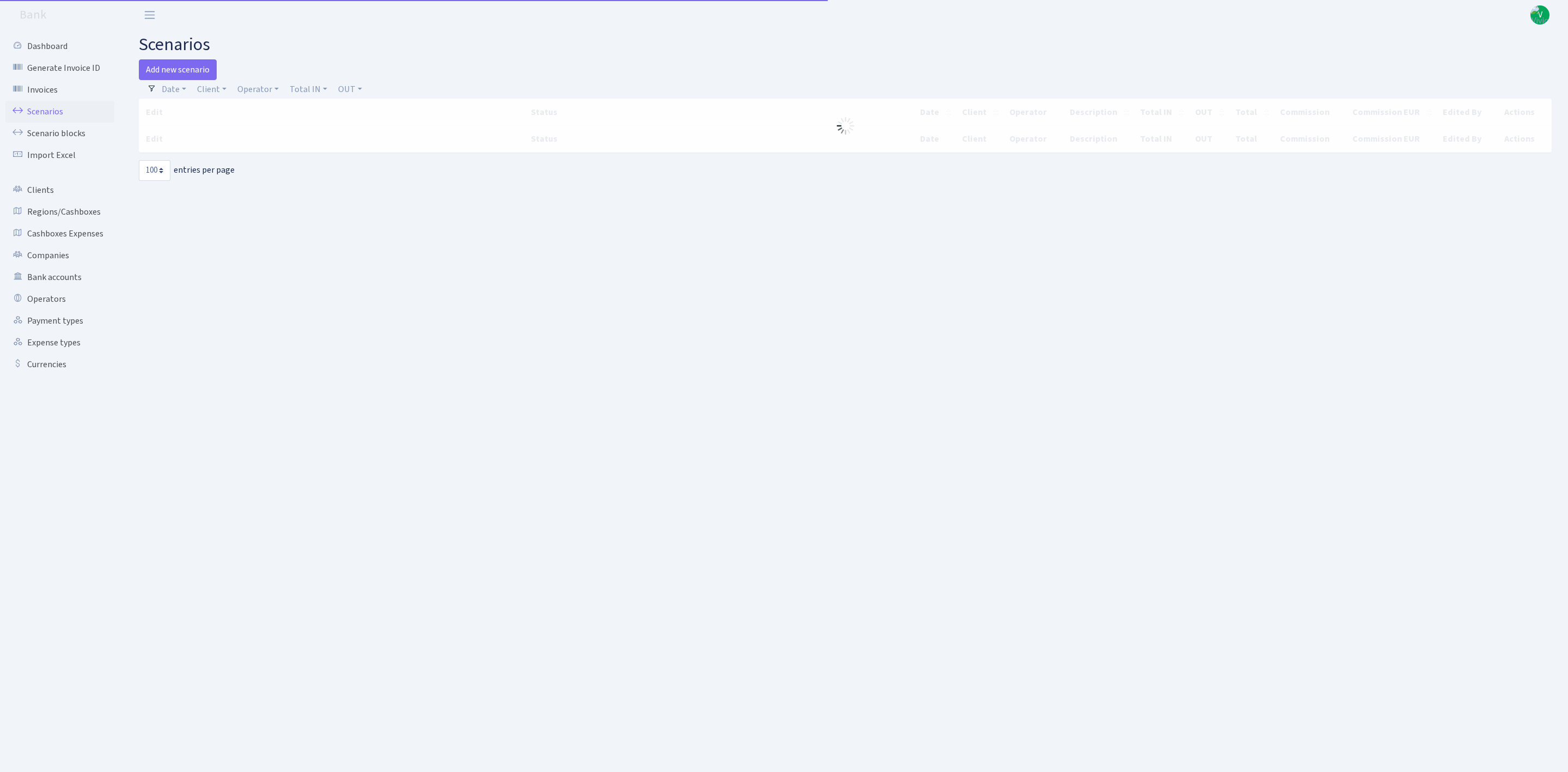
select select "100"
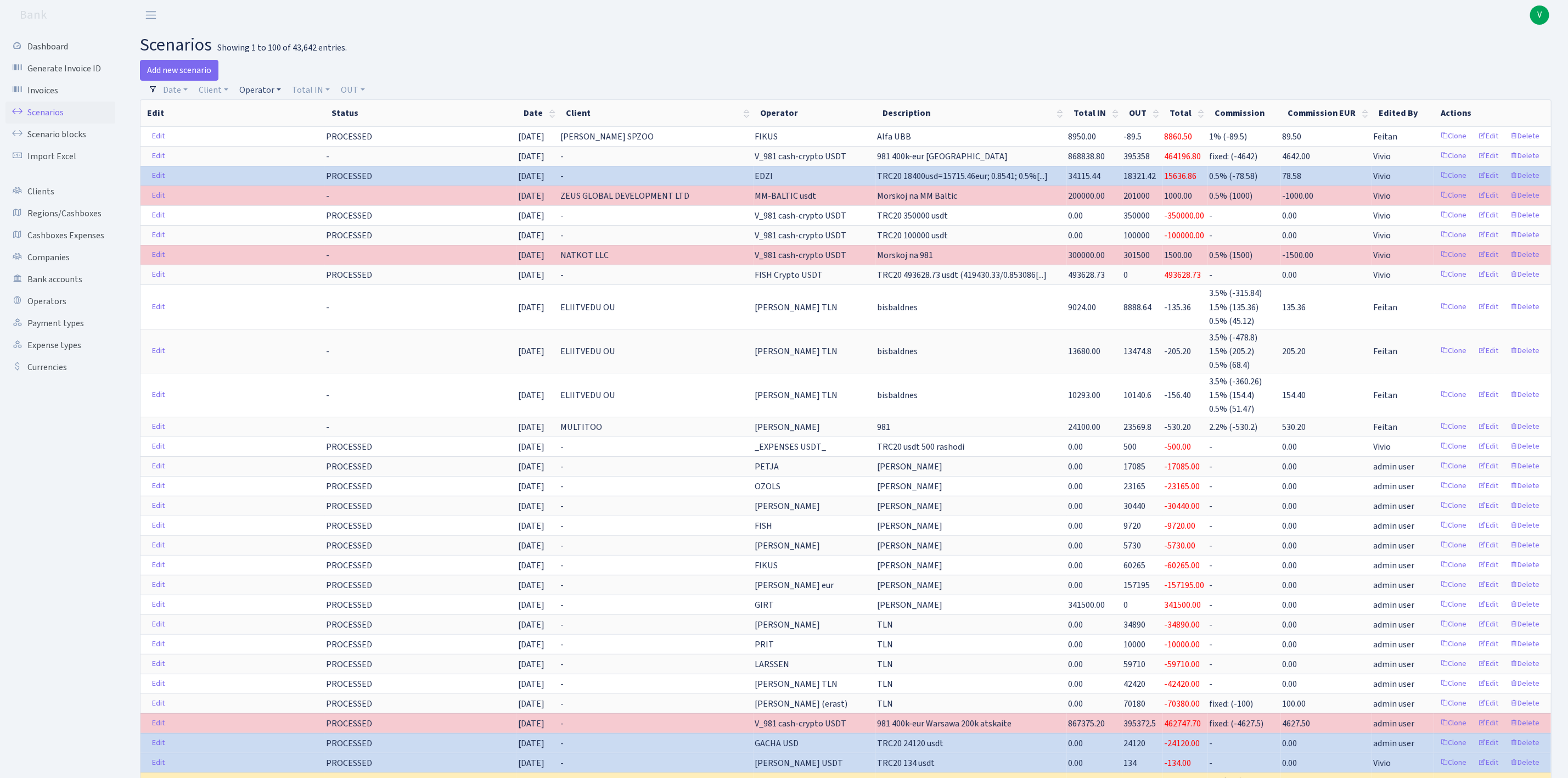
click at [262, 86] on link "Operator" at bounding box center [260, 90] width 51 height 19
click at [281, 135] on input "search" at bounding box center [279, 128] width 81 height 17
type input "981"
drag, startPoint x: 288, startPoint y: 124, endPoint x: 230, endPoint y: 120, distance: 58.1
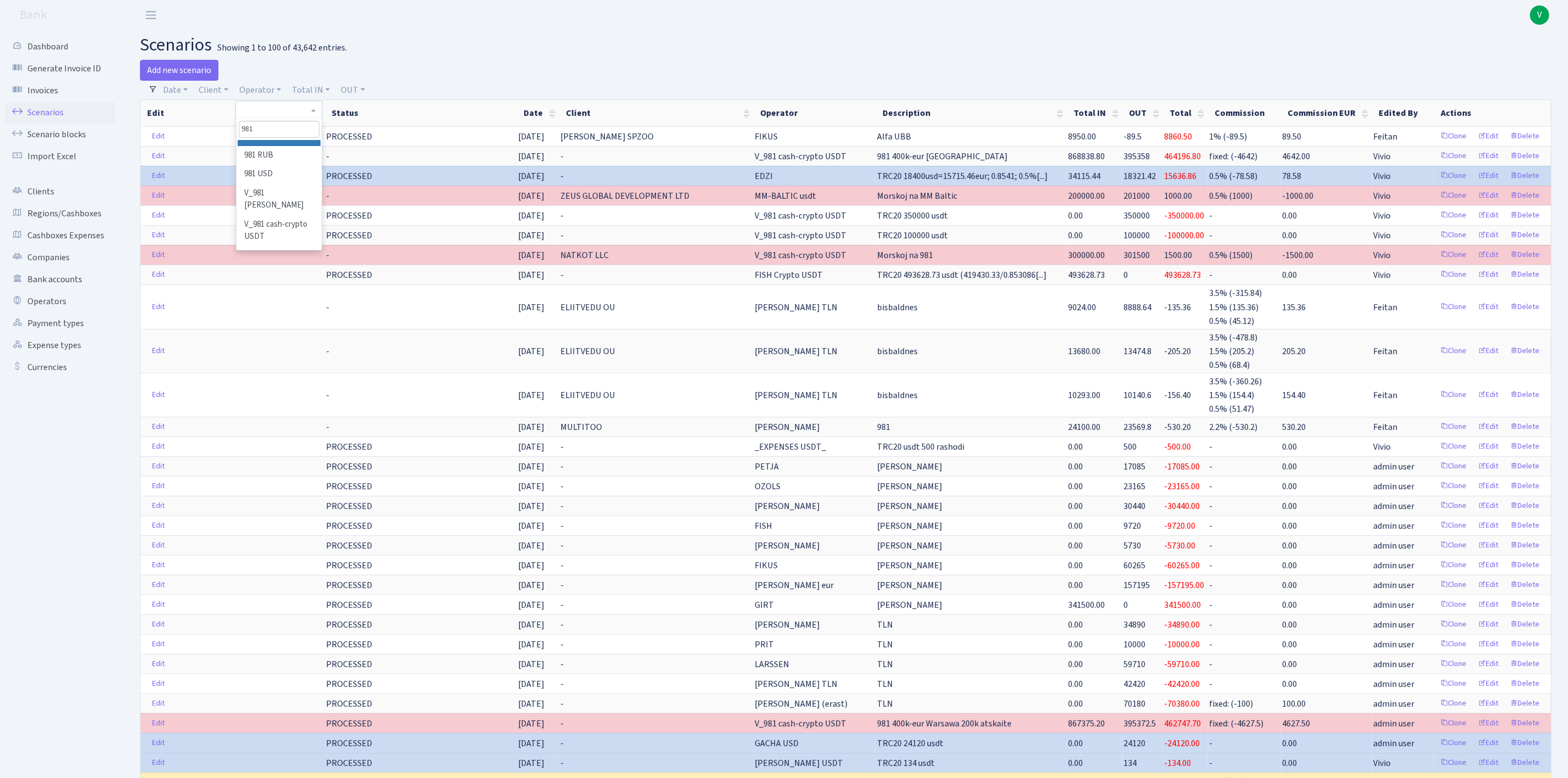
click at [254, 89] on link "Operator" at bounding box center [260, 90] width 51 height 19
click at [274, 124] on input "search" at bounding box center [279, 128] width 81 height 17
type input "jar"
click at [276, 161] on ul "JAR EUR JAR USD MSK-TLN JAR eur MSK-TLN JAR usd OLEG JAR % _22 ROBERT JAR" at bounding box center [280, 195] width 86 height 109
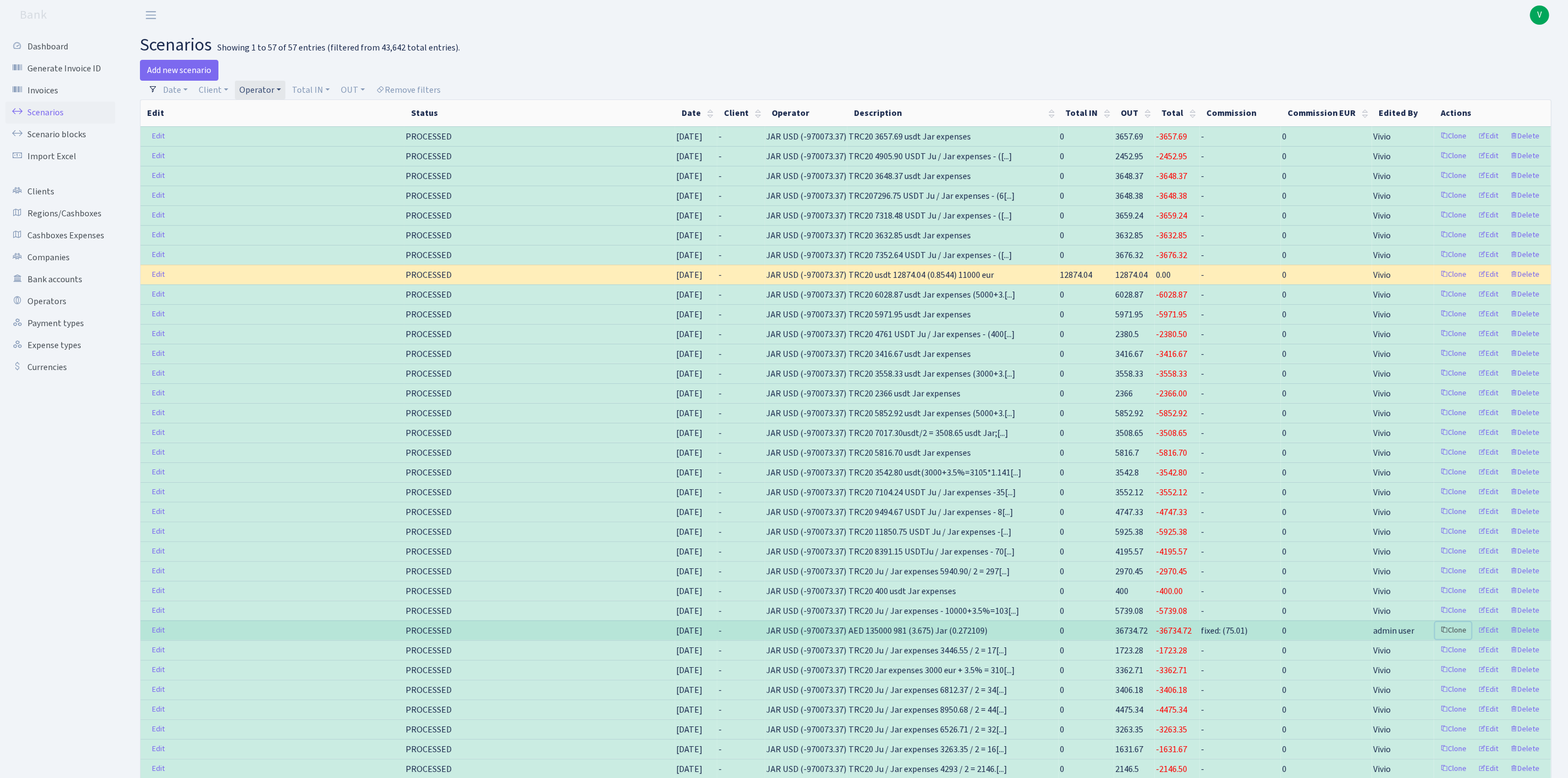
click at [1458, 639] on link "Clone" at bounding box center [1454, 630] width 36 height 17
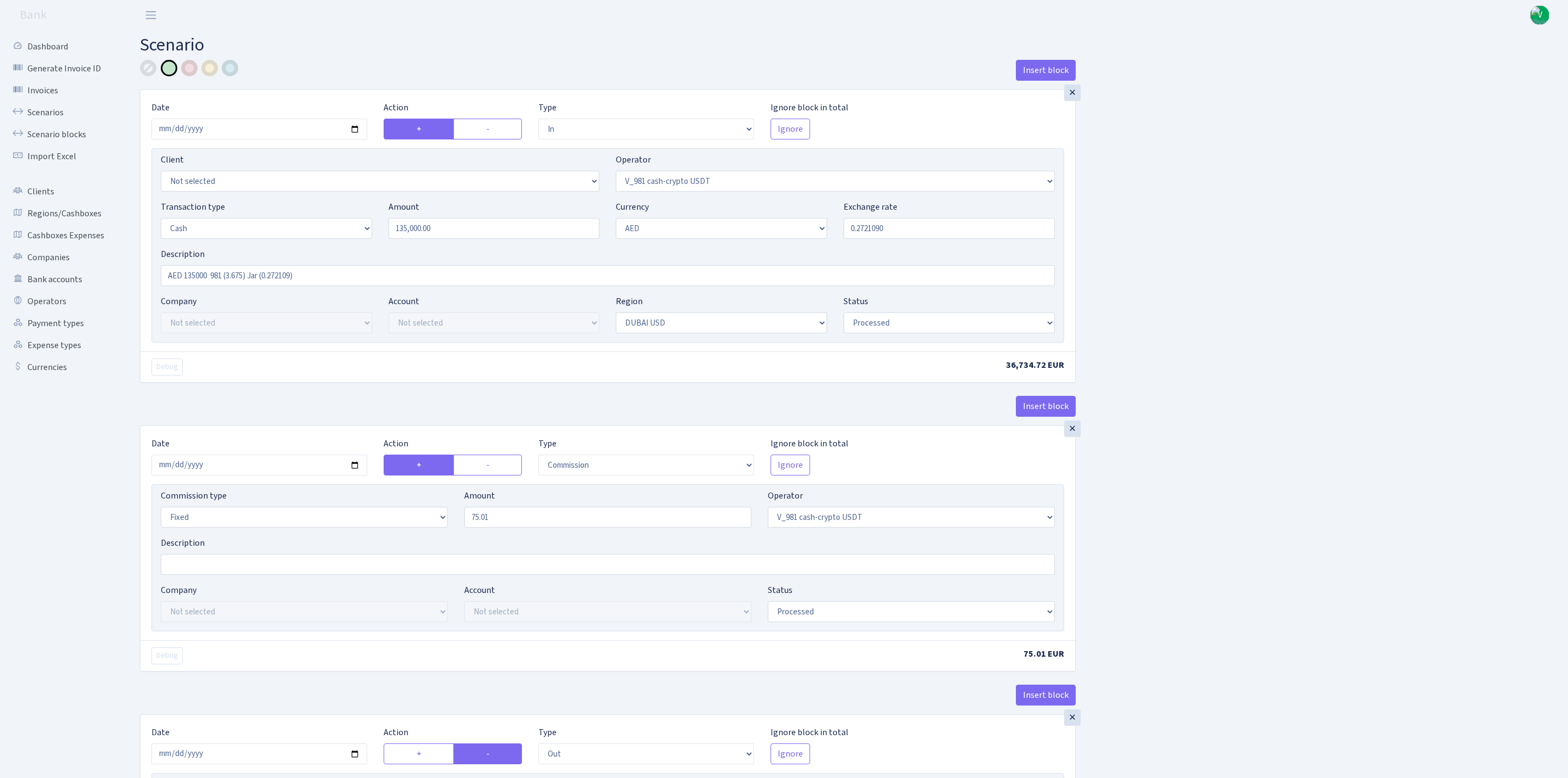
select select "in"
select select "435"
select select "1"
select select "9"
select select "14"
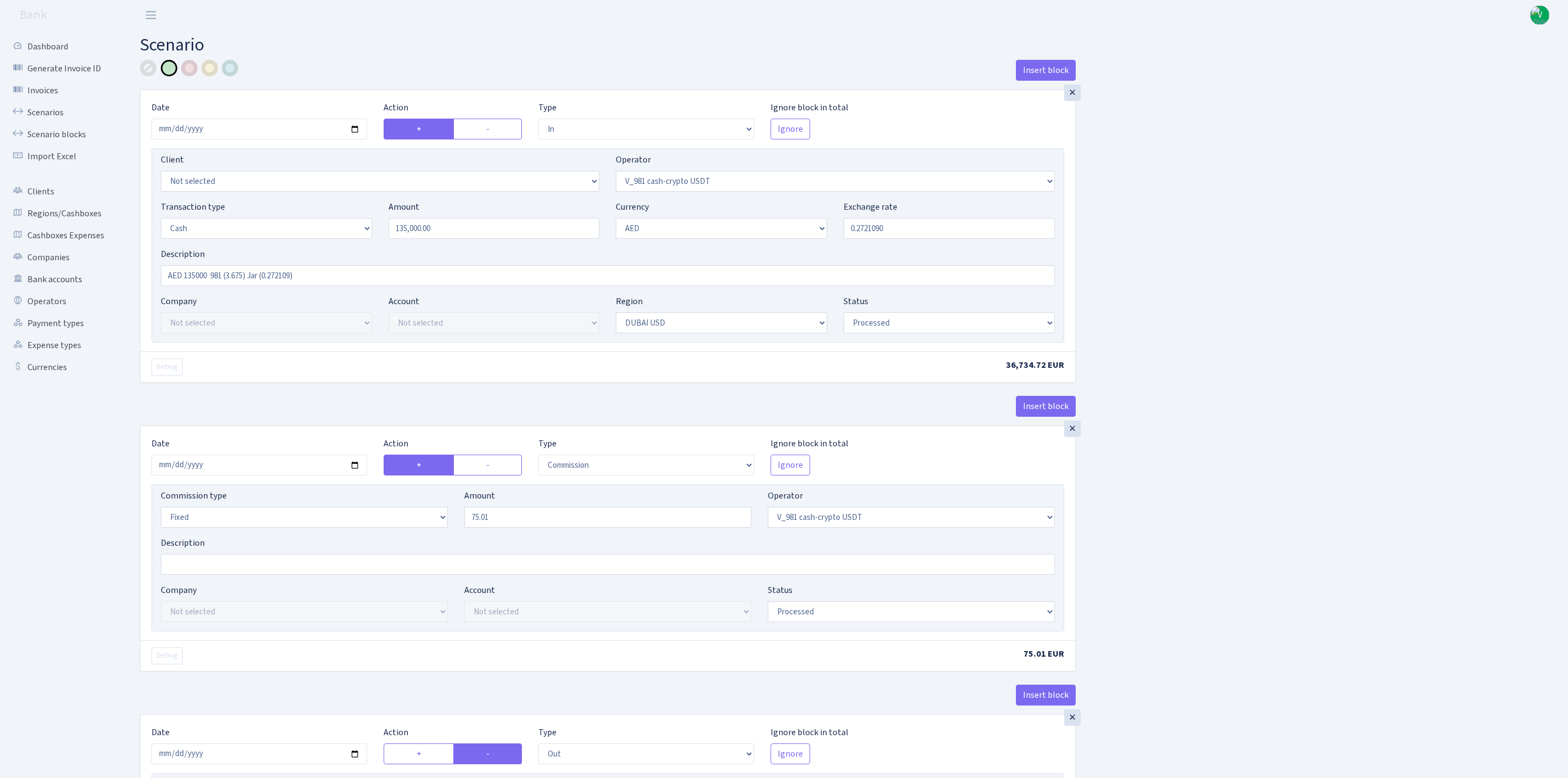
select select "processed"
select select "commission"
select select "fixed"
select select "435"
select select "processed"
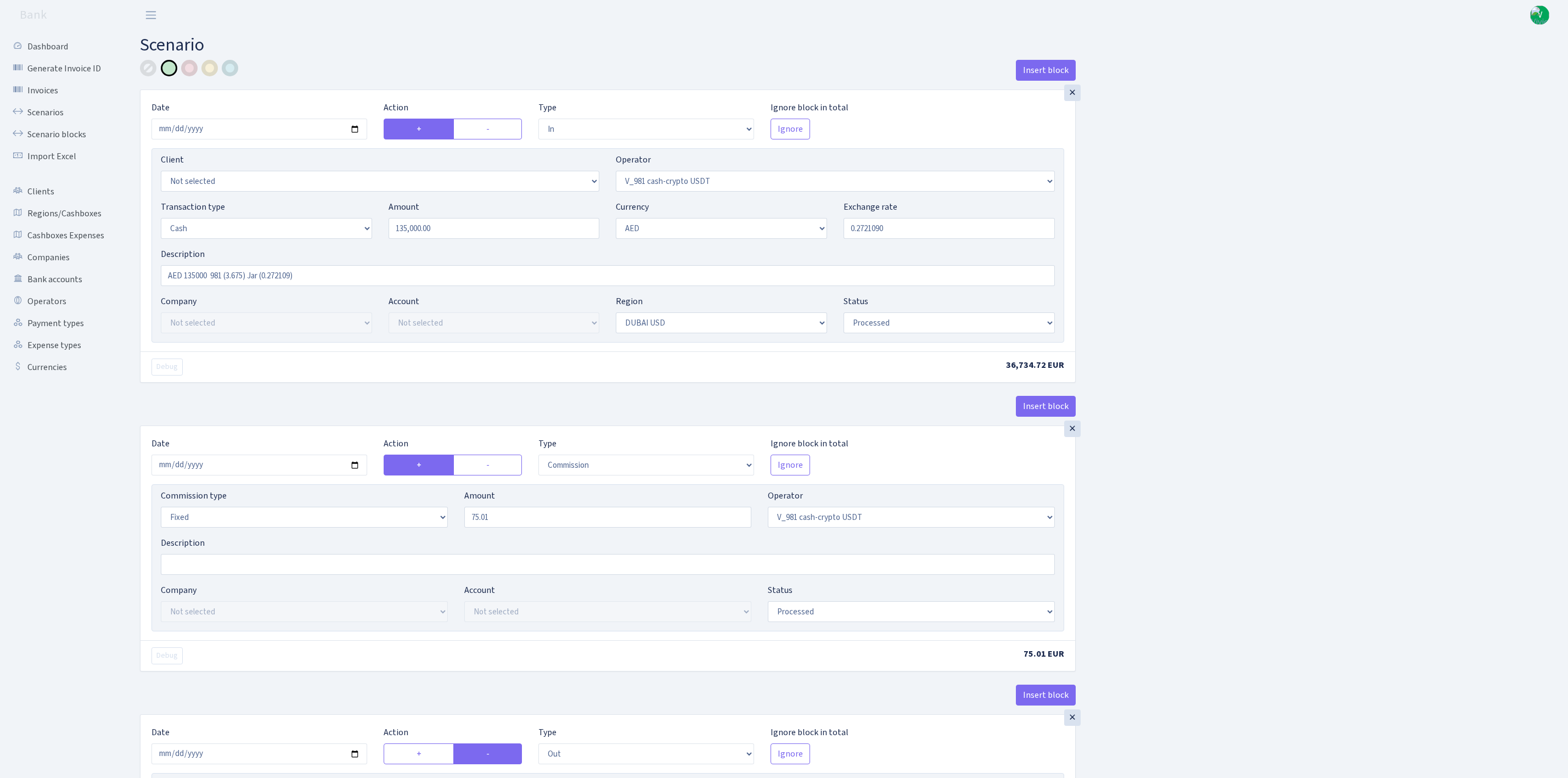
select select "out"
select select "308"
select select "1"
select select "9"
select select "14"
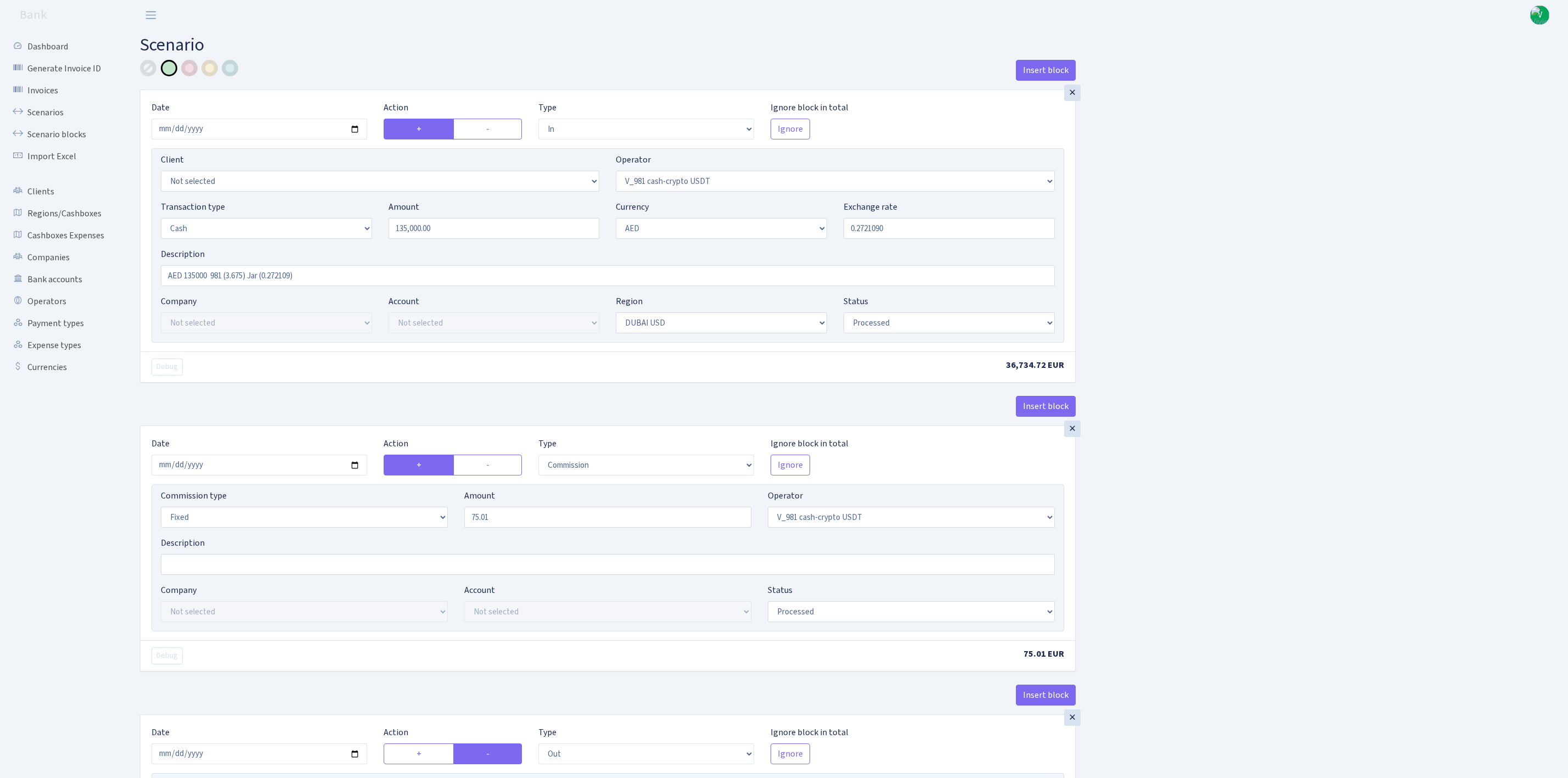
select select "processed"
click at [359, 124] on input "2025-04-07" at bounding box center [259, 128] width 216 height 21
type input "[DATE]"
drag, startPoint x: 488, startPoint y: 227, endPoint x: 342, endPoint y: 208, distance: 147.2
click at [342, 208] on div "Transaction type Not selected 981 ELF FISH crypto GIRT IVO dekl MM-BALTIC eur U…" at bounding box center [607, 223] width 910 height 47
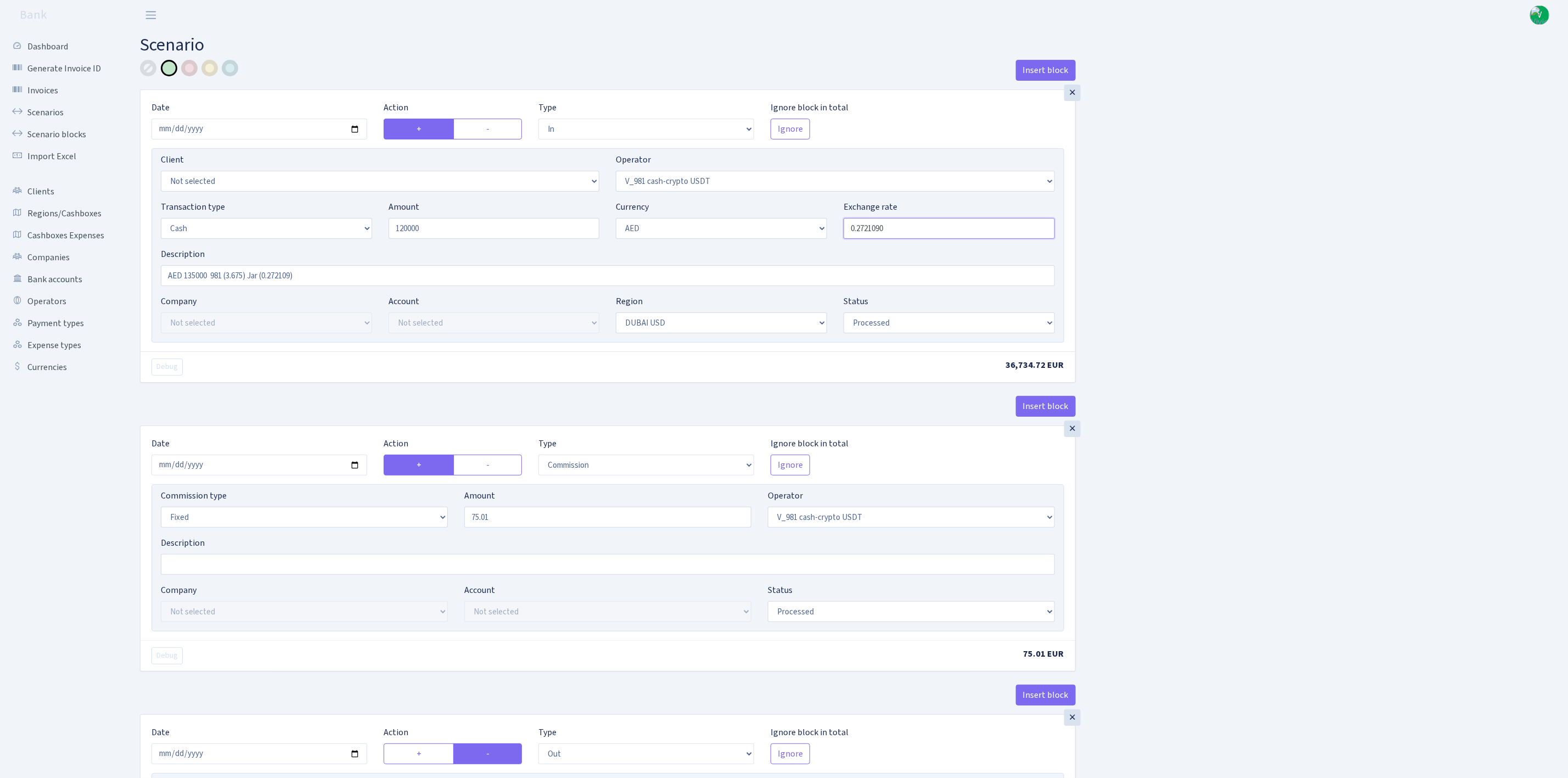
drag, startPoint x: 894, startPoint y: 231, endPoint x: 875, endPoint y: 231, distance: 19.0
click at [894, 230] on input "0.2721090" at bounding box center [949, 228] width 211 height 21
type input "120,000.00"
drag, startPoint x: 891, startPoint y: 231, endPoint x: 953, endPoint y: 231, distance: 62.0
click at [953, 231] on input "0.2721090" at bounding box center [949, 228] width 211 height 21
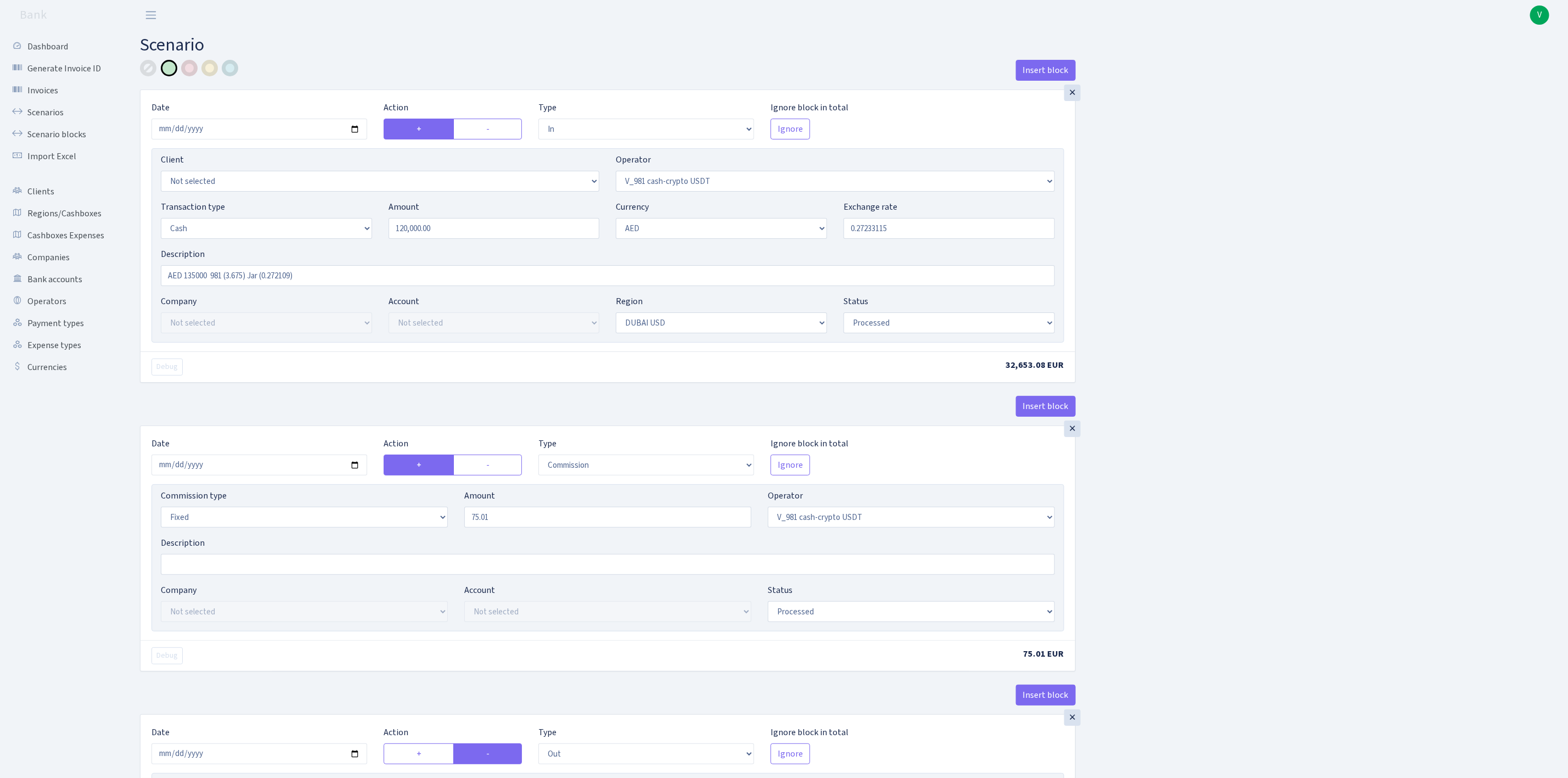
click at [1307, 241] on div "Insert block × Date 2025-09-01 Action + - Type --- In Out Commission Field requ…" at bounding box center [846, 579] width 1429 height 1040
type input "0.2723312"
click at [196, 279] on input "AED 135000 981 (3.675) Jar (0.272109)" at bounding box center [608, 275] width 894 height 21
click at [245, 275] on input "AED 120000 981 (3.675) Jar (0.272109)" at bounding box center [608, 275] width 894 height 21
click at [296, 276] on input "AED 120000 981 (3.672) Jar (0.272109)" at bounding box center [608, 275] width 894 height 21
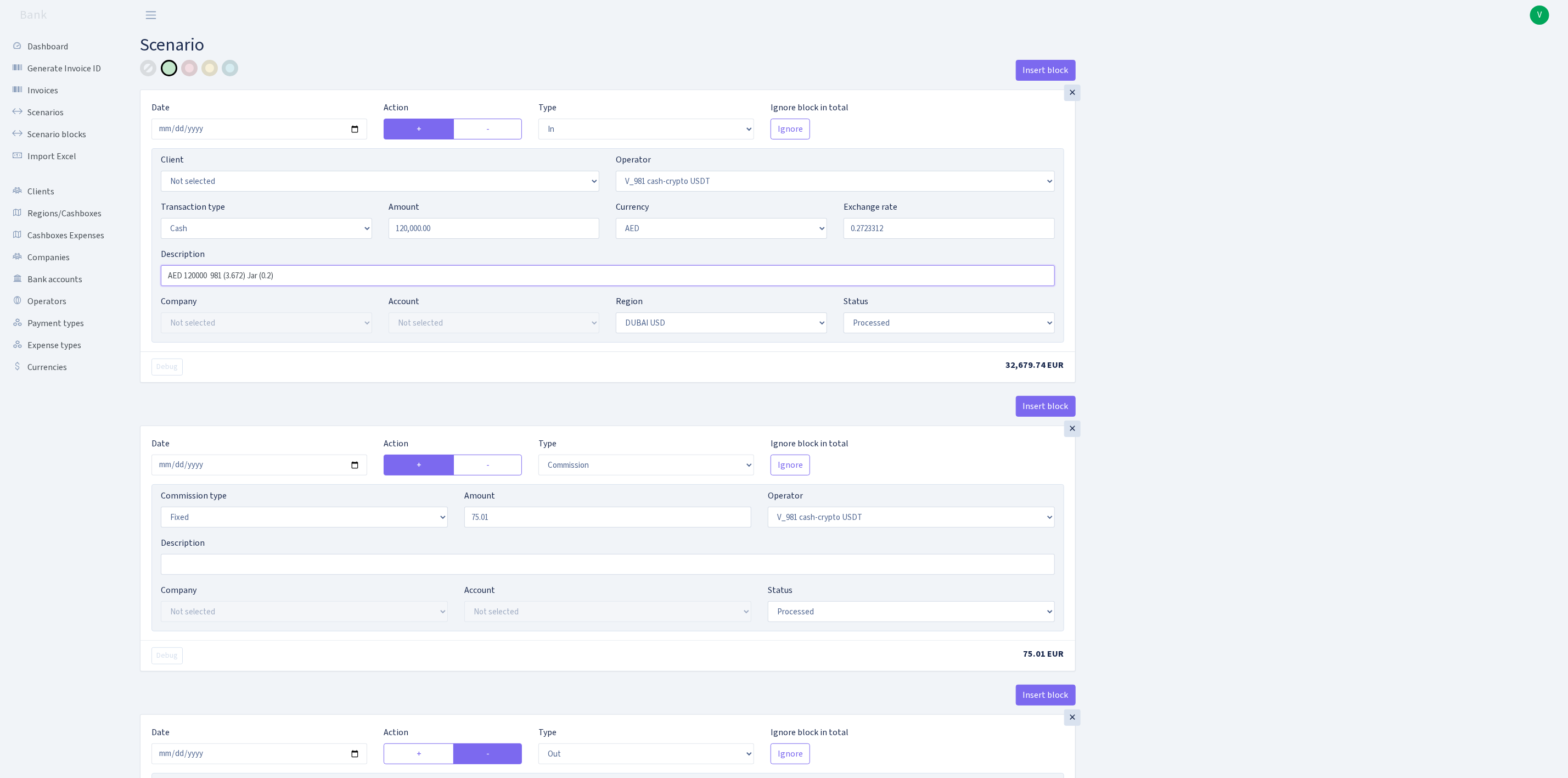
drag, startPoint x: 262, startPoint y: 271, endPoint x: 382, endPoint y: 278, distance: 120.2
click at [383, 277] on input "AED 120000 981 (3.672) Jar (0.2)" at bounding box center [608, 275] width 894 height 21
type input "AED 120000 981 (3.672) Jar [GEOGRAPHIC_DATA]"
click at [1236, 465] on div "Insert block × Date 2025-09-01 Action + - Type --- In Out Commission Field requ…" at bounding box center [846, 579] width 1429 height 1040
click at [358, 471] on input "2025-04-07" at bounding box center [259, 465] width 216 height 21
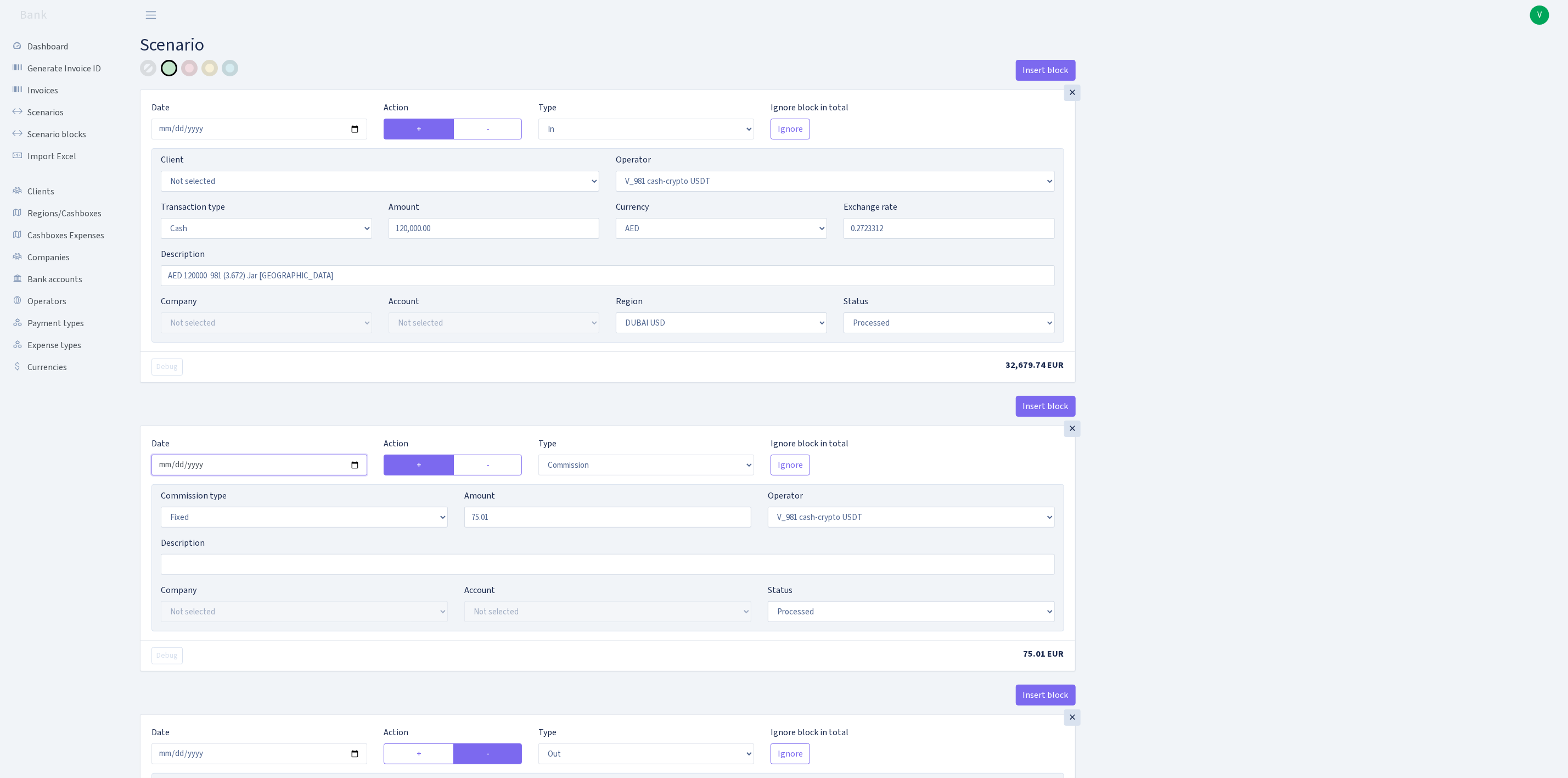
type input "2025-09-01"
drag, startPoint x: 507, startPoint y: 523, endPoint x: 382, endPoint y: 489, distance: 129.5
click at [382, 489] on div "Commission type Percentage Fixed Bank Amount 75.01 Operator Not selected 981 98…" at bounding box center [608, 558] width 913 height 147
type input "66.96"
click at [1342, 512] on div "Insert block × Date 2025-09-01 Action + - Type --- In Out Commission Field requ…" at bounding box center [846, 579] width 1429 height 1040
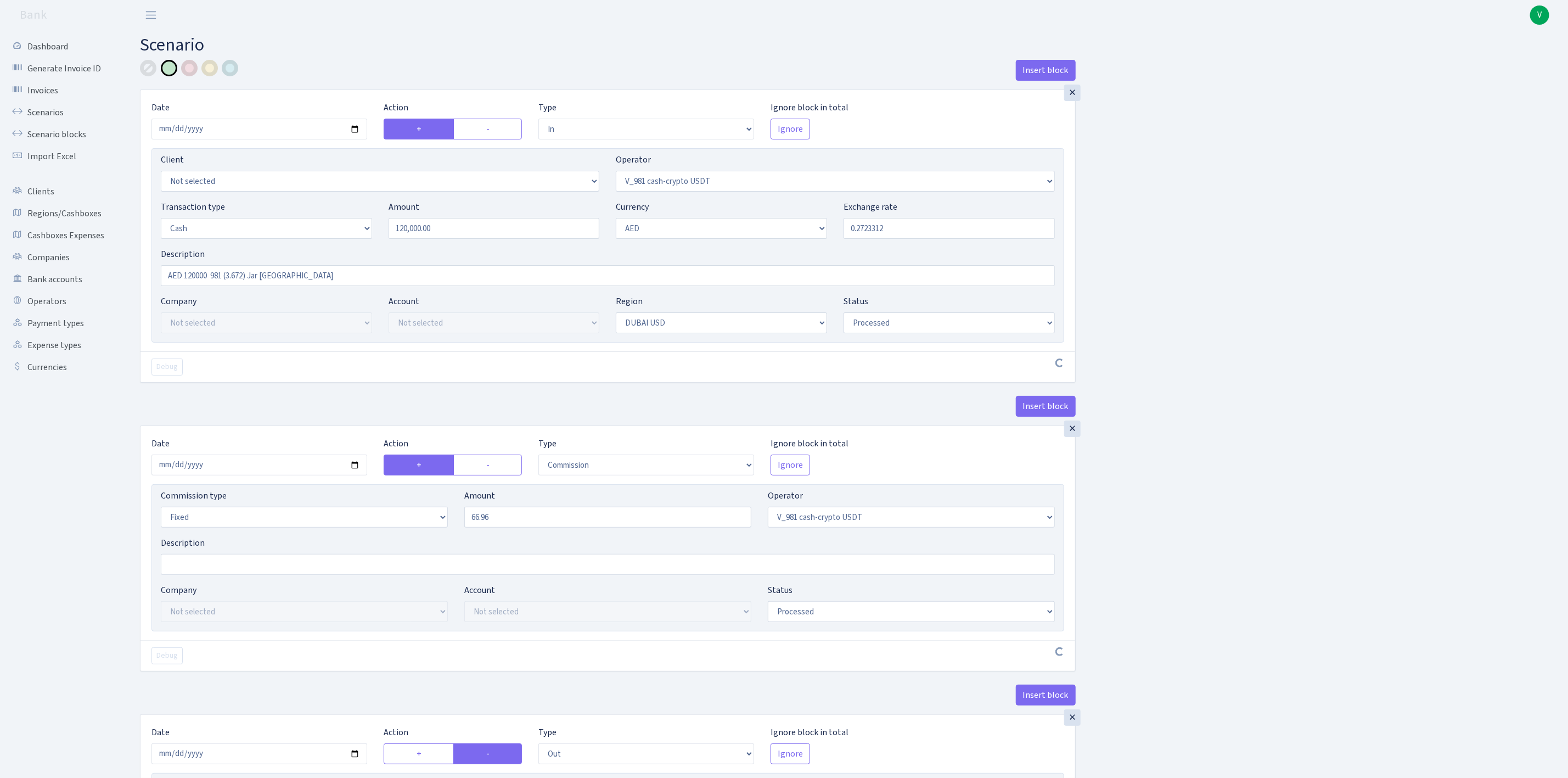
click at [1296, 556] on div "Insert block × Date 2025-09-01 Action + - Type --- In Out Commission Field requ…" at bounding box center [846, 577] width 1429 height 1036
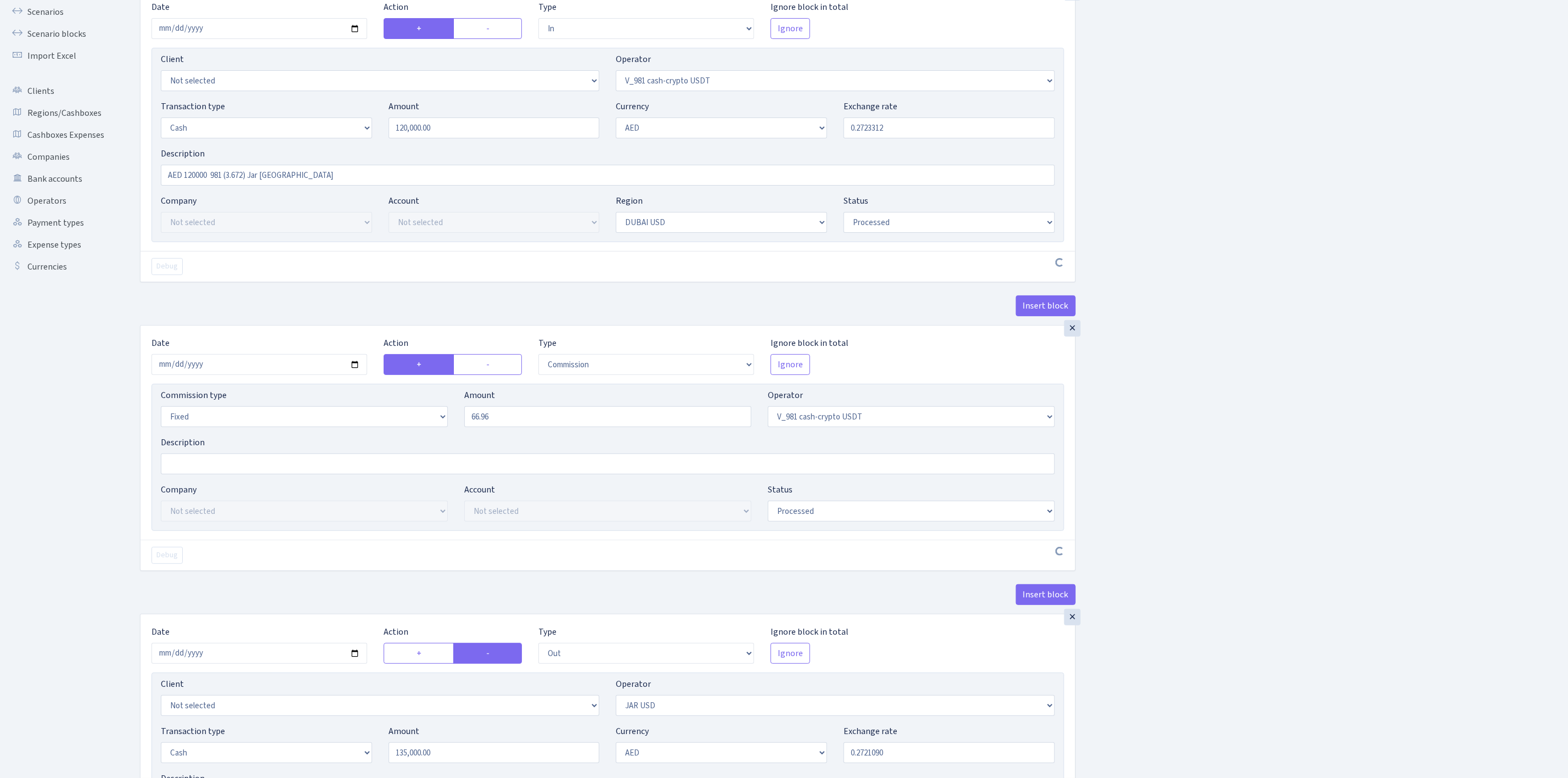
scroll to position [247, 0]
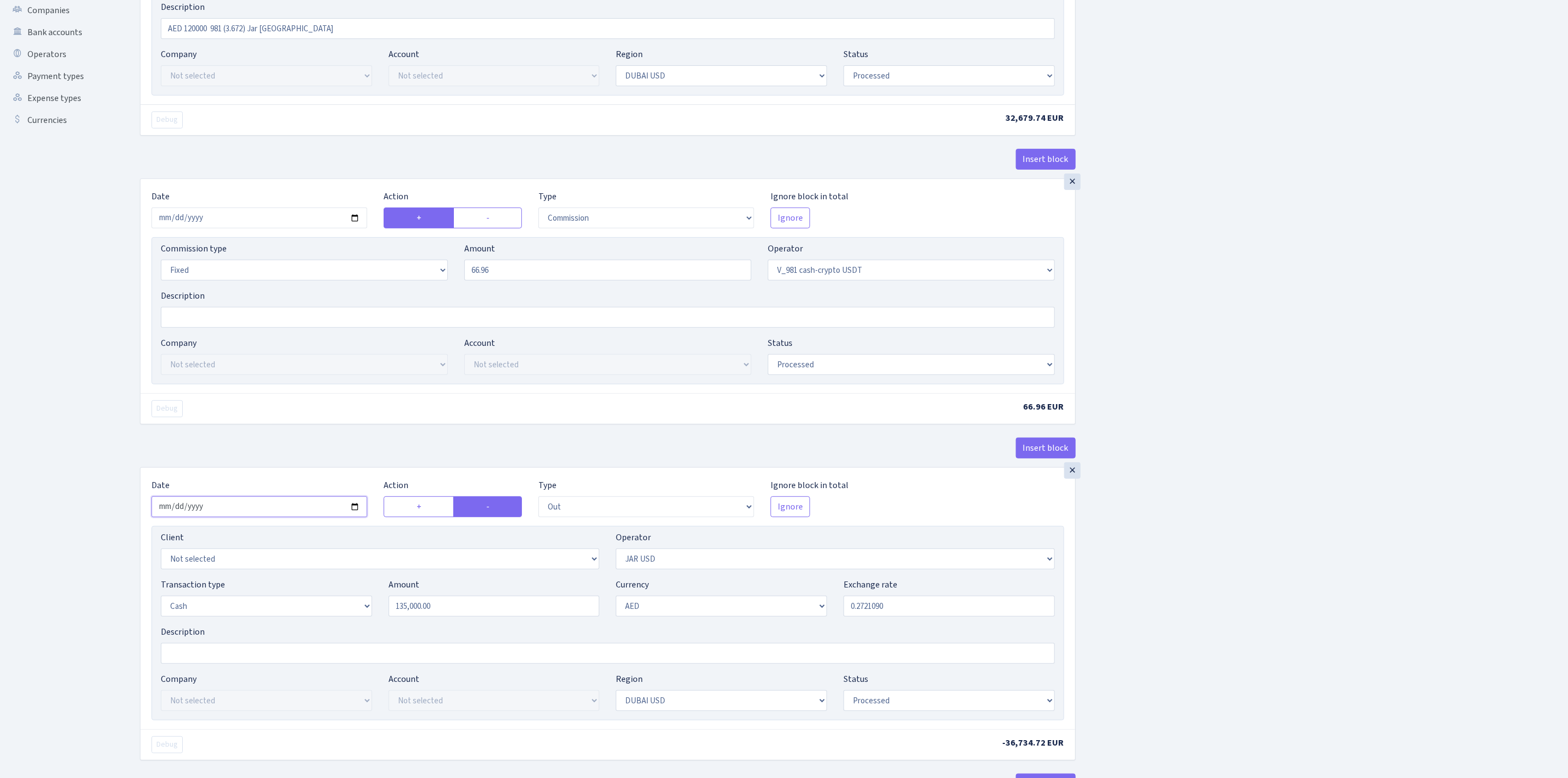
click at [359, 512] on input "2025-04-07" at bounding box center [259, 506] width 216 height 21
type input "2025-09-01"
drag, startPoint x: 460, startPoint y: 617, endPoint x: 308, endPoint y: 580, distance: 156.4
click at [308, 580] on div "Client Not selected 1 KOC GEMICILIK VE TASIMACILIK 1/BALDERE-SILDEDZE SIGNE 1/S…" at bounding box center [608, 623] width 913 height 194
click at [1334, 538] on div "Insert block × Date 2025-09-01 Action + - Type --- In Out Commission Field requ…" at bounding box center [846, 332] width 1429 height 1040
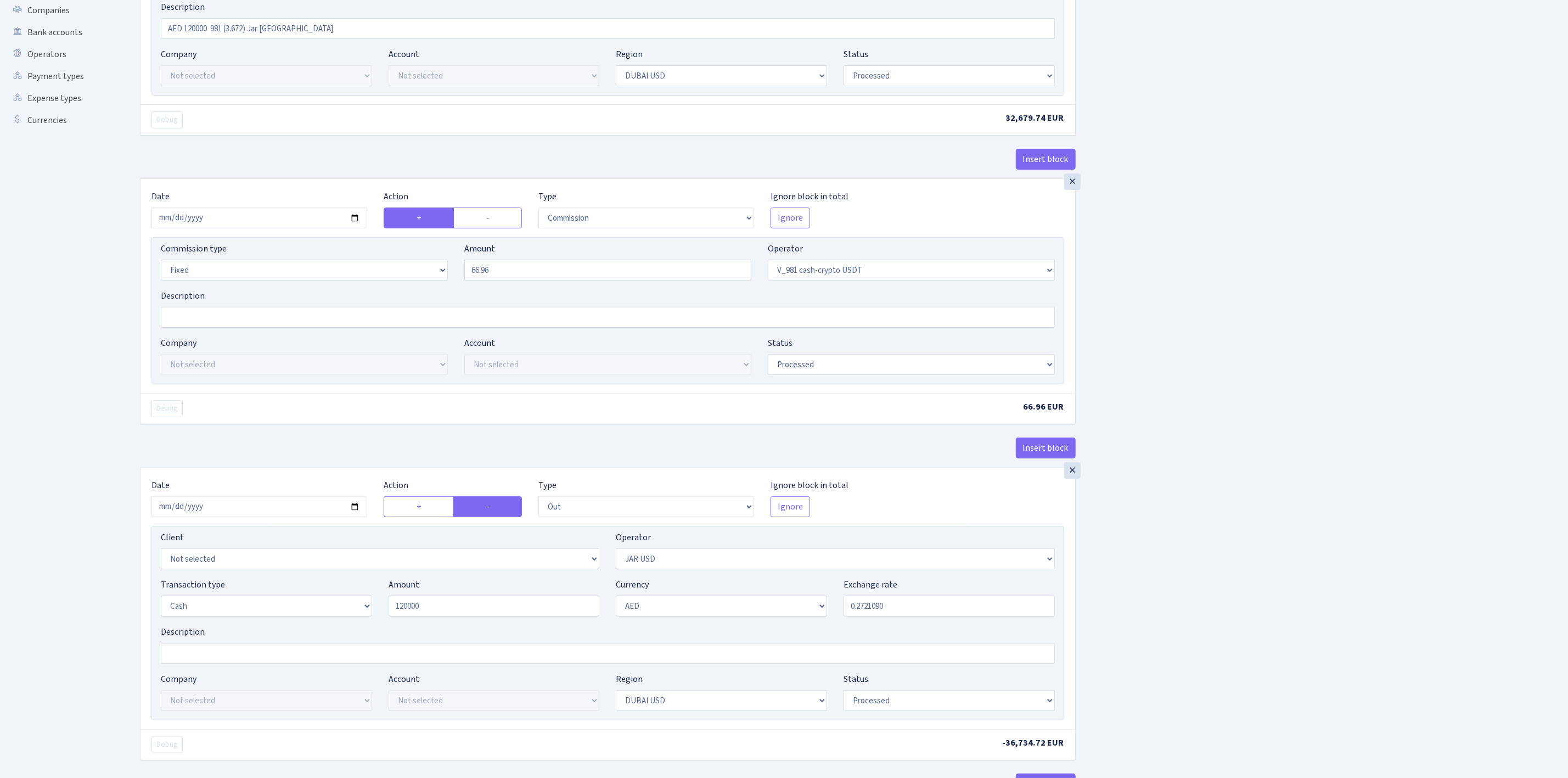
type input "120,000.00"
drag, startPoint x: 871, startPoint y: 611, endPoint x: 975, endPoint y: 613, distance: 104.0
click at [975, 613] on input "0.2721090" at bounding box center [949, 606] width 211 height 21
click at [1216, 593] on div "Insert block × Date 2025-09-01 Action + - Type --- In Out Commission Field requ…" at bounding box center [846, 332] width 1429 height 1040
type input "0.2723312"
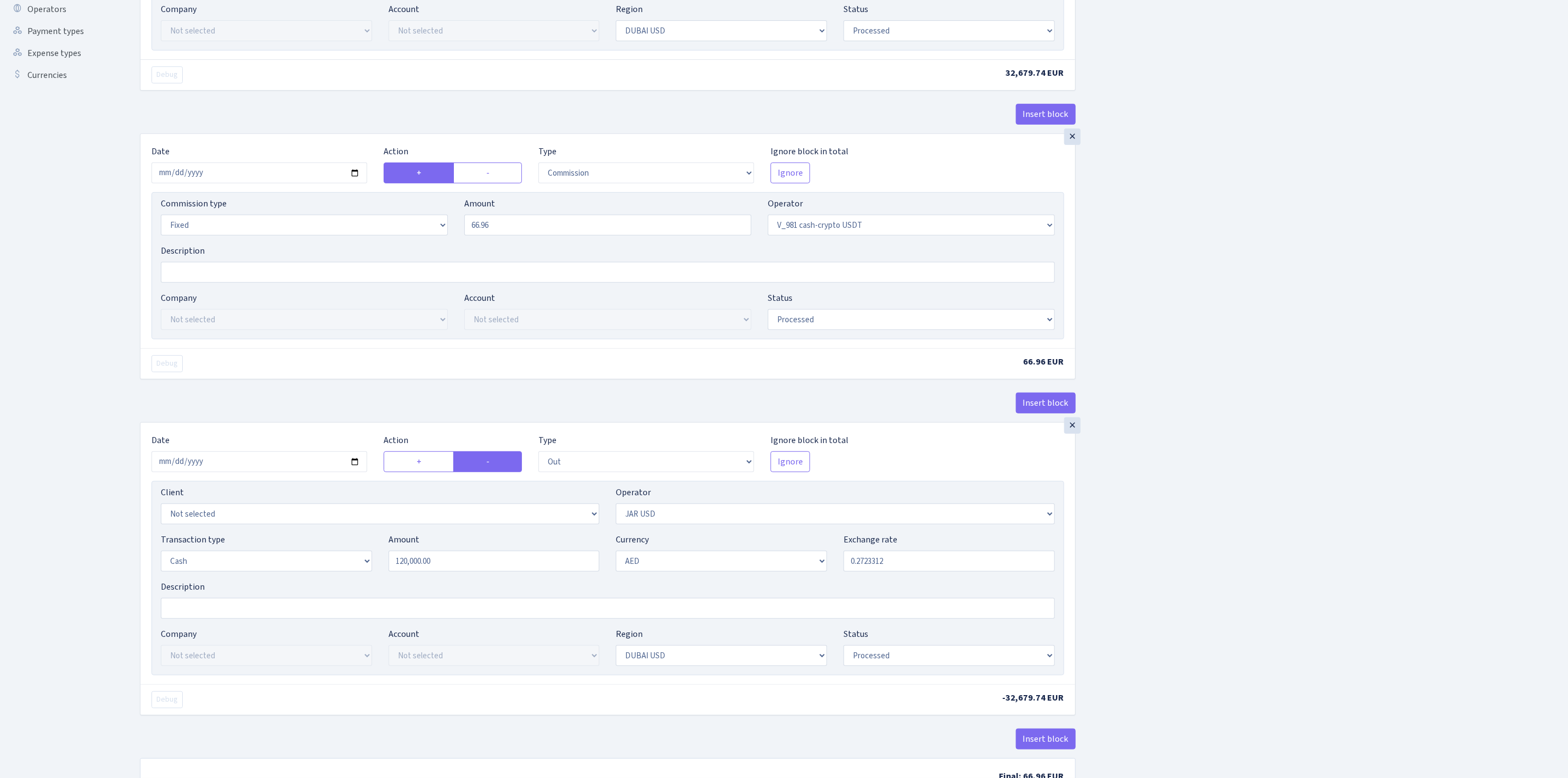
scroll to position [380, 0]
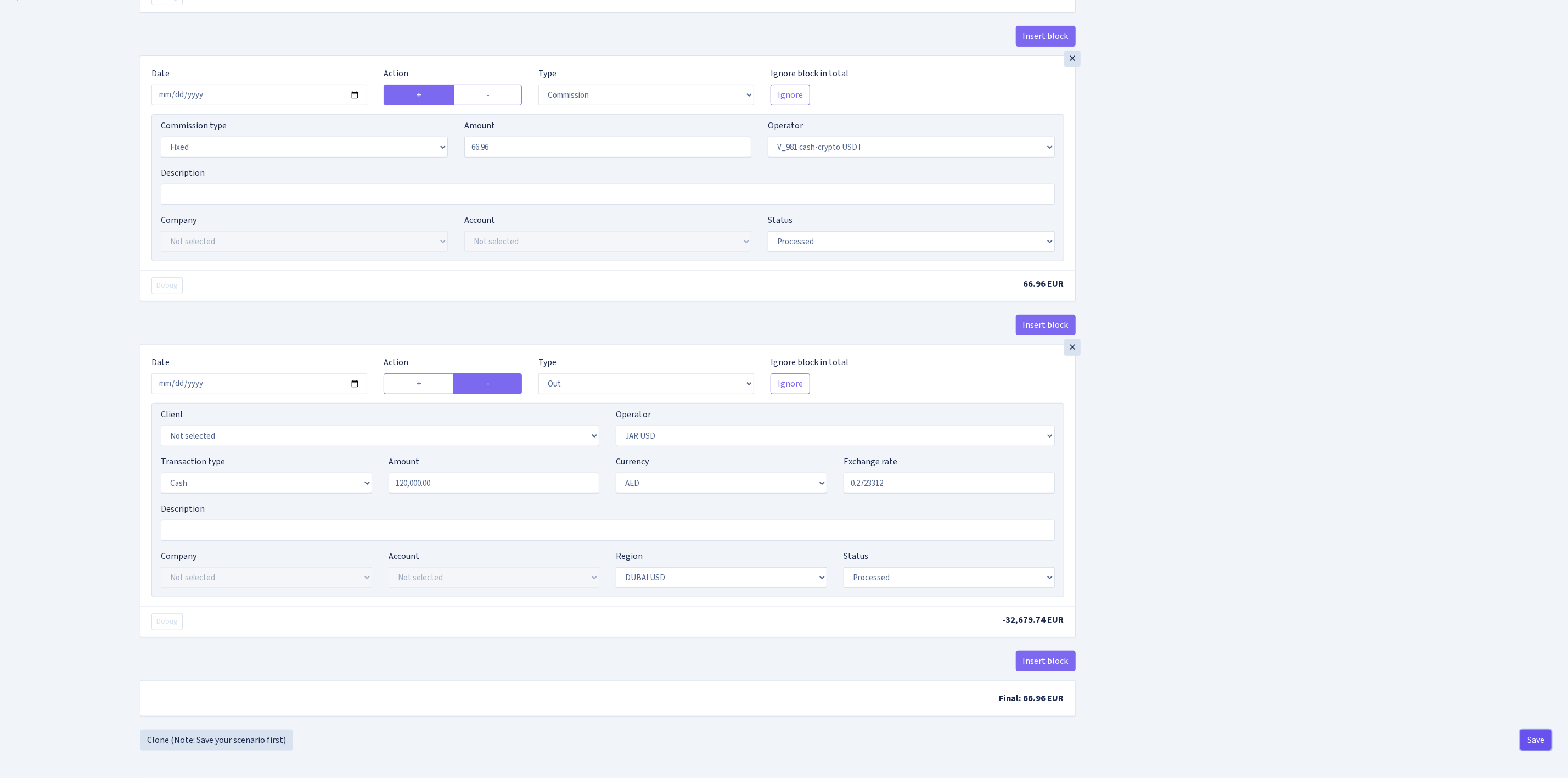
click at [1541, 731] on button "Save" at bounding box center [1535, 739] width 31 height 21
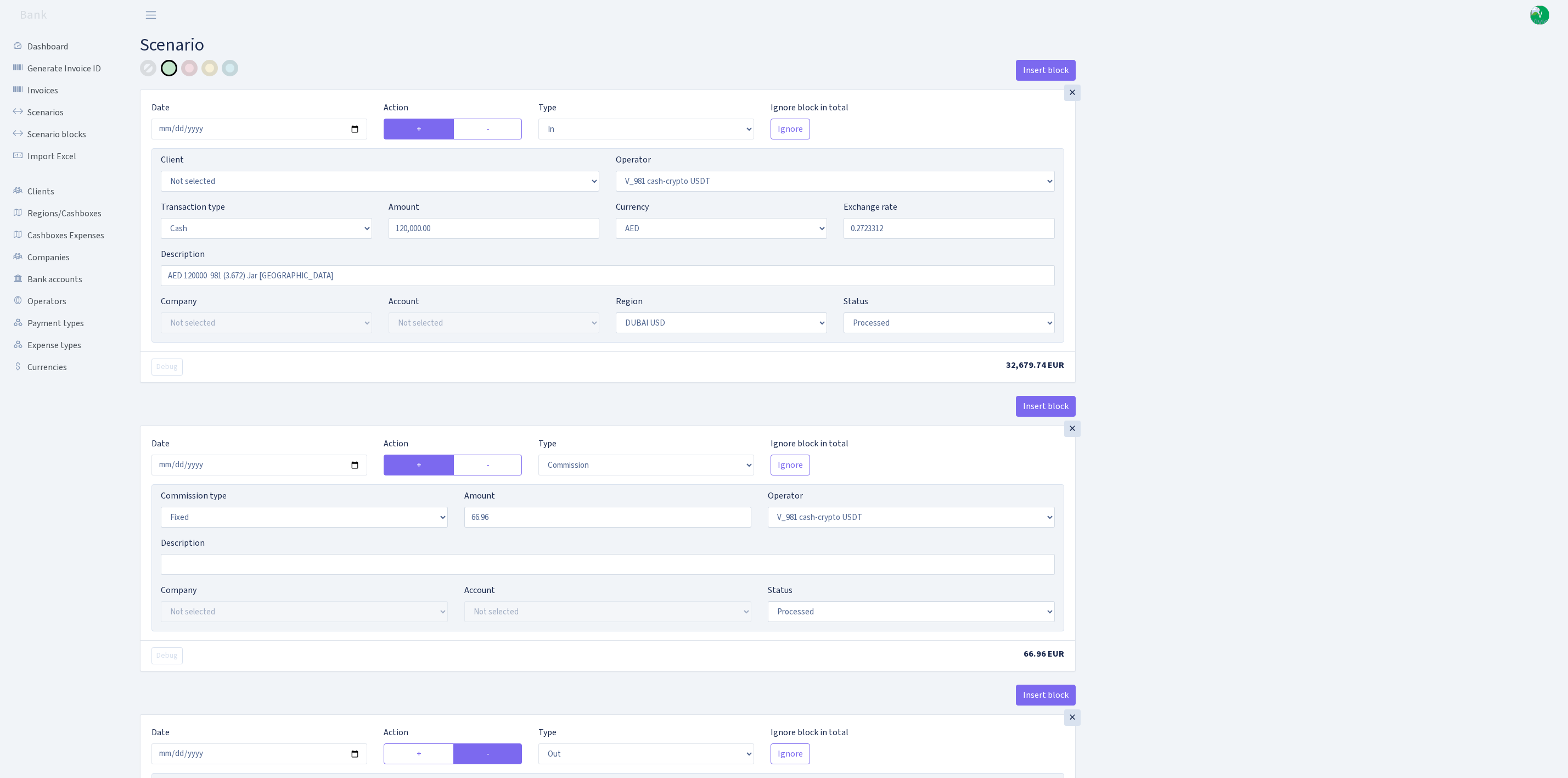
select select "in"
select select "435"
select select "1"
select select "9"
select select "14"
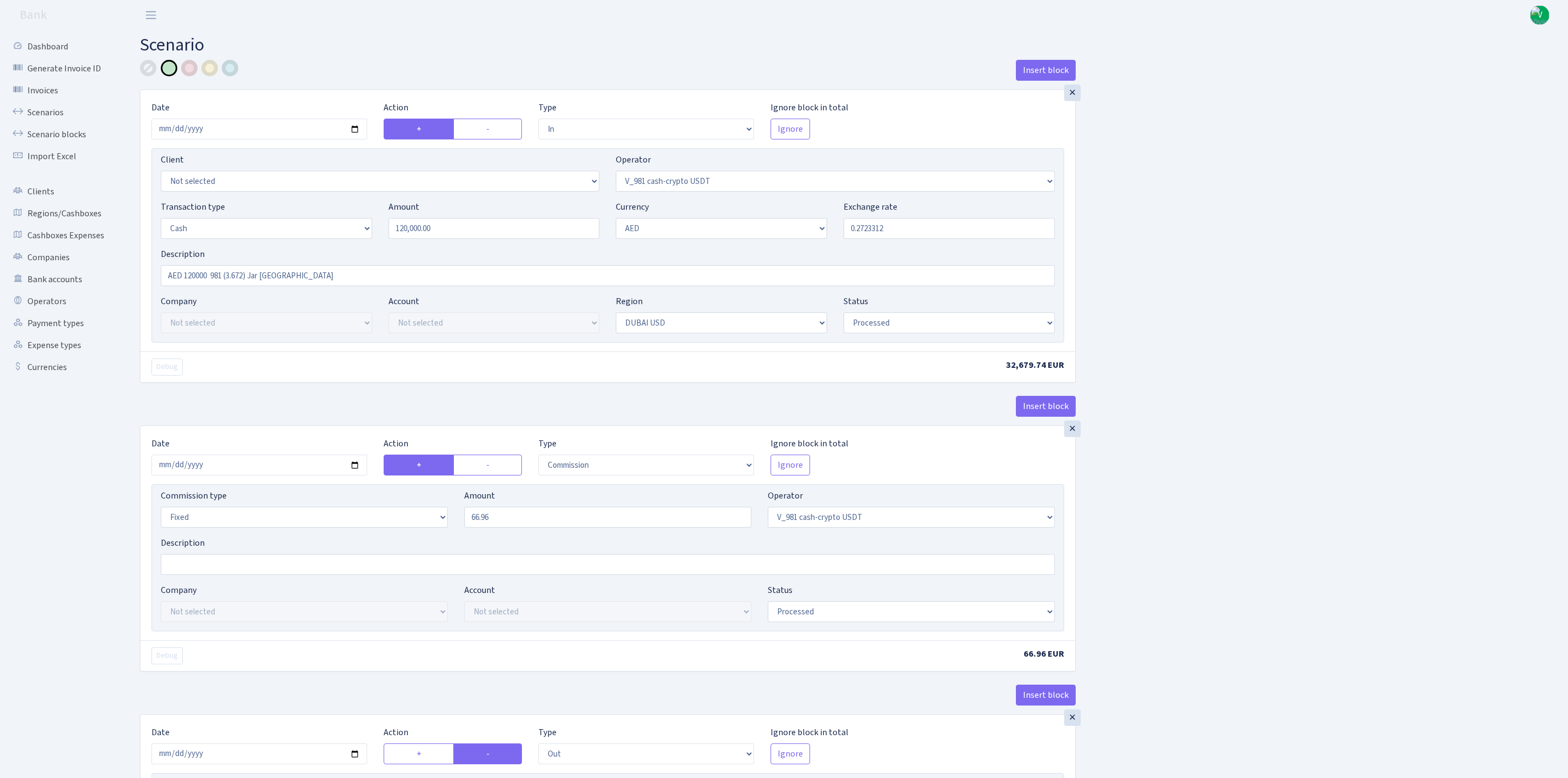
select select "processed"
select select "commission"
select select "fixed"
select select "435"
select select "processed"
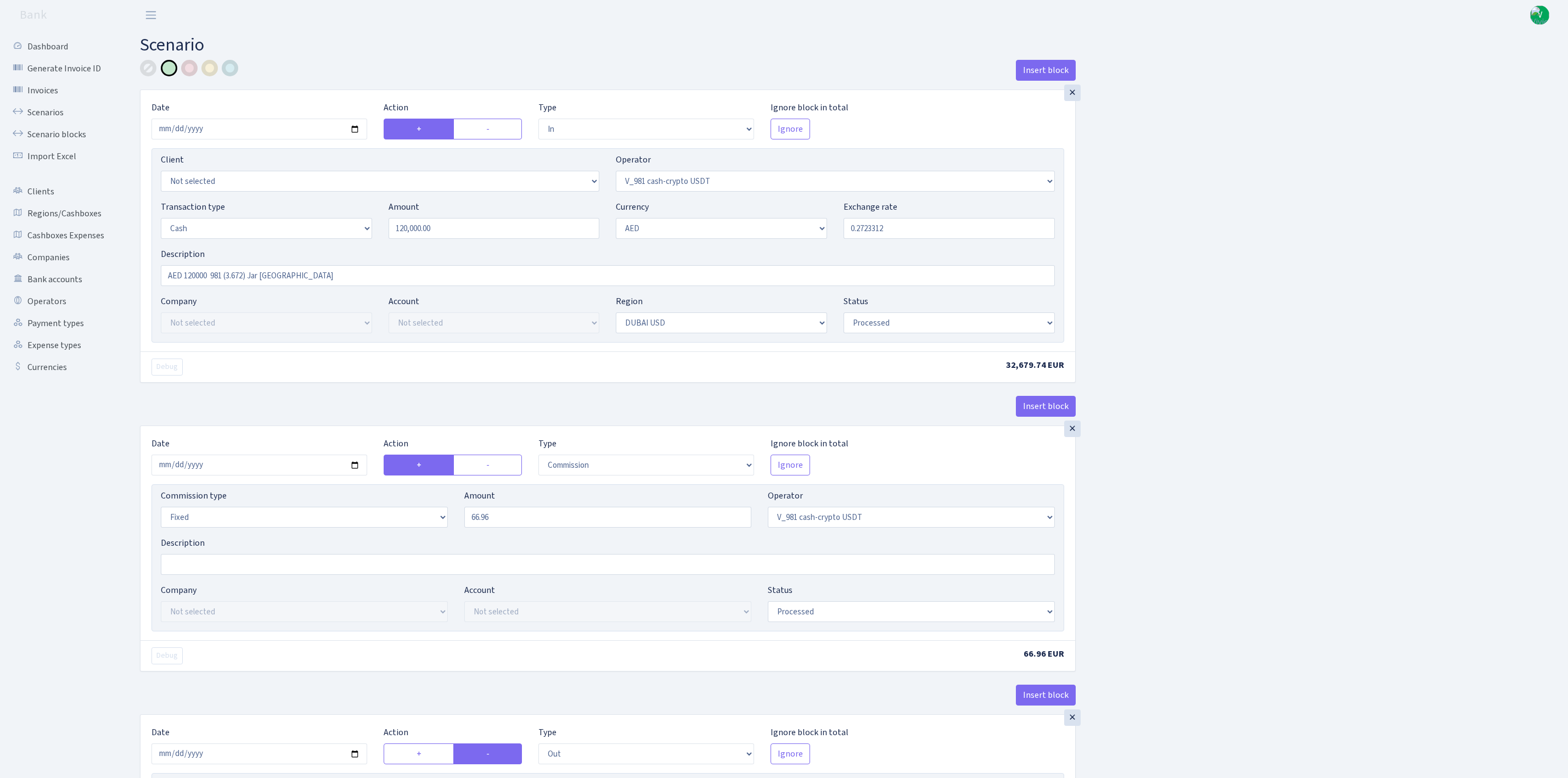
select select "out"
select select "308"
select select "1"
select select "9"
select select "14"
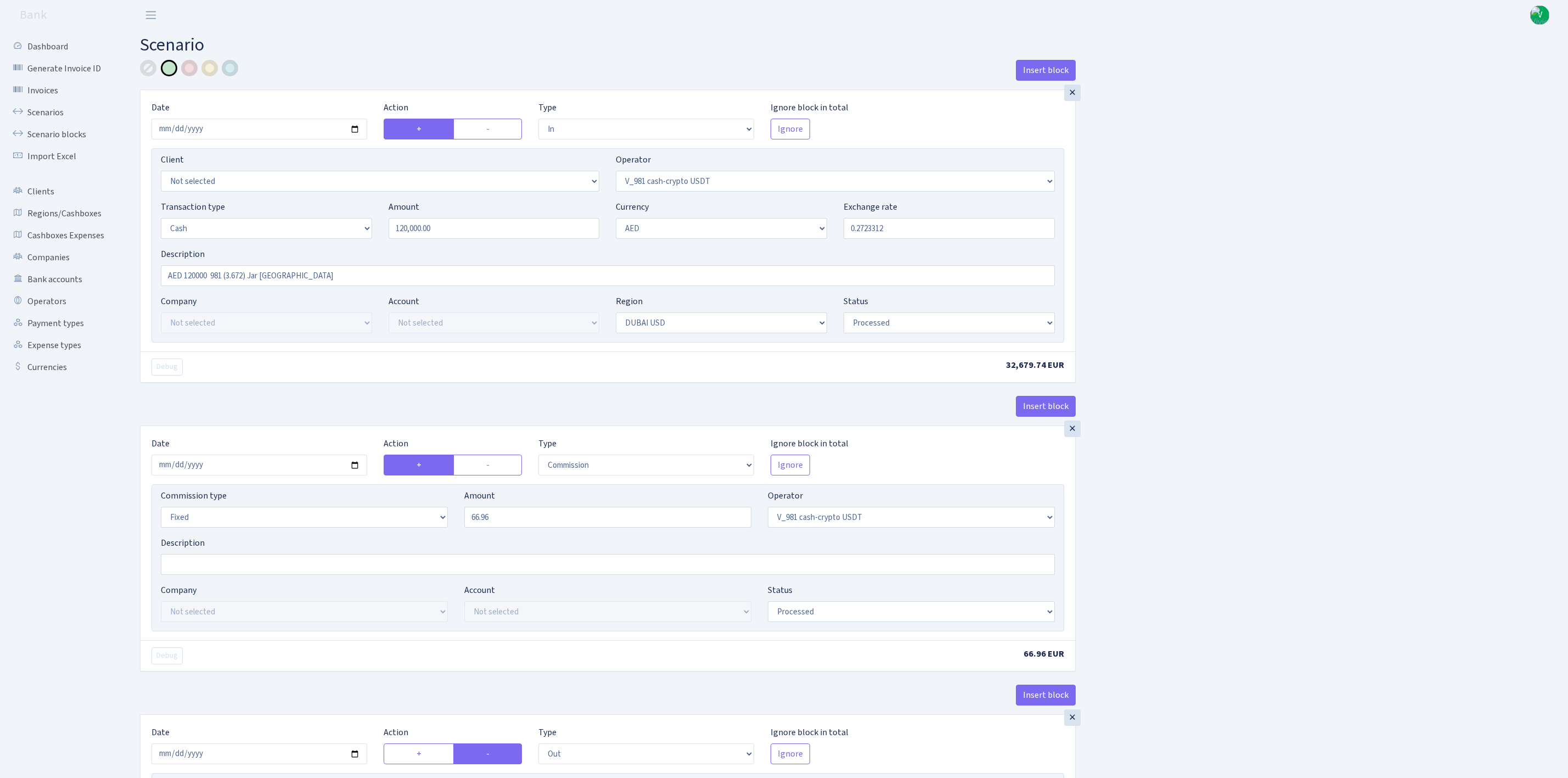
select select "processed"
click at [65, 102] on link "Scenarios" at bounding box center [61, 112] width 109 height 22
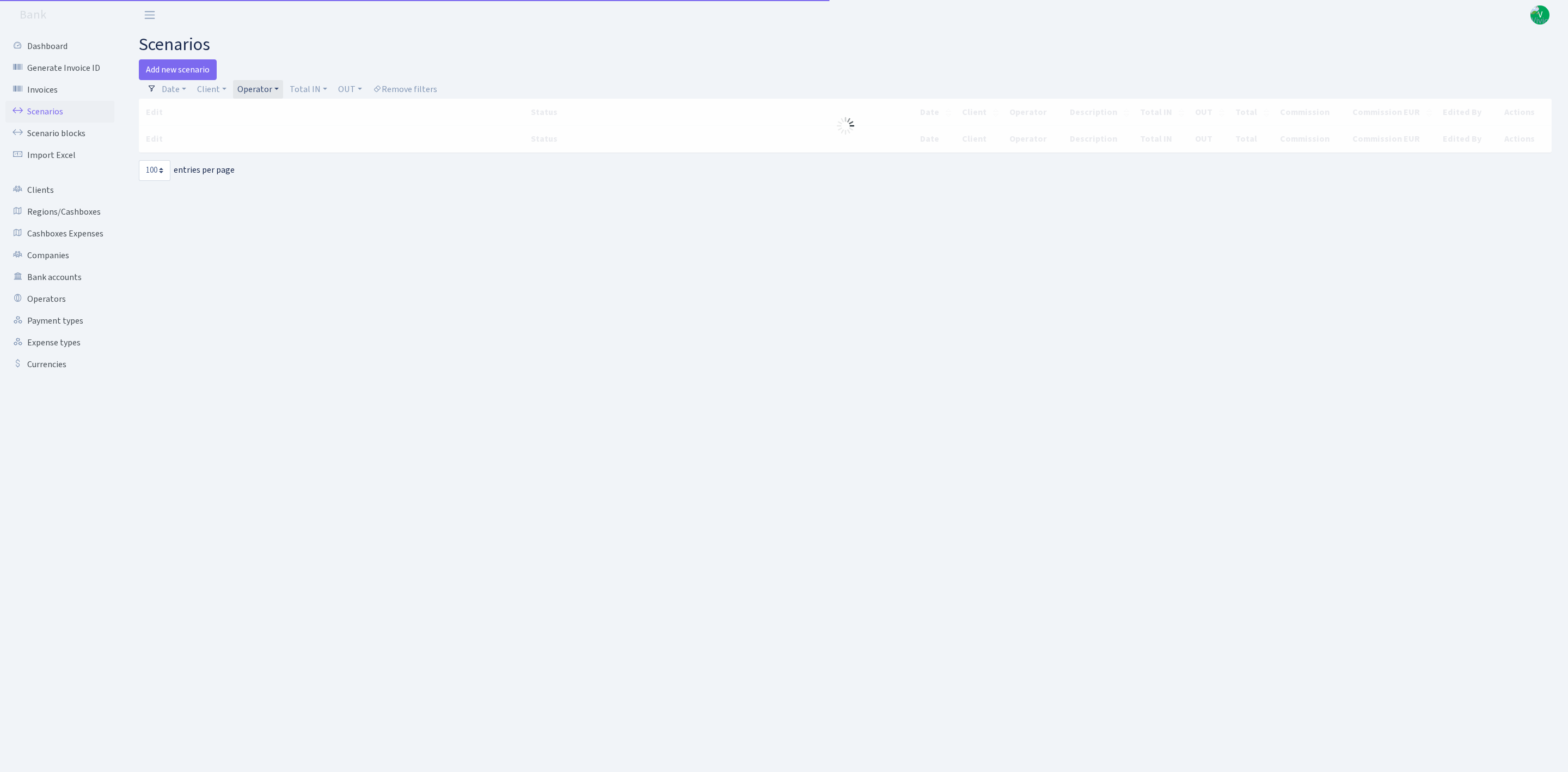
select select "100"
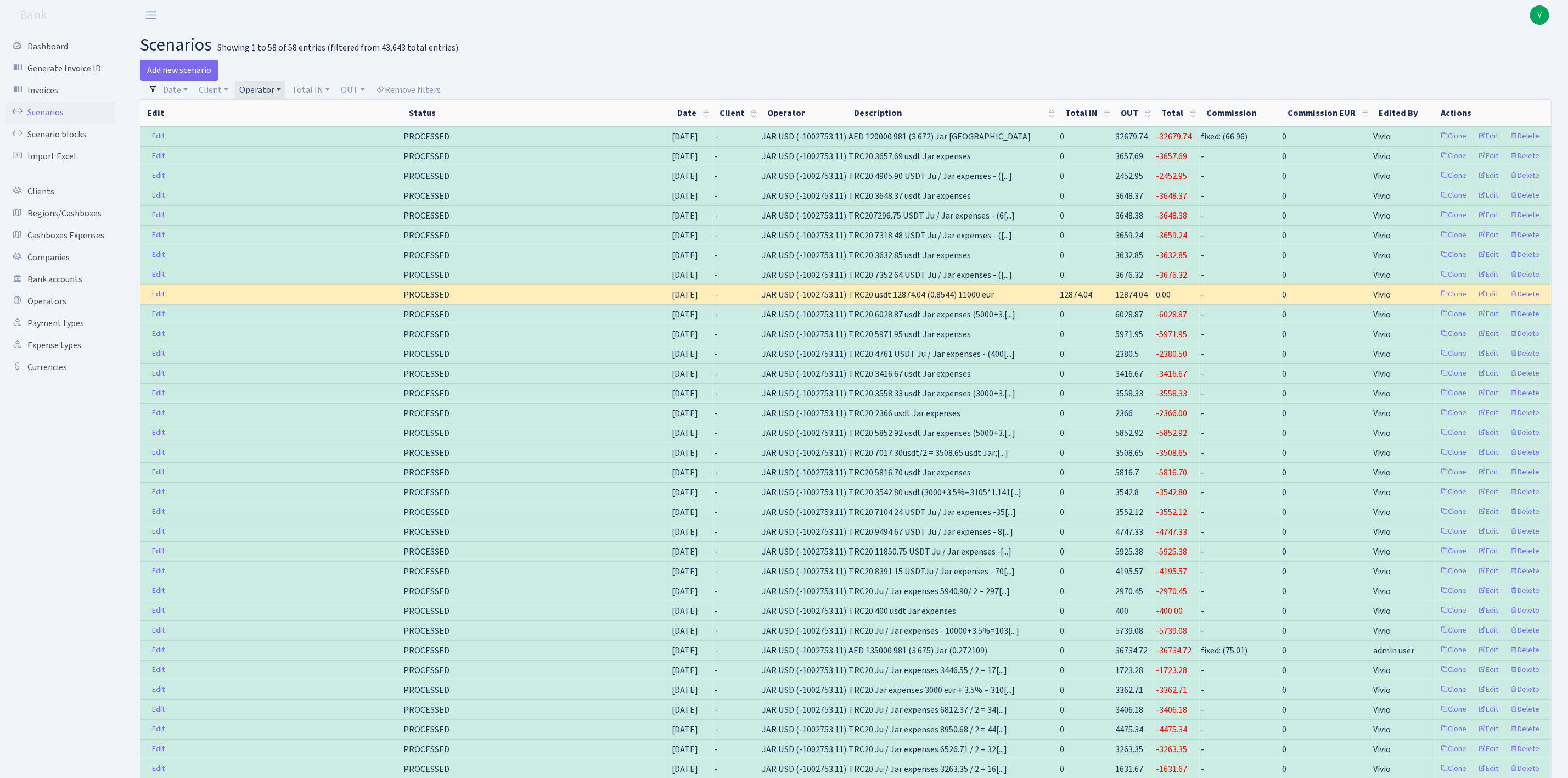
click at [259, 88] on link "Operator" at bounding box center [260, 90] width 51 height 19
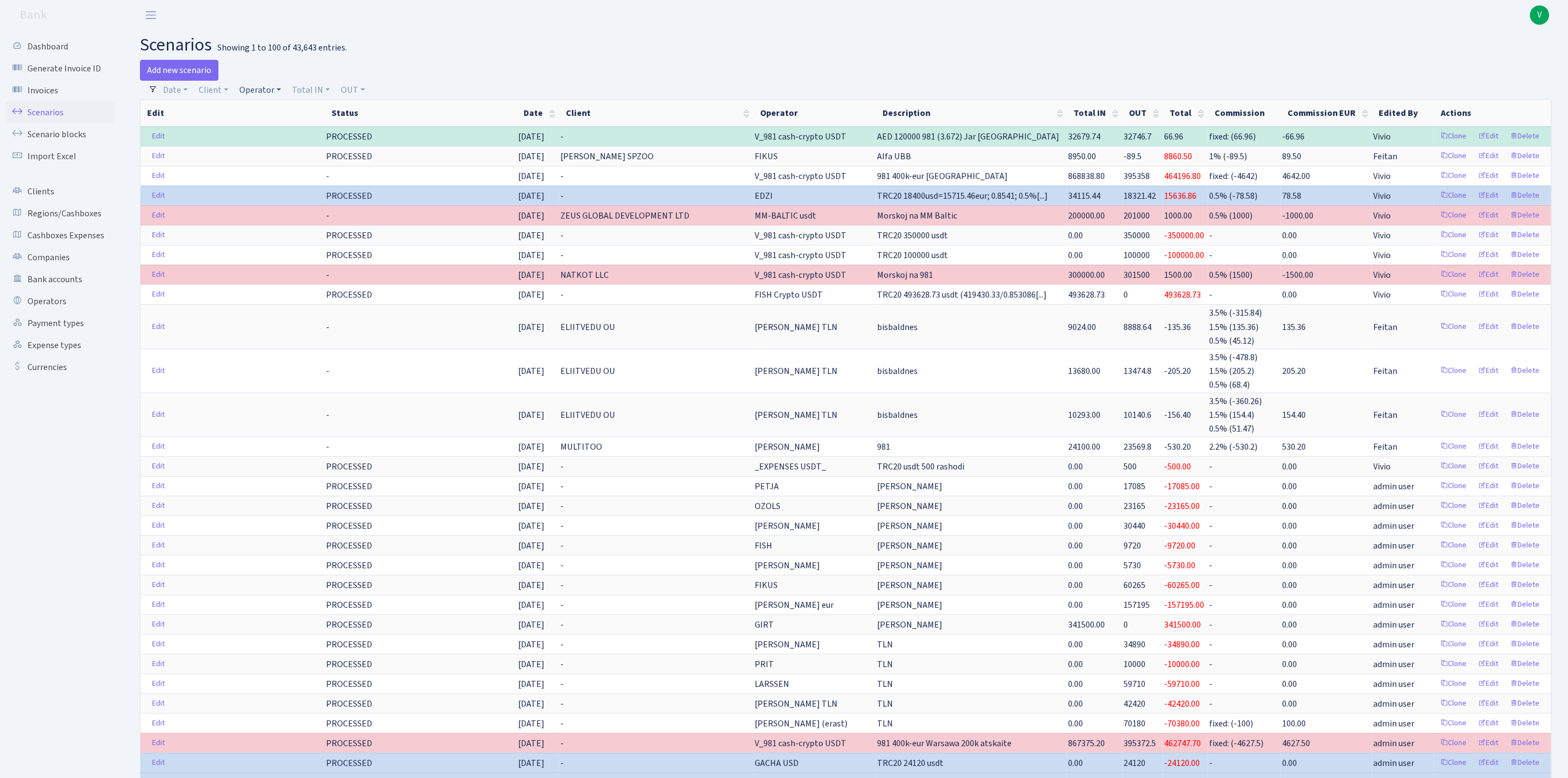
click at [247, 87] on link "Operator" at bounding box center [260, 90] width 51 height 19
click at [257, 127] on input "search" at bounding box center [279, 128] width 81 height 17
type input "981"
click at [286, 216] on li "V_981 cash-crypto USDT" at bounding box center [279, 219] width 83 height 31
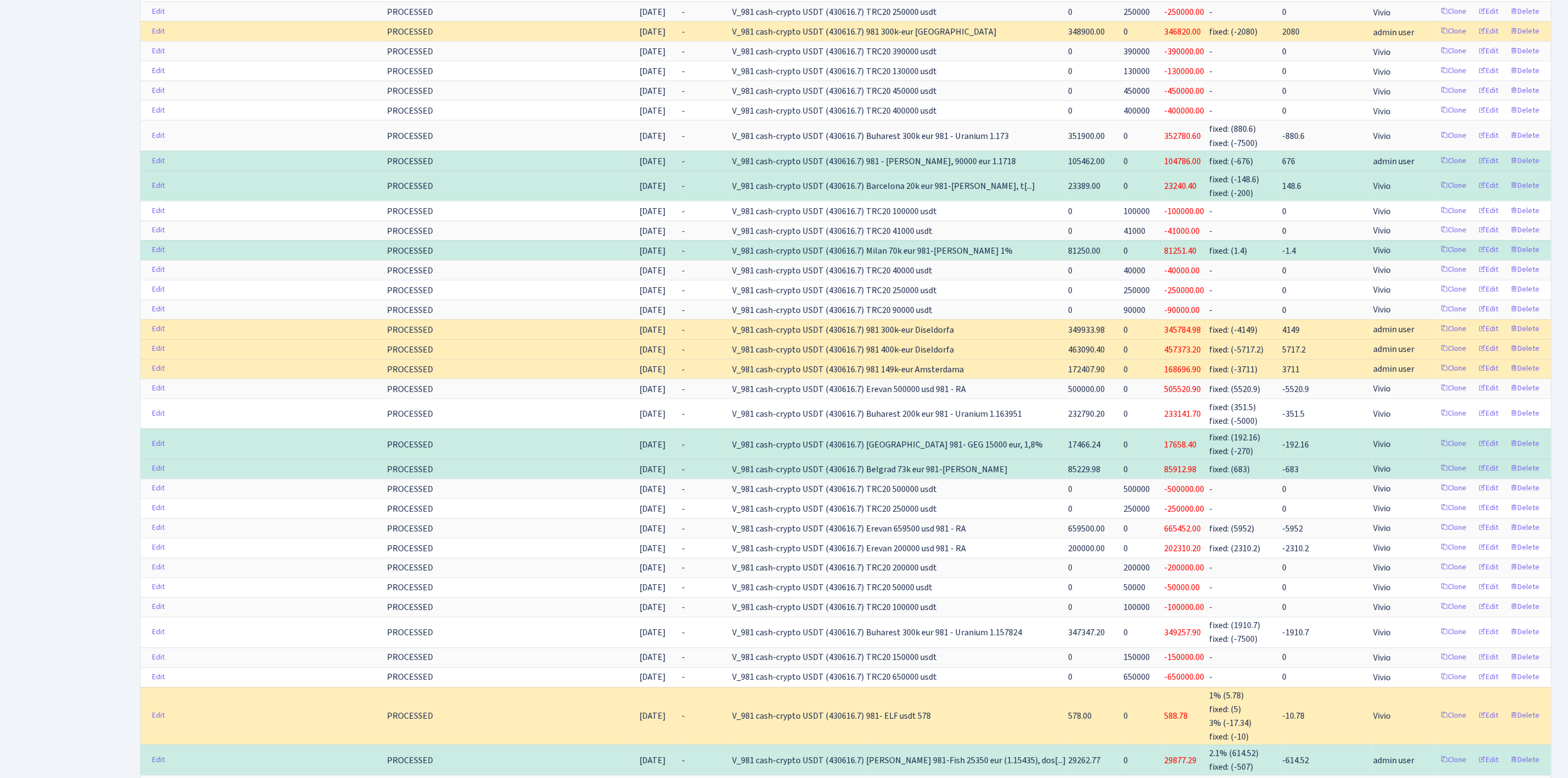
scroll to position [1476, 0]
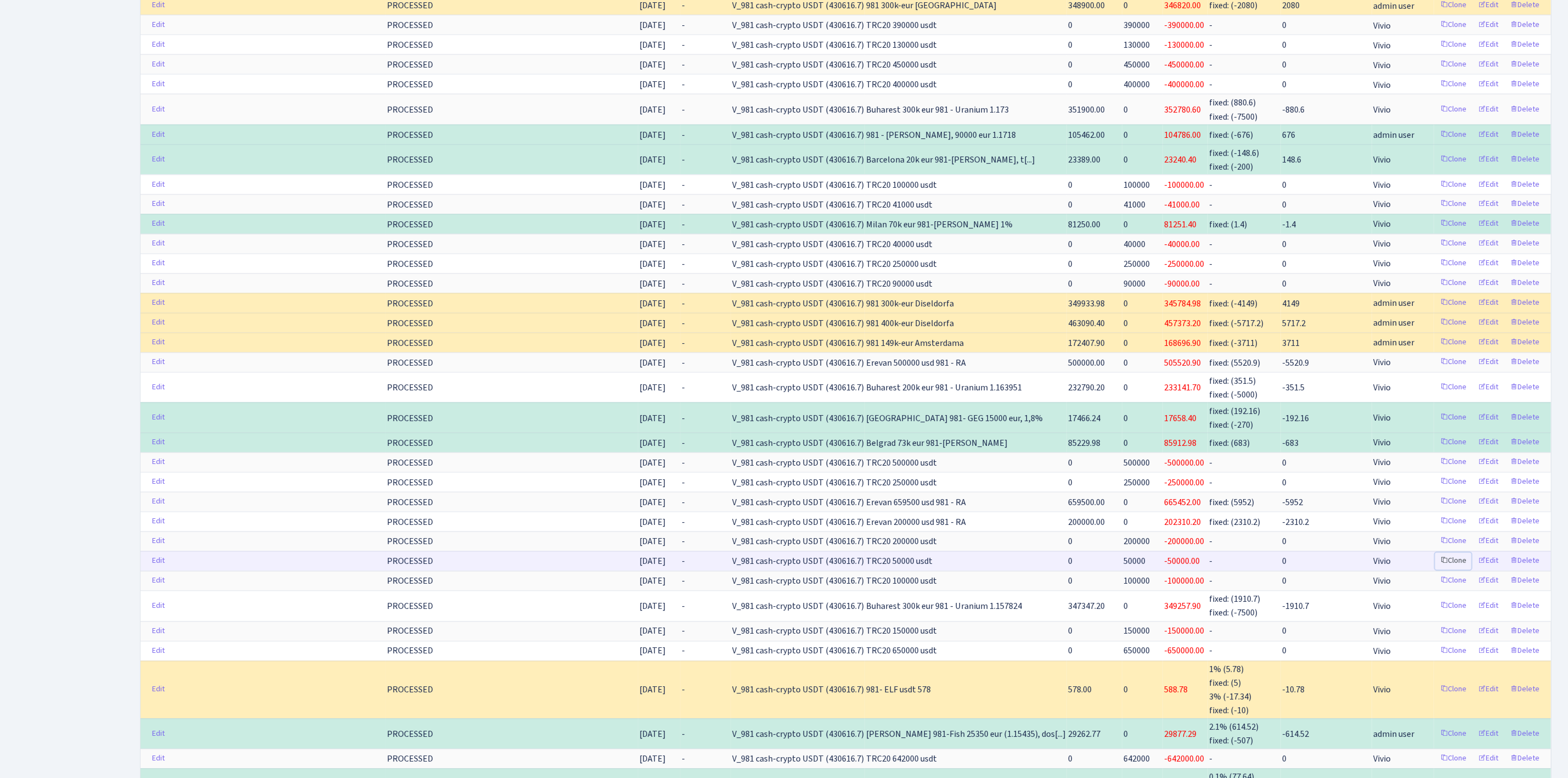
click at [1456, 570] on link "Clone" at bounding box center [1454, 561] width 36 height 17
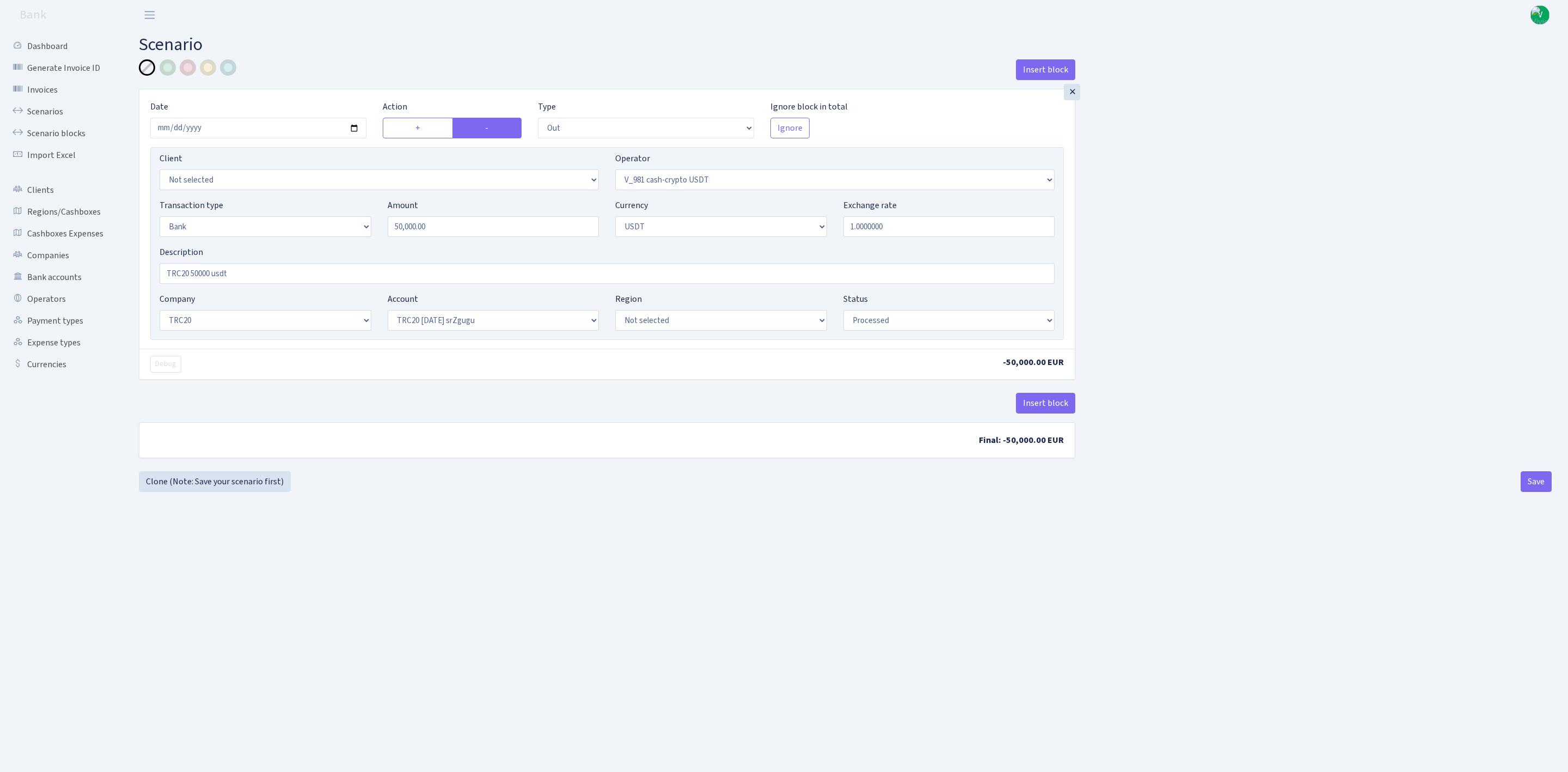
select select "out"
select select "435"
select select "2"
select select "6"
select select "20"
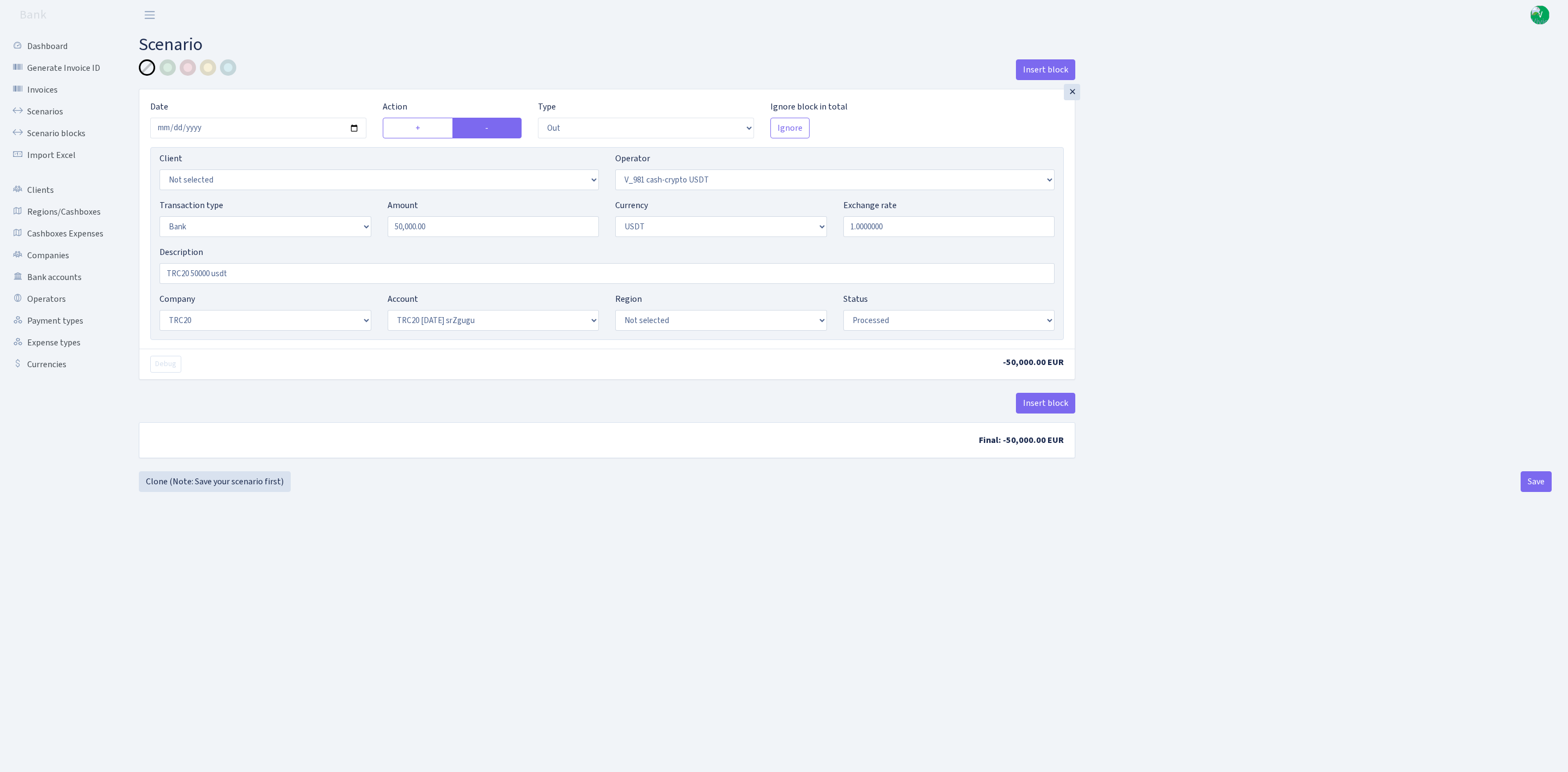
select select "61"
select select "processed"
click at [358, 130] on input "[DATE]" at bounding box center [258, 127] width 216 height 21
type input "[DATE]"
drag, startPoint x: 483, startPoint y: 230, endPoint x: 290, endPoint y: 201, distance: 195.2
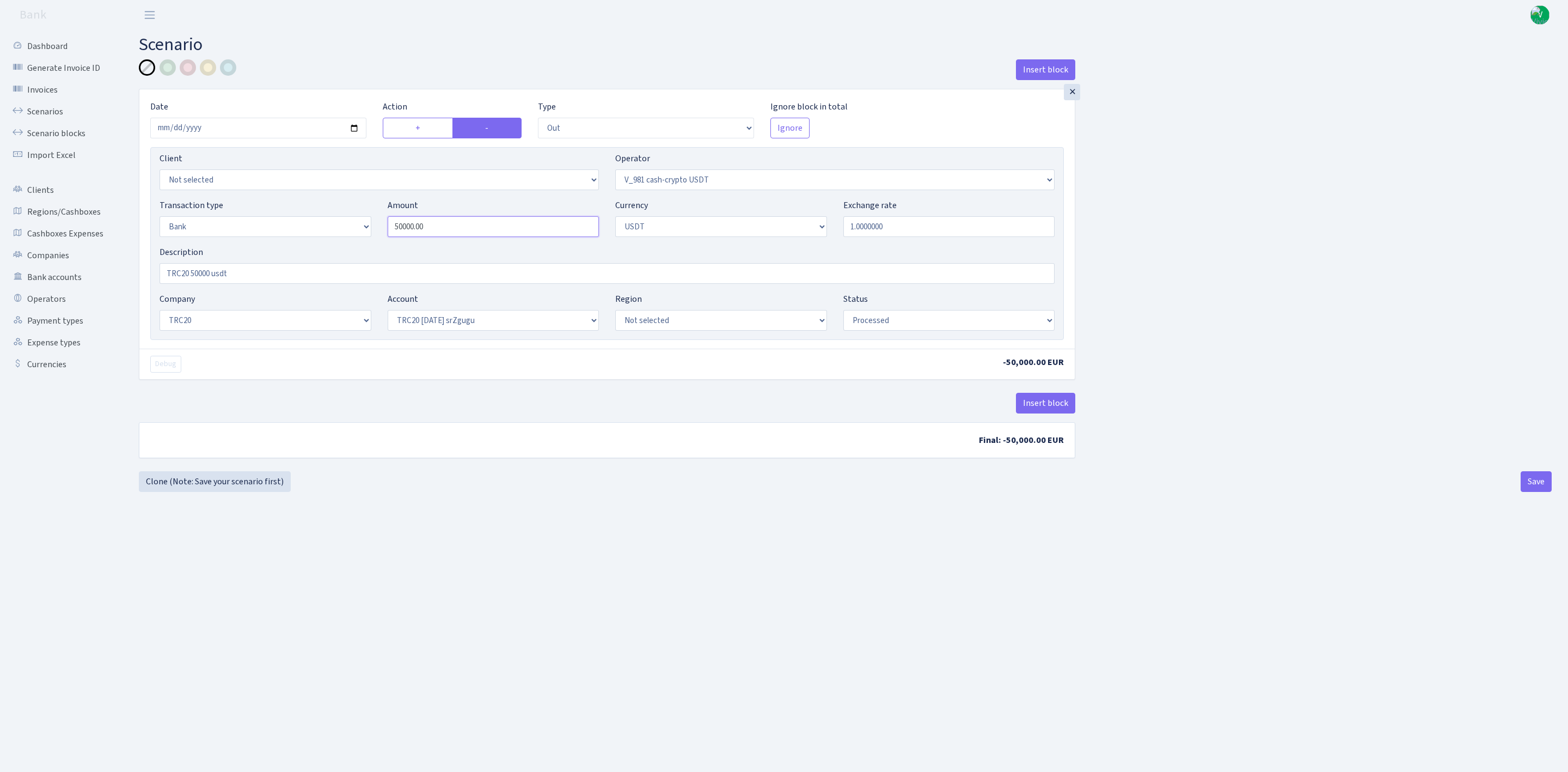
click at [290, 201] on div "Transaction type Not selected 981 ELF FISH crypto [PERSON_NAME] MM-BALTIC eur U…" at bounding box center [607, 221] width 912 height 46
type input "70,000.00"
click at [194, 271] on input "TRC20 50000 usdt" at bounding box center [607, 272] width 895 height 21
type input "TRC20 70000 usdt"
drag, startPoint x: 456, startPoint y: 532, endPoint x: 475, endPoint y: 481, distance: 54.4
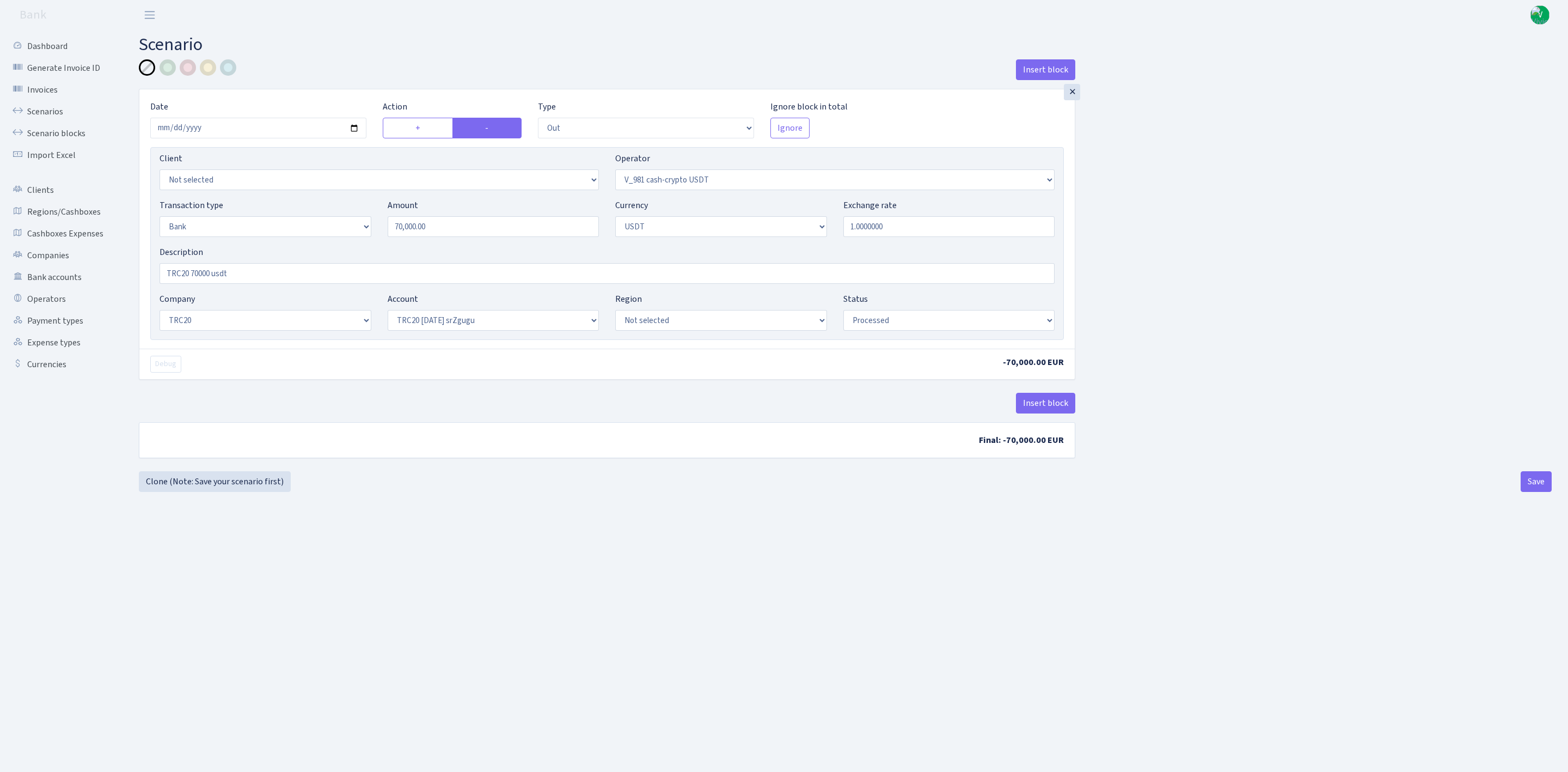
click at [456, 530] on main "Scenario Insert block × Date [DATE] Action + - Type --- In Out Commission Field…" at bounding box center [845, 387] width 1446 height 715
click at [624, 446] on b "Final: -70,000.00 EUR" at bounding box center [607, 439] width 935 height 35
click at [1535, 475] on button "Save" at bounding box center [1535, 481] width 31 height 21
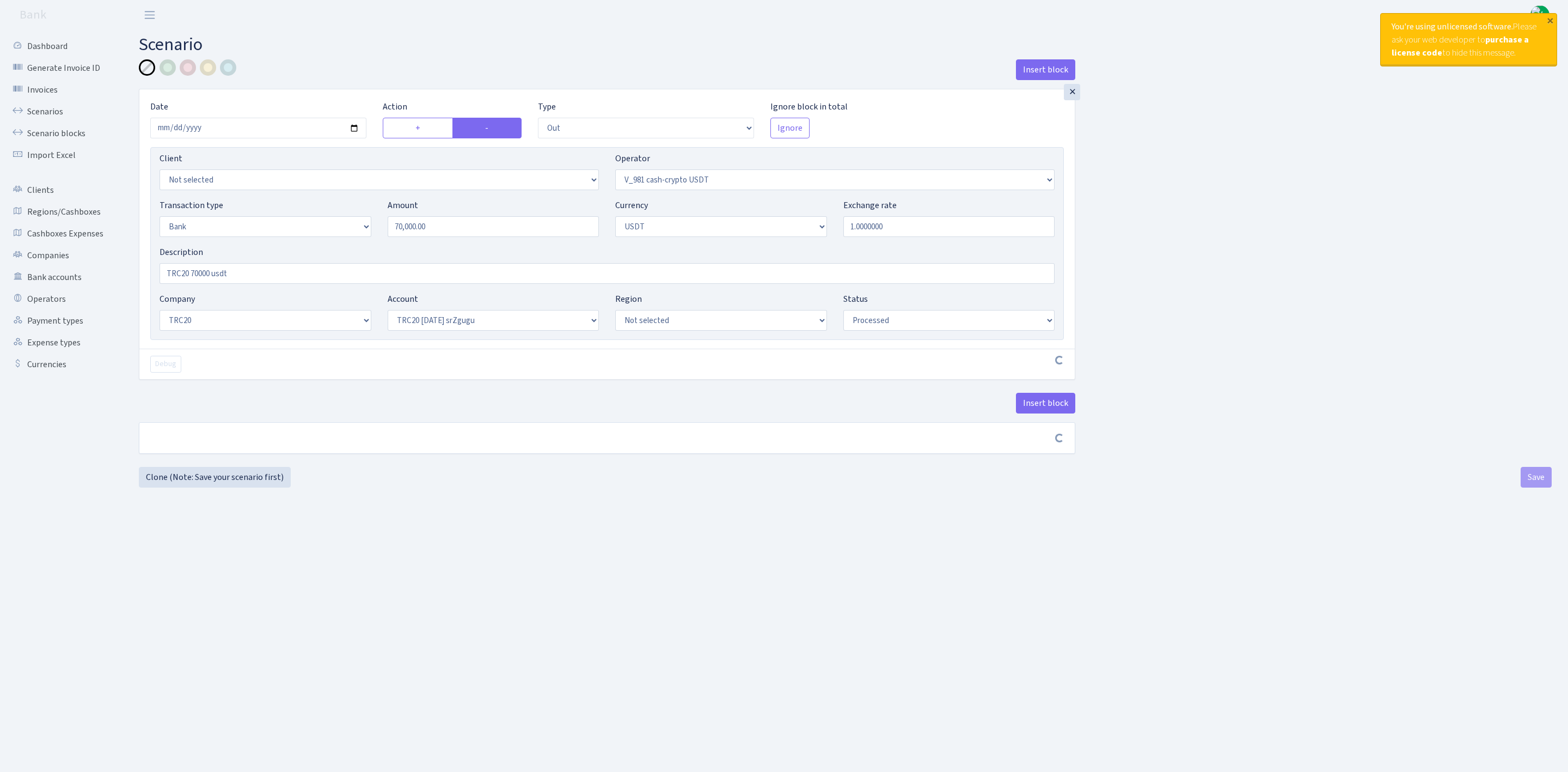
select select "out"
select select "435"
select select "2"
select select "6"
select select "20"
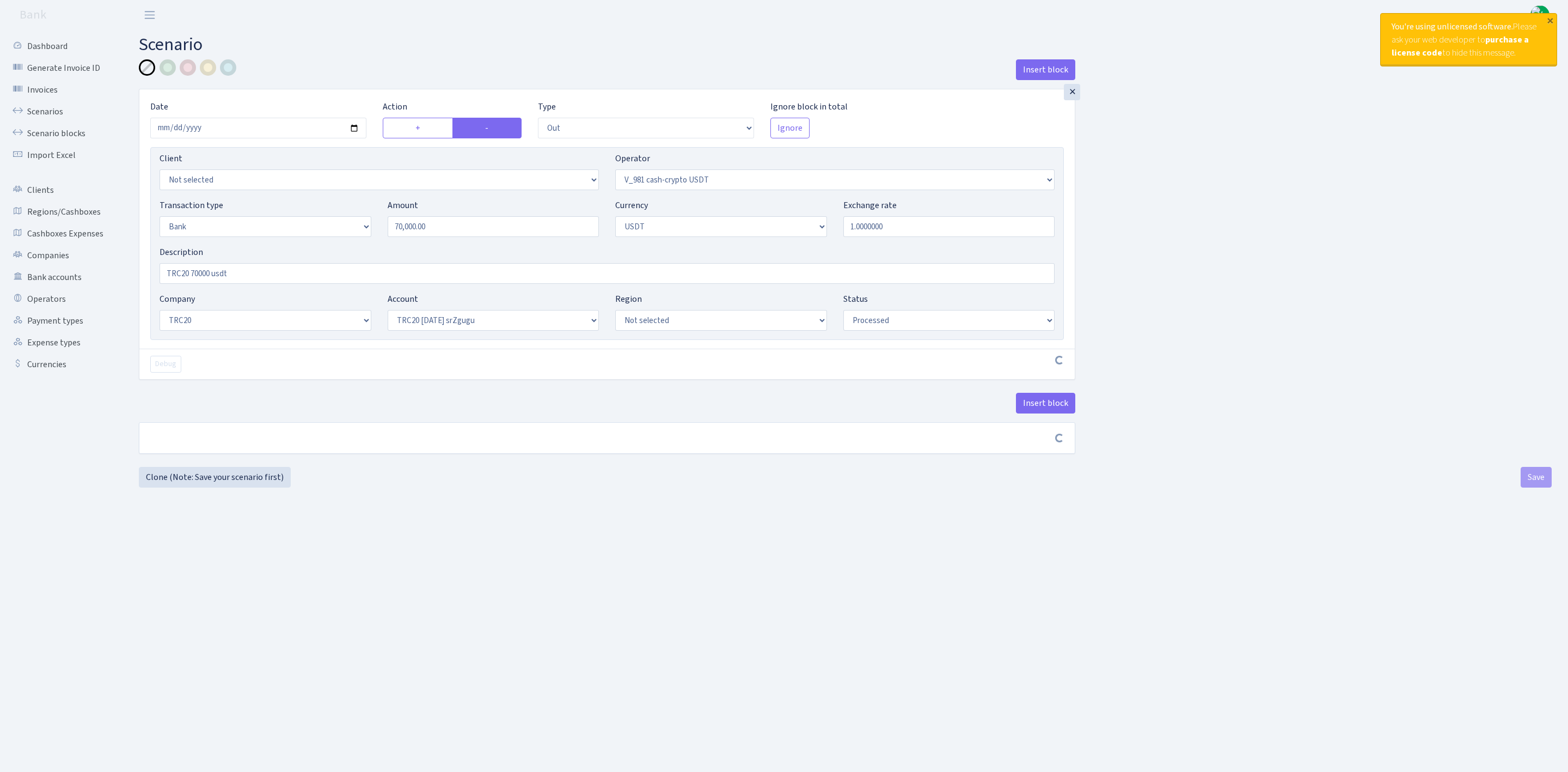
select select "61"
select select "processed"
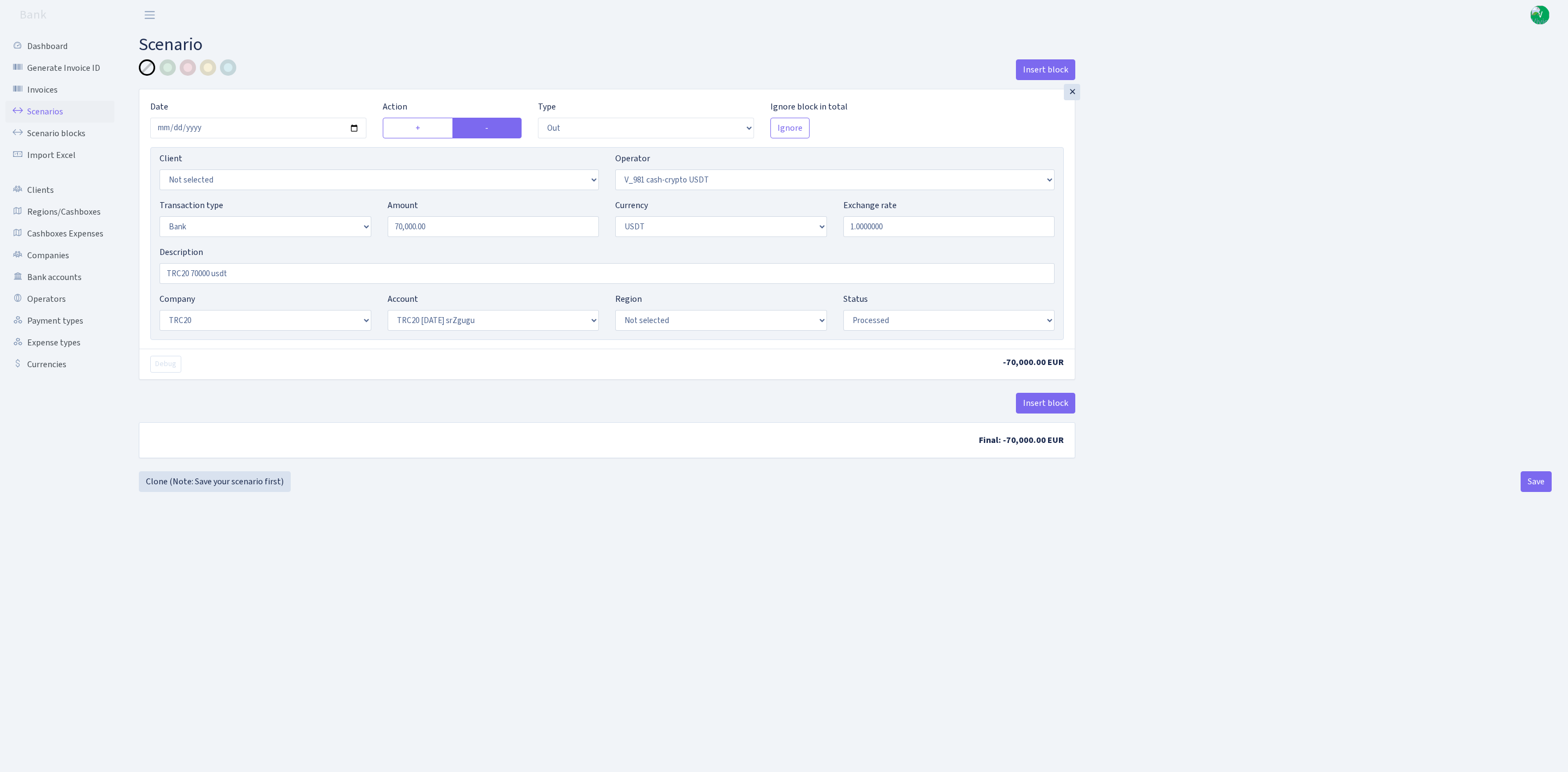
click at [61, 107] on link "Scenarios" at bounding box center [60, 112] width 109 height 22
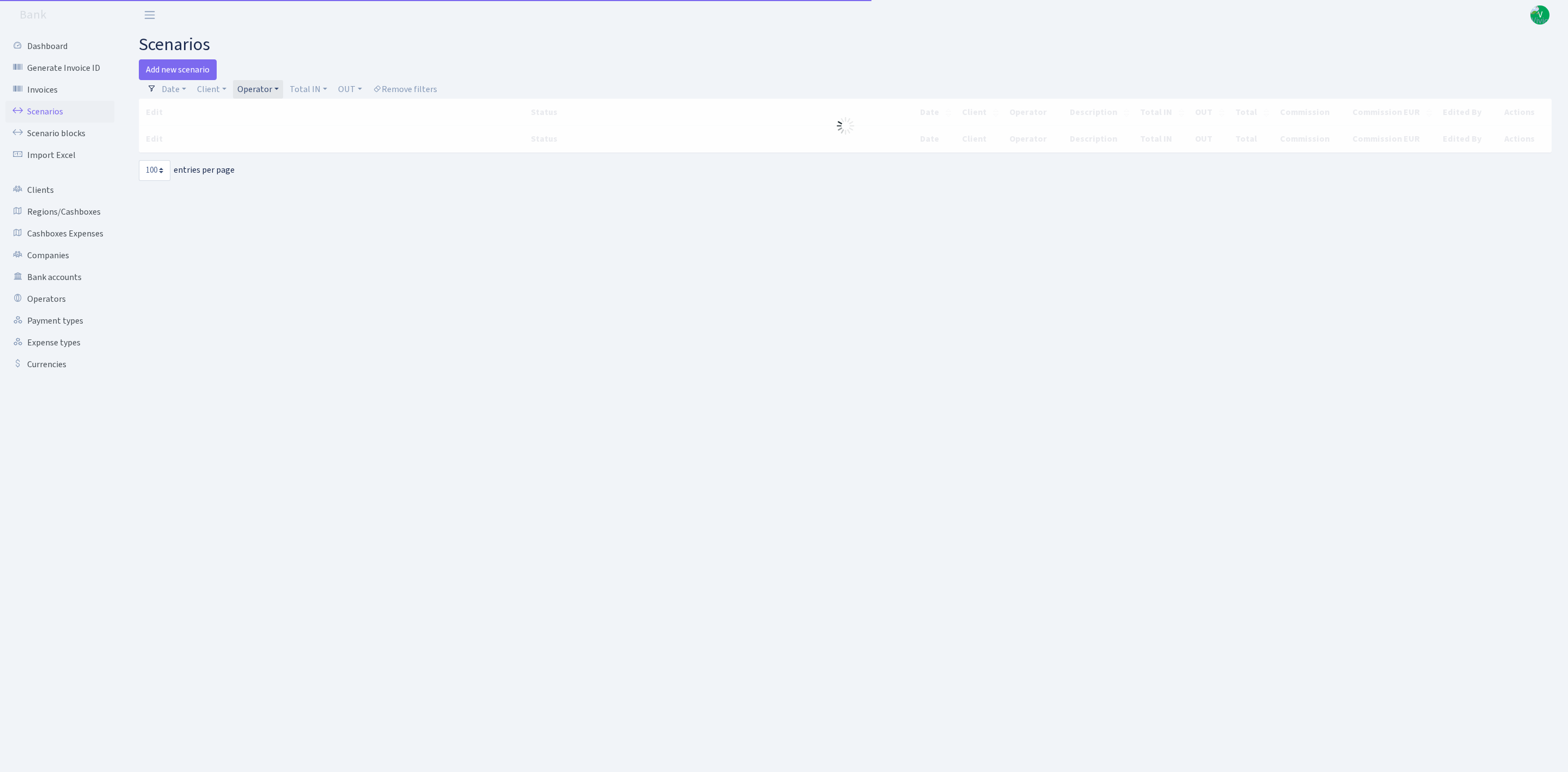
select select "100"
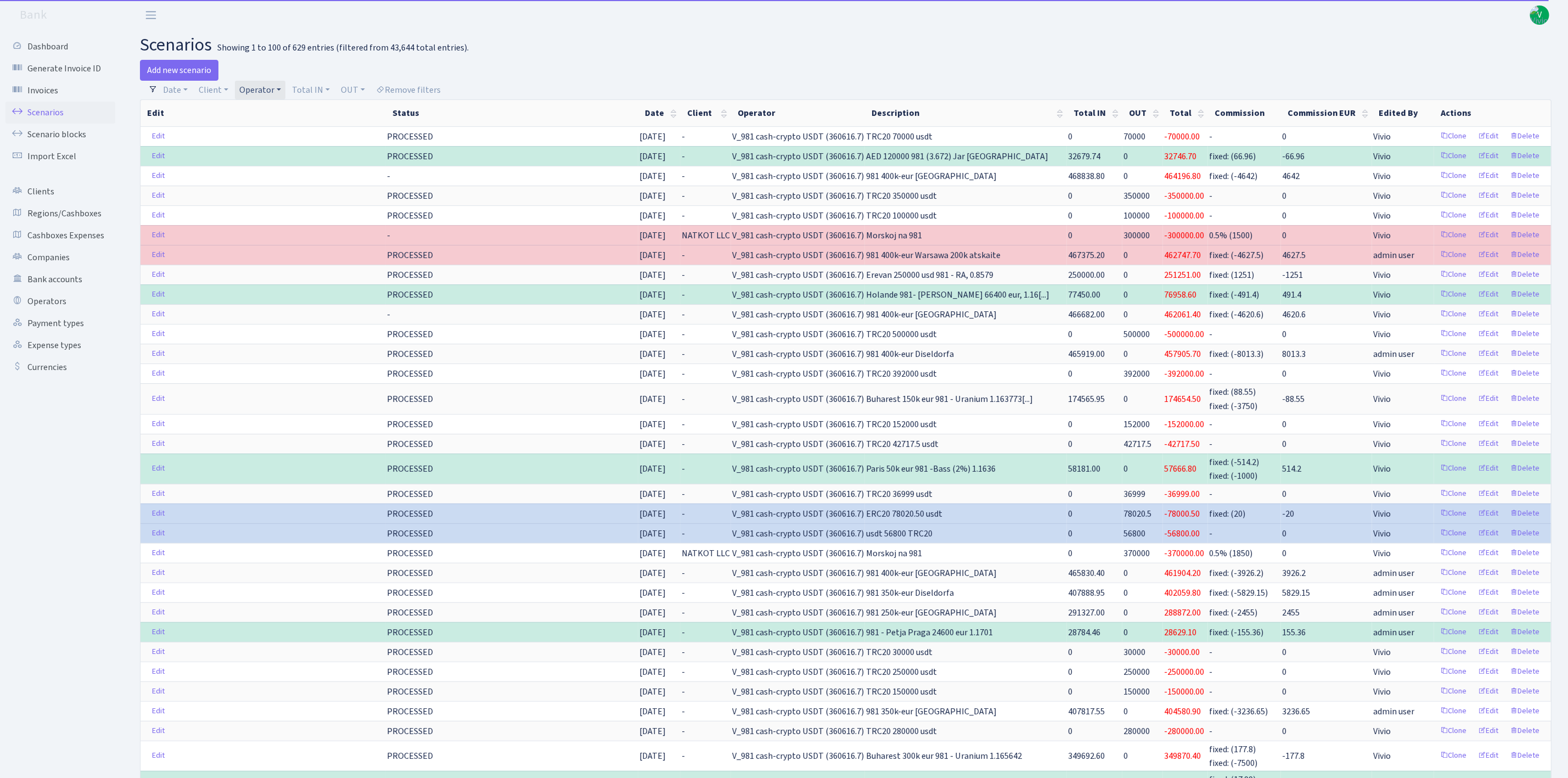
click at [254, 89] on link "Operator" at bounding box center [260, 90] width 51 height 19
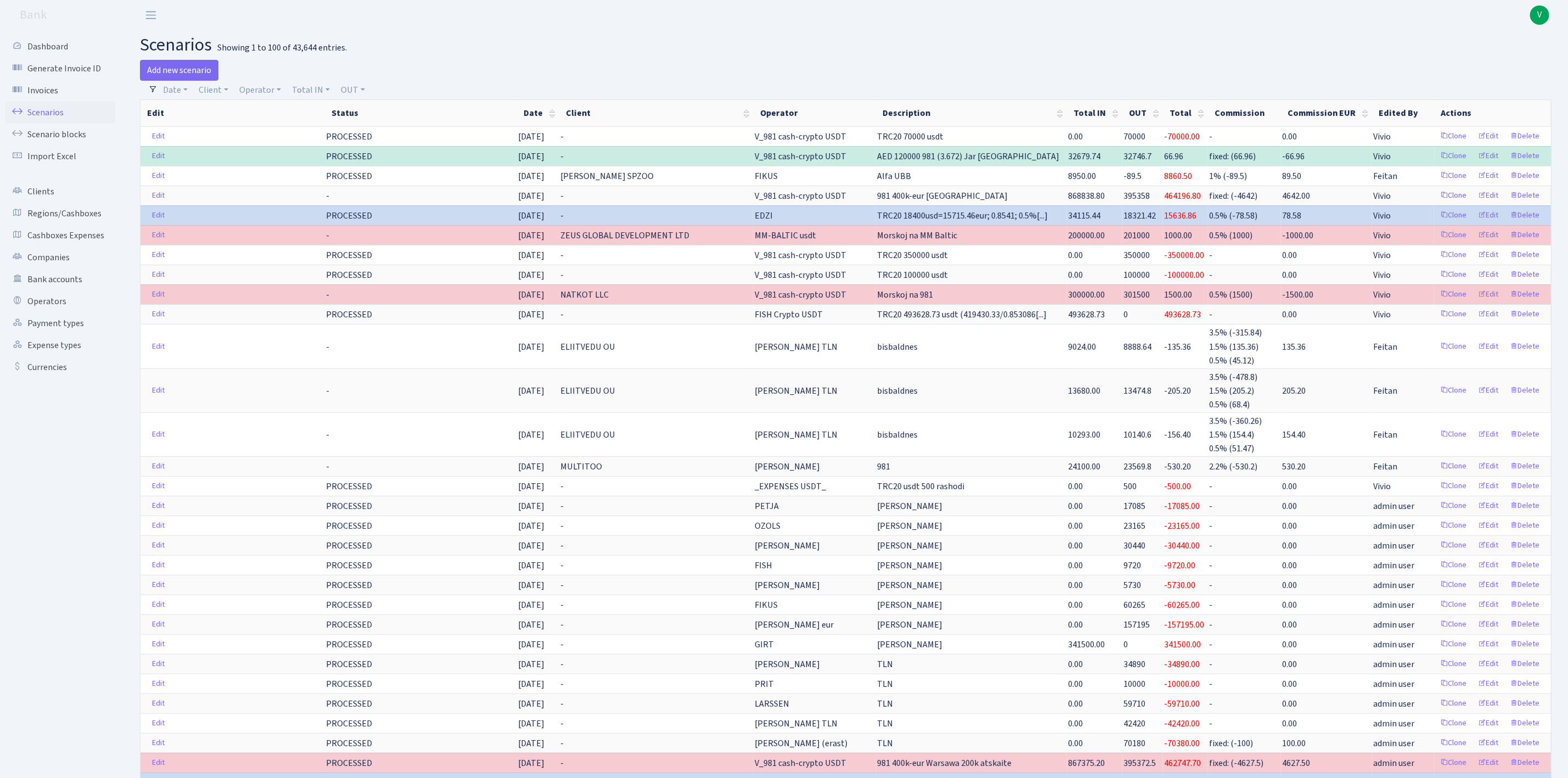
click at [63, 105] on link "Scenarios" at bounding box center [61, 112] width 109 height 22
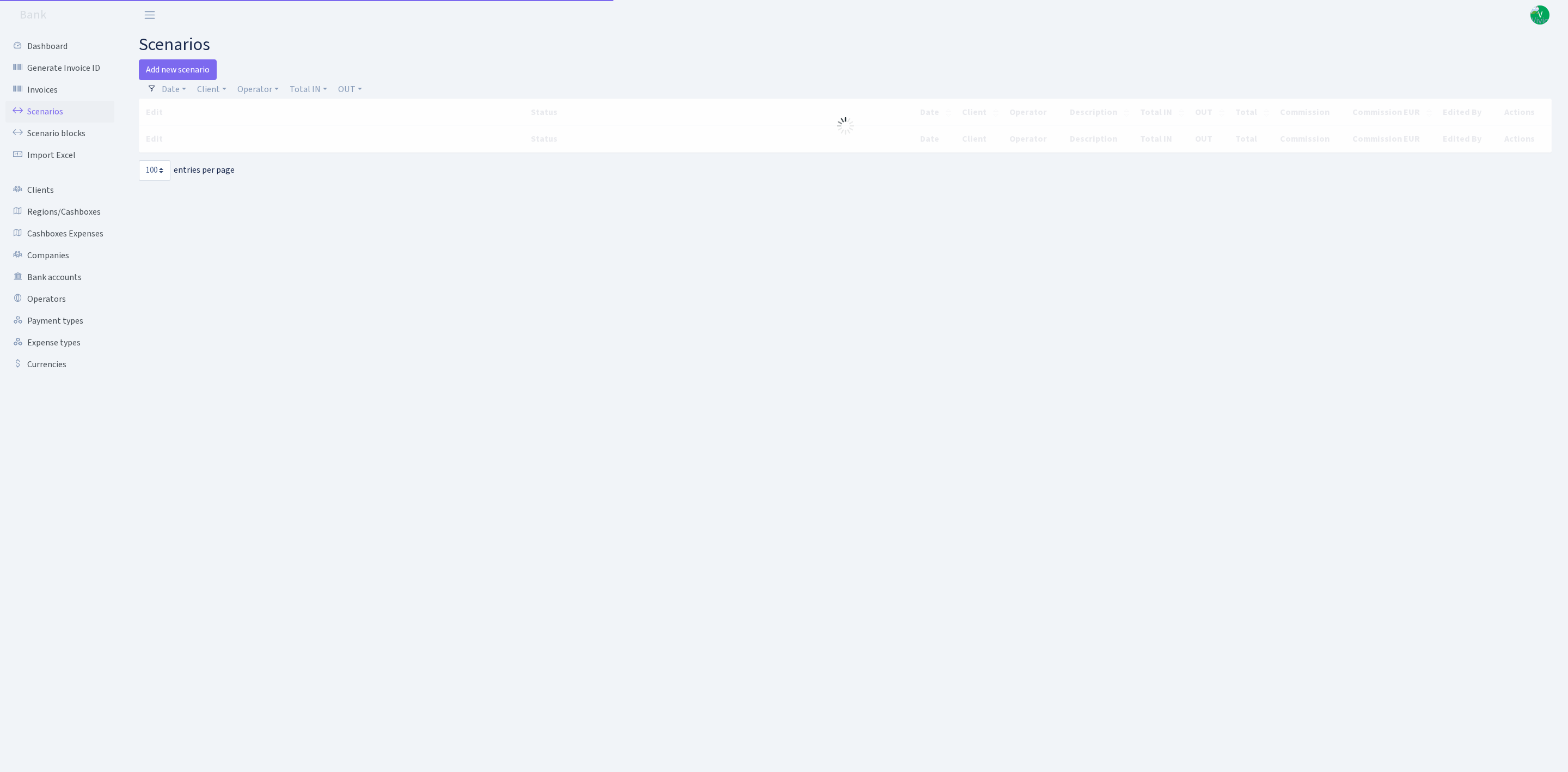
select select "100"
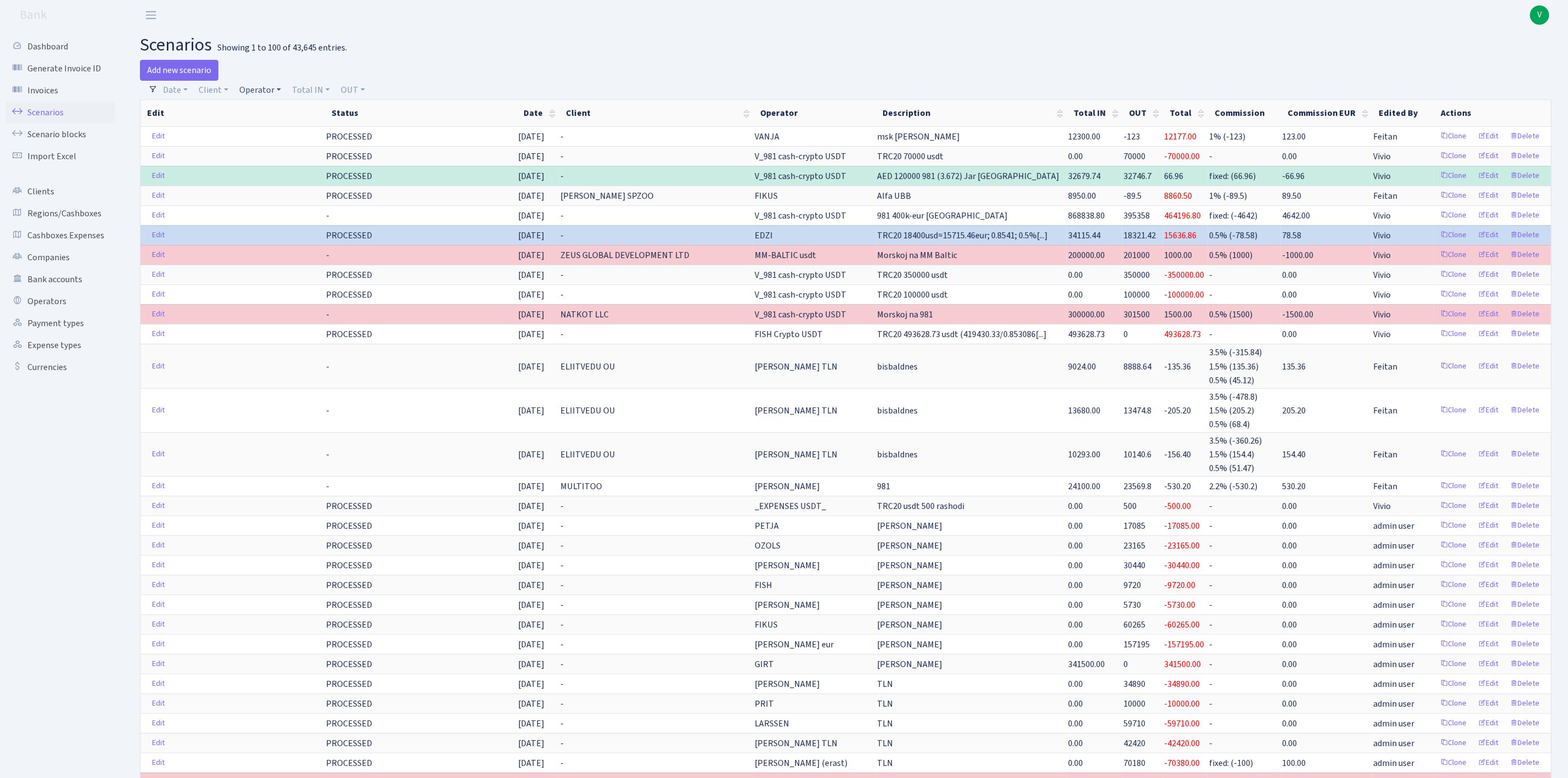
click at [261, 83] on link "Operator" at bounding box center [260, 90] width 51 height 19
click at [274, 129] on input "search" at bounding box center [279, 128] width 81 height 17
type input "981"
click at [284, 187] on li "V_981 cash-crypto USDT" at bounding box center [279, 186] width 83 height 31
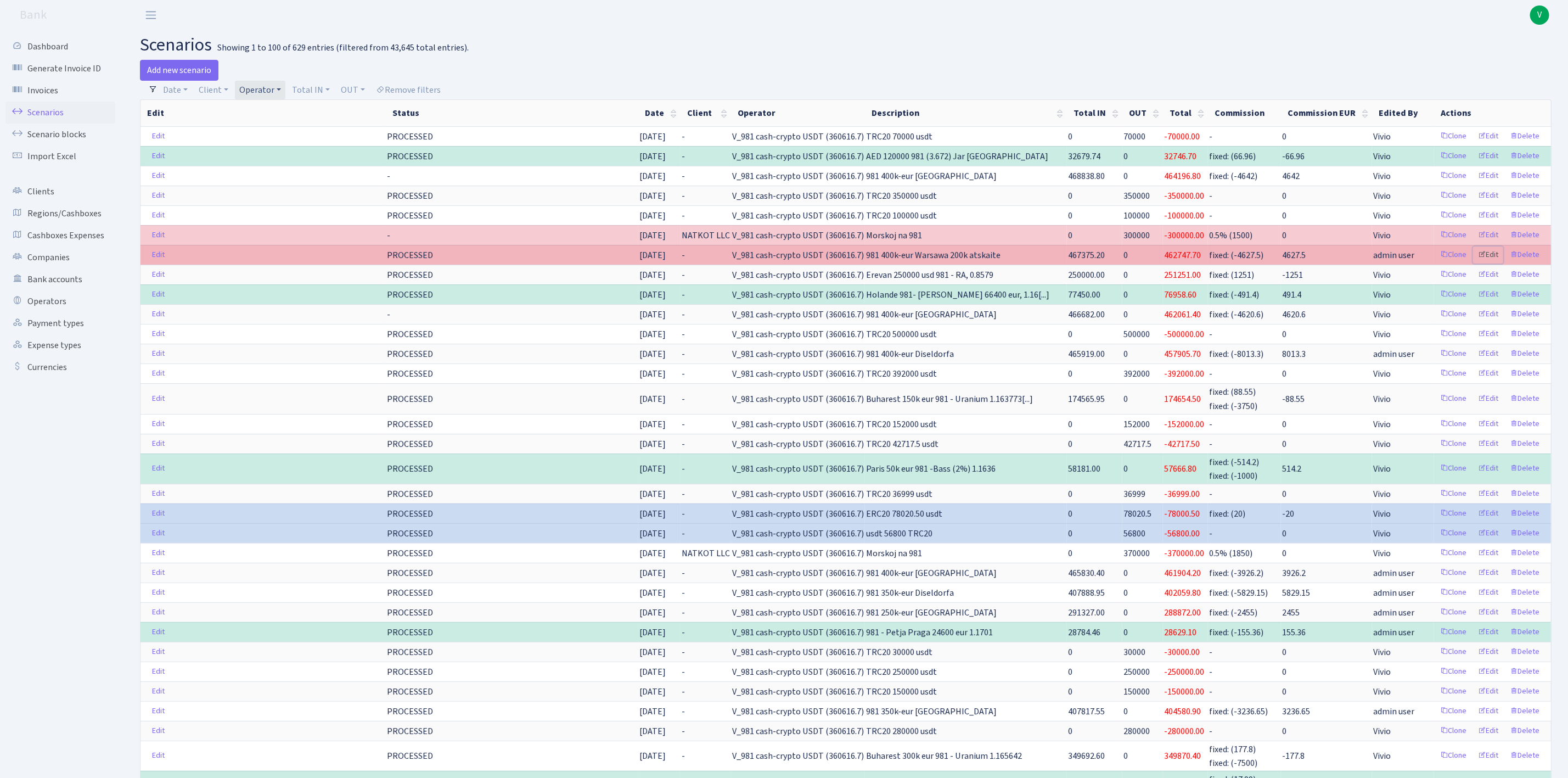
click at [1492, 259] on link "Edit" at bounding box center [1488, 255] width 30 height 17
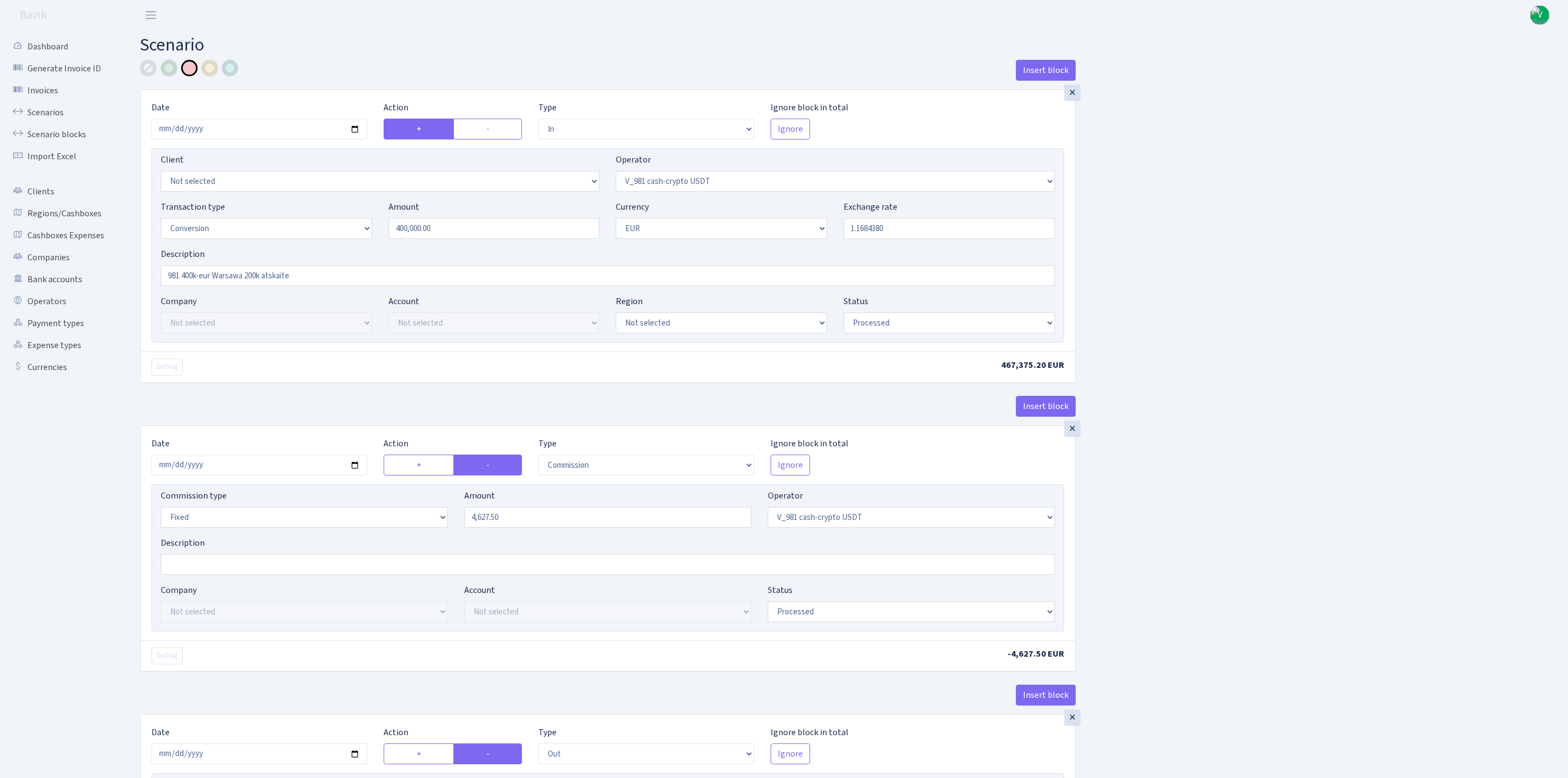
select select "in"
select select "435"
select select "15"
select select "1"
select select "processed"
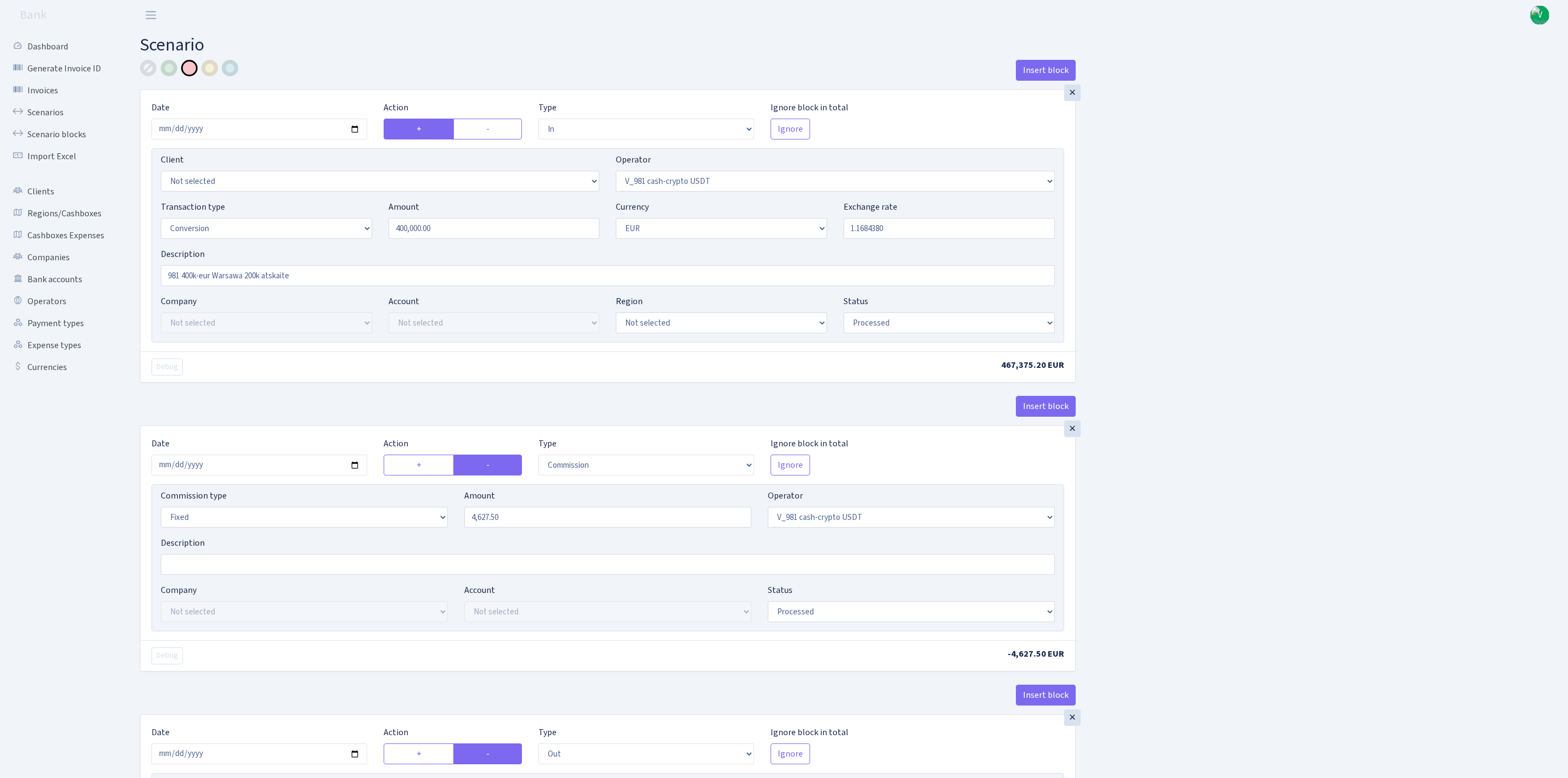
select select "commission"
select select "fixed"
select select "435"
select select "processed"
select select "out"
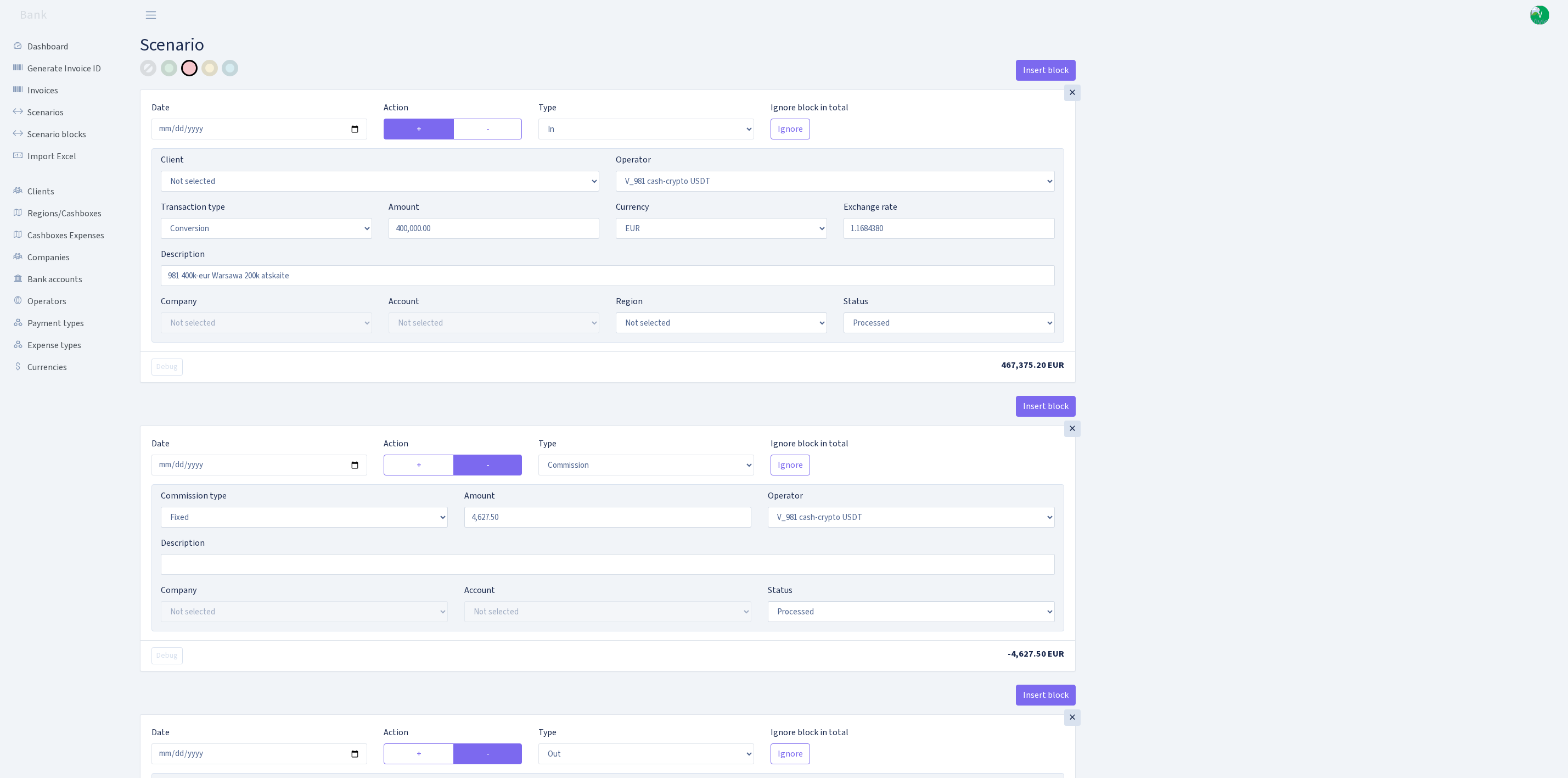
select select "434"
select select "15"
select select "1"
select select "processed"
select select "in"
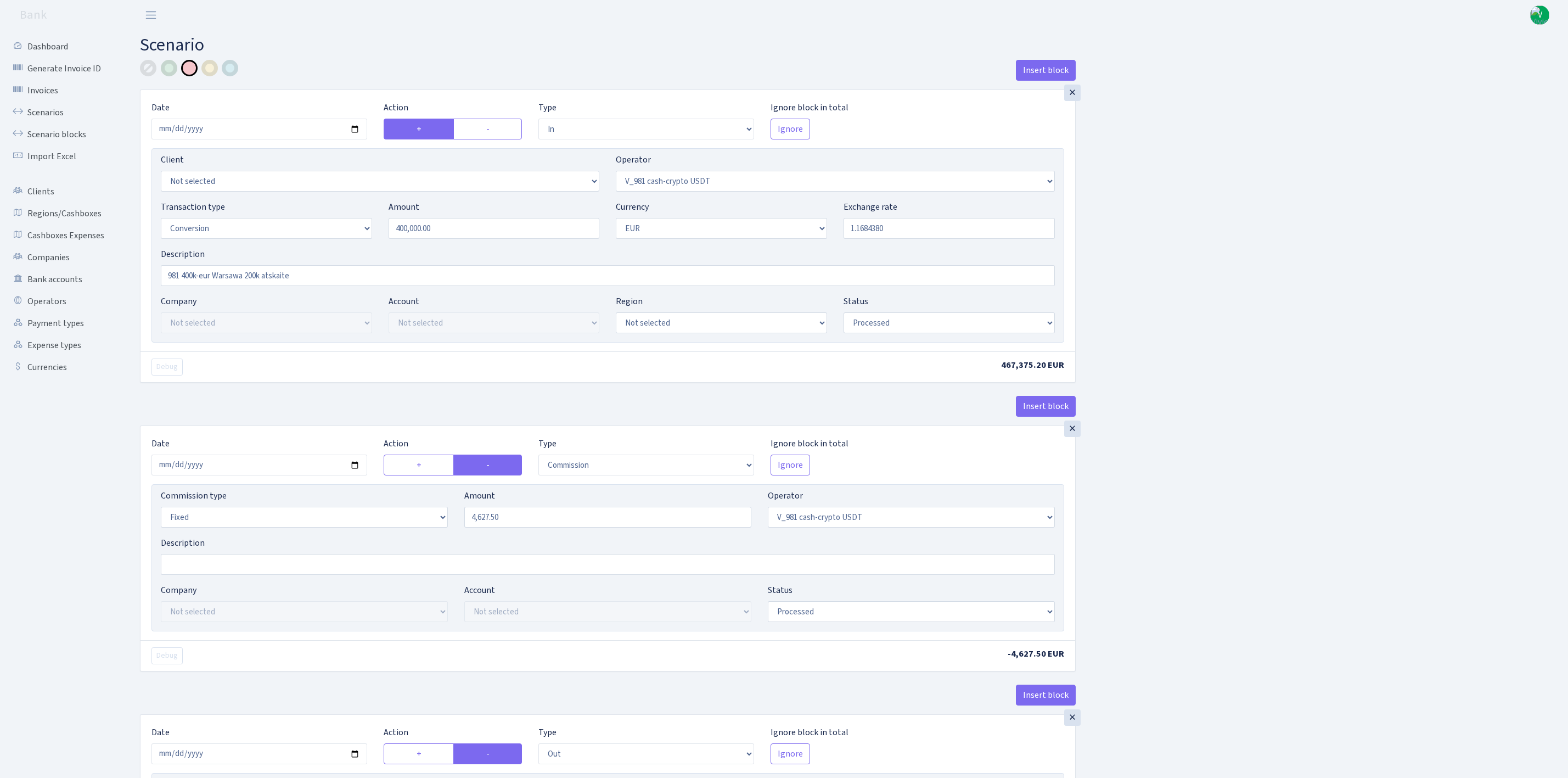
select select "434"
select select "1"
select select "processed"
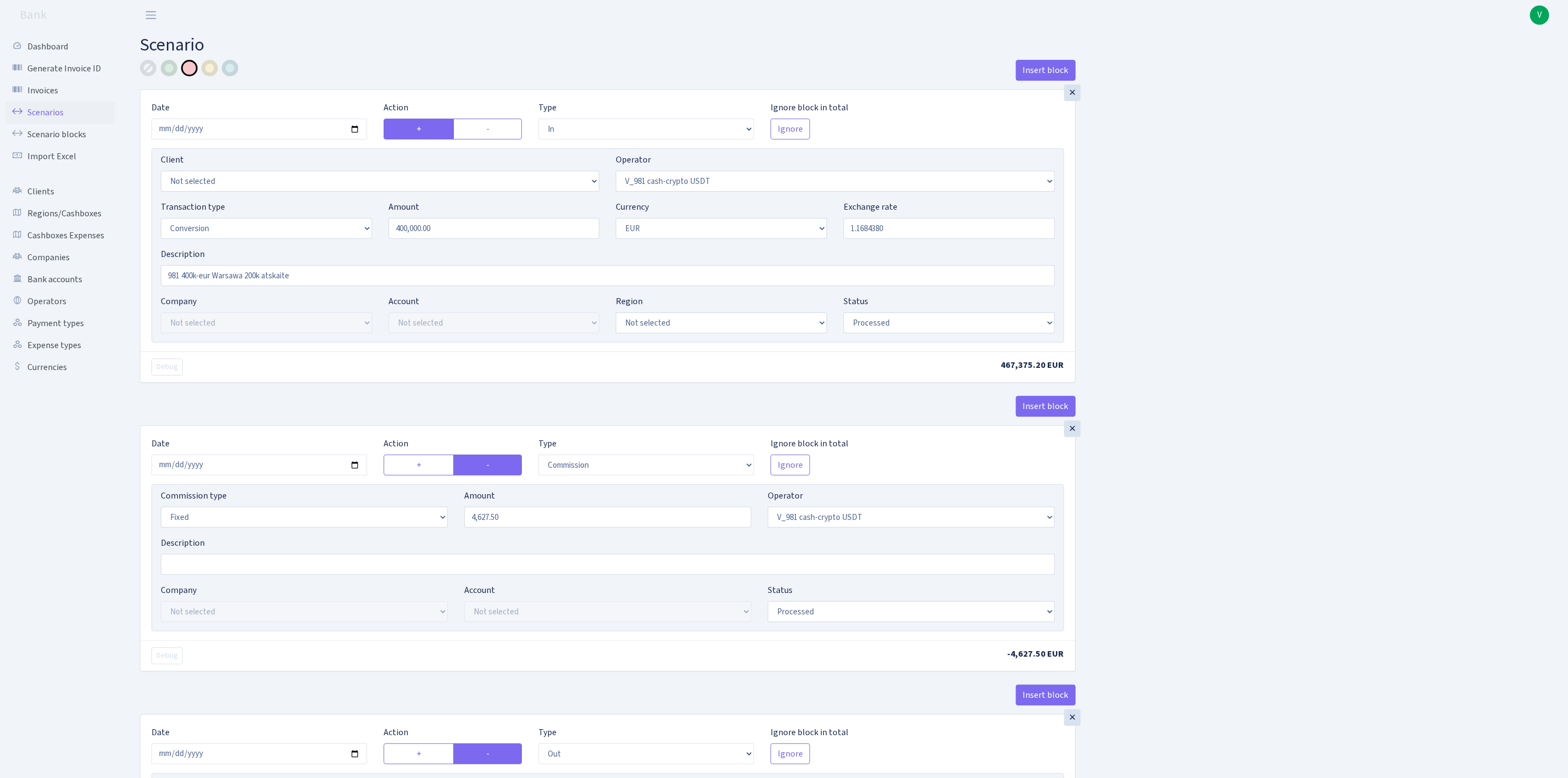
click at [65, 112] on link "Scenarios" at bounding box center [61, 112] width 109 height 22
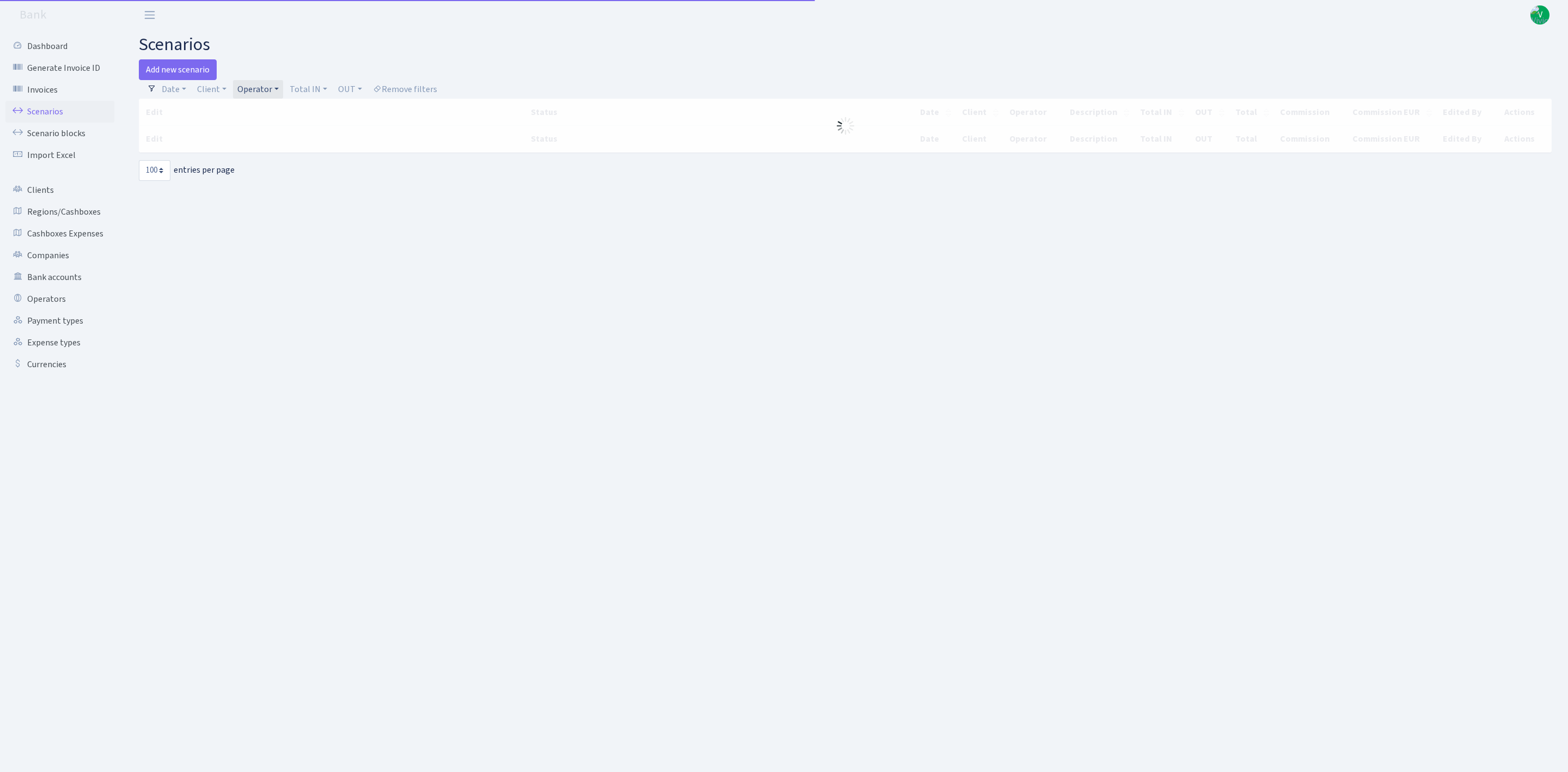
select select "100"
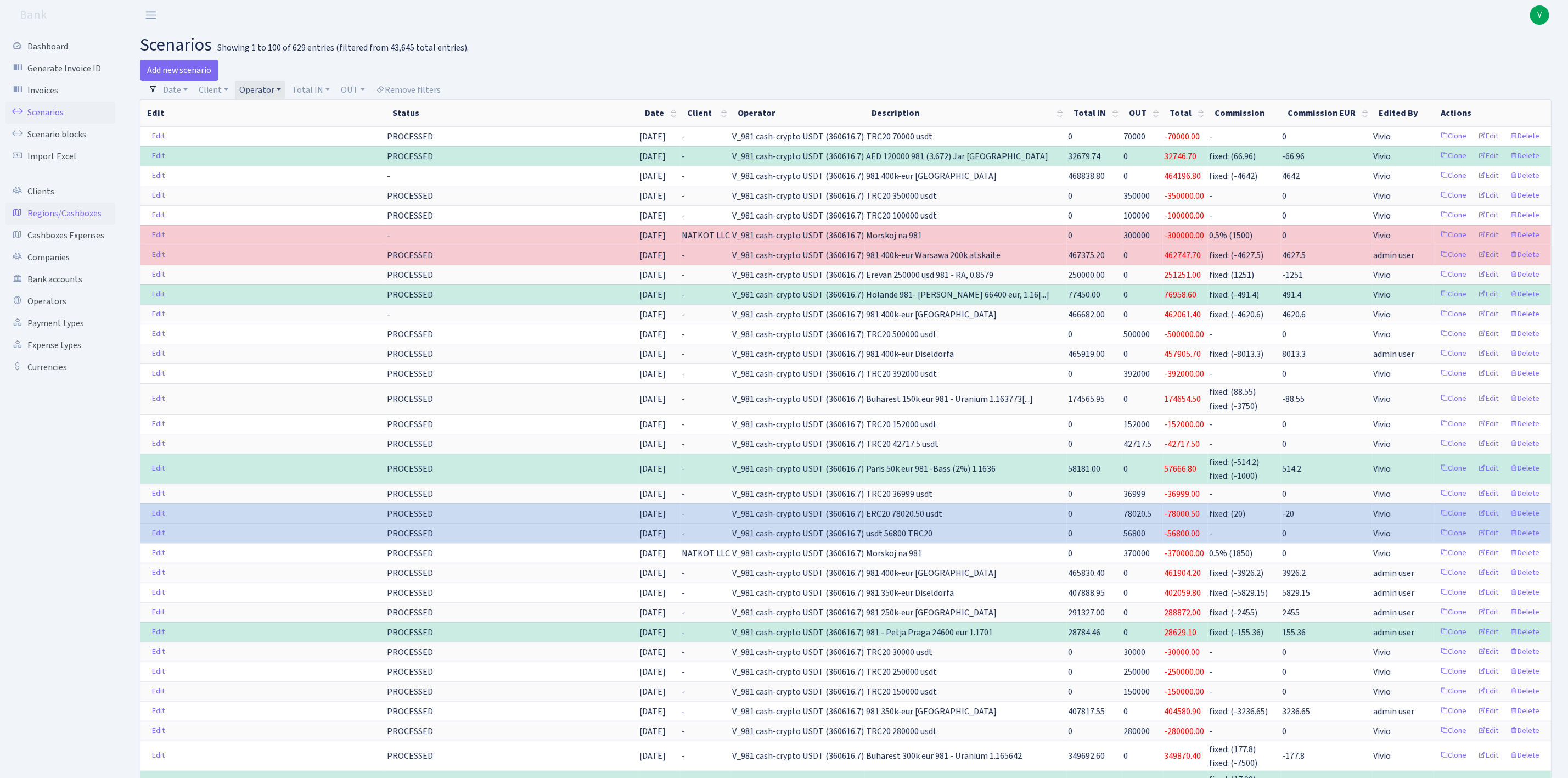
click at [80, 209] on link "Regions/Cashboxes" at bounding box center [61, 214] width 109 height 22
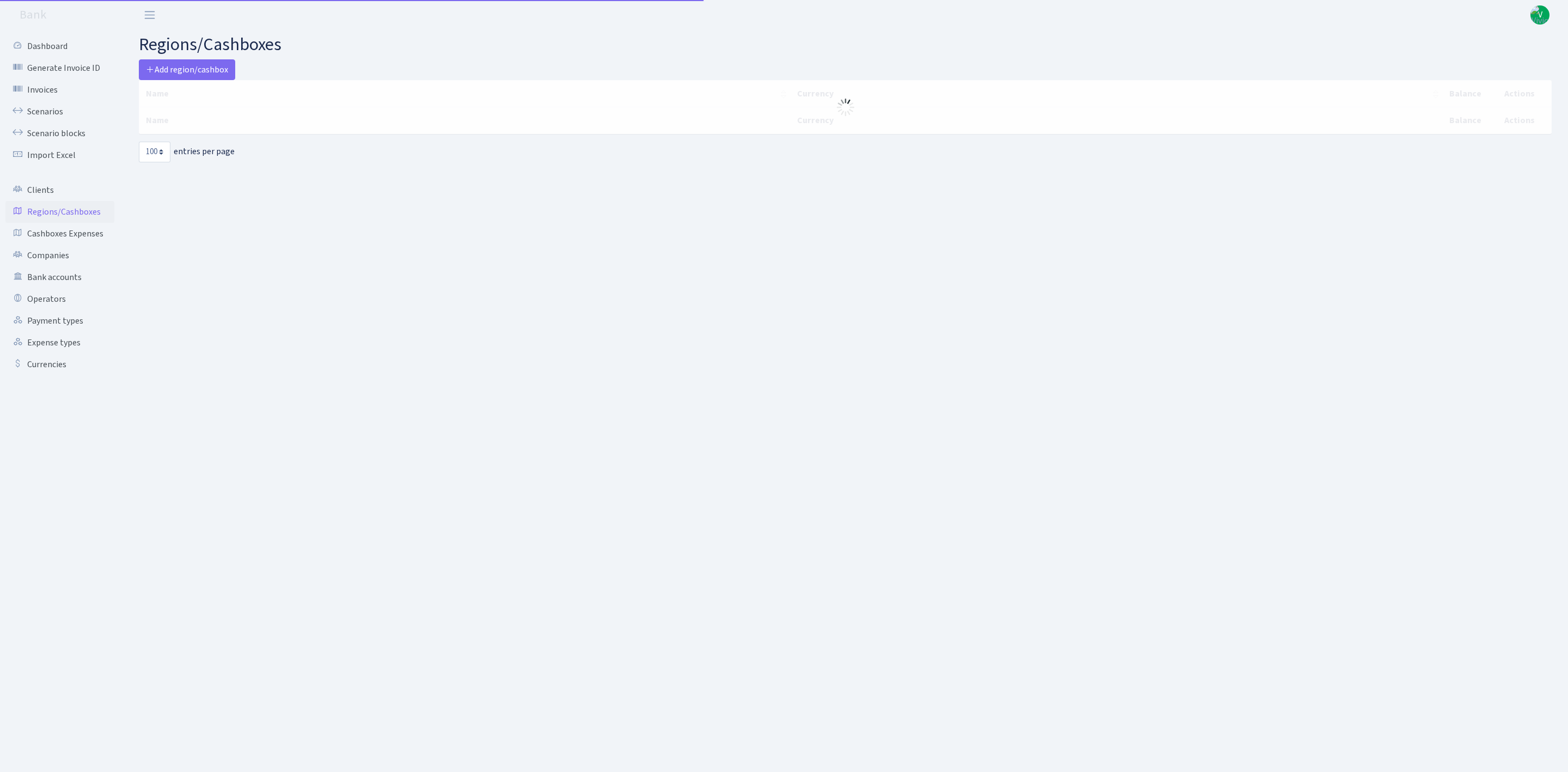
select select "100"
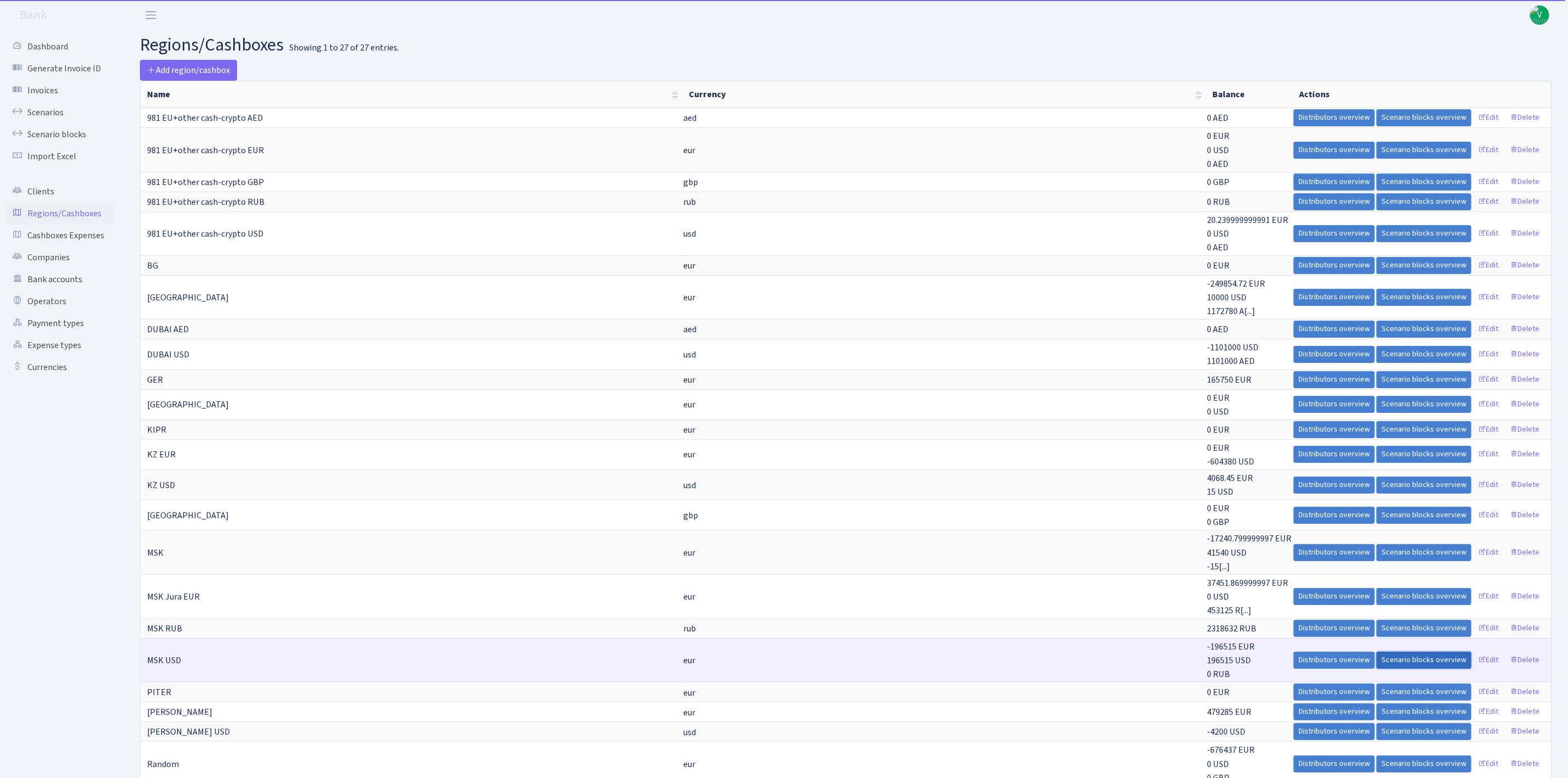
click at [1434, 661] on link "Scenario blocks overview" at bounding box center [1424, 660] width 95 height 17
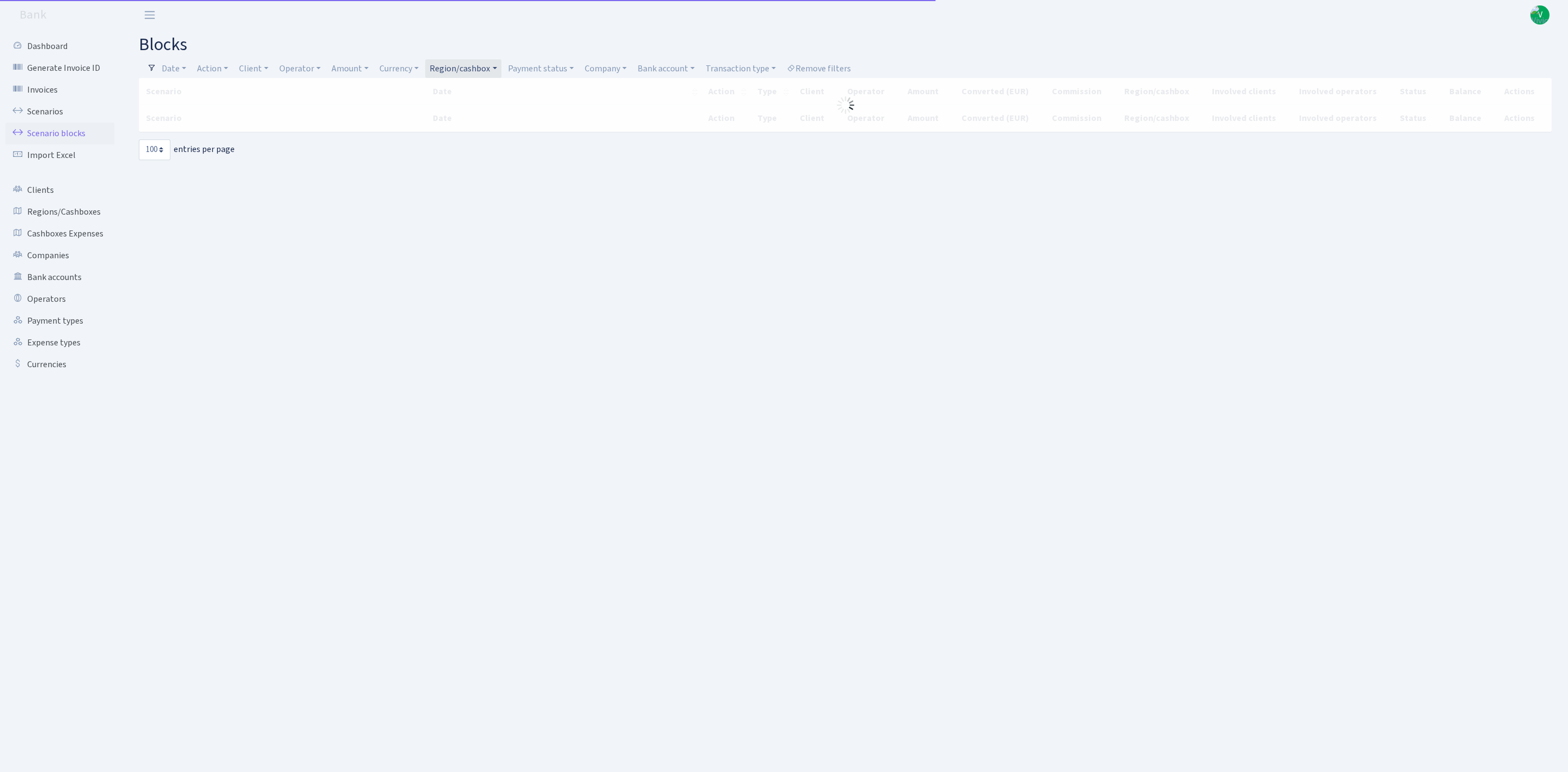
select select "100"
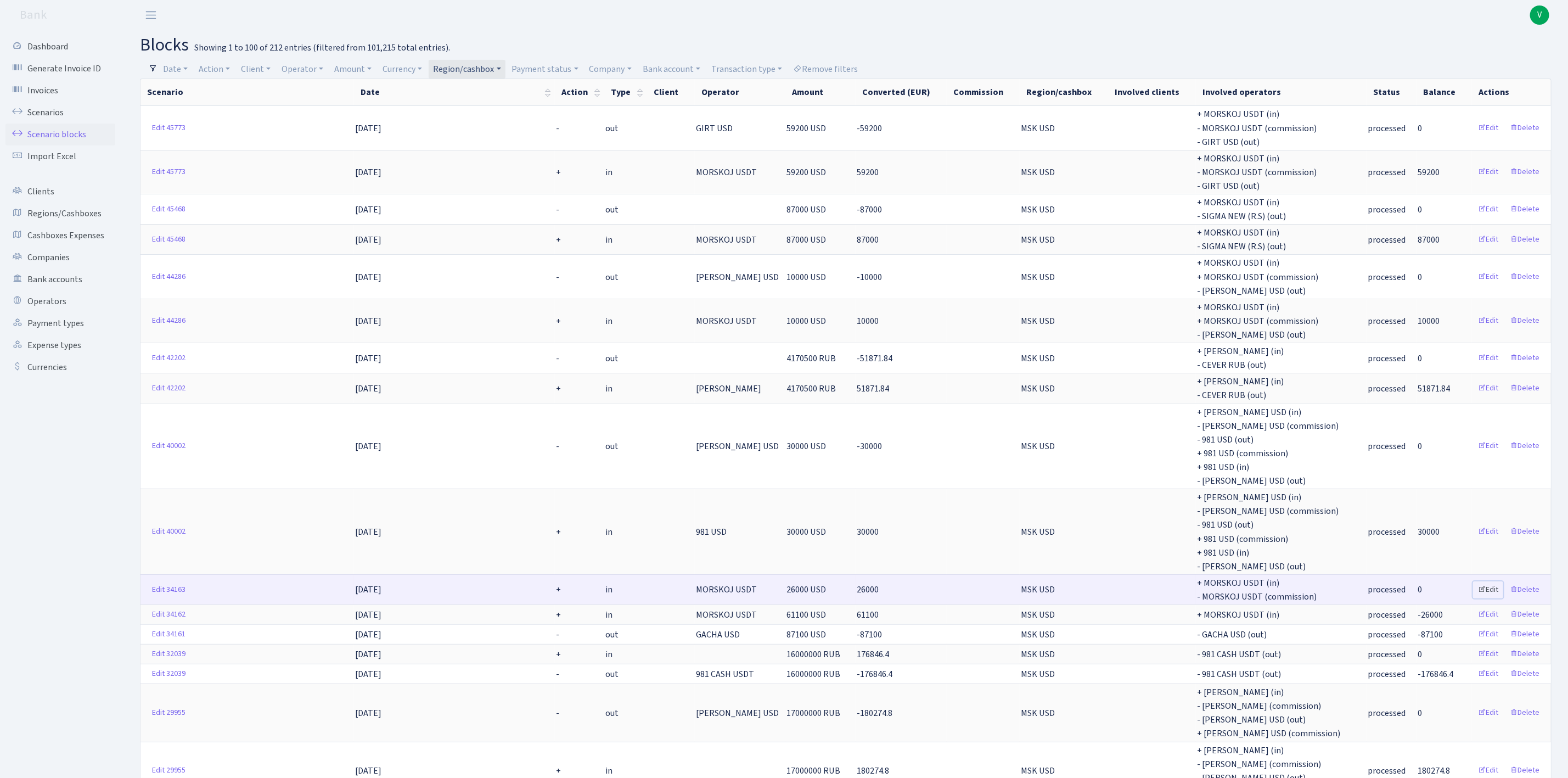
click at [1495, 581] on link "Edit" at bounding box center [1488, 589] width 30 height 17
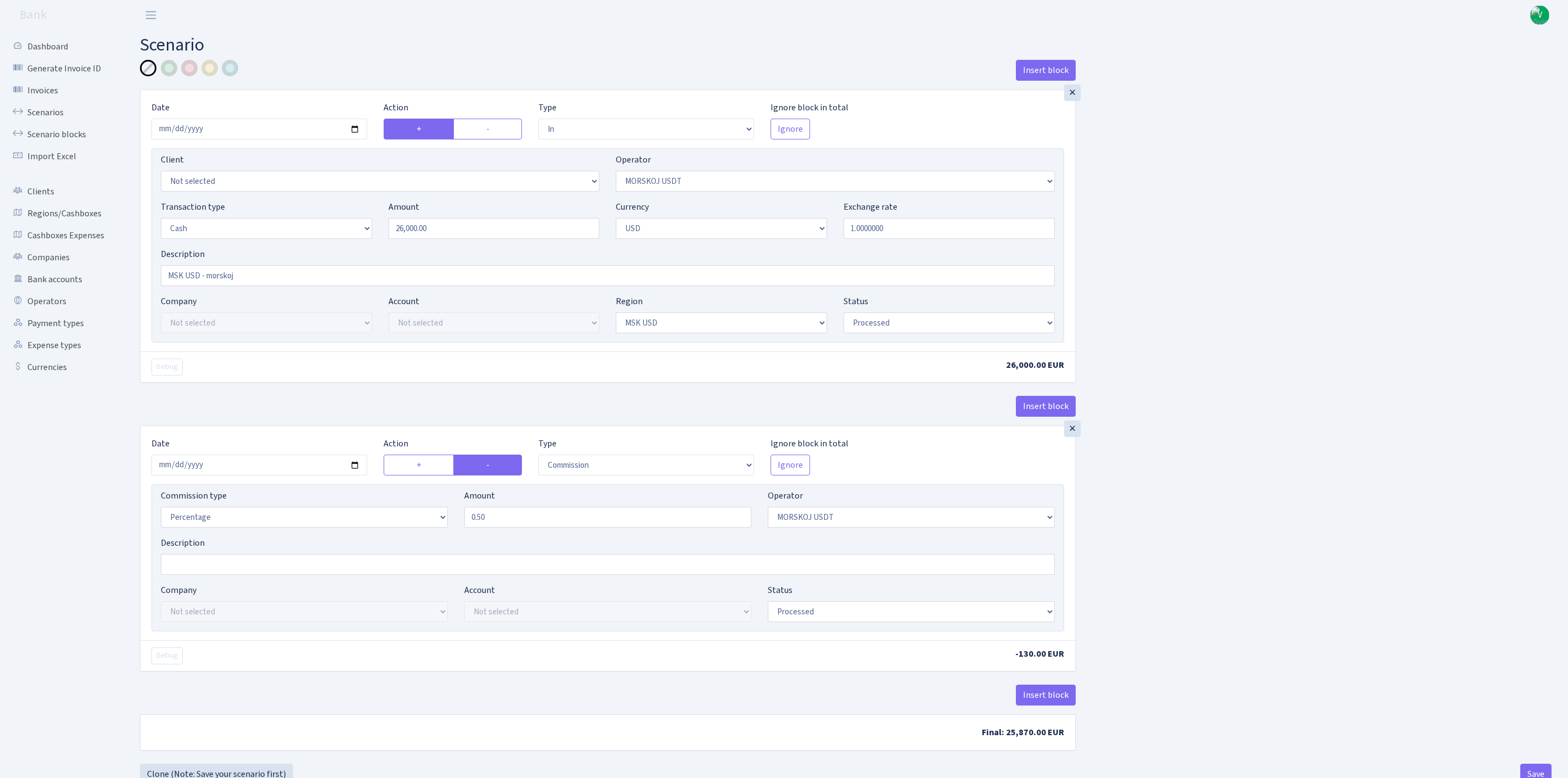
select select "in"
select select "324"
select select "1"
select select "2"
select select "10"
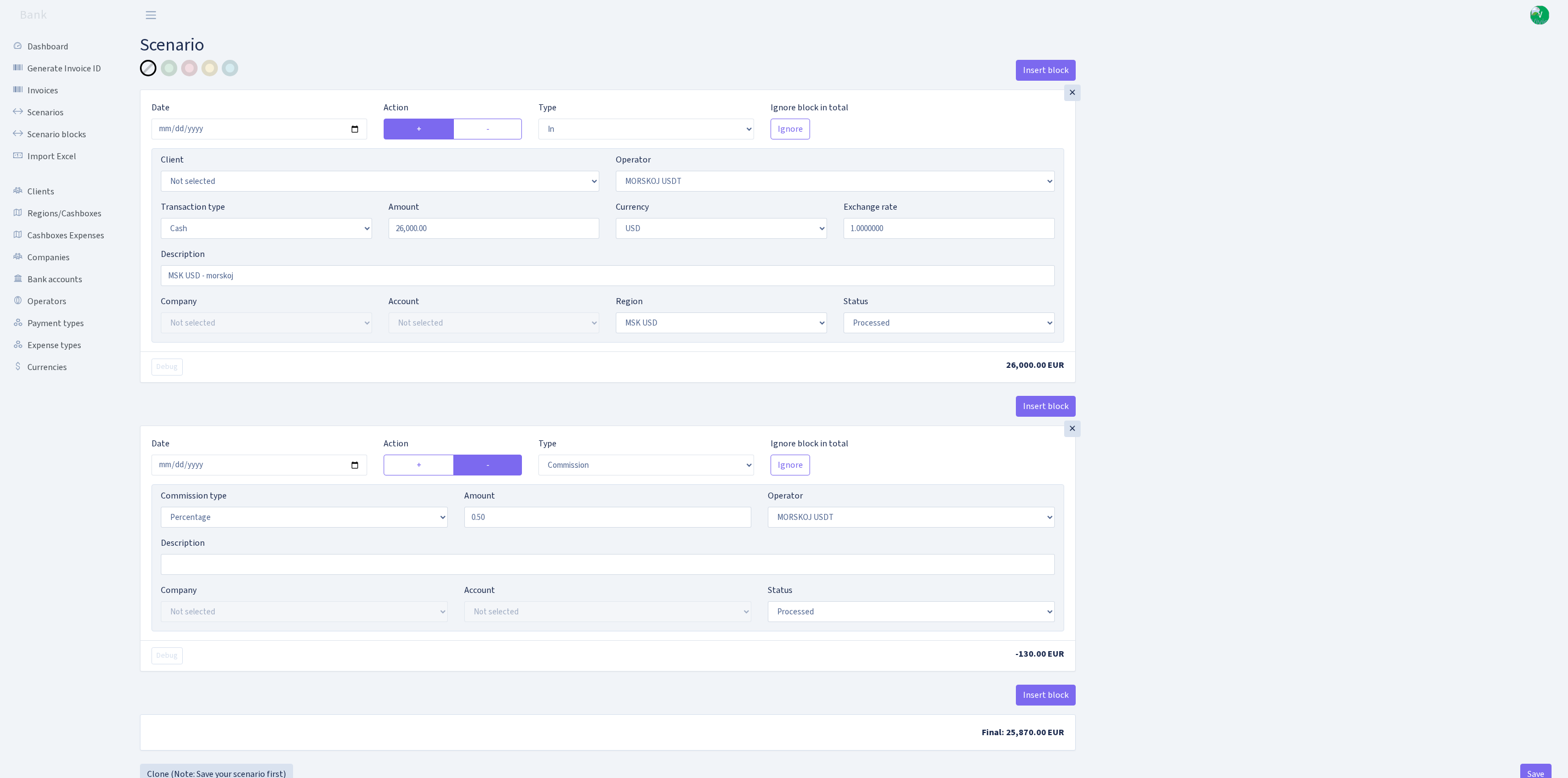
select select "processed"
select select "commission"
select select "324"
select select "processed"
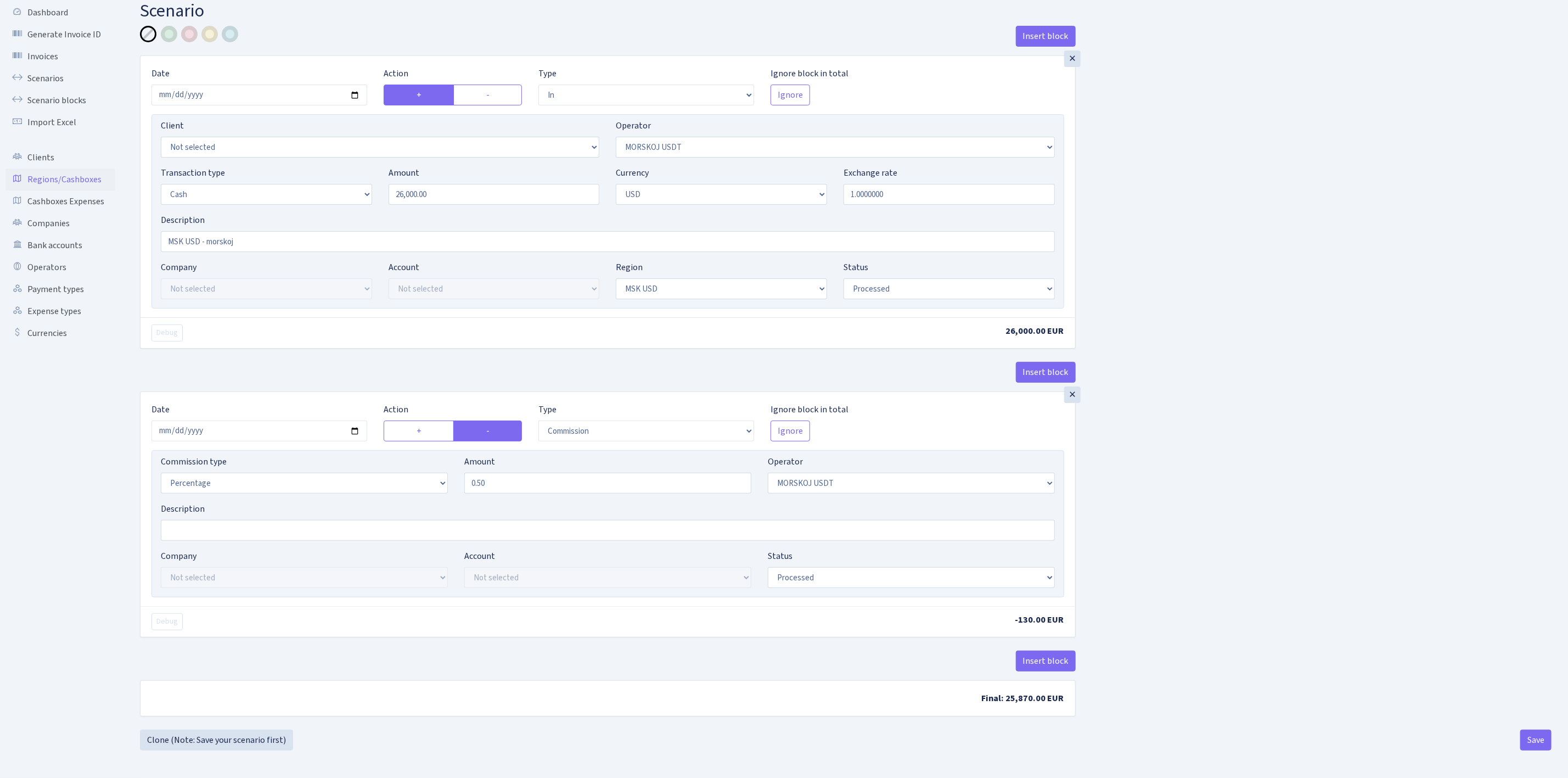
click at [70, 170] on link "Regions/Cashboxes" at bounding box center [61, 179] width 109 height 22
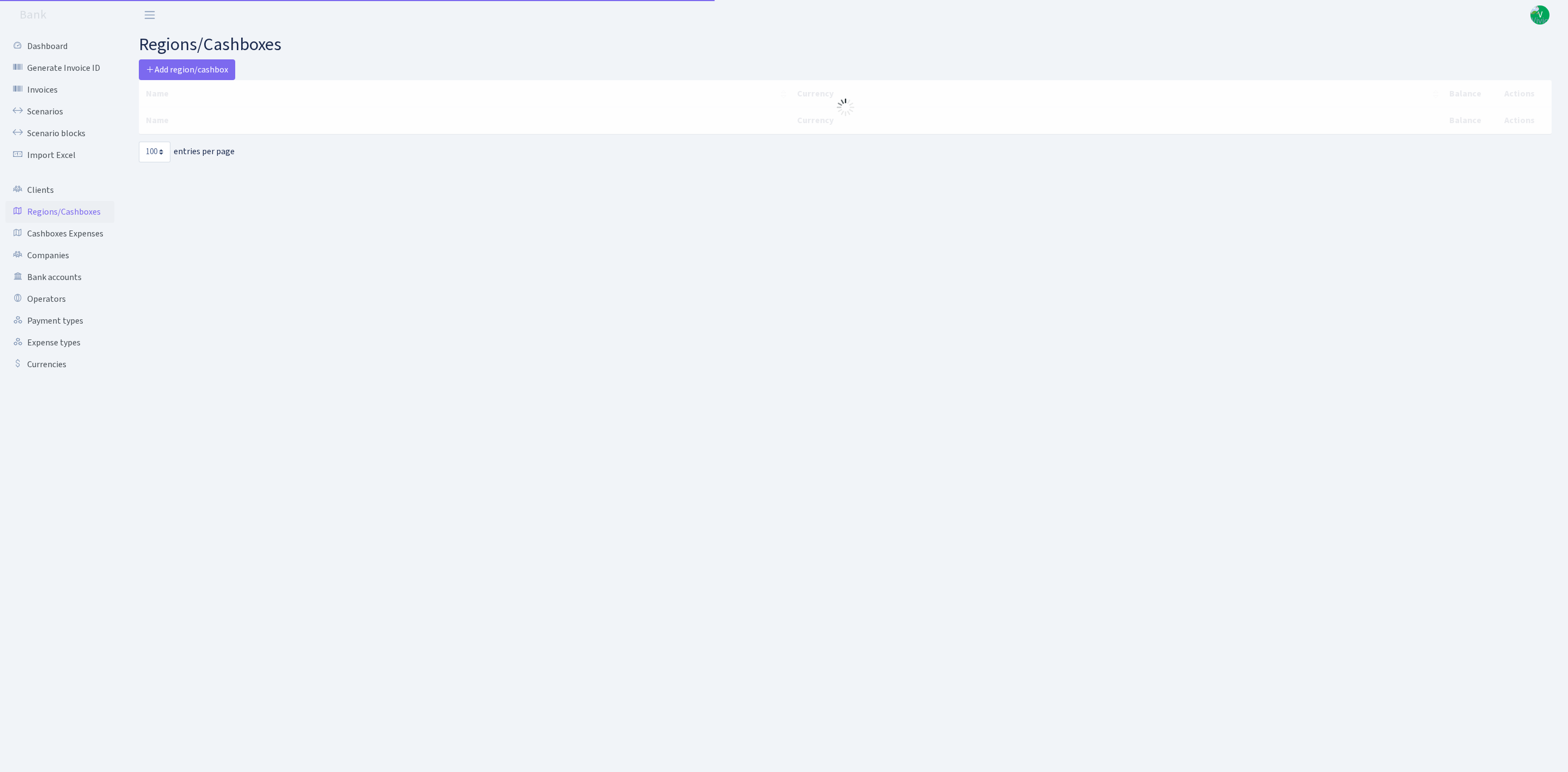
select select "100"
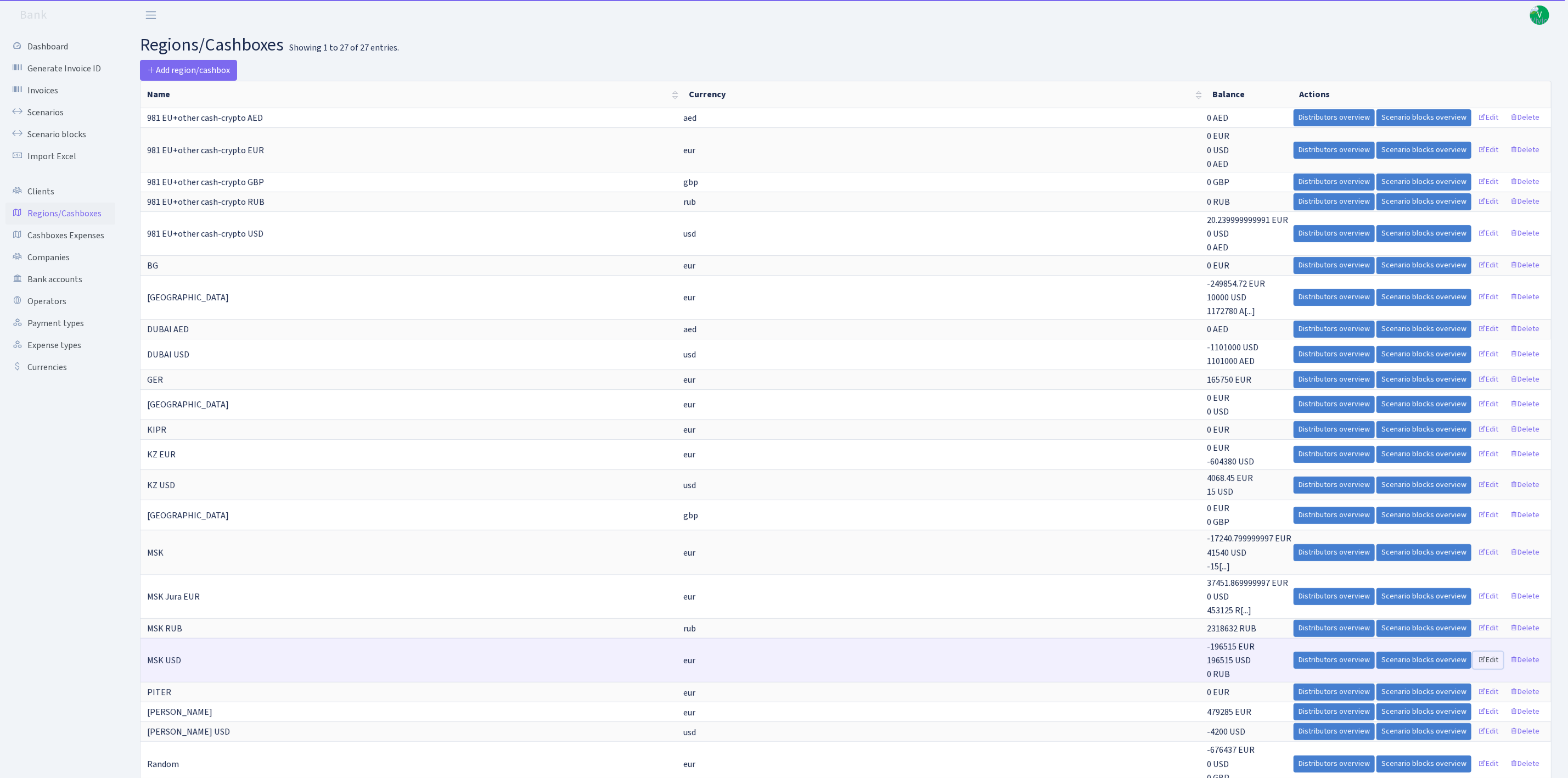
click at [1494, 661] on link "Edit" at bounding box center [1488, 660] width 30 height 17
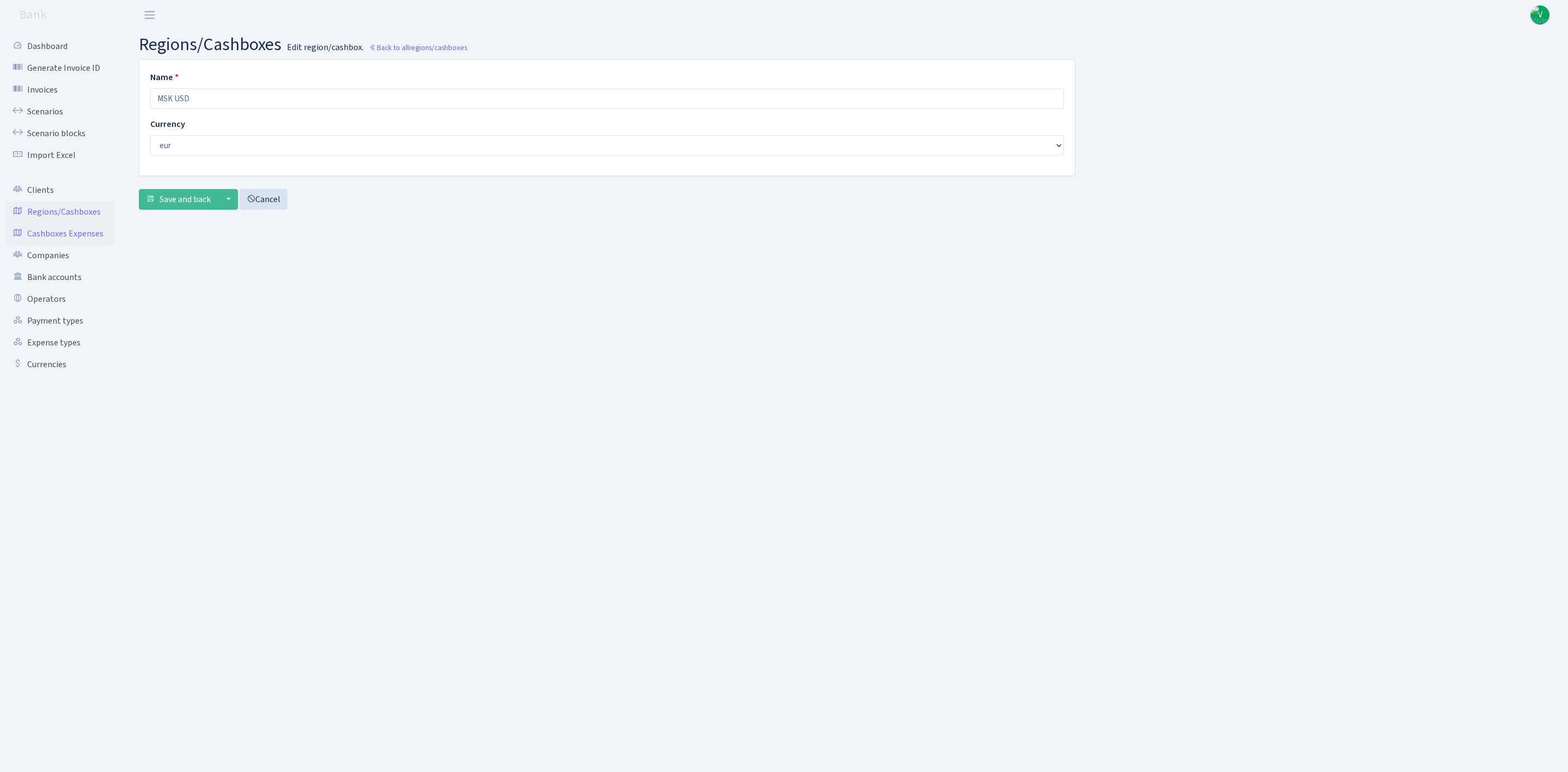
click at [60, 233] on link "Cashboxes Expenses" at bounding box center [60, 234] width 109 height 22
click at [59, 212] on link "Regions/Cashboxes" at bounding box center [60, 212] width 109 height 22
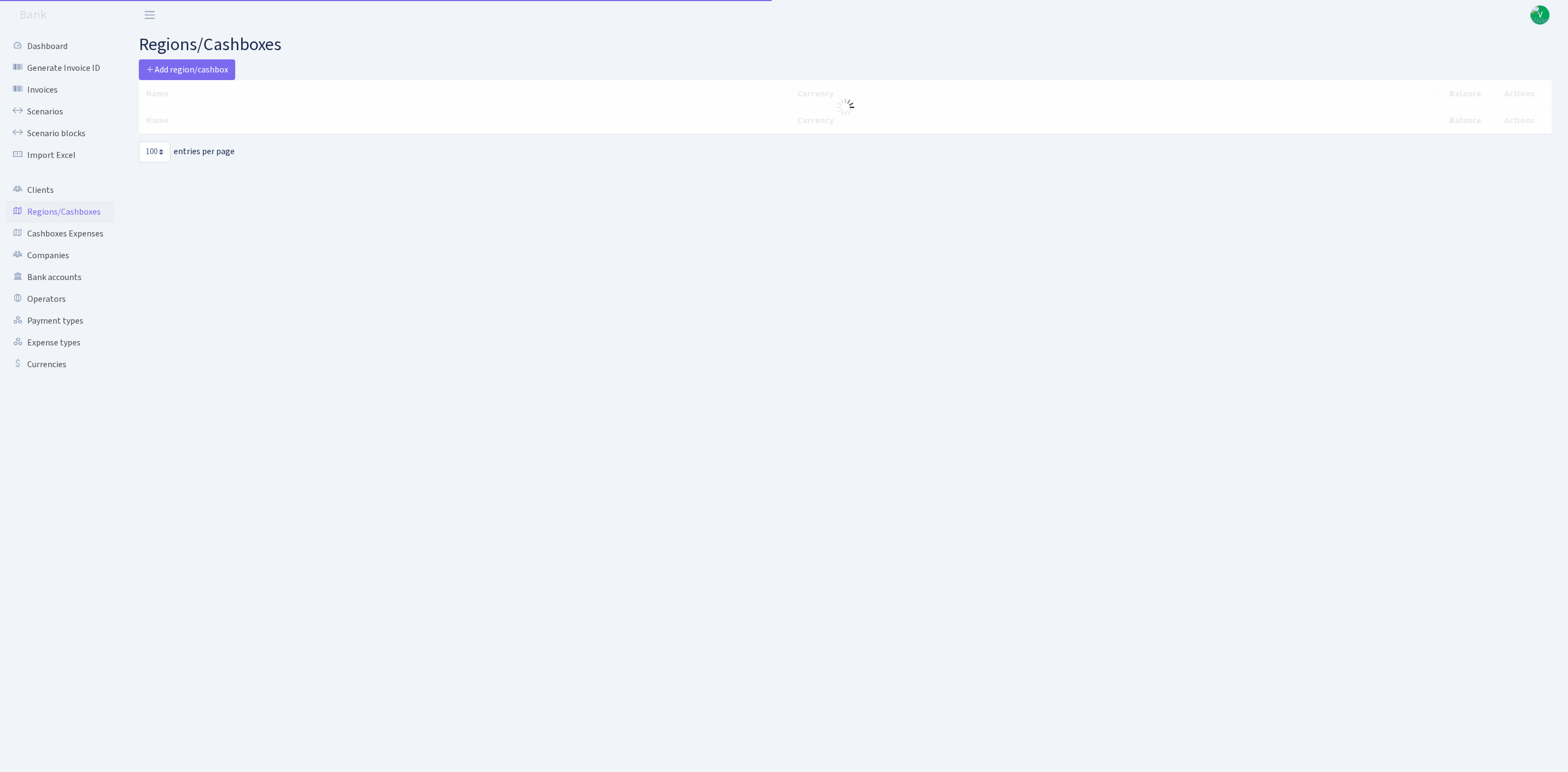
select select "100"
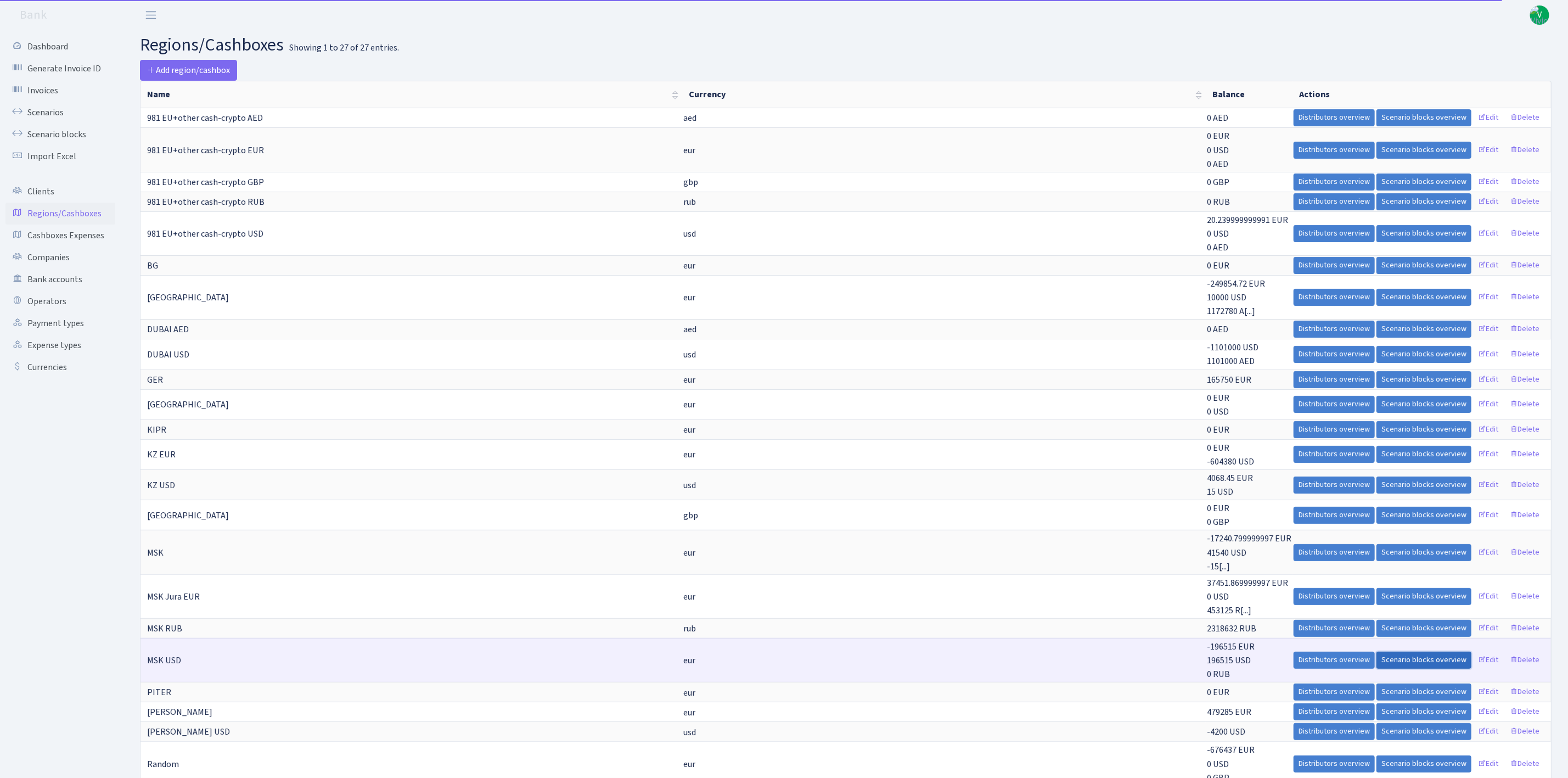
click at [1444, 661] on link "Scenario blocks overview" at bounding box center [1424, 660] width 95 height 17
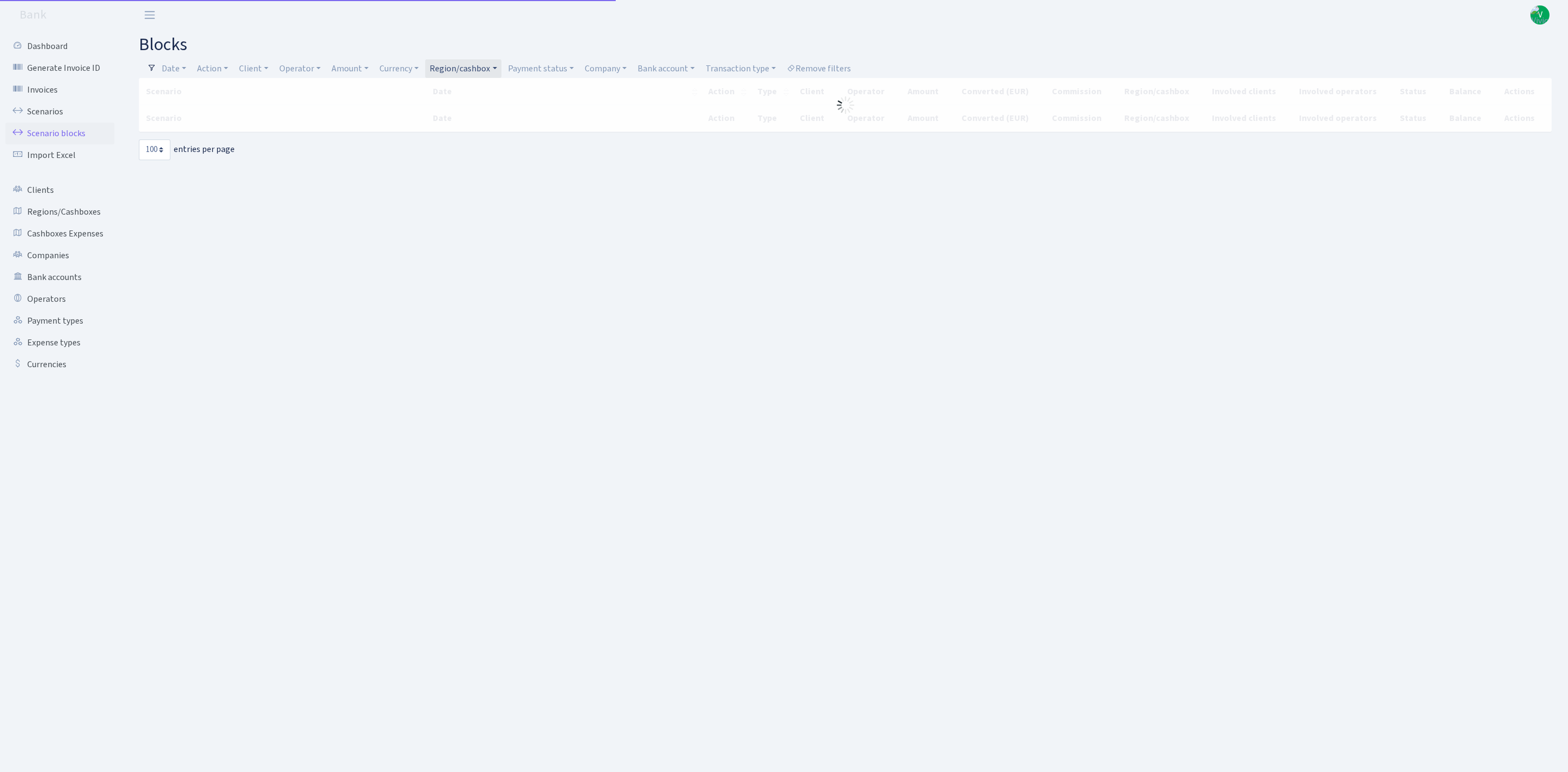
select select "100"
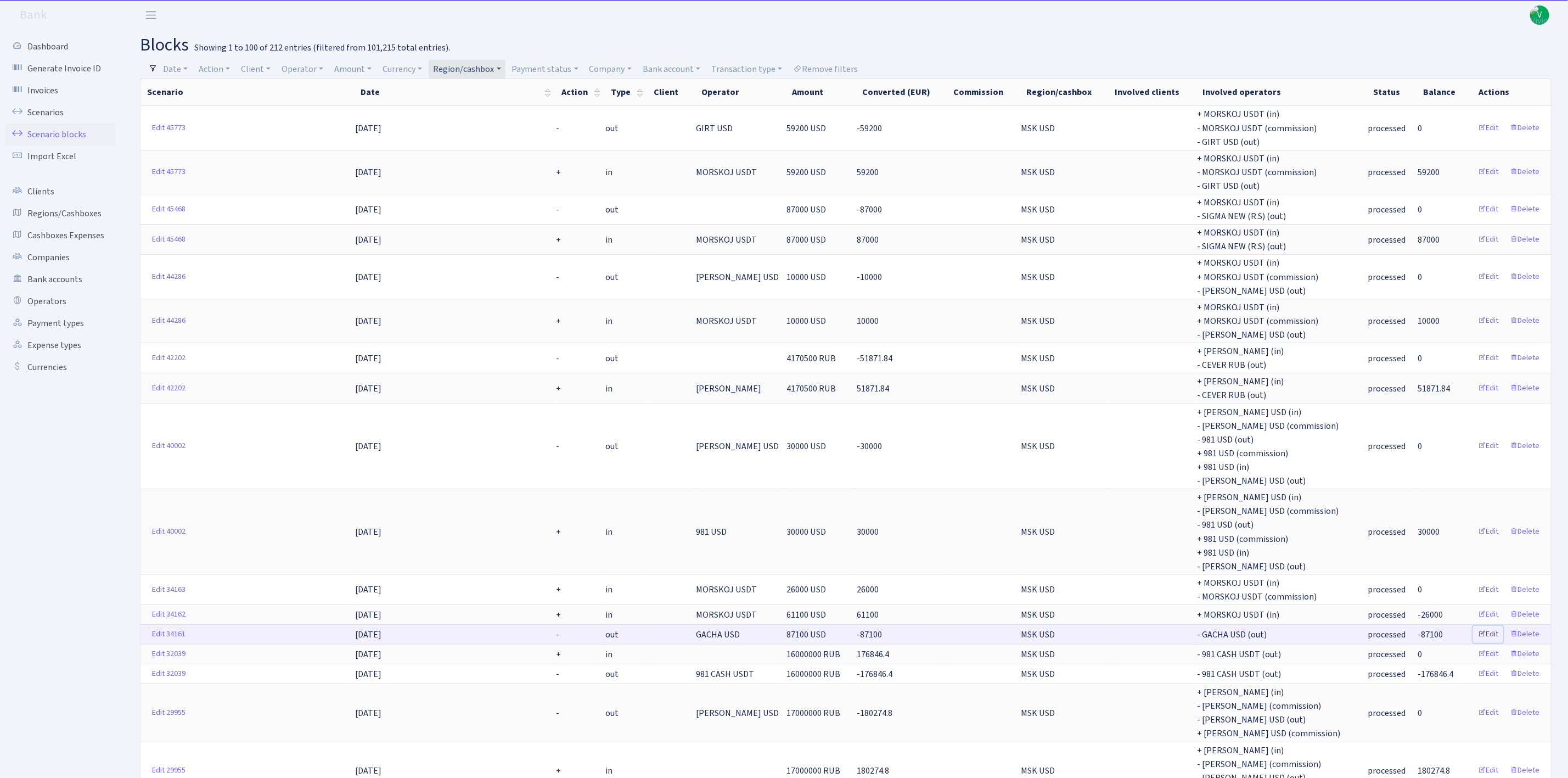
click at [1493, 630] on link "Edit" at bounding box center [1488, 634] width 30 height 17
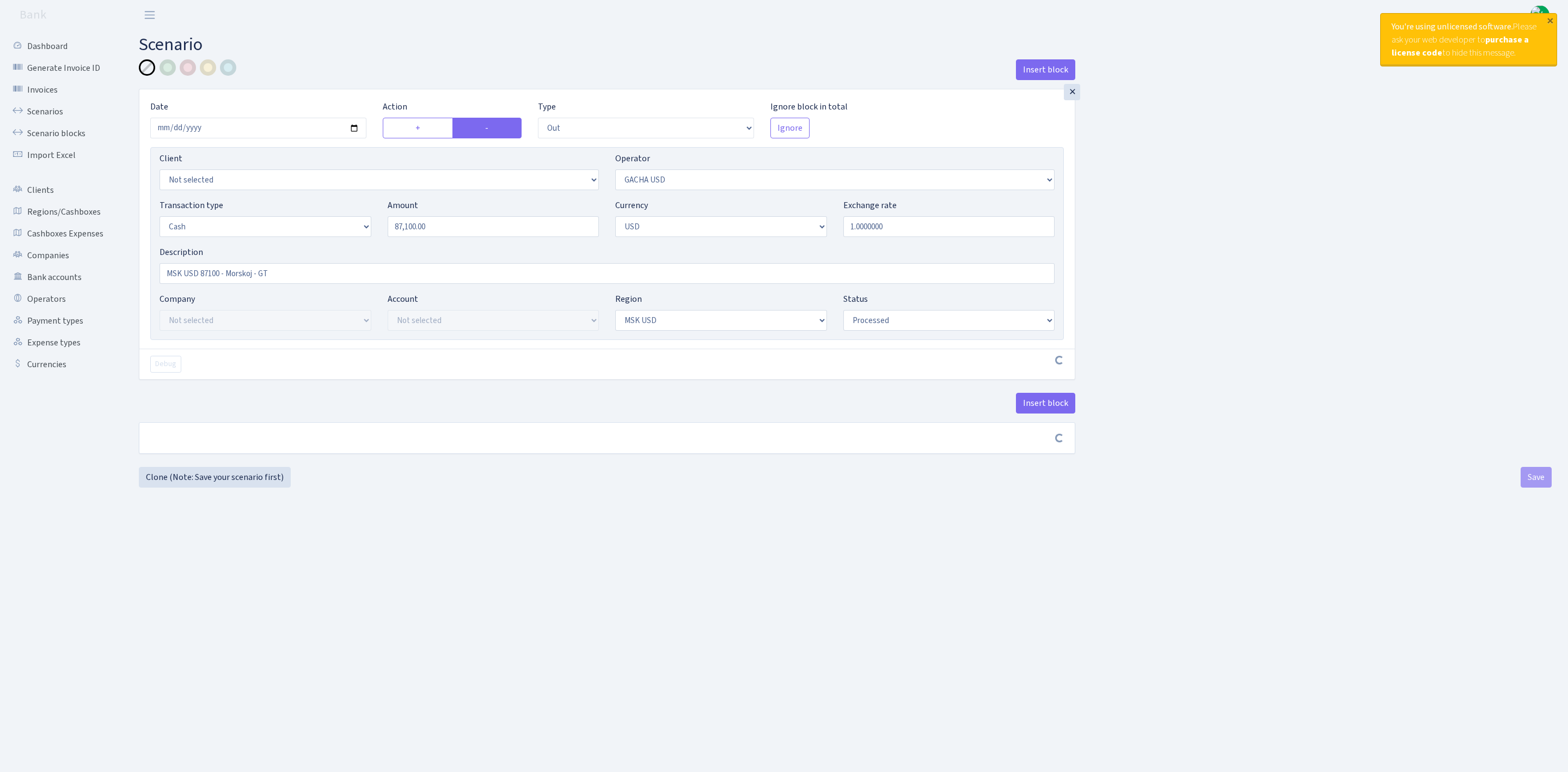
select select "out"
select select "316"
select select "1"
select select "2"
select select "10"
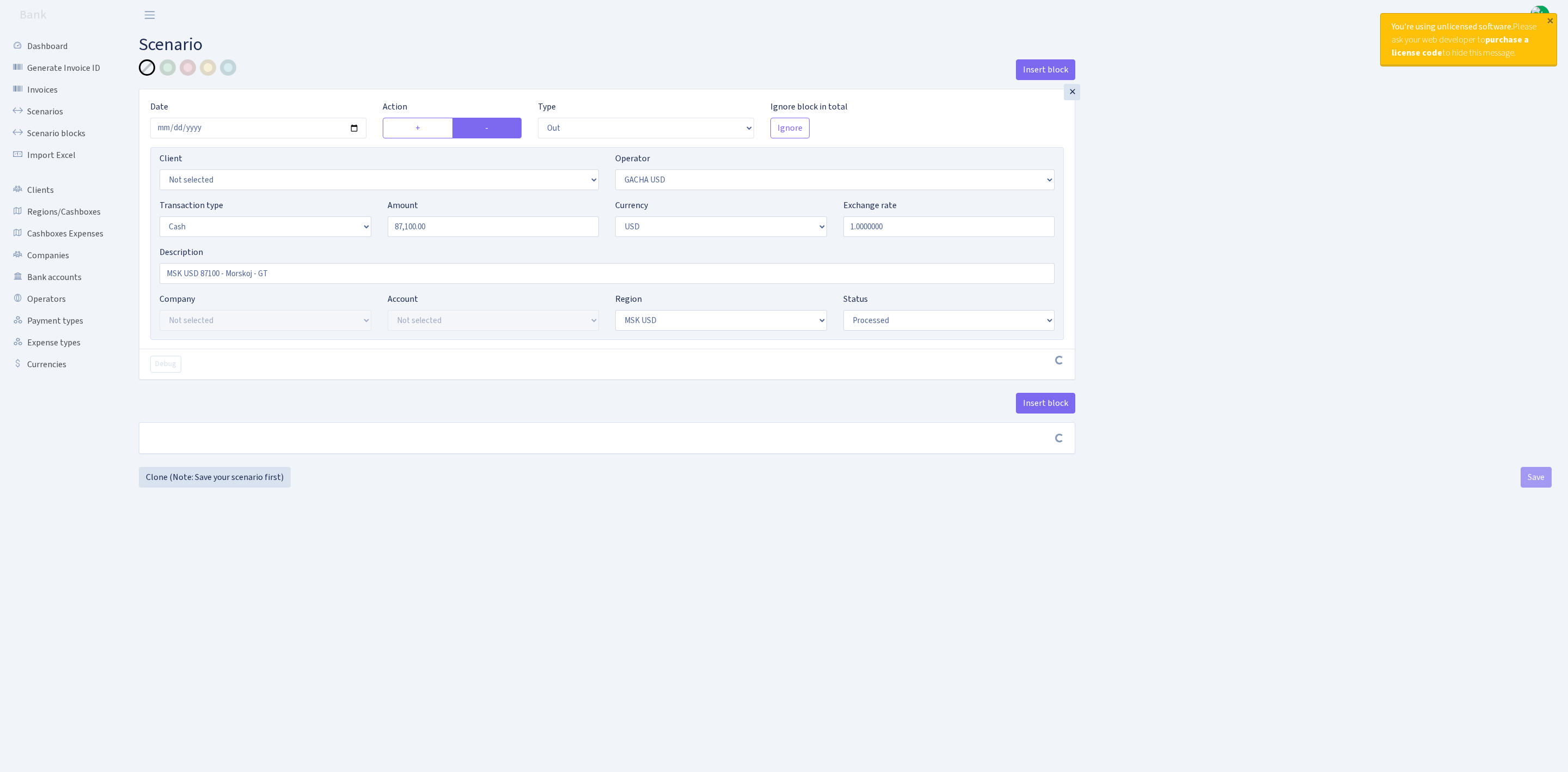
select select "processed"
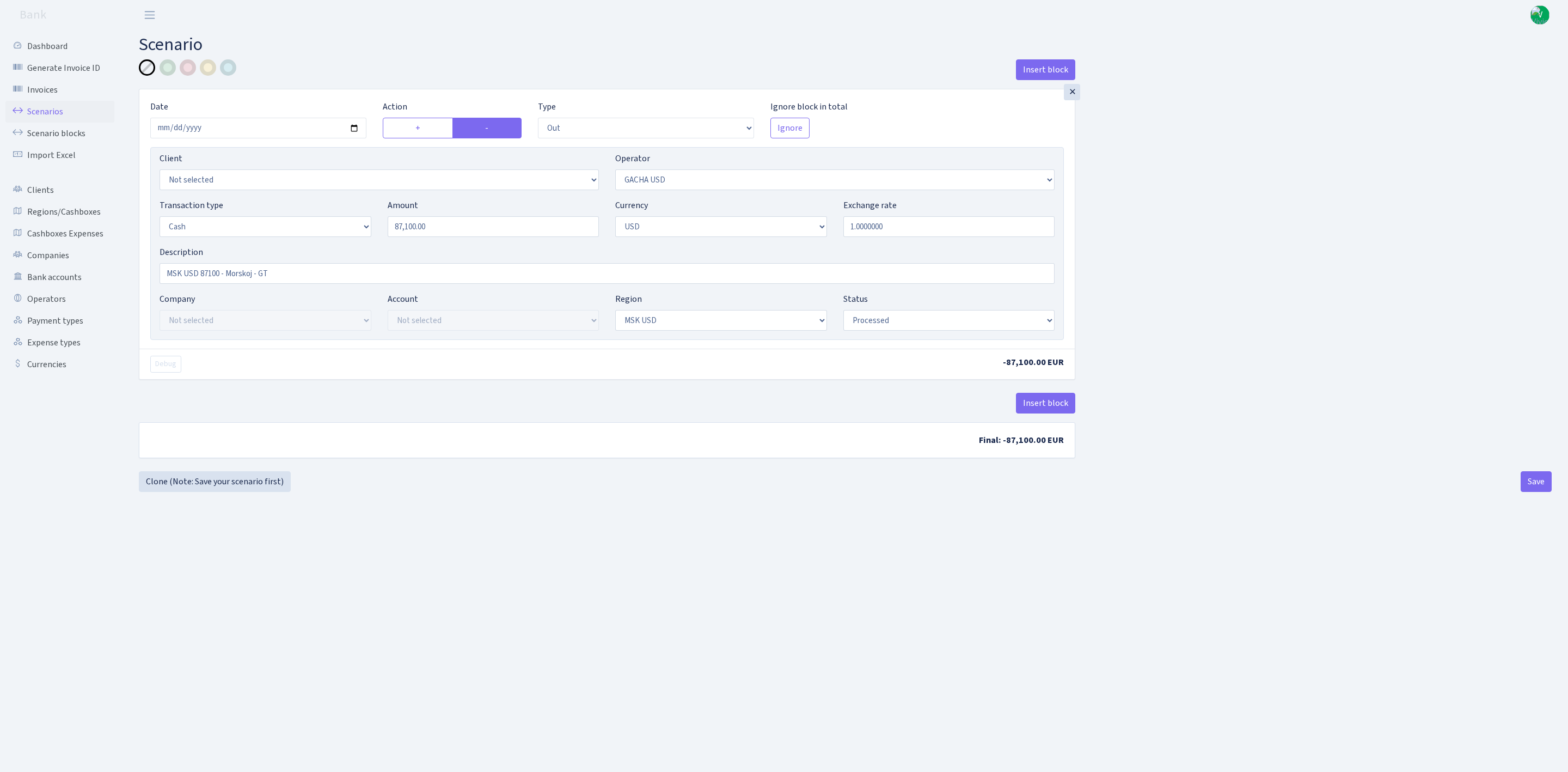
click at [57, 115] on link "Scenarios" at bounding box center [60, 112] width 109 height 22
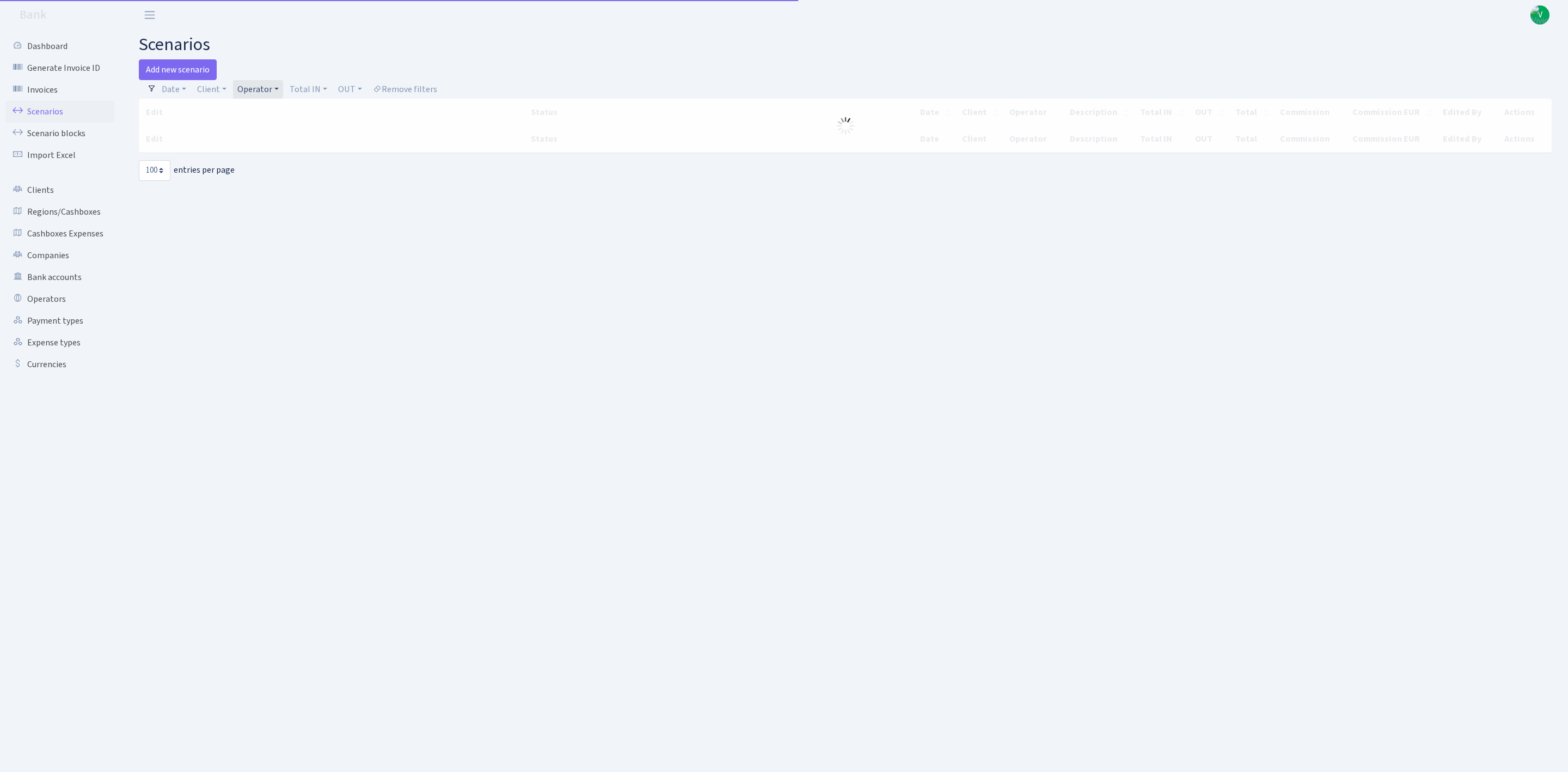
select select "100"
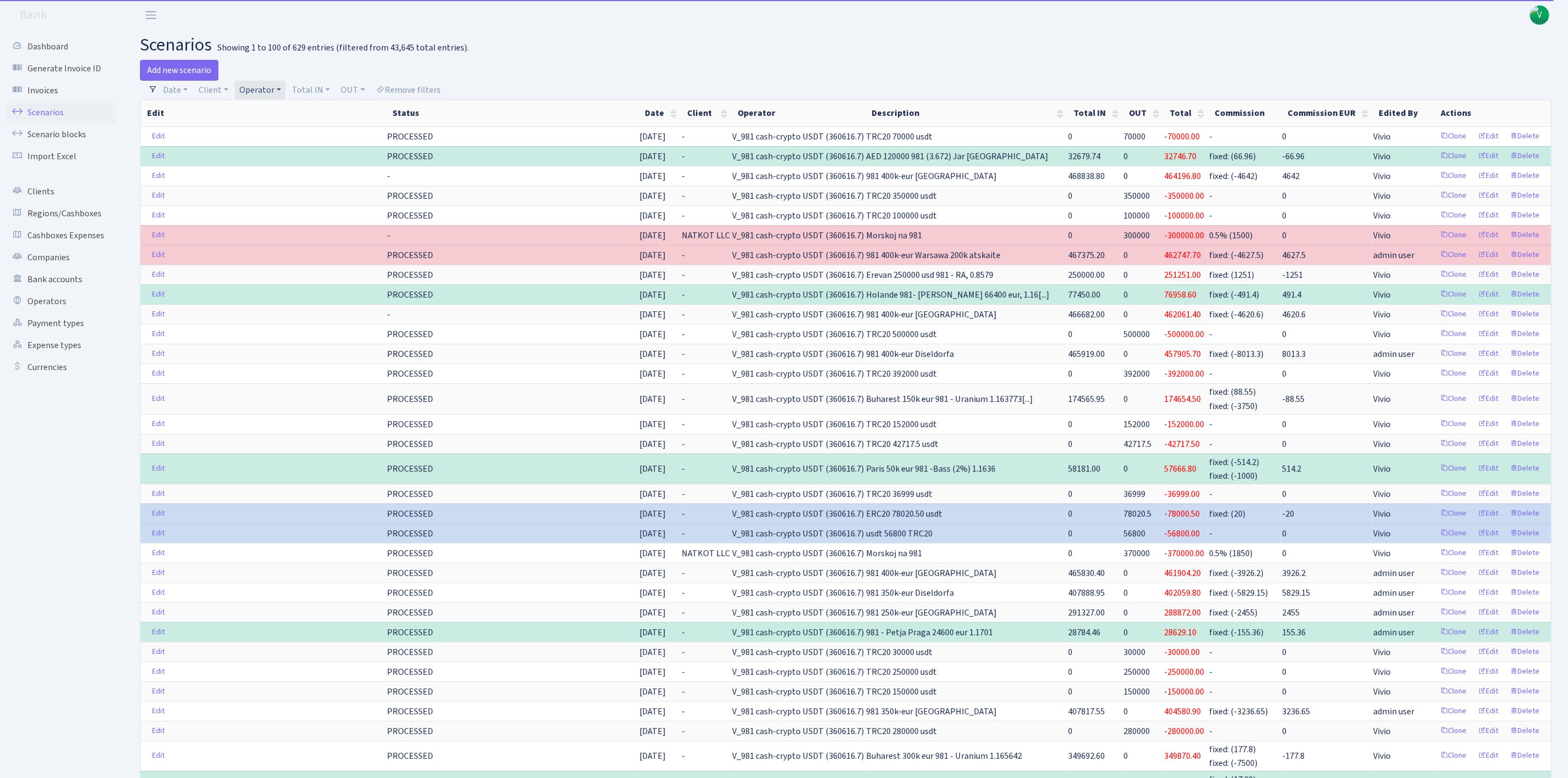
click at [1545, 14] on span "V" at bounding box center [1539, 15] width 19 height 19
click at [265, 94] on link "Operator" at bounding box center [260, 90] width 51 height 19
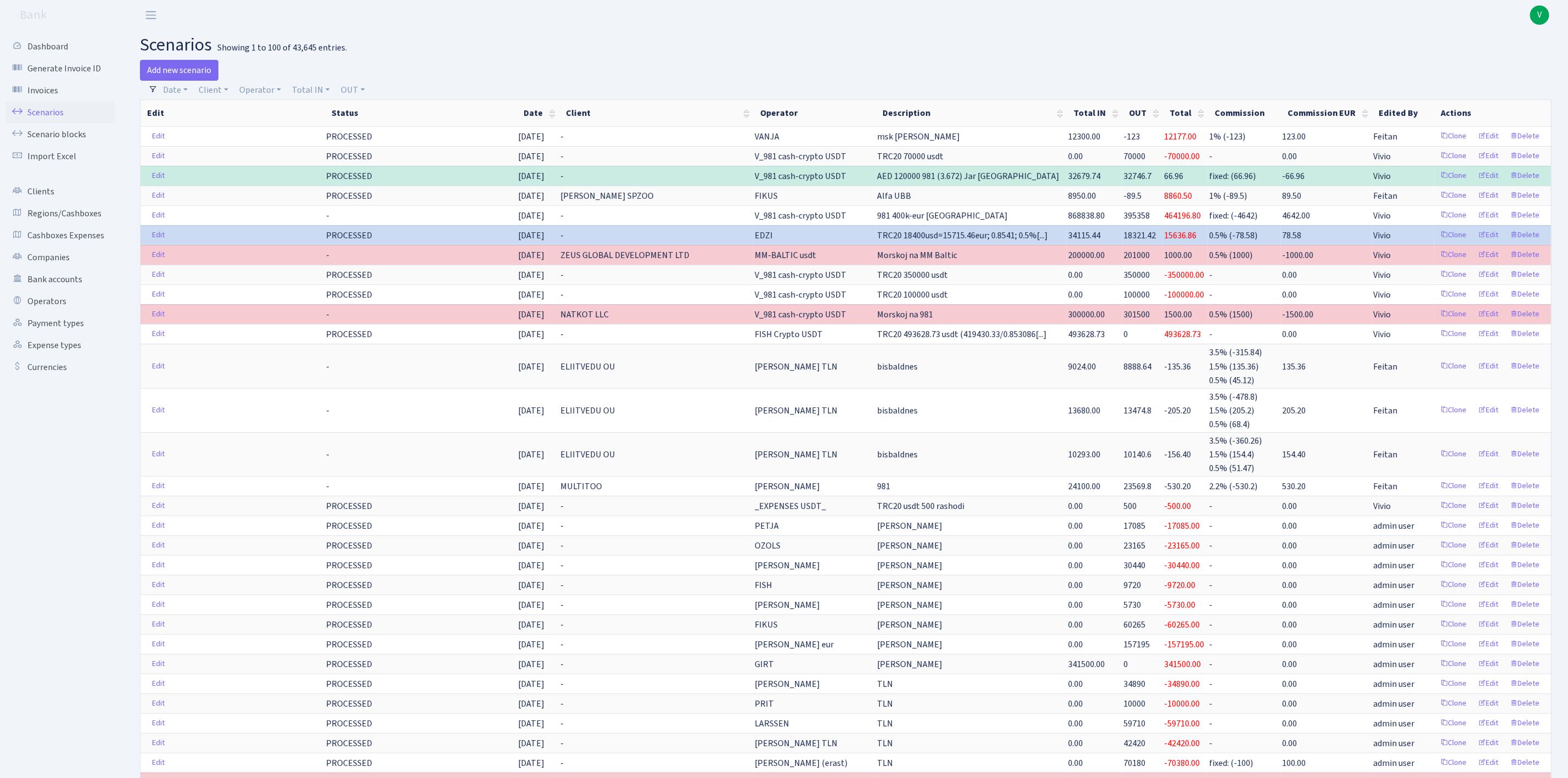
click at [1541, 14] on span "V" at bounding box center [1539, 15] width 19 height 19
click at [1485, 60] on link "Logout" at bounding box center [1504, 63] width 98 height 17
